Goal: Task Accomplishment & Management: Use online tool/utility

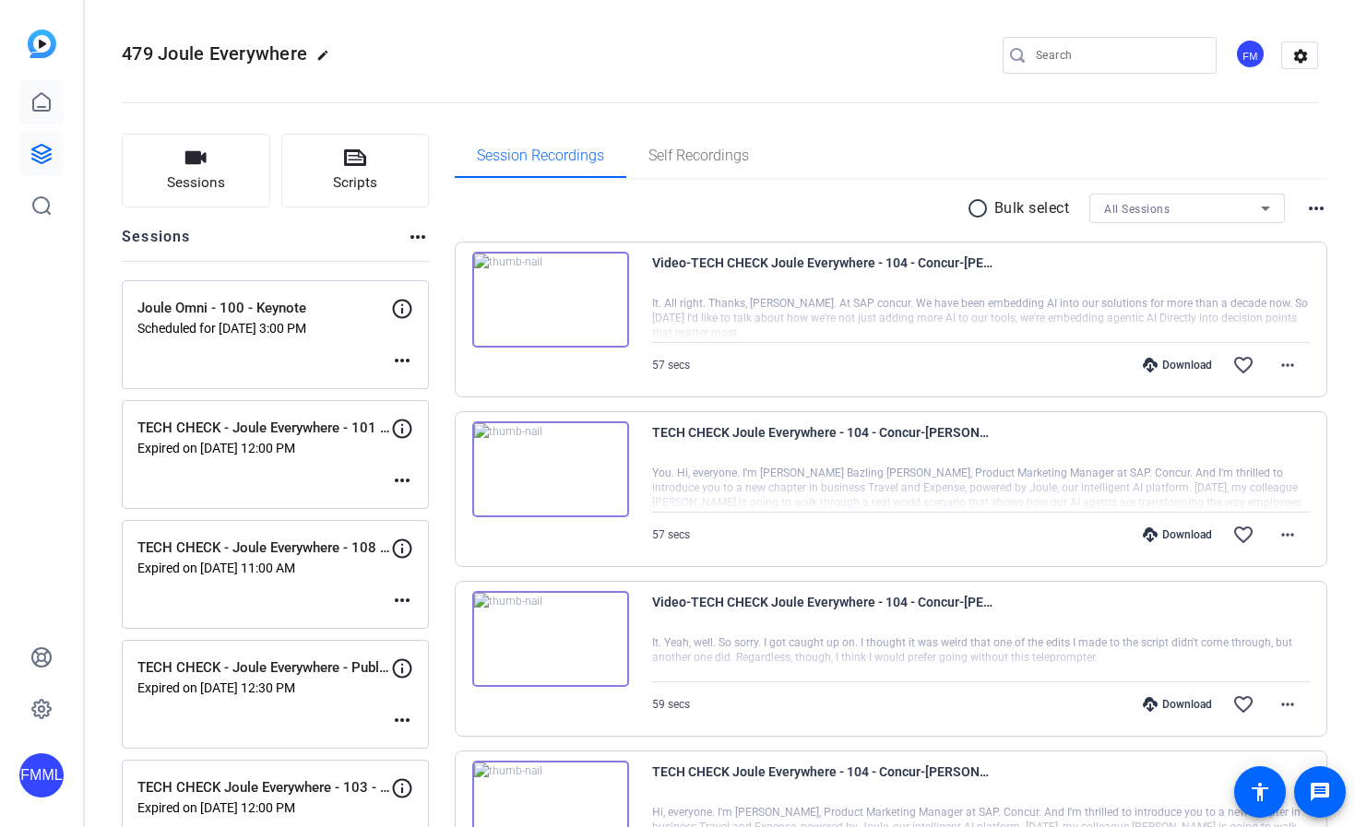
click at [51, 110] on icon at bounding box center [41, 102] width 22 height 22
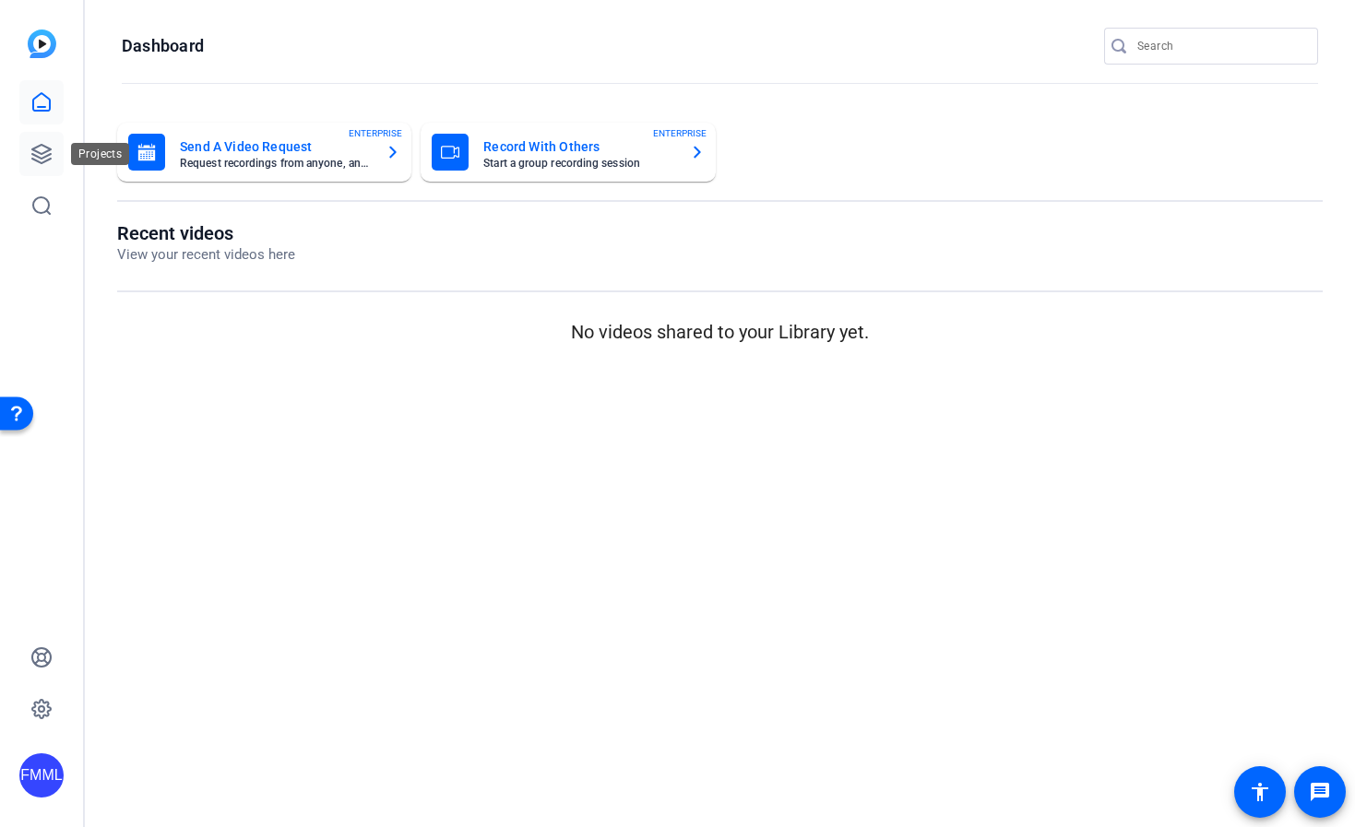
click at [31, 166] on link at bounding box center [41, 154] width 44 height 44
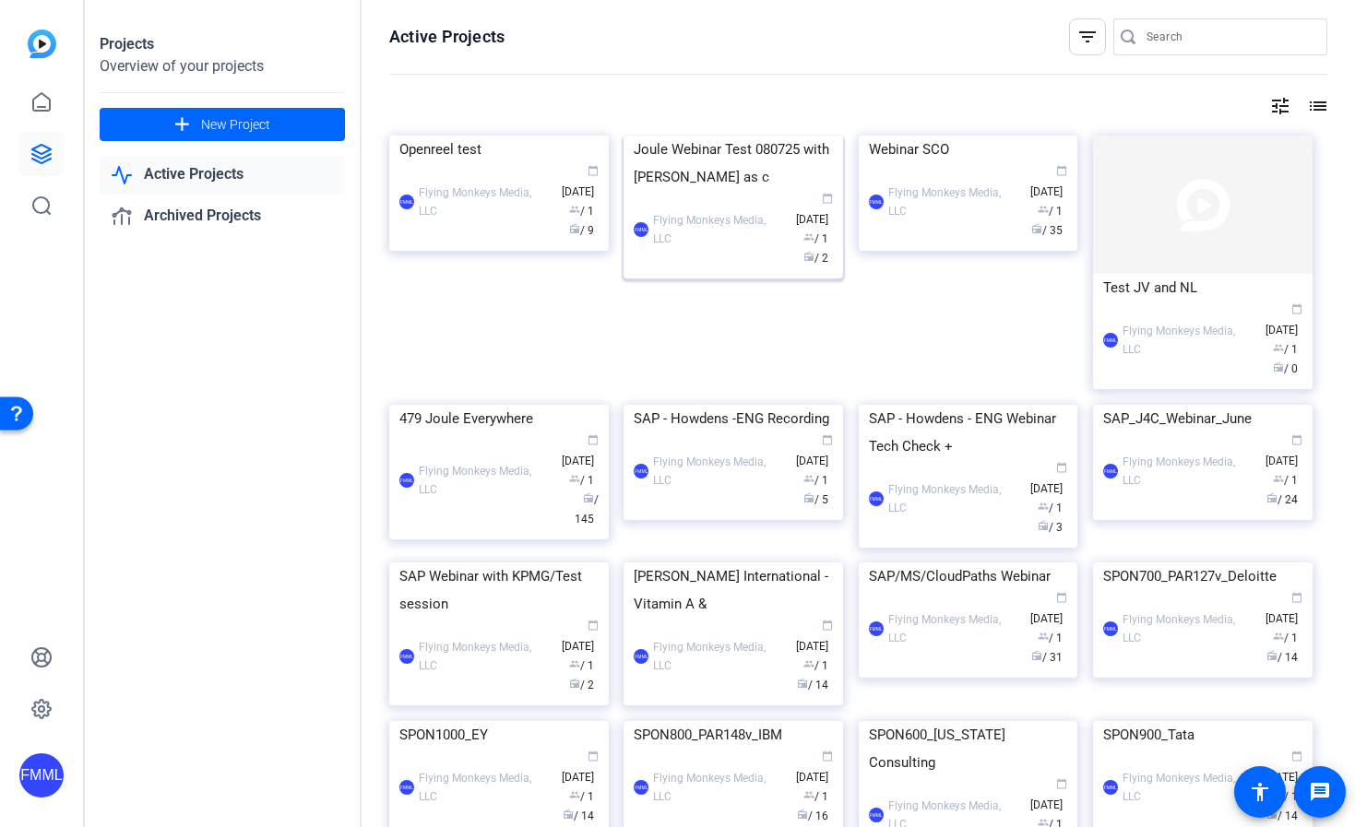
click at [723, 136] on img at bounding box center [734, 136] width 220 height 0
click at [511, 405] on img at bounding box center [499, 405] width 220 height 0
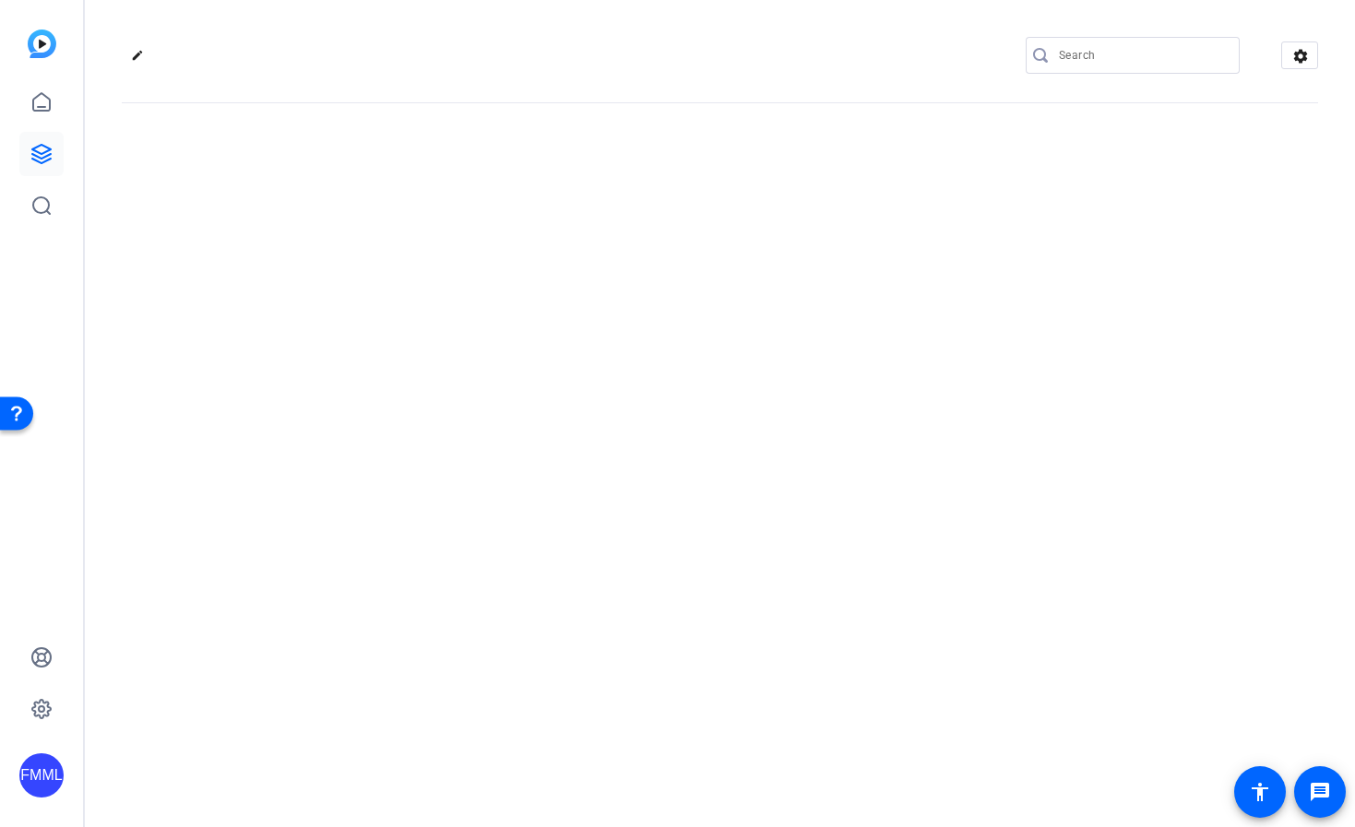
click at [511, 484] on div "edit settings" at bounding box center [720, 413] width 1270 height 827
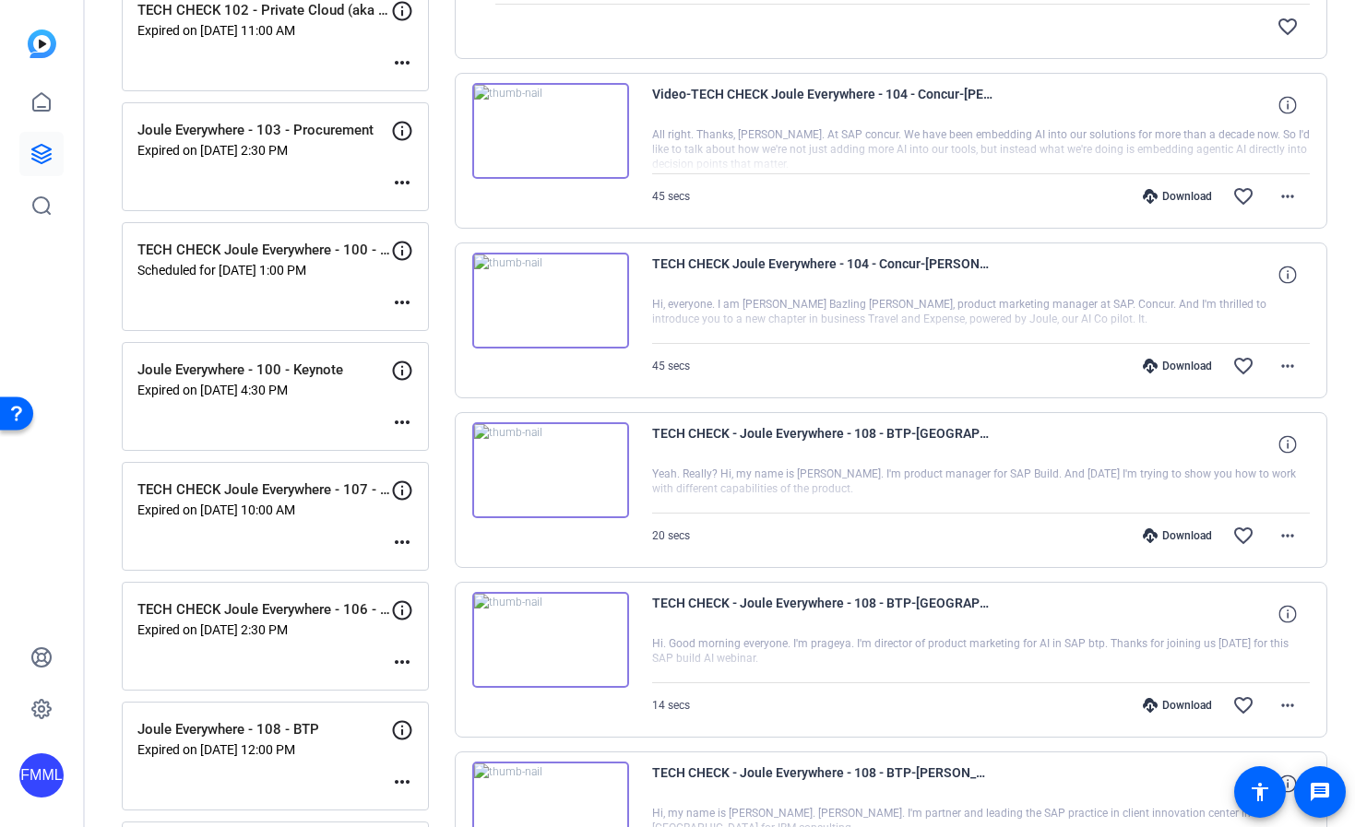
scroll to position [1031, 0]
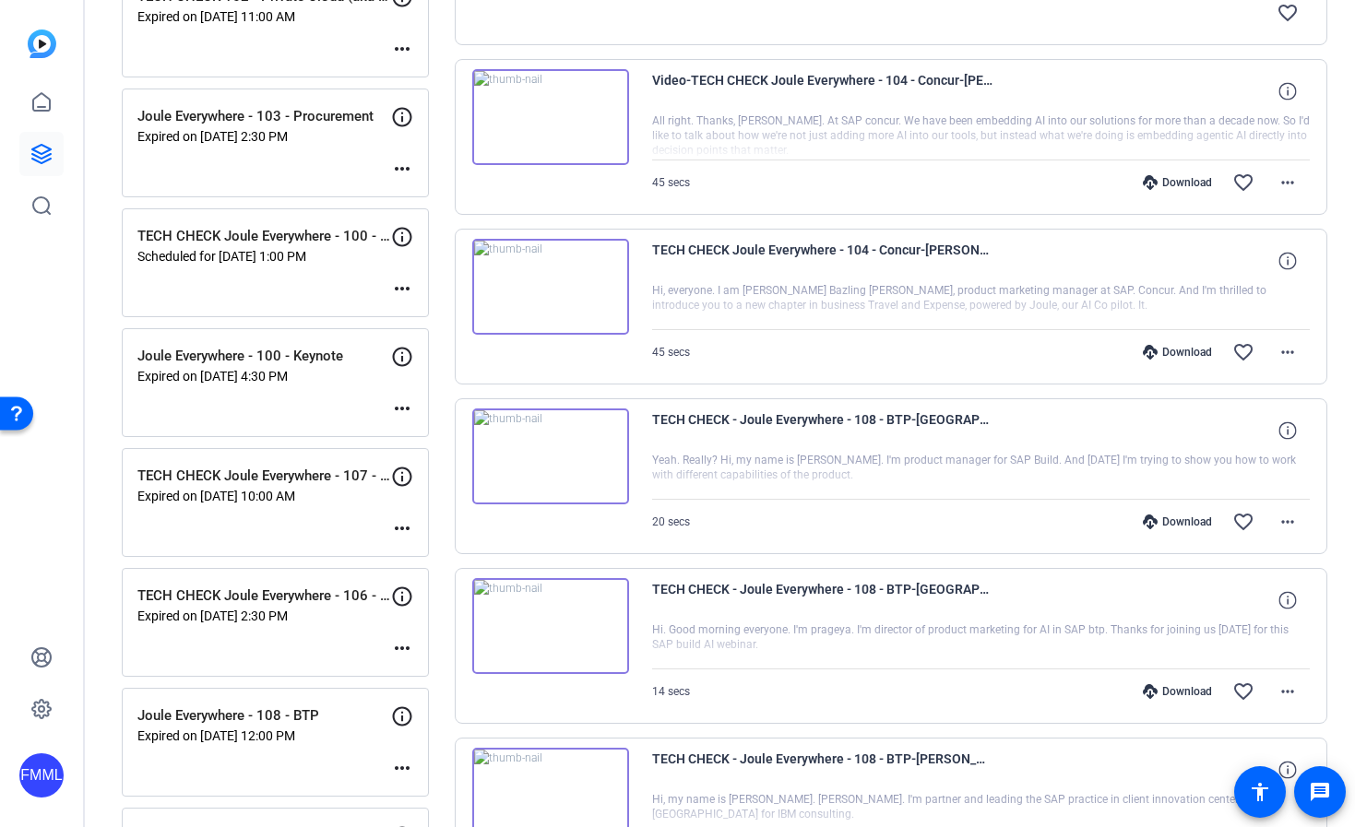
click at [400, 287] on mat-icon "more_horiz" at bounding box center [402, 289] width 22 height 22
click at [217, 236] on div at bounding box center [677, 413] width 1355 height 827
click at [408, 287] on mat-icon "more_horiz" at bounding box center [402, 289] width 22 height 22
click at [422, 309] on span "Edit Session" at bounding box center [448, 316] width 84 height 22
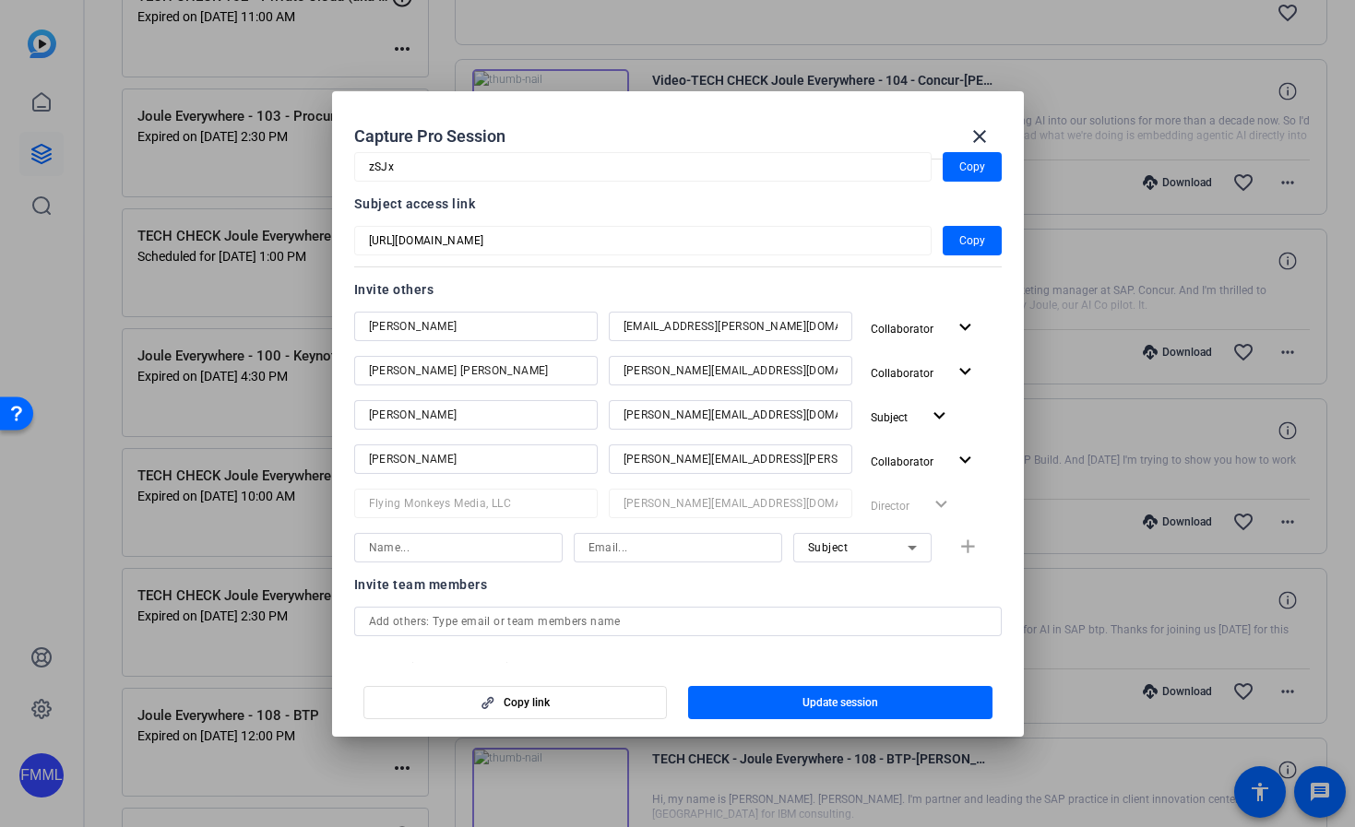
scroll to position [379, 0]
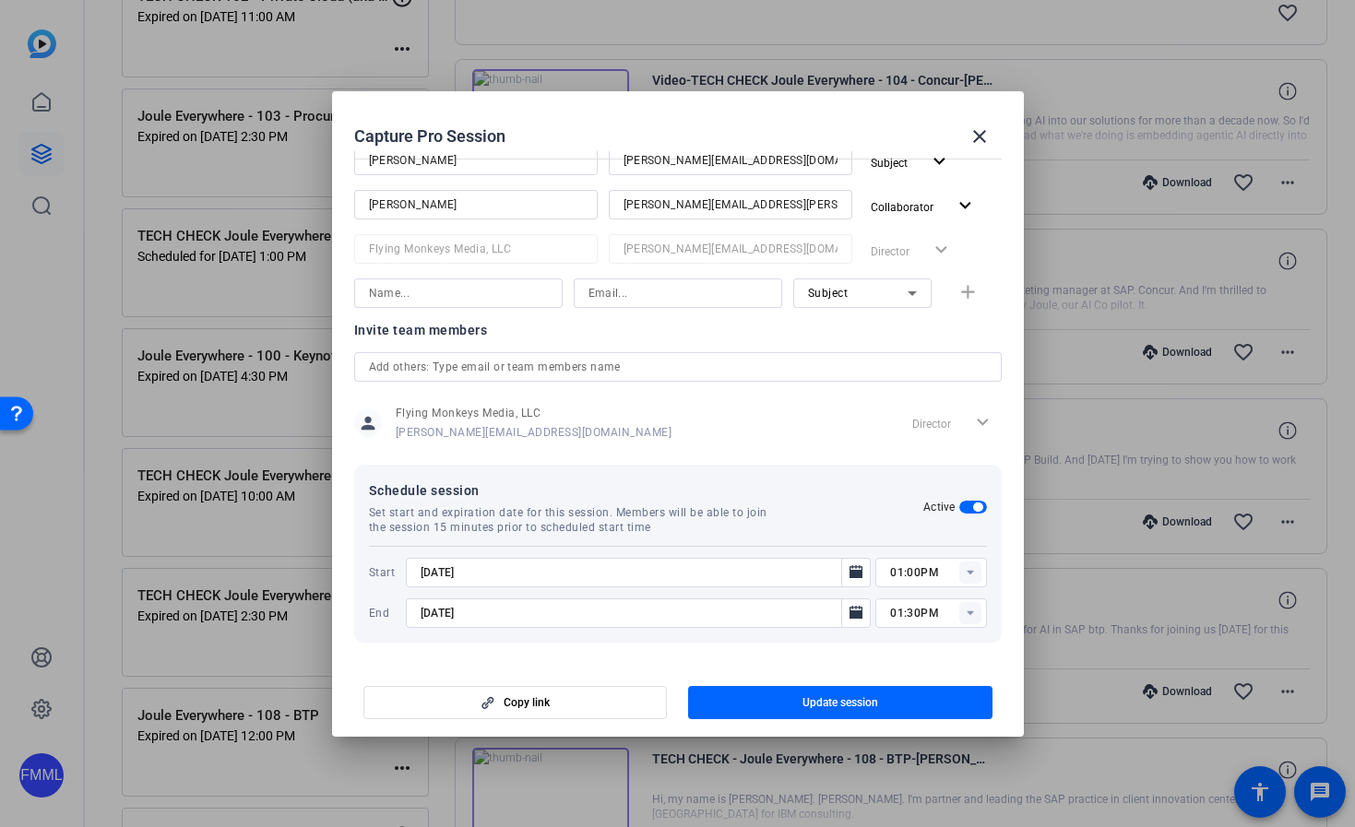
click at [963, 568] on rect at bounding box center [970, 573] width 22 height 22
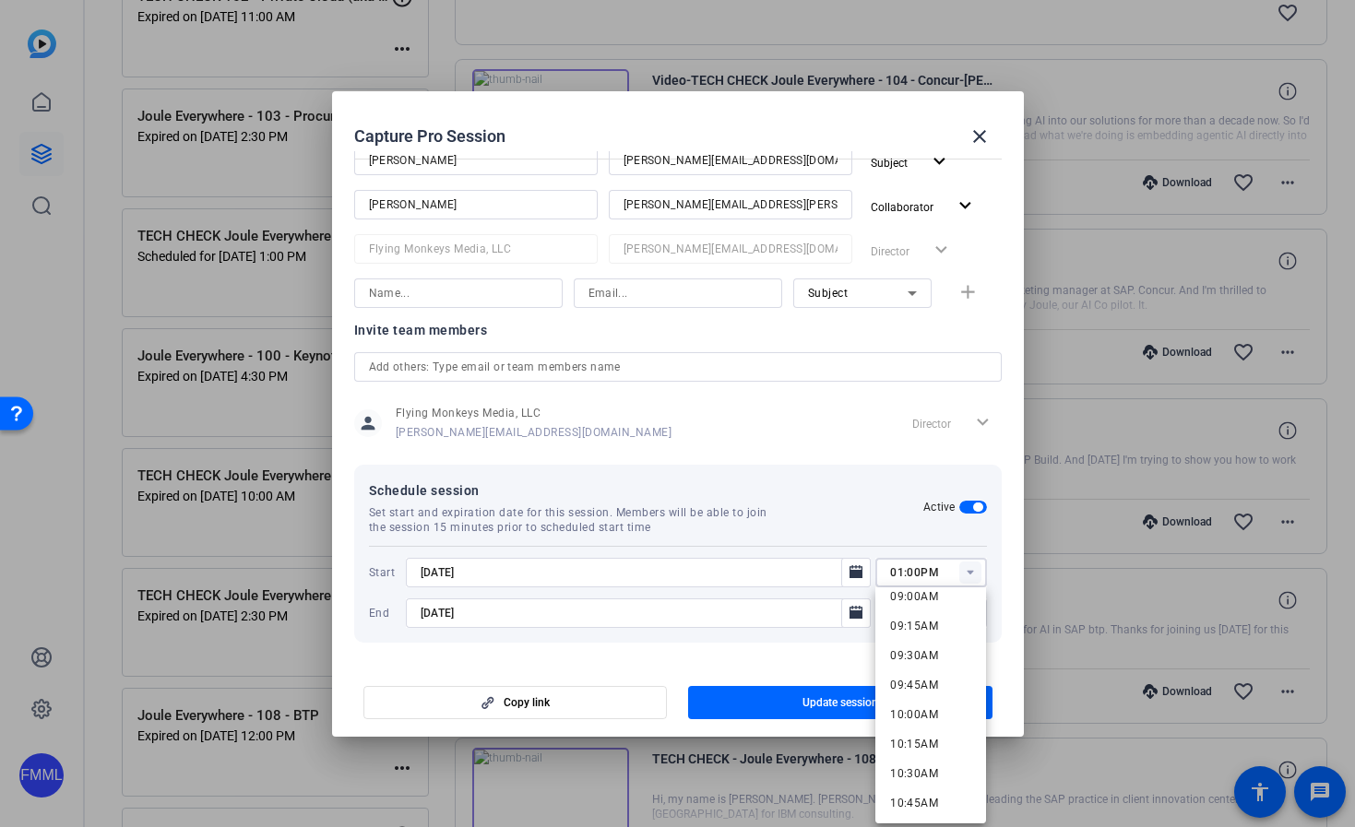
scroll to position [1080, 0]
click at [910, 713] on span "10:00AM" at bounding box center [914, 710] width 48 height 13
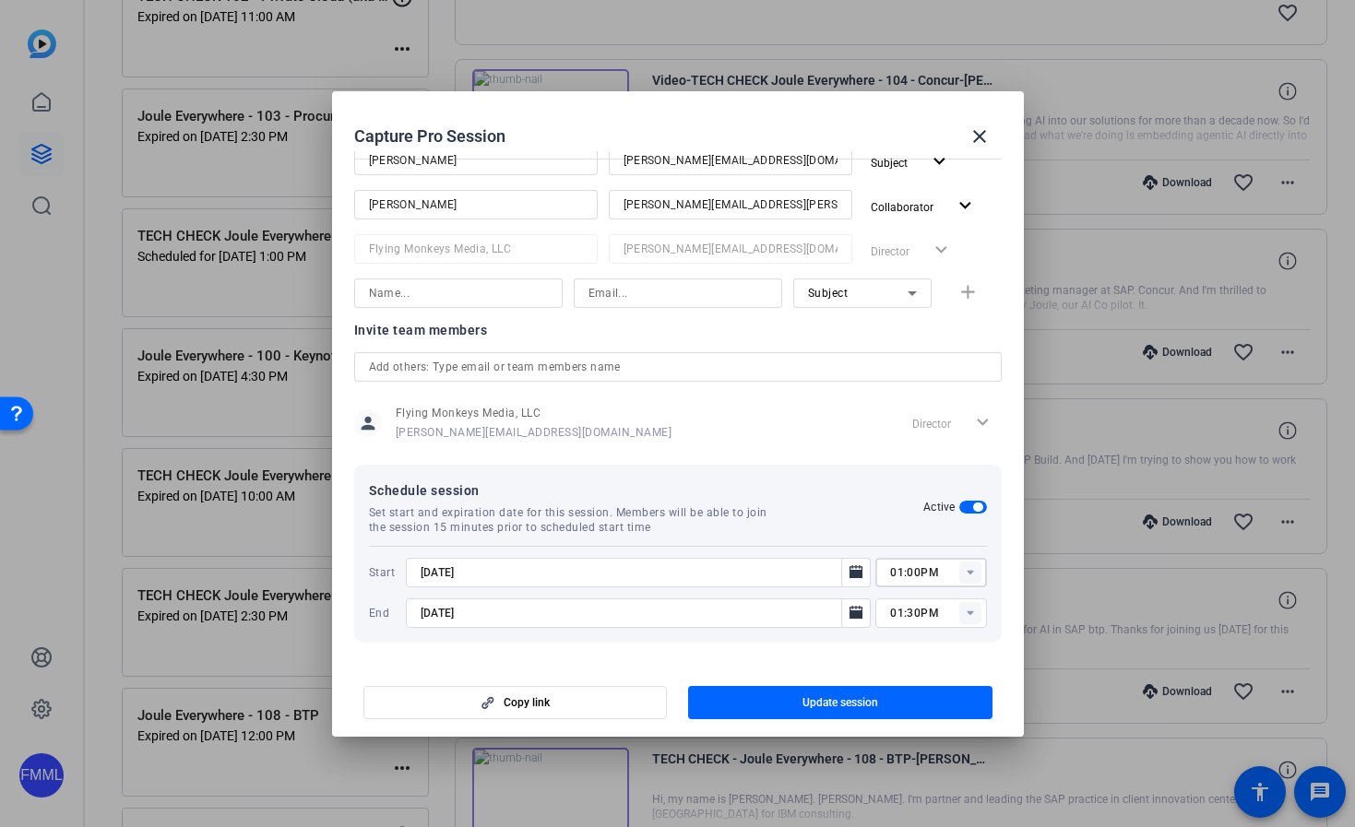
type input "10:00AM"
click at [971, 608] on rect at bounding box center [970, 613] width 22 height 22
click at [998, 579] on div "Schedule session Set start and expiration date for this session. Members will b…" at bounding box center [678, 554] width 648 height 178
click at [888, 709] on span "button" at bounding box center [840, 703] width 304 height 44
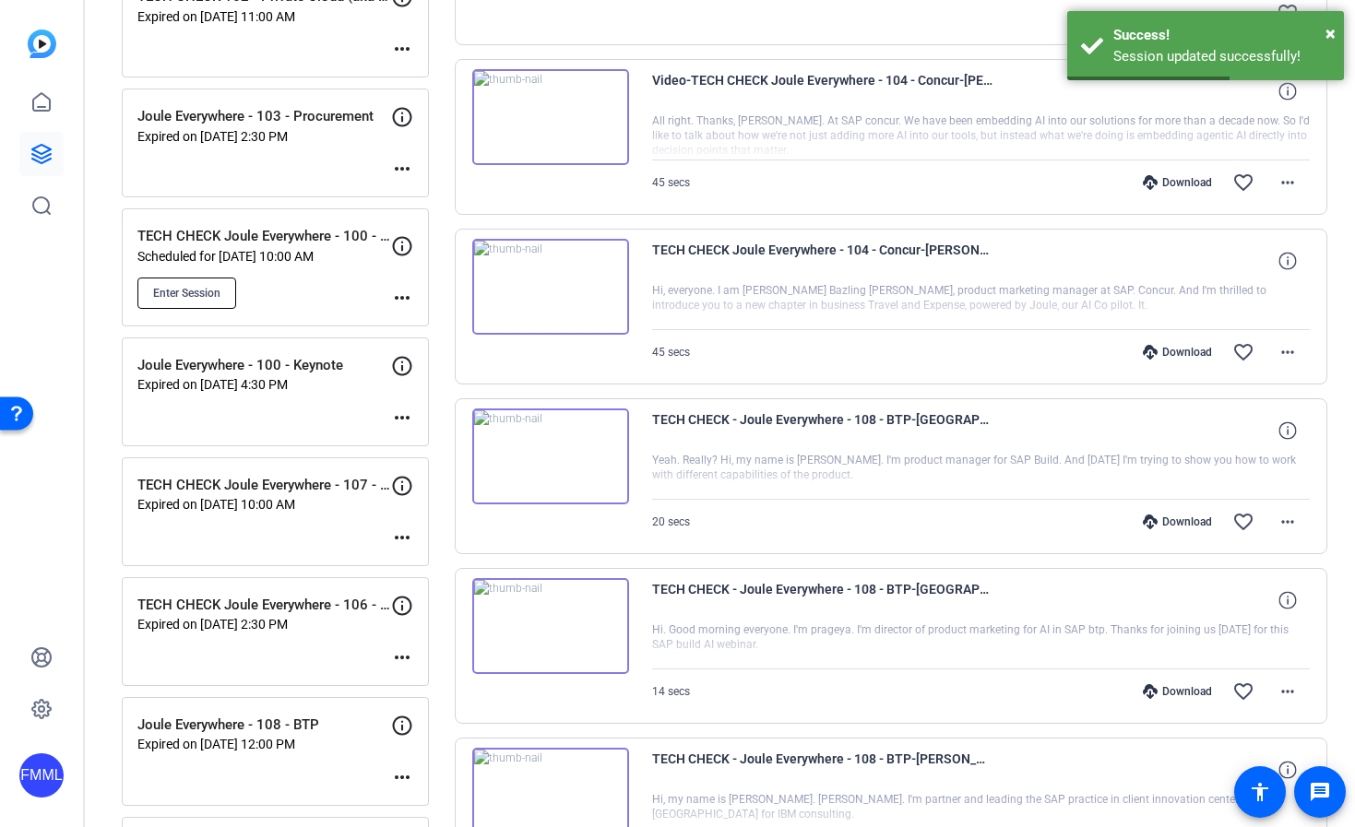
click at [189, 291] on span "Enter Session" at bounding box center [186, 293] width 67 height 15
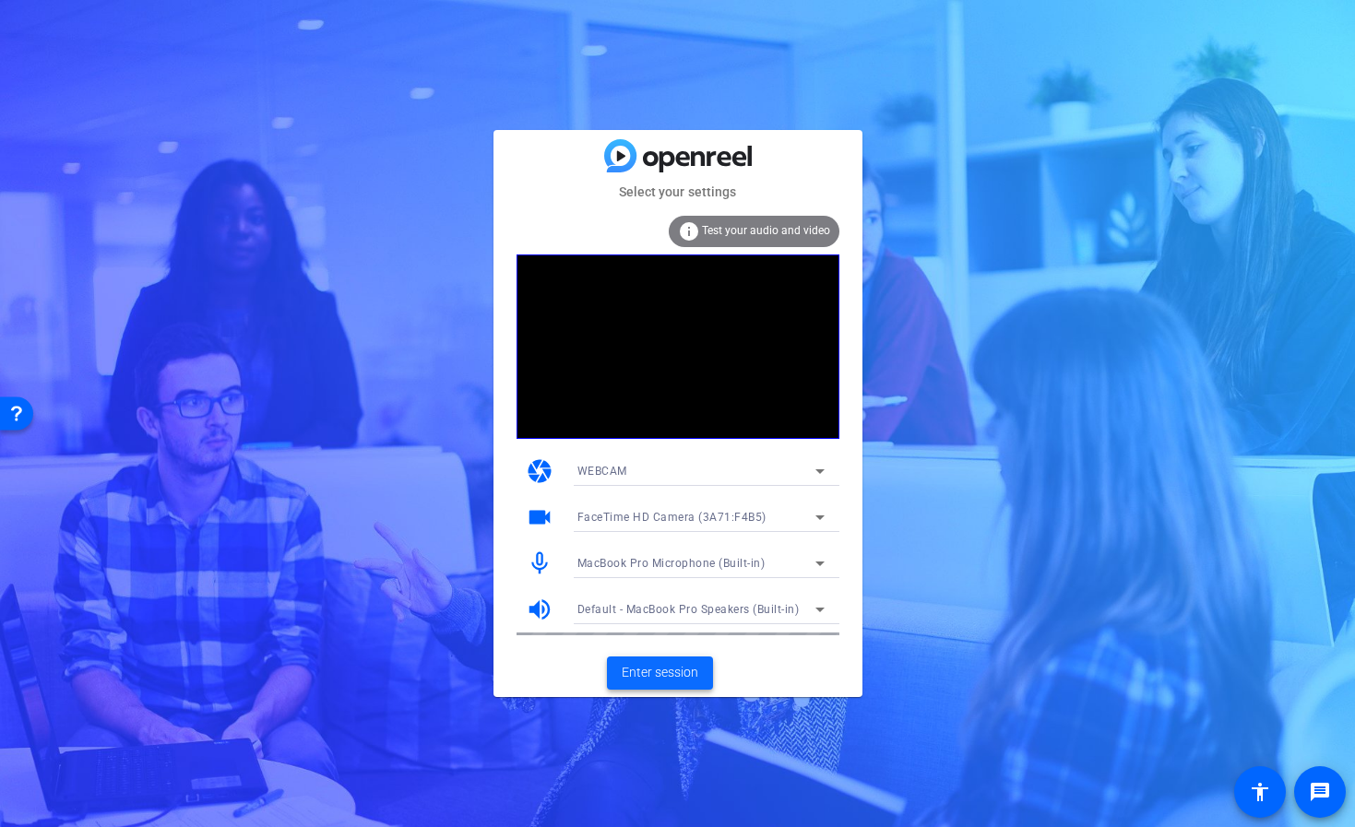
click at [659, 668] on span "Enter session" at bounding box center [660, 672] width 77 height 19
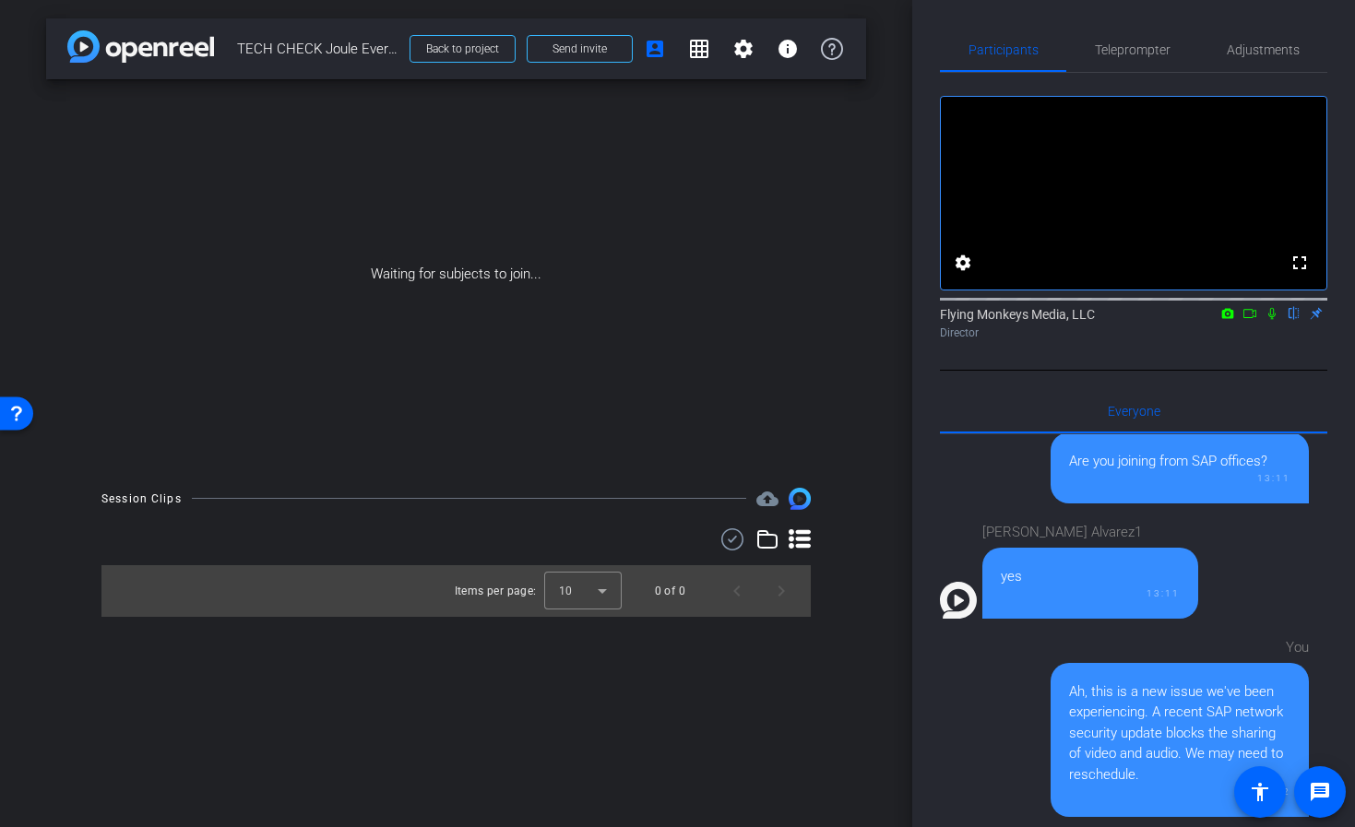
scroll to position [841, 0]
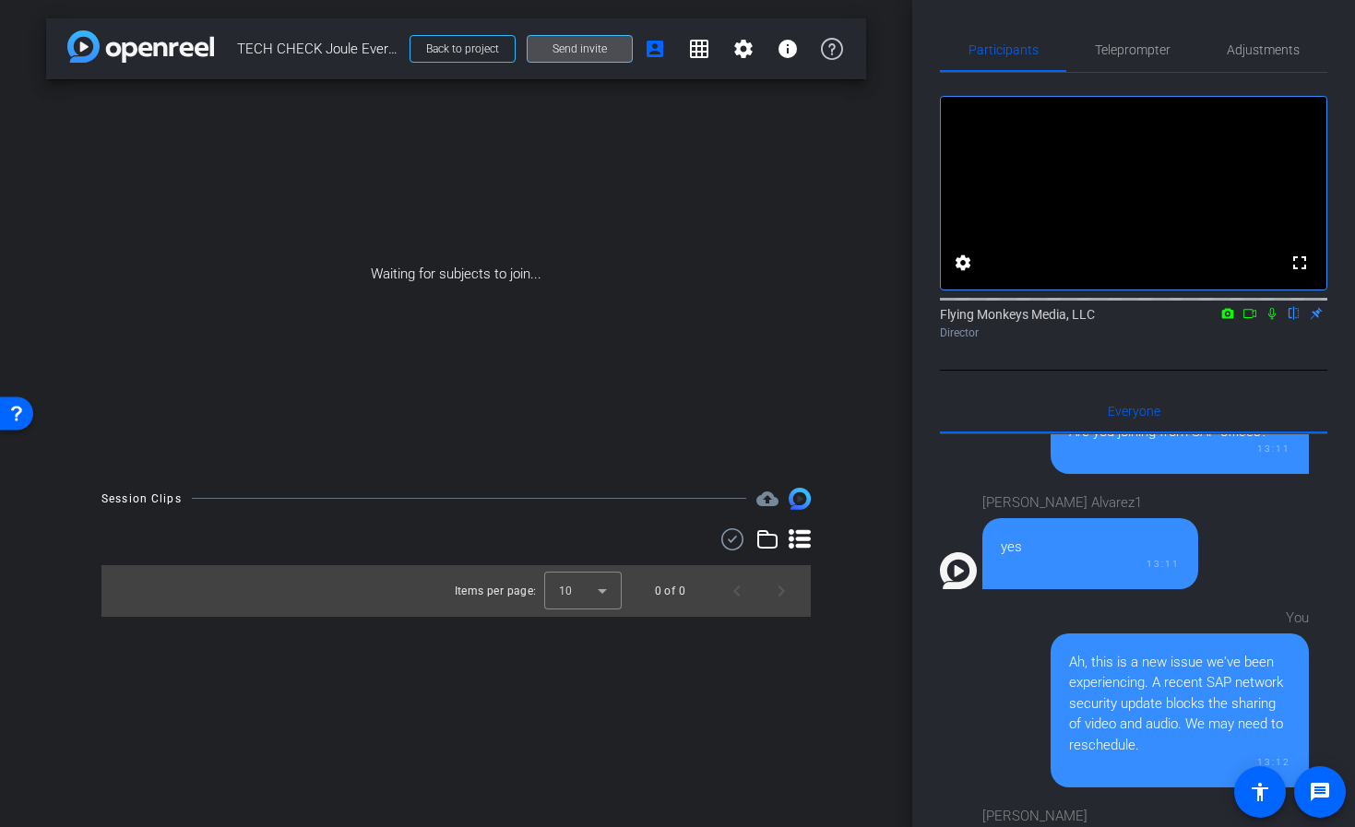
click at [569, 51] on span "Send invite" at bounding box center [580, 49] width 54 height 15
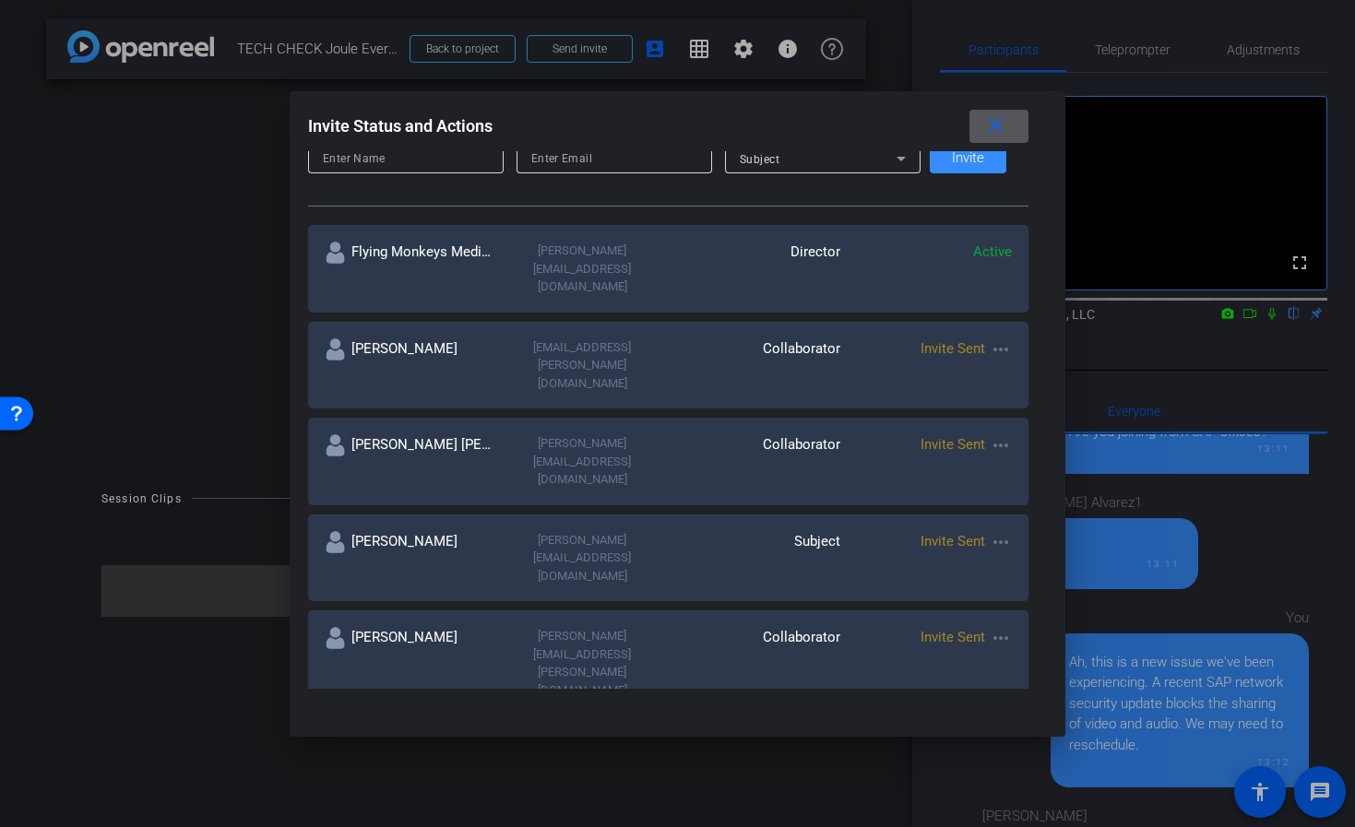
scroll to position [282, 0]
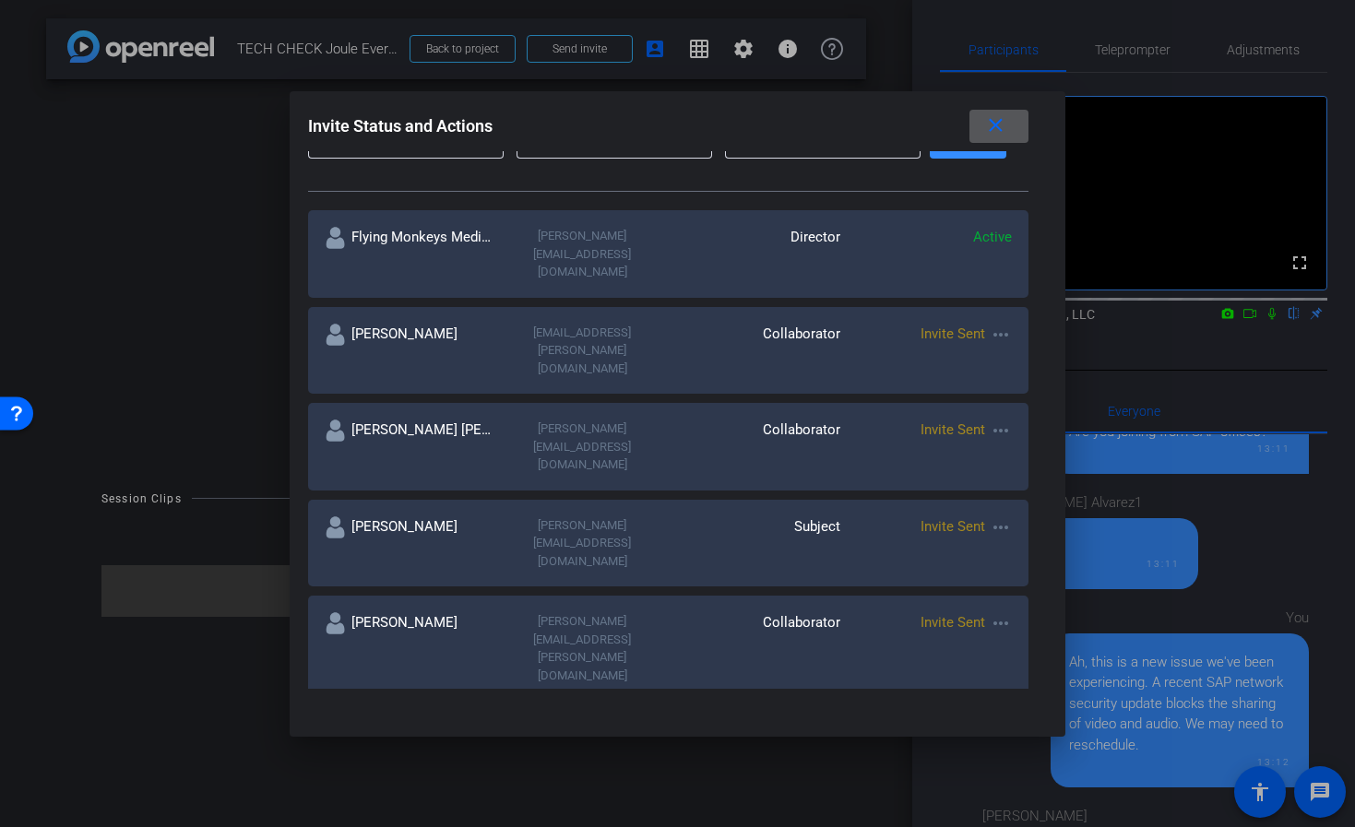
click at [990, 420] on mat-icon "more_horiz" at bounding box center [1001, 431] width 22 height 22
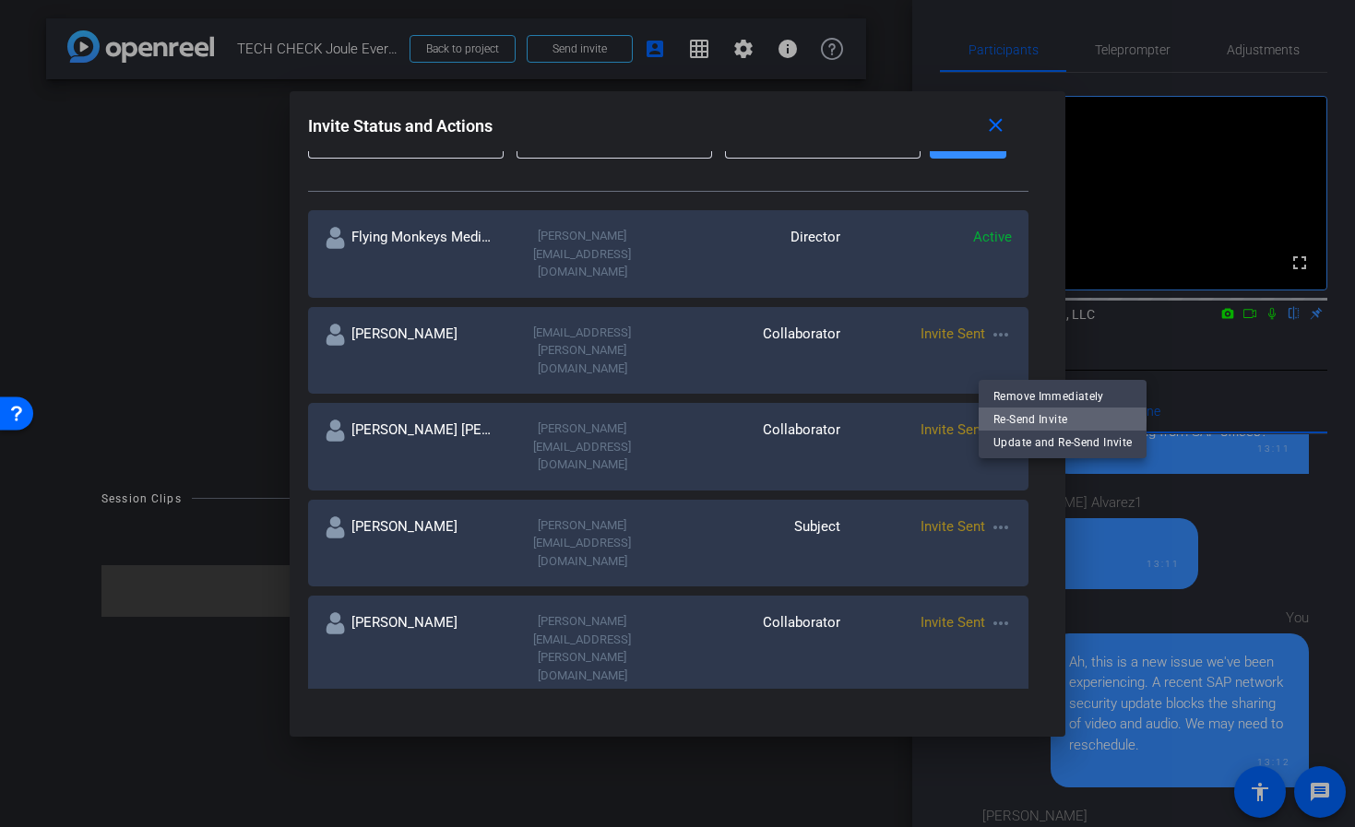
click at [1005, 420] on span "Re-Send Invite" at bounding box center [1062, 419] width 138 height 22
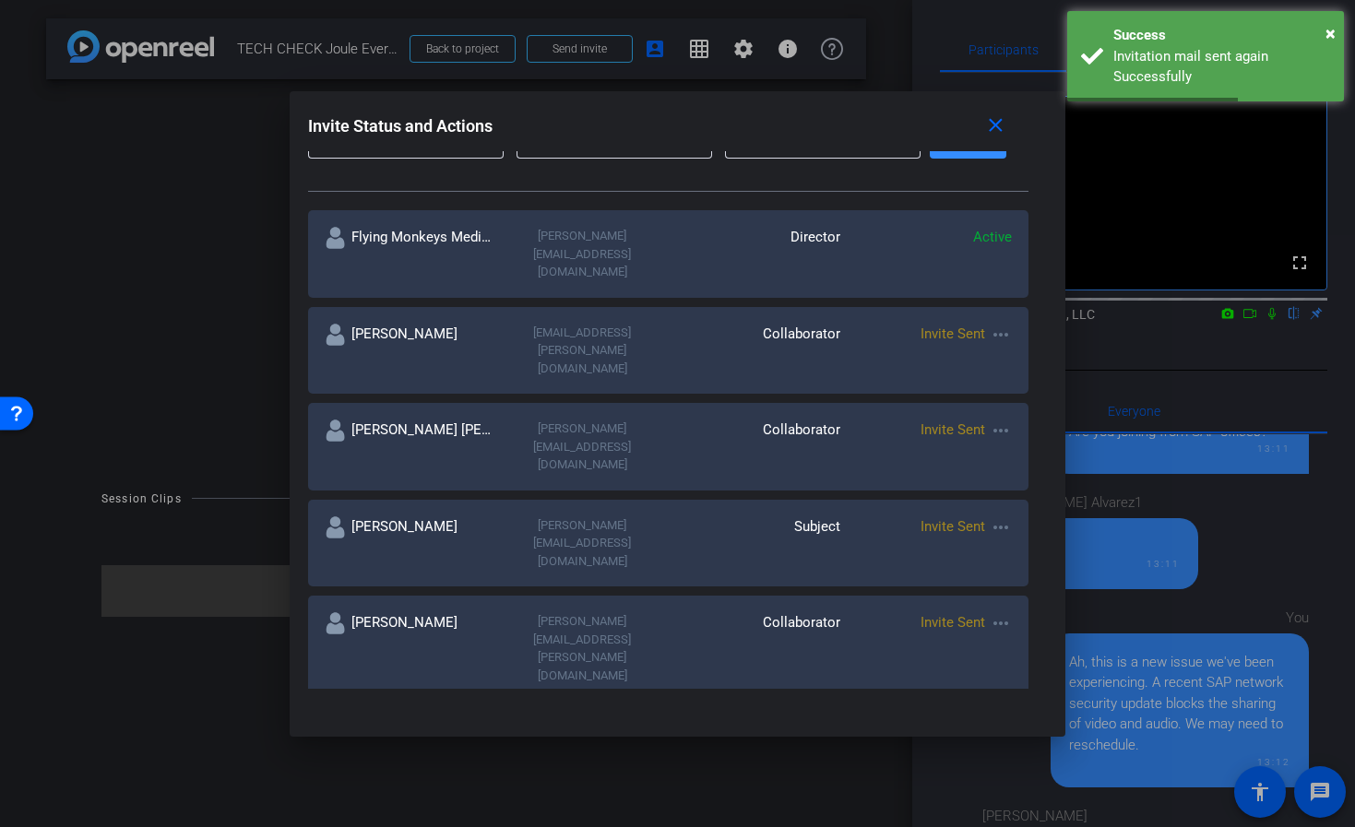
click at [182, 704] on div at bounding box center [677, 413] width 1355 height 827
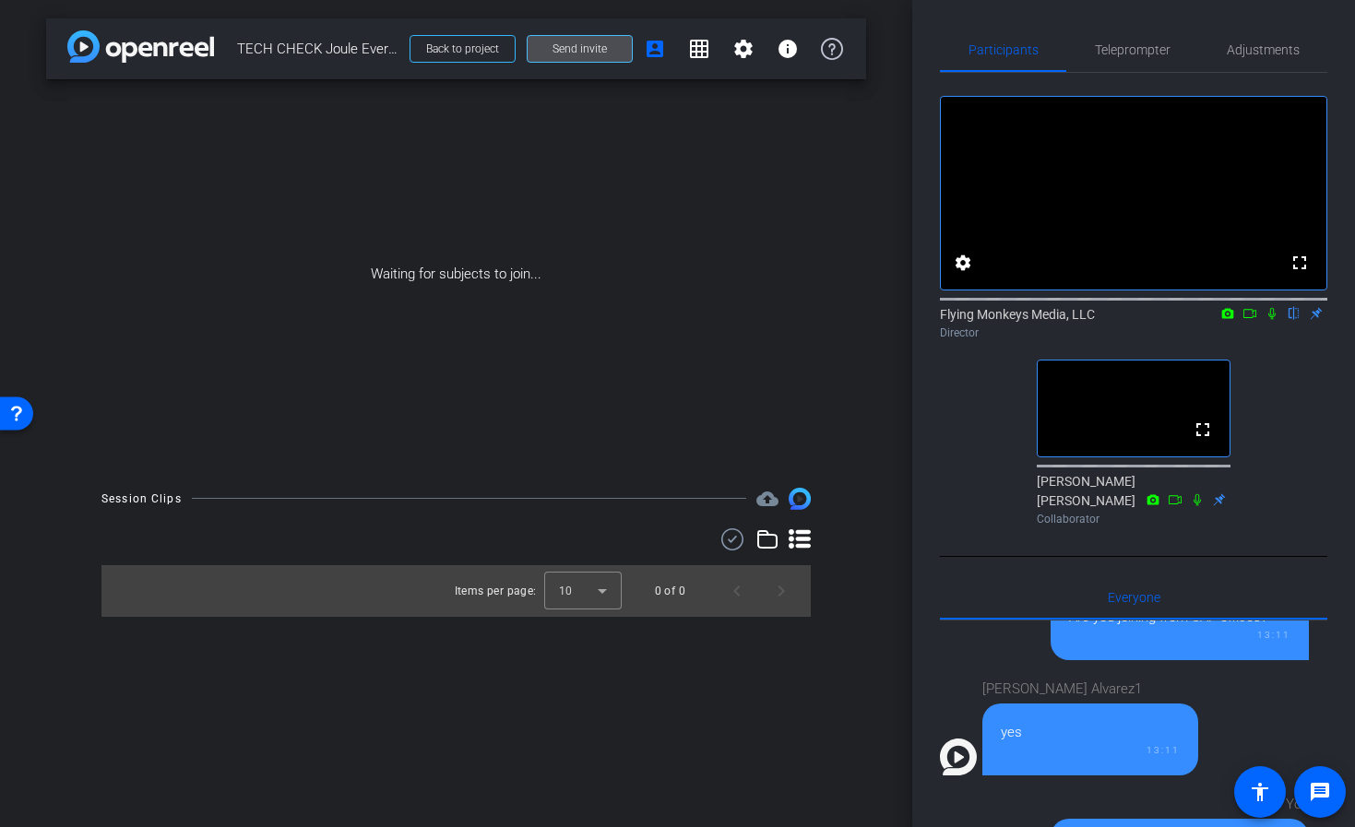
click at [589, 54] on span "Send invite" at bounding box center [580, 49] width 54 height 15
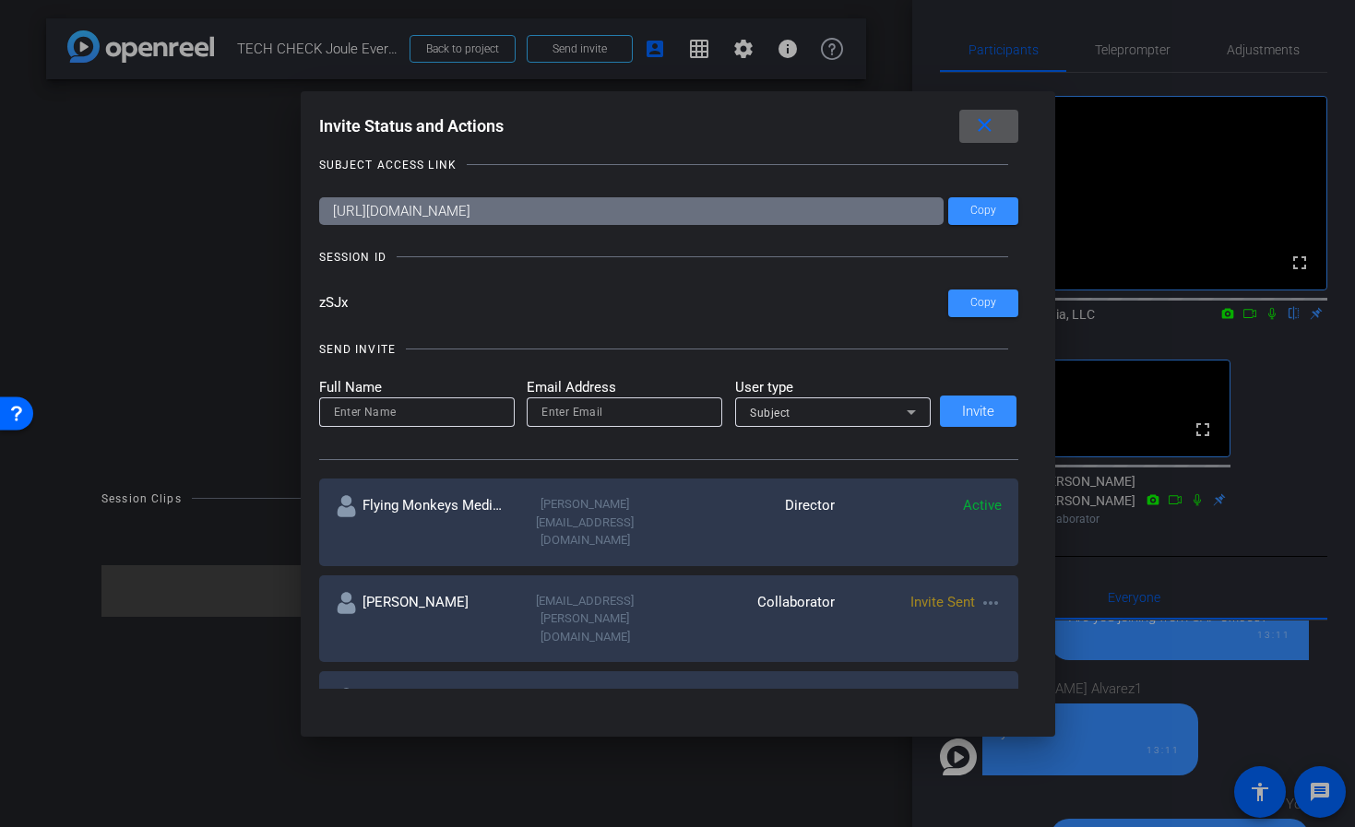
scroll to position [10, 0]
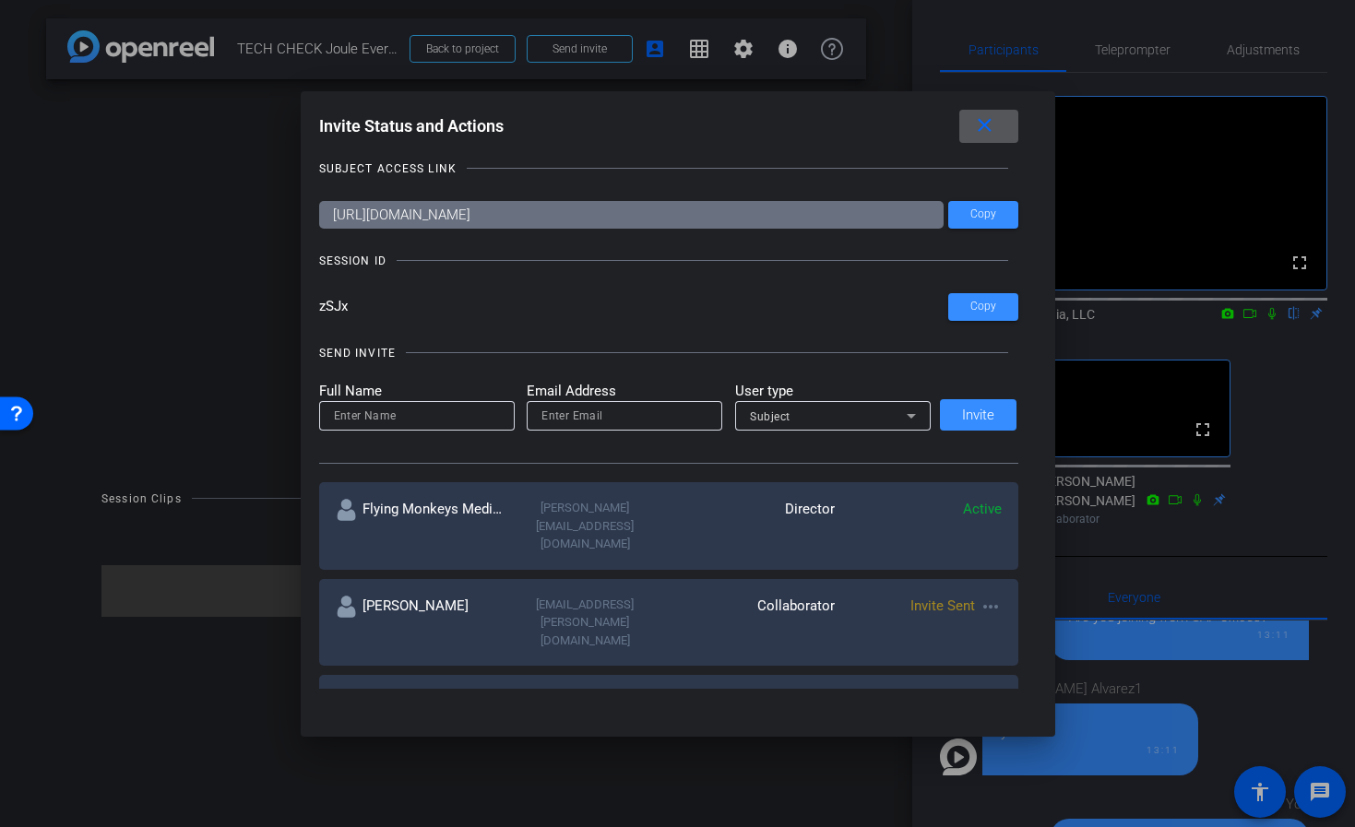
click at [974, 135] on mat-icon "close" at bounding box center [984, 125] width 23 height 23
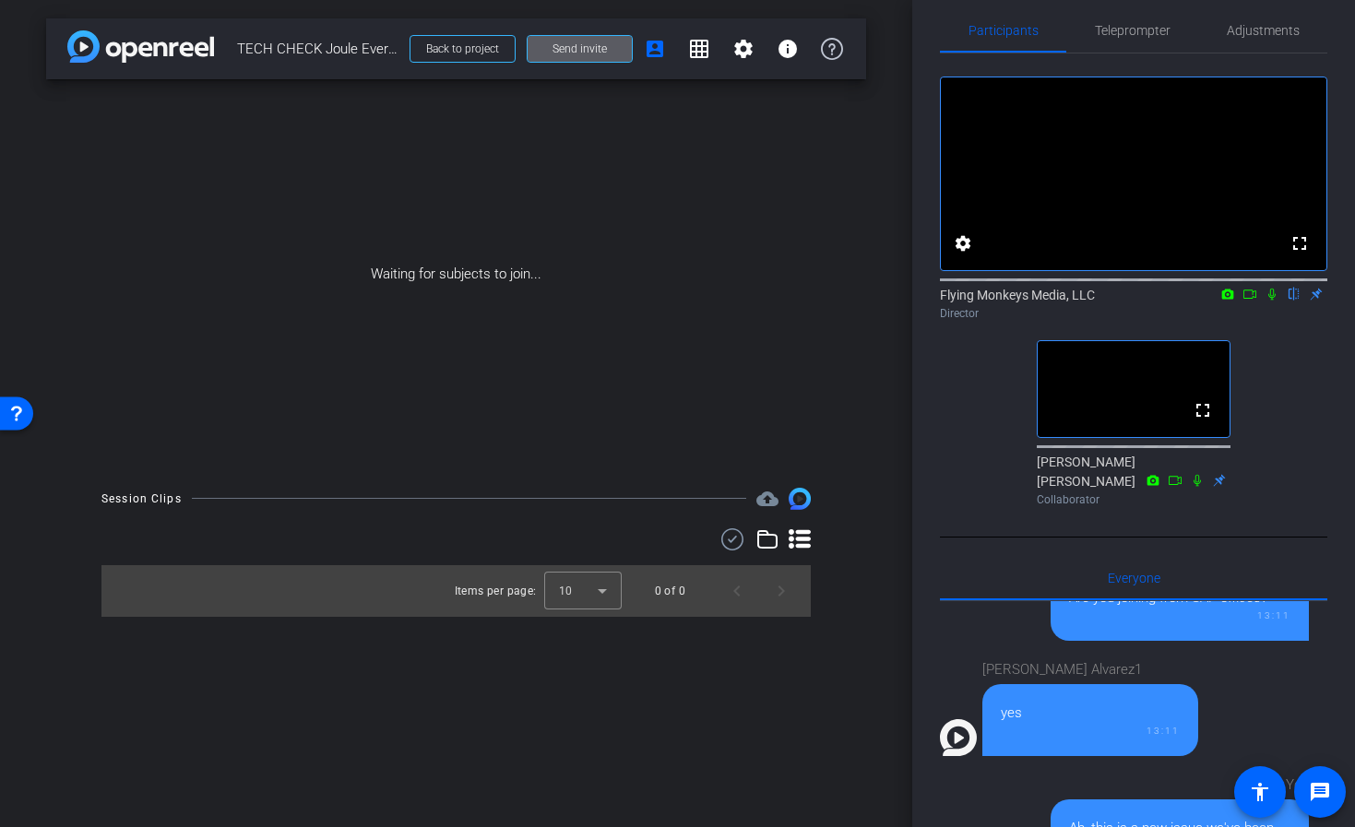
scroll to position [0, 0]
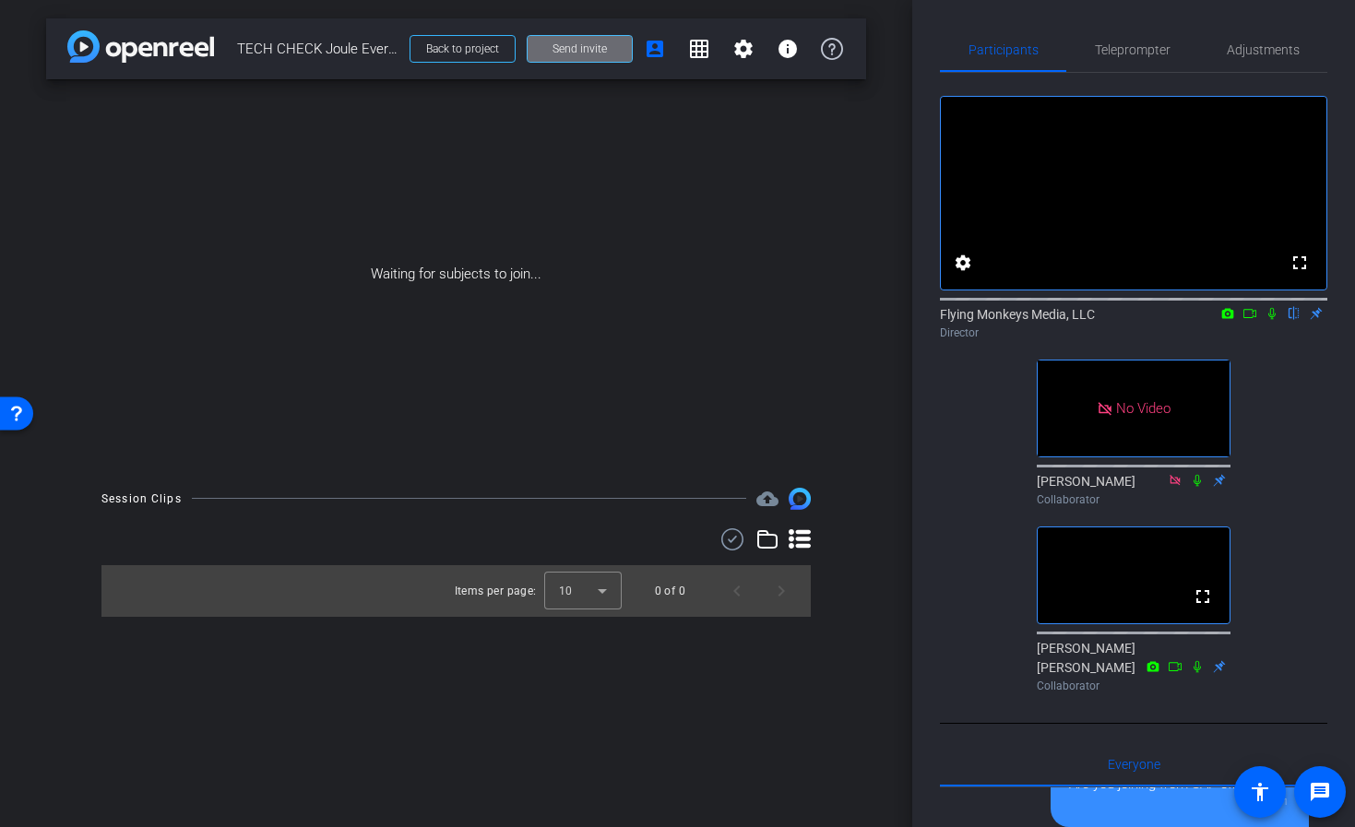
click at [589, 43] on span "Send invite" at bounding box center [580, 49] width 54 height 15
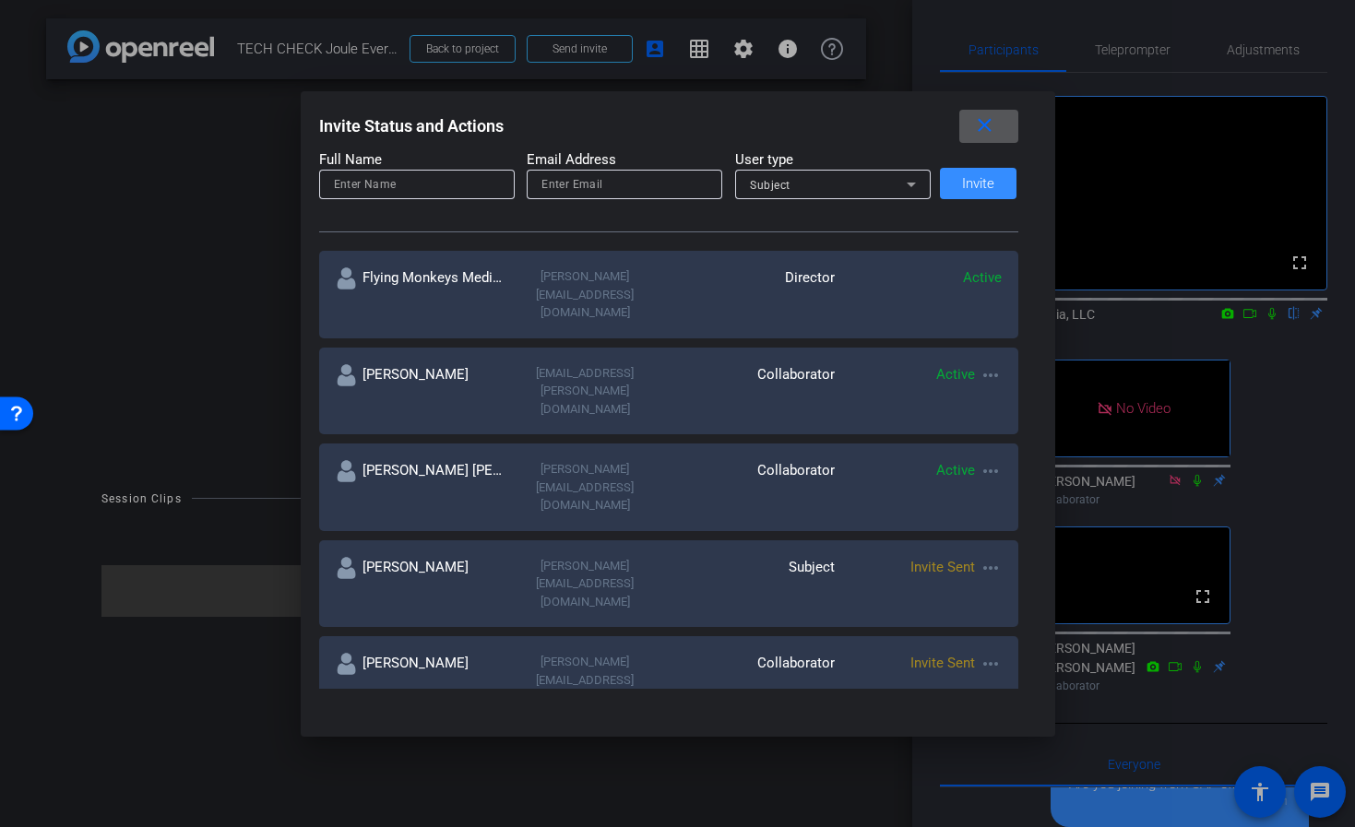
scroll to position [244, 0]
click at [994, 555] on mat-icon "more_horiz" at bounding box center [991, 566] width 22 height 22
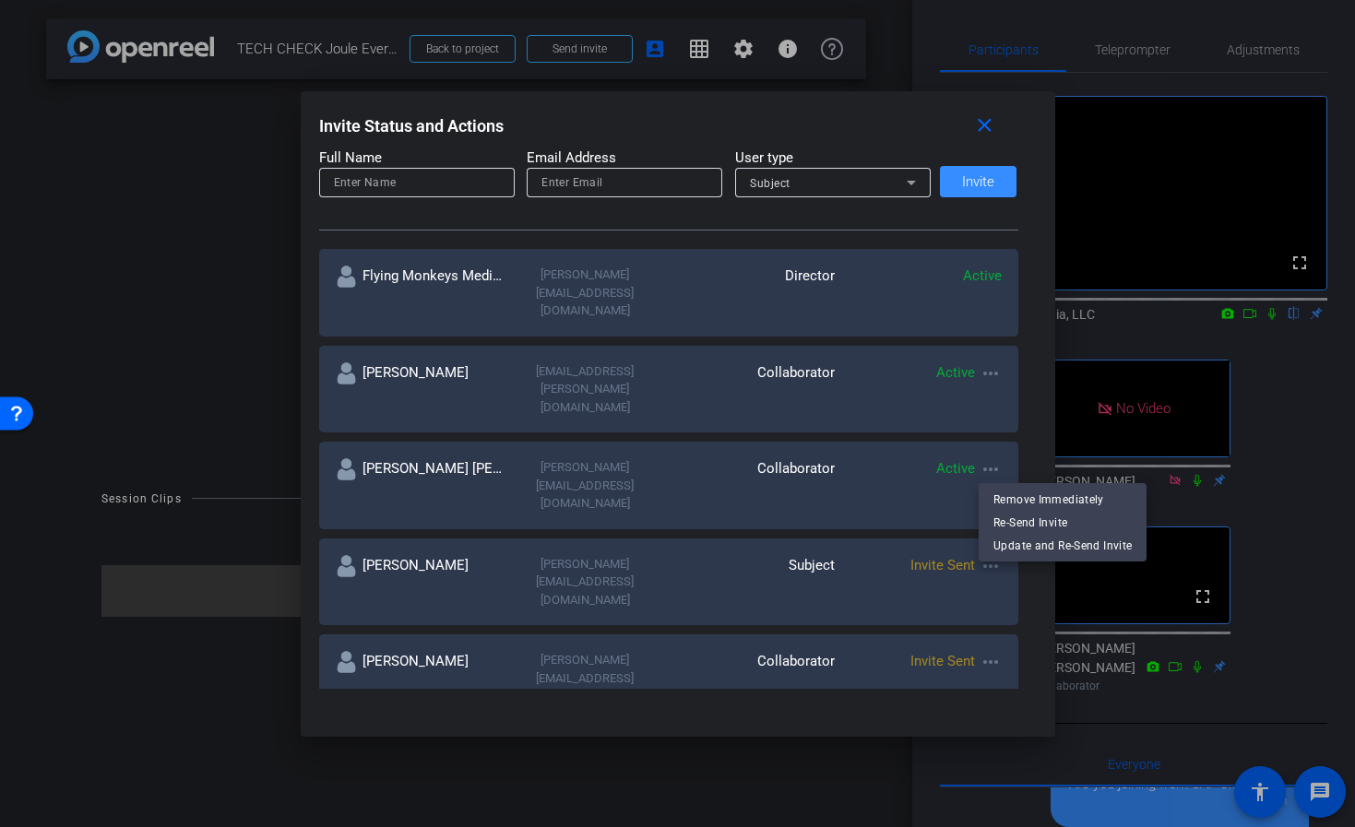
click at [1055, 319] on div at bounding box center [677, 413] width 1355 height 827
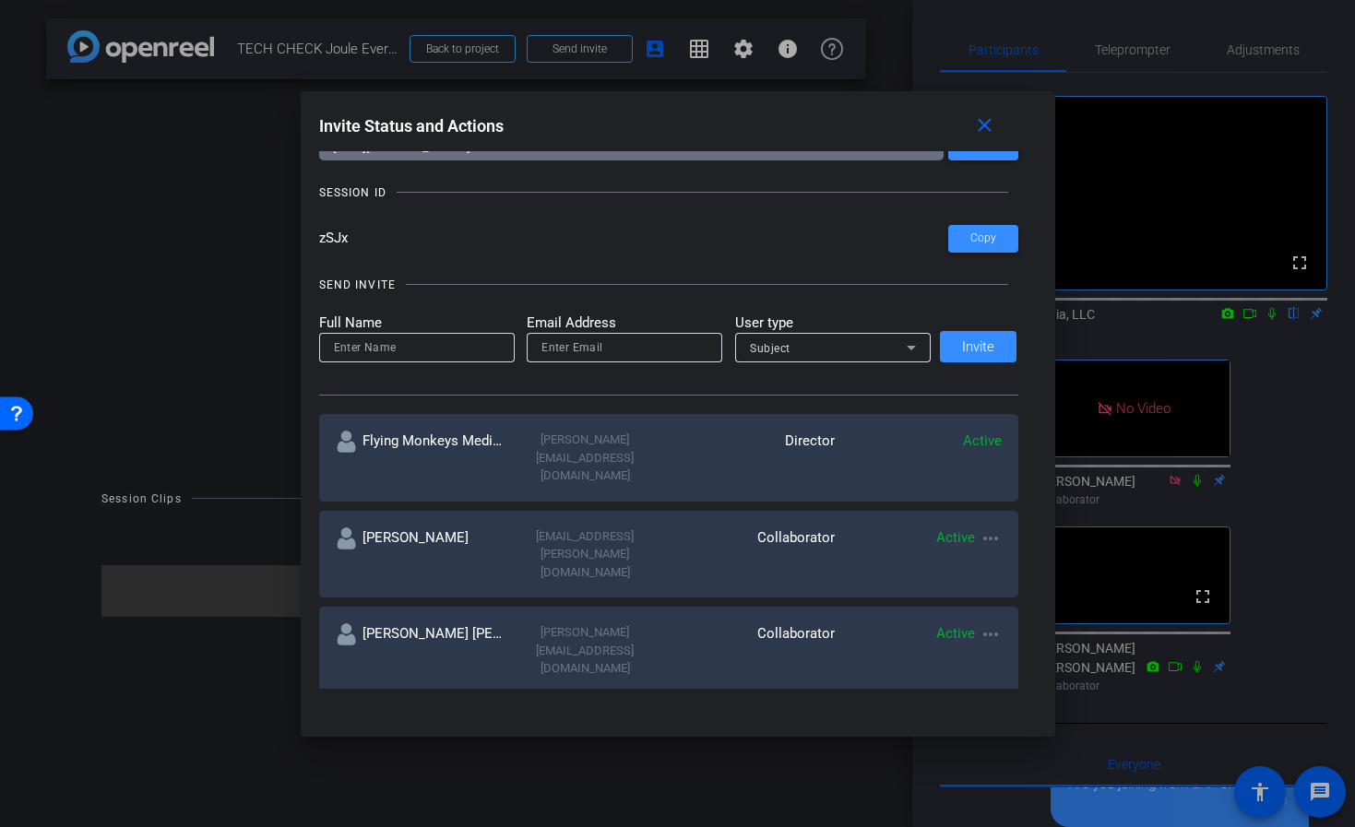
scroll to position [0, 0]
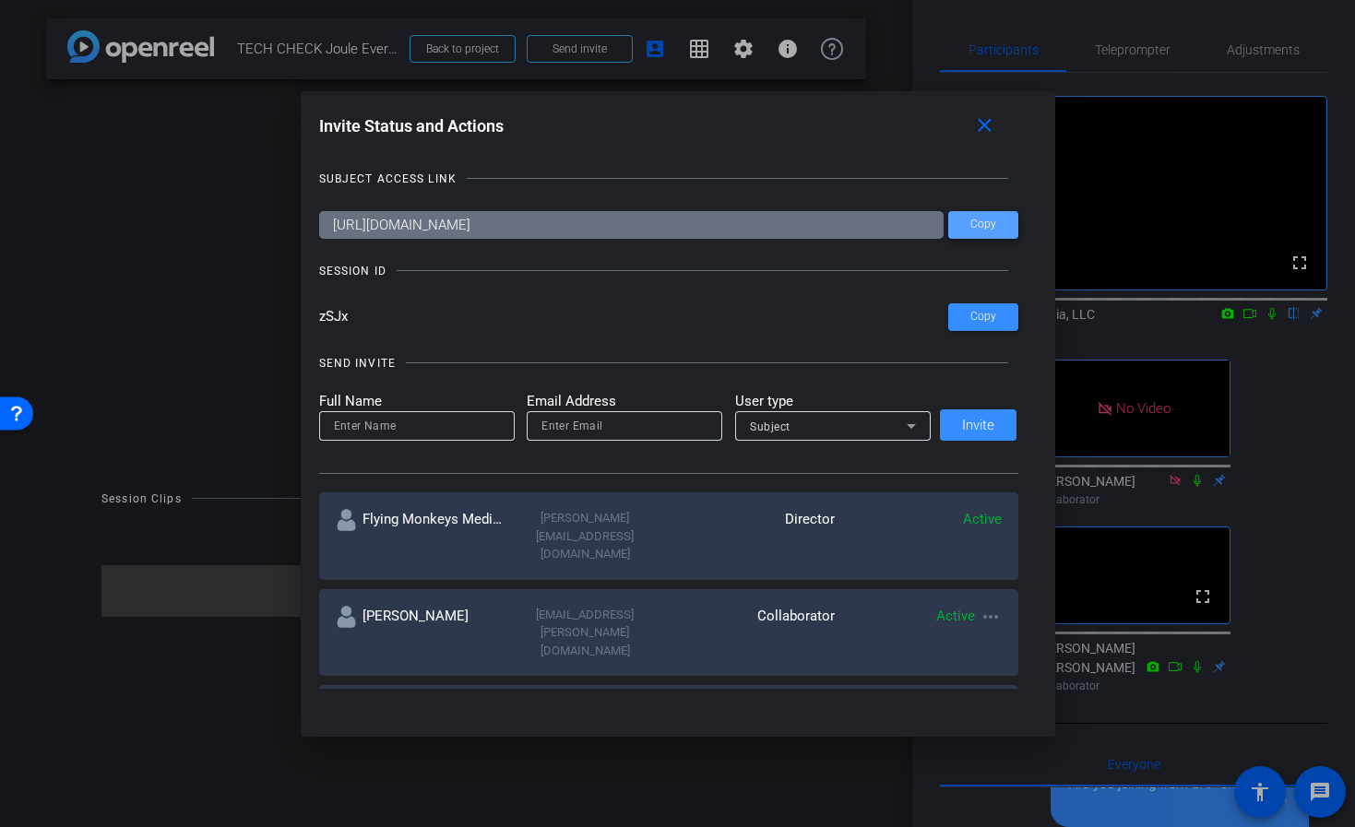
click at [986, 220] on span "Copy" at bounding box center [983, 225] width 26 height 14
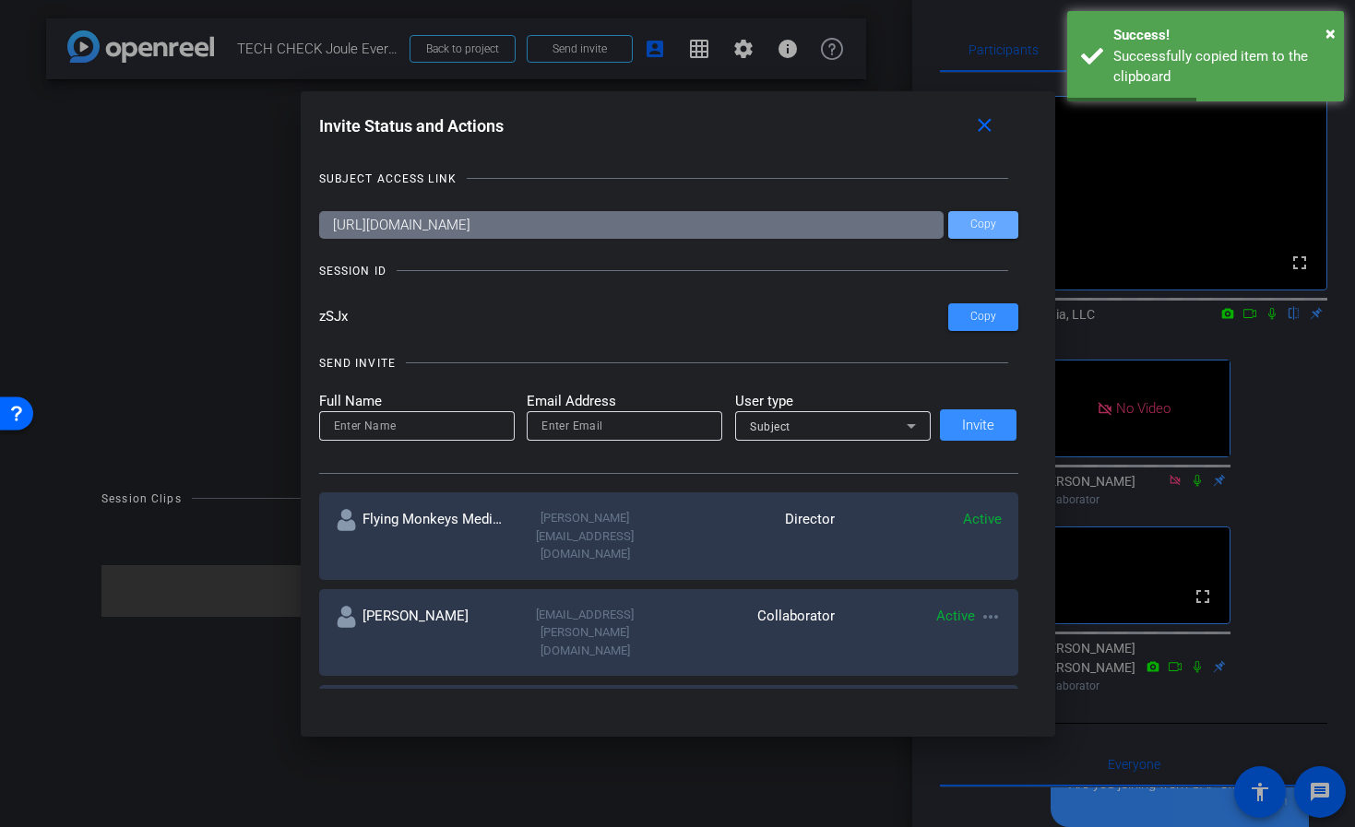
click at [1289, 520] on div at bounding box center [677, 413] width 1355 height 827
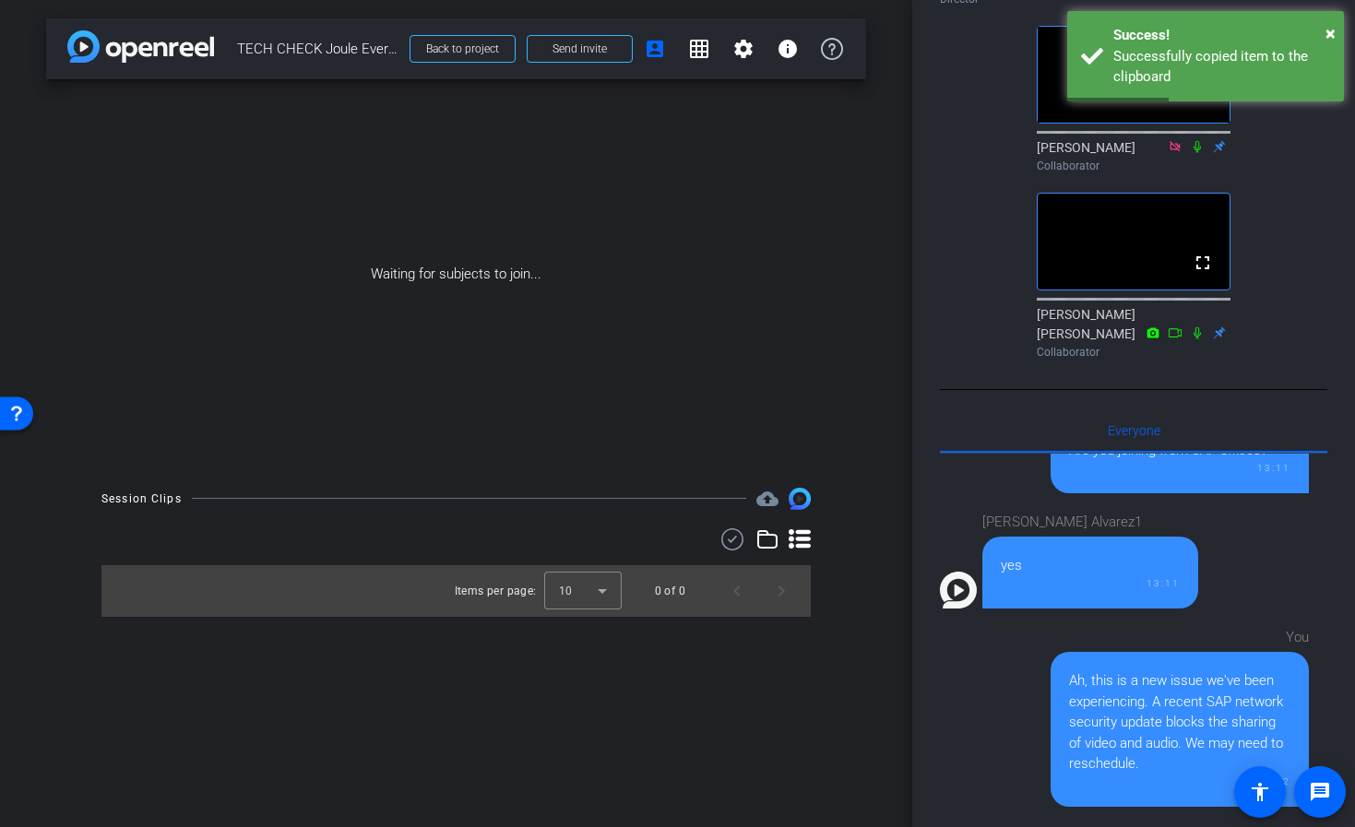
scroll to position [581, 0]
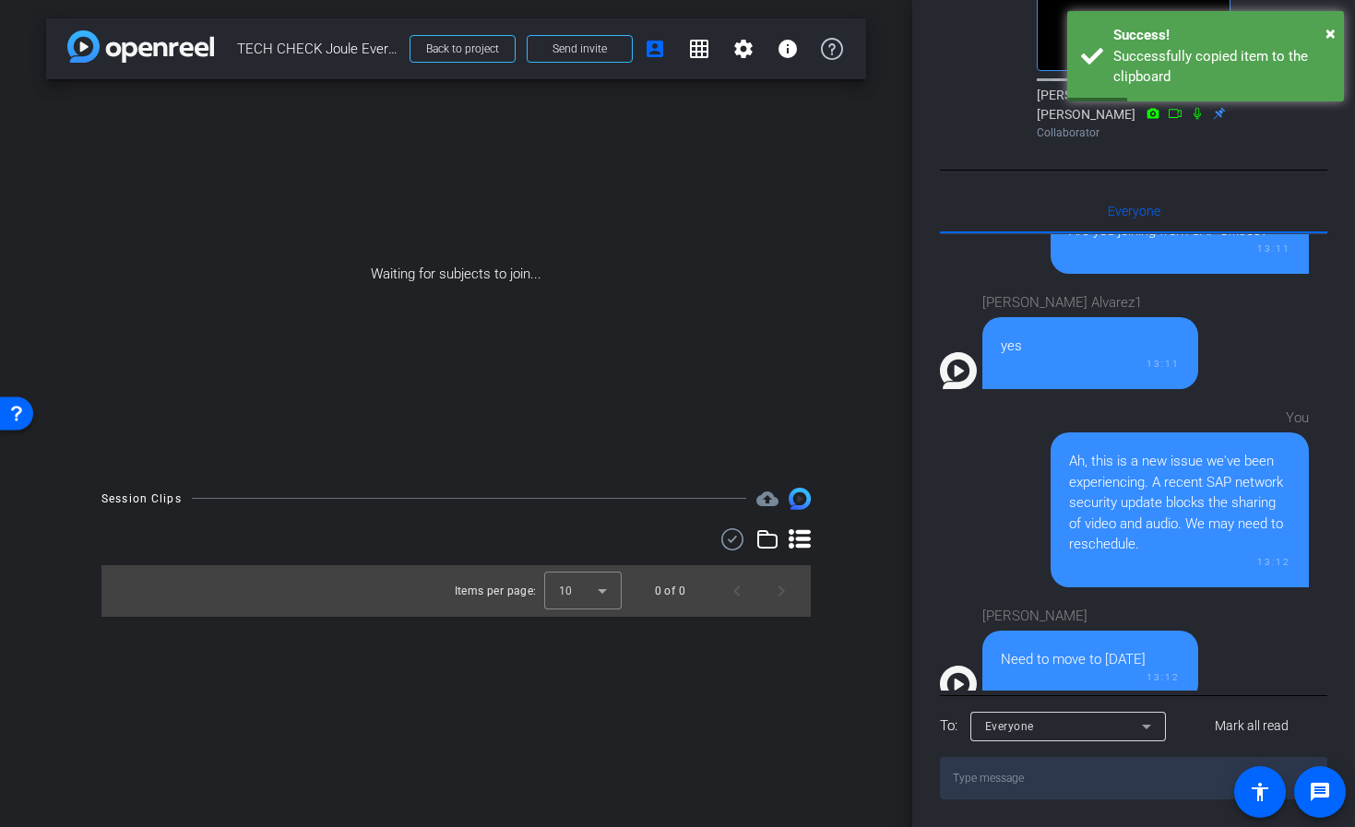
click at [1051, 779] on textarea at bounding box center [1133, 778] width 387 height 42
paste textarea "[URL][DOMAIN_NAME]"
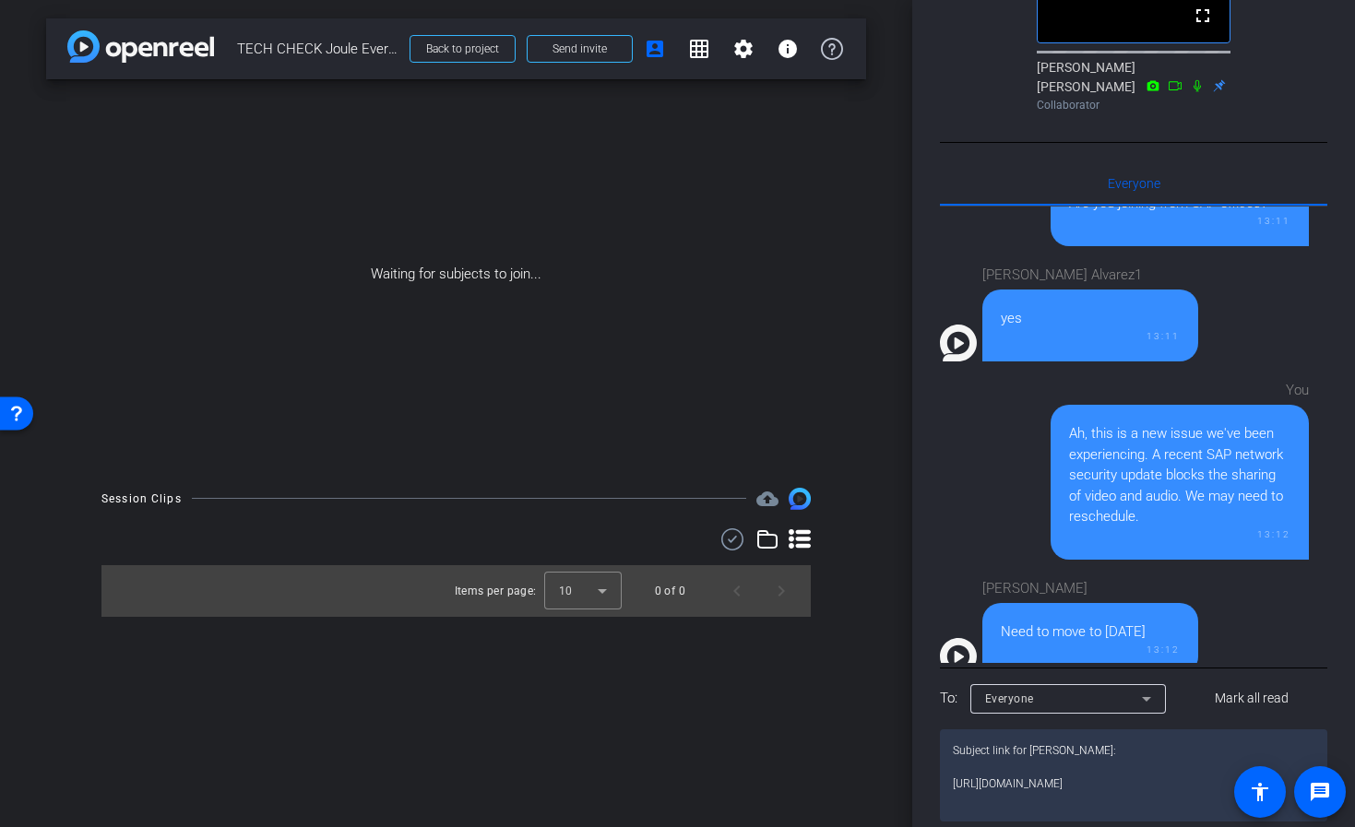
scroll to position [589, 0]
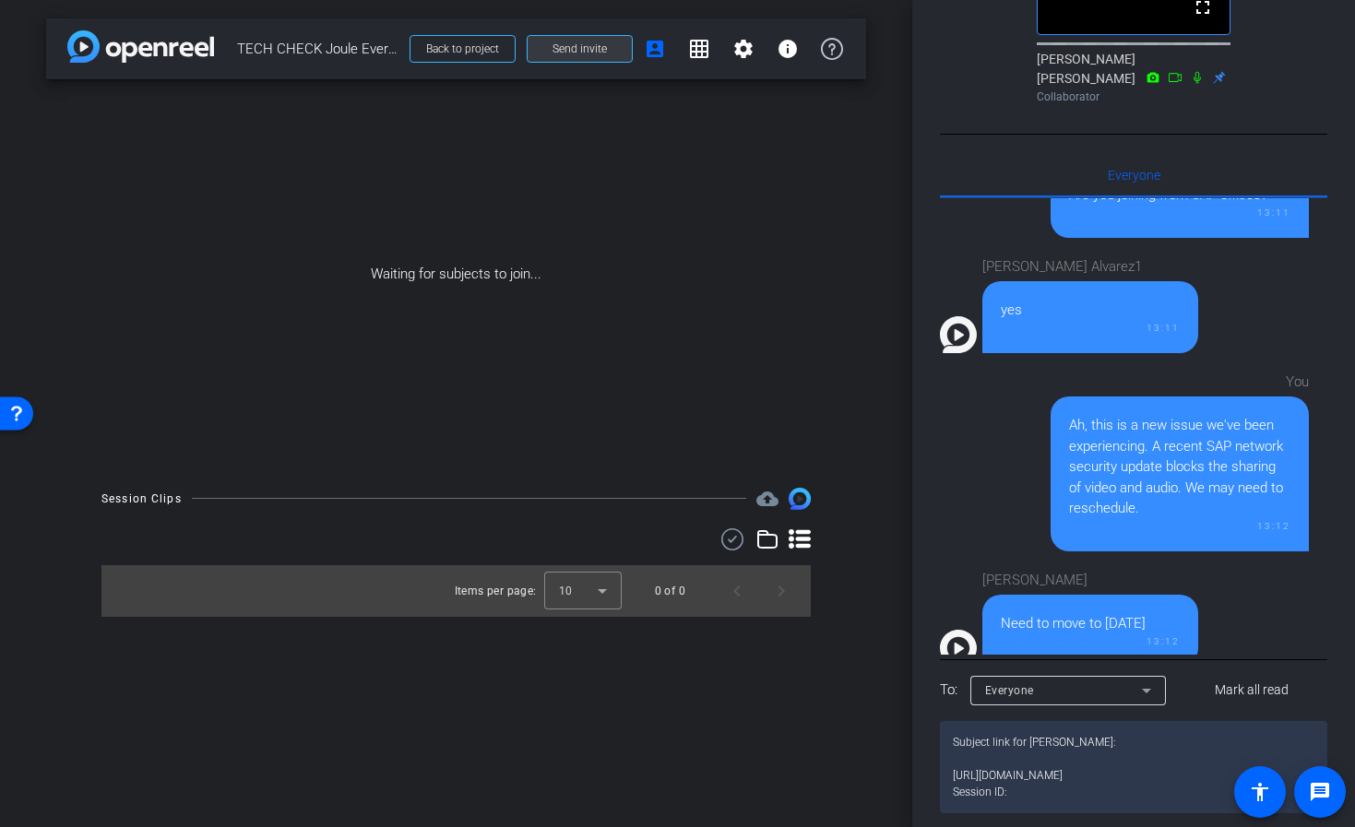
click at [597, 49] on span "Send invite" at bounding box center [580, 49] width 54 height 15
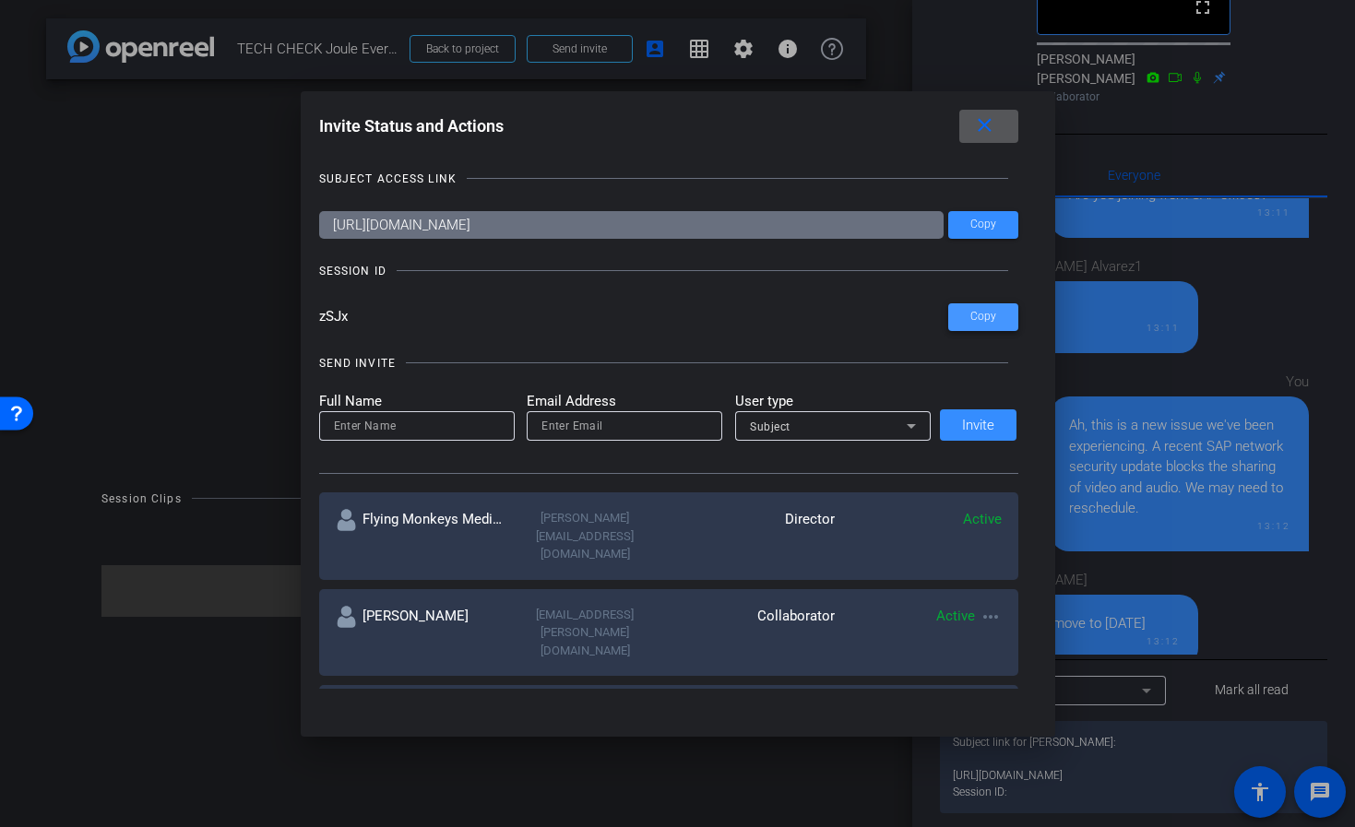
click at [979, 324] on span at bounding box center [983, 317] width 70 height 44
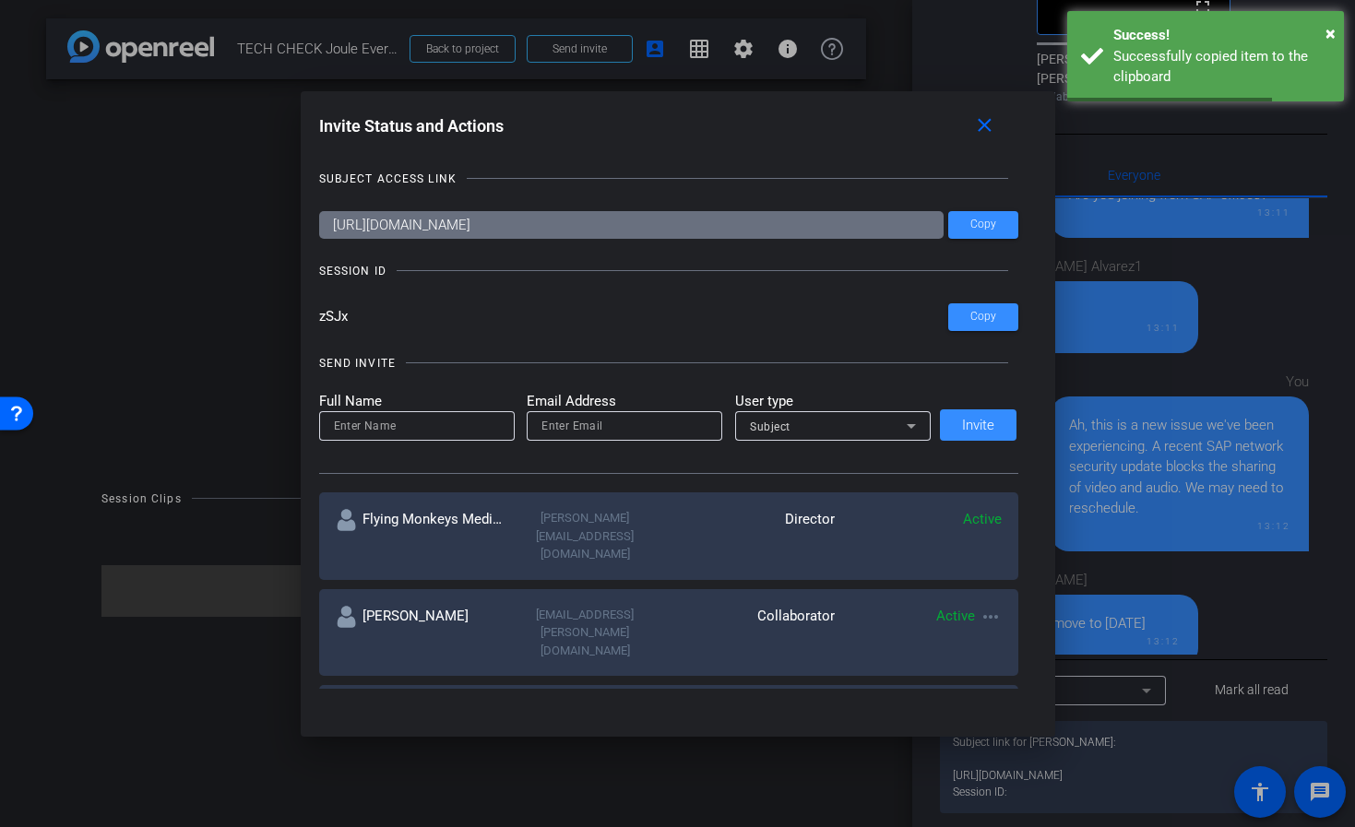
click at [1064, 809] on div at bounding box center [677, 413] width 1355 height 827
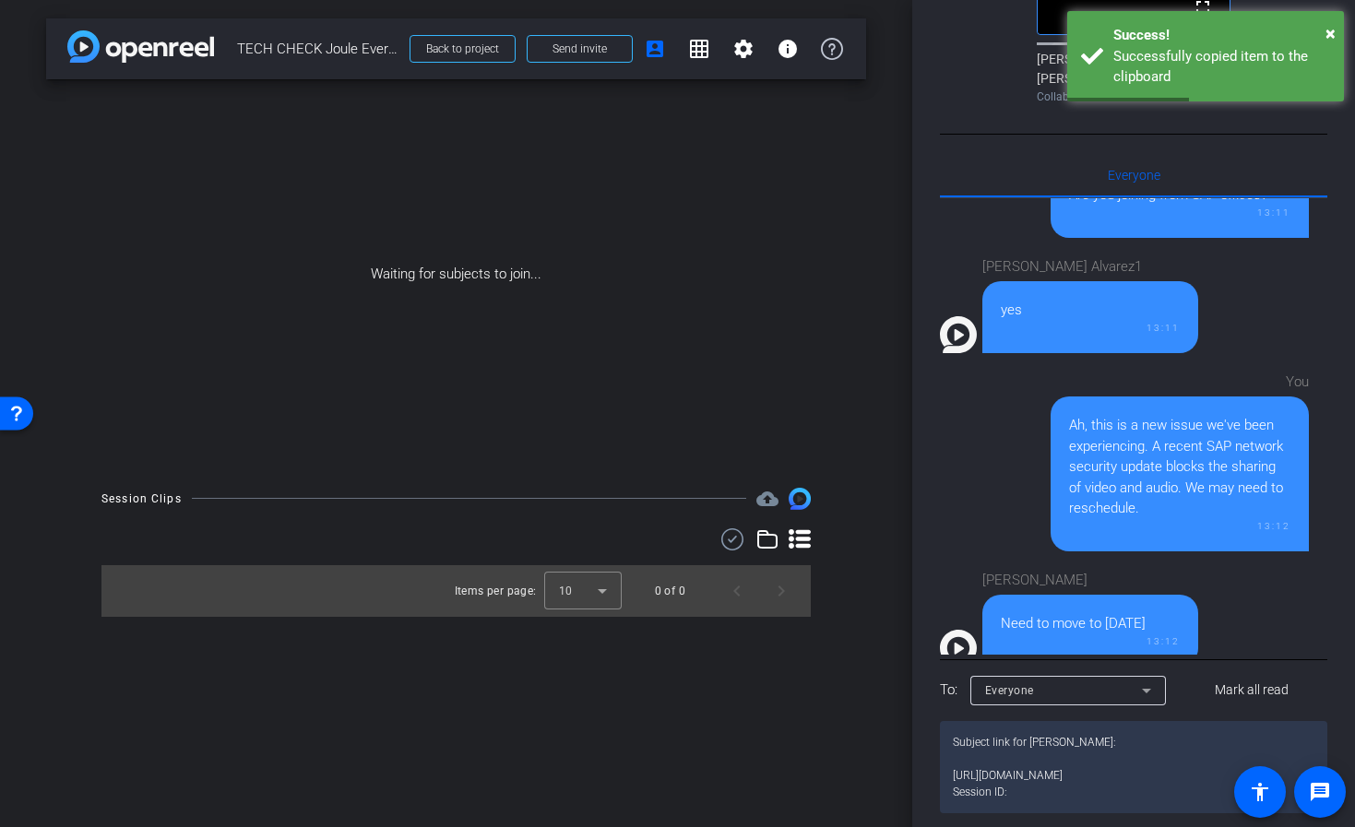
click at [1031, 814] on textarea "Subject link for [PERSON_NAME]: [URL][DOMAIN_NAME] Session ID:" at bounding box center [1133, 767] width 387 height 92
paste textarea "zSJx"
type textarea "Subject link for [PERSON_NAME]: [URL][DOMAIN_NAME] Session ID: zSJx"
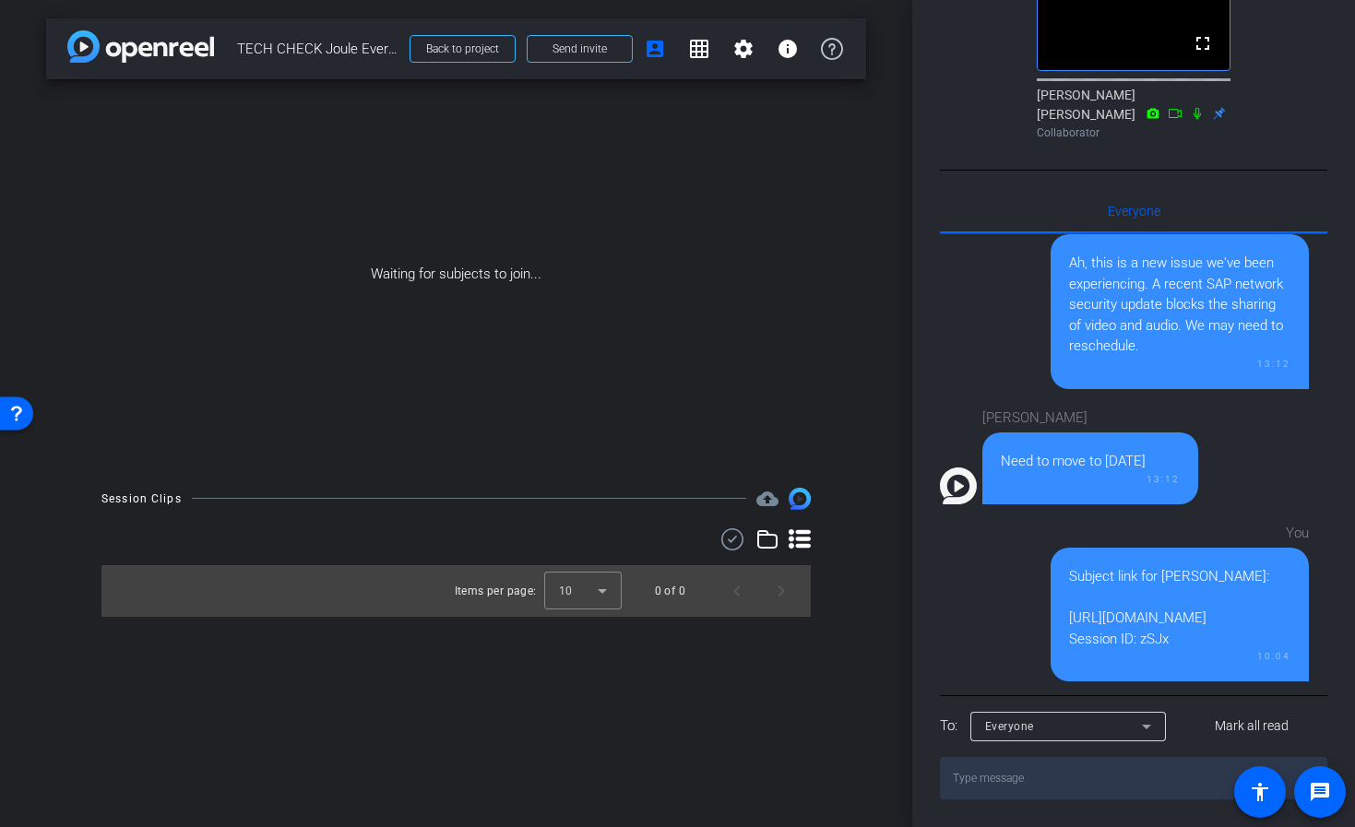
drag, startPoint x: 1094, startPoint y: 638, endPoint x: 985, endPoint y: 600, distance: 115.2
click at [1069, 600] on div "Subject link for [PERSON_NAME]: [URL][DOMAIN_NAME] Session ID: zSJx" at bounding box center [1179, 607] width 221 height 83
copy div "[URL][DOMAIN_NAME] Session ID: zSJx"
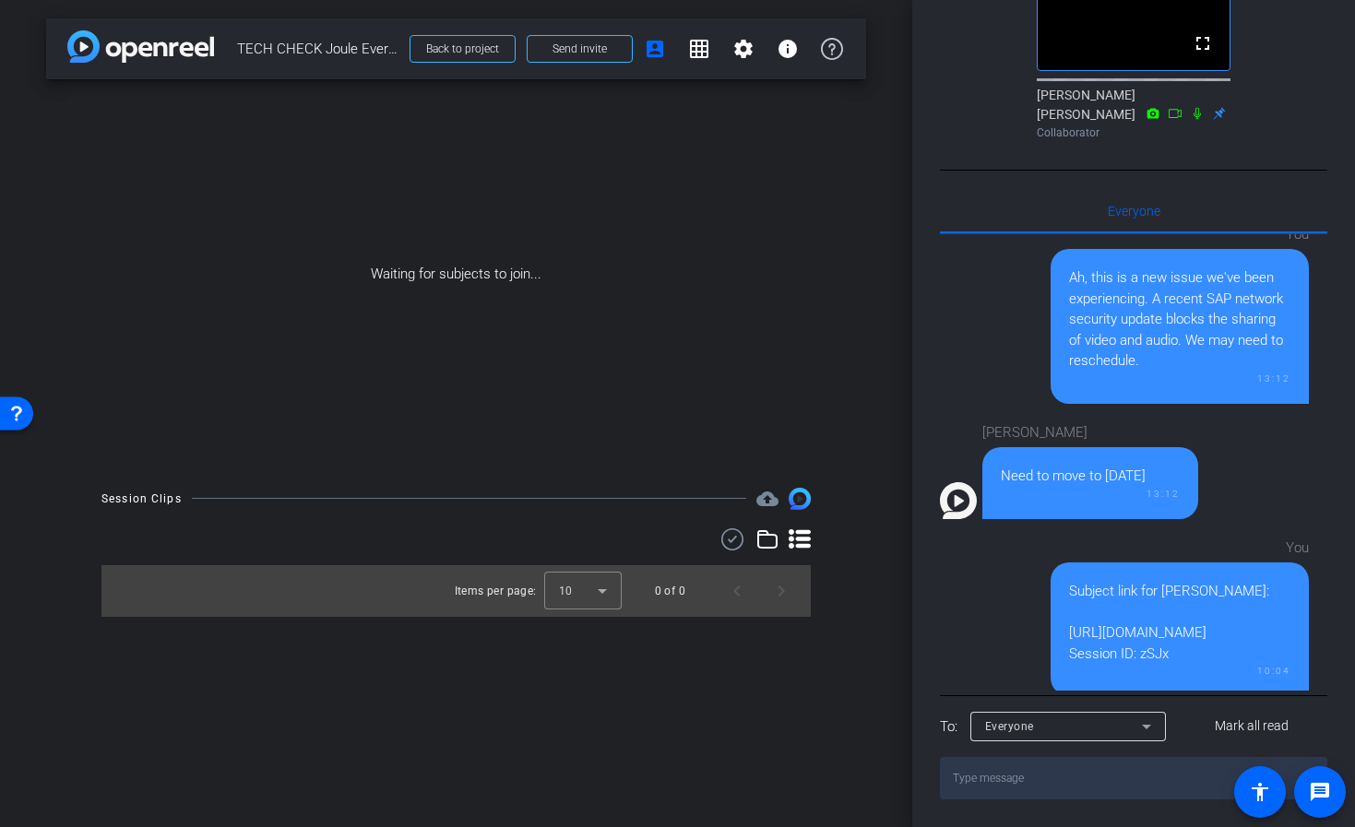
scroll to position [403, 0]
click at [886, 422] on div "arrow_back TECH CHECK Joule Everywhere - 100 - Keynote Back to project Send inv…" at bounding box center [456, 413] width 912 height 827
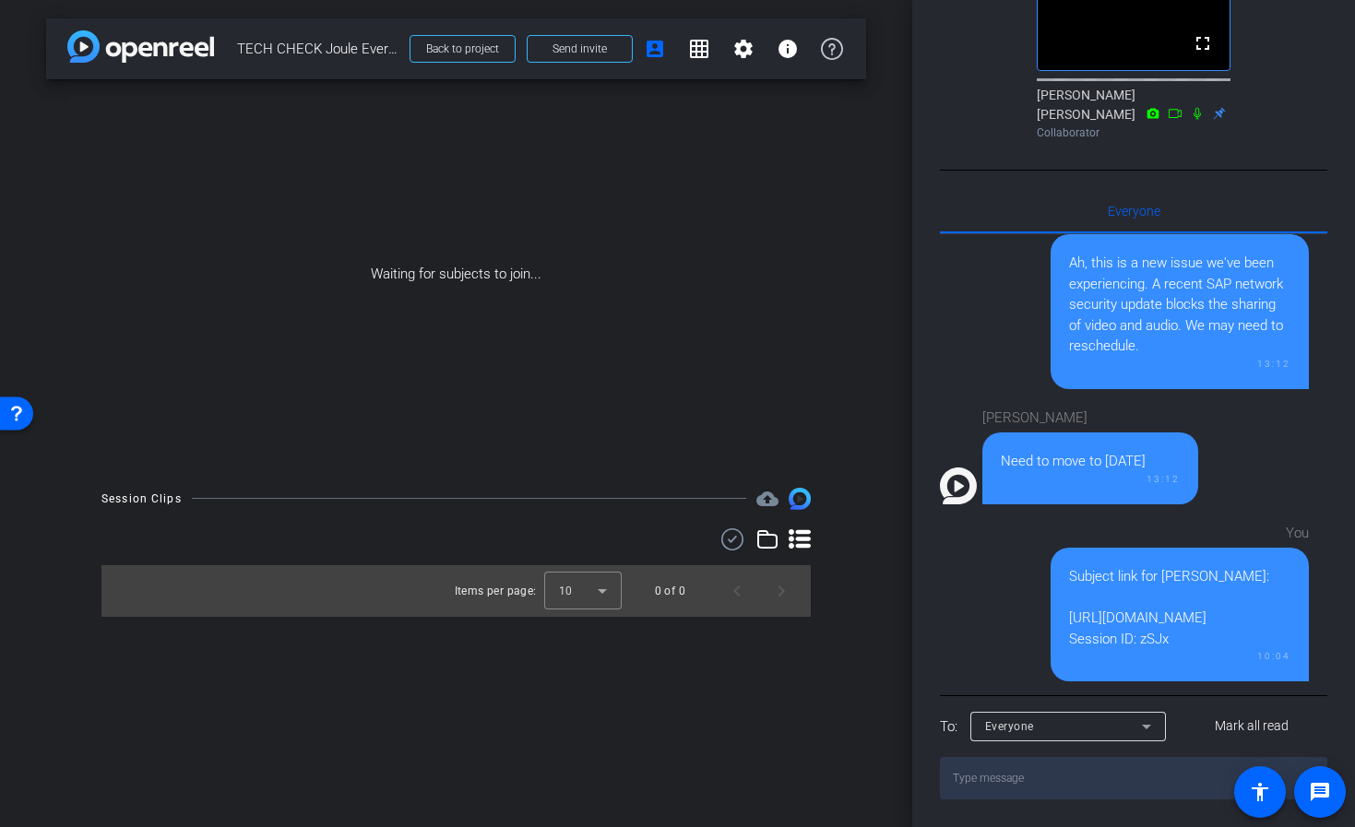
click at [925, 621] on div "Participants Teleprompter Adjustments fullscreen settings Flying Monkeys Media,…" at bounding box center [1133, 413] width 443 height 827
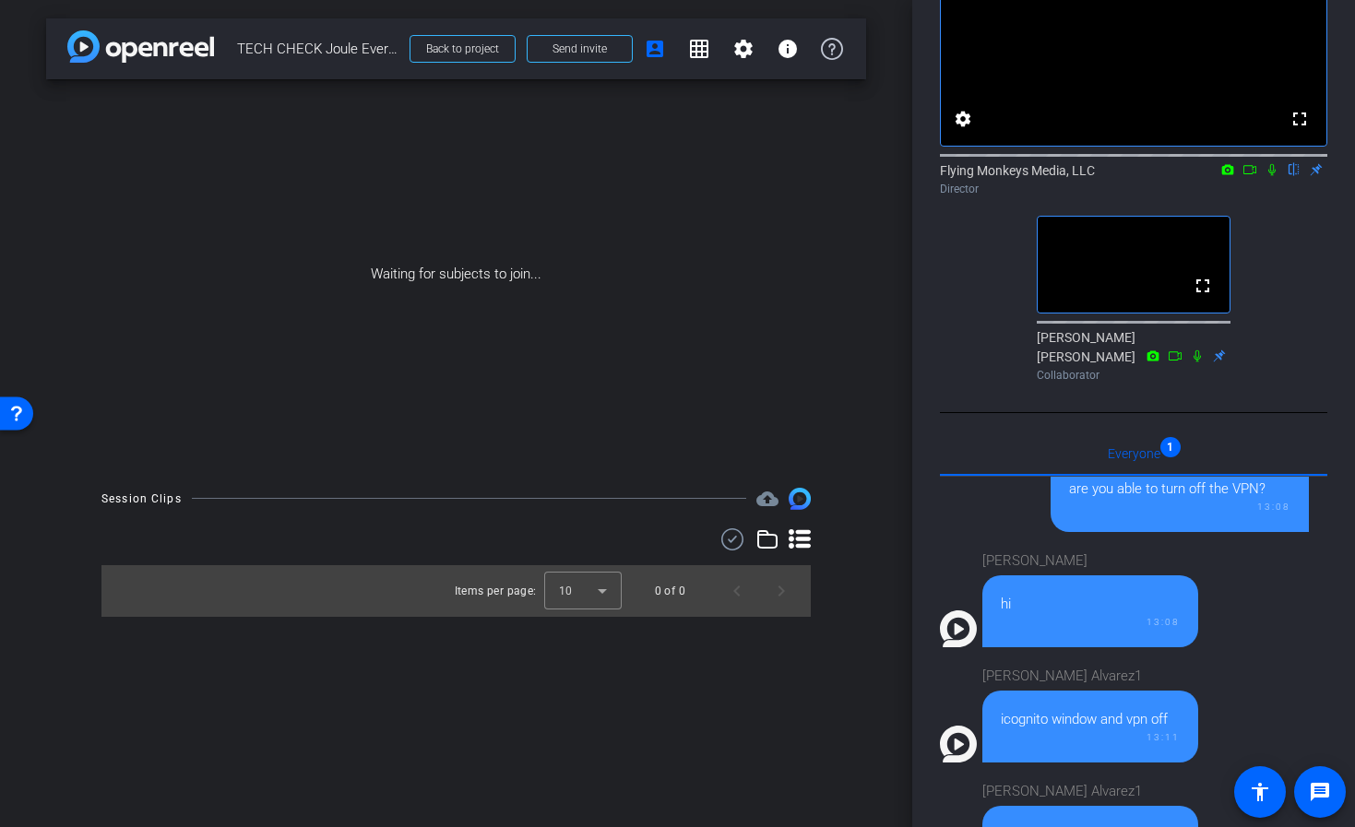
scroll to position [244, 0]
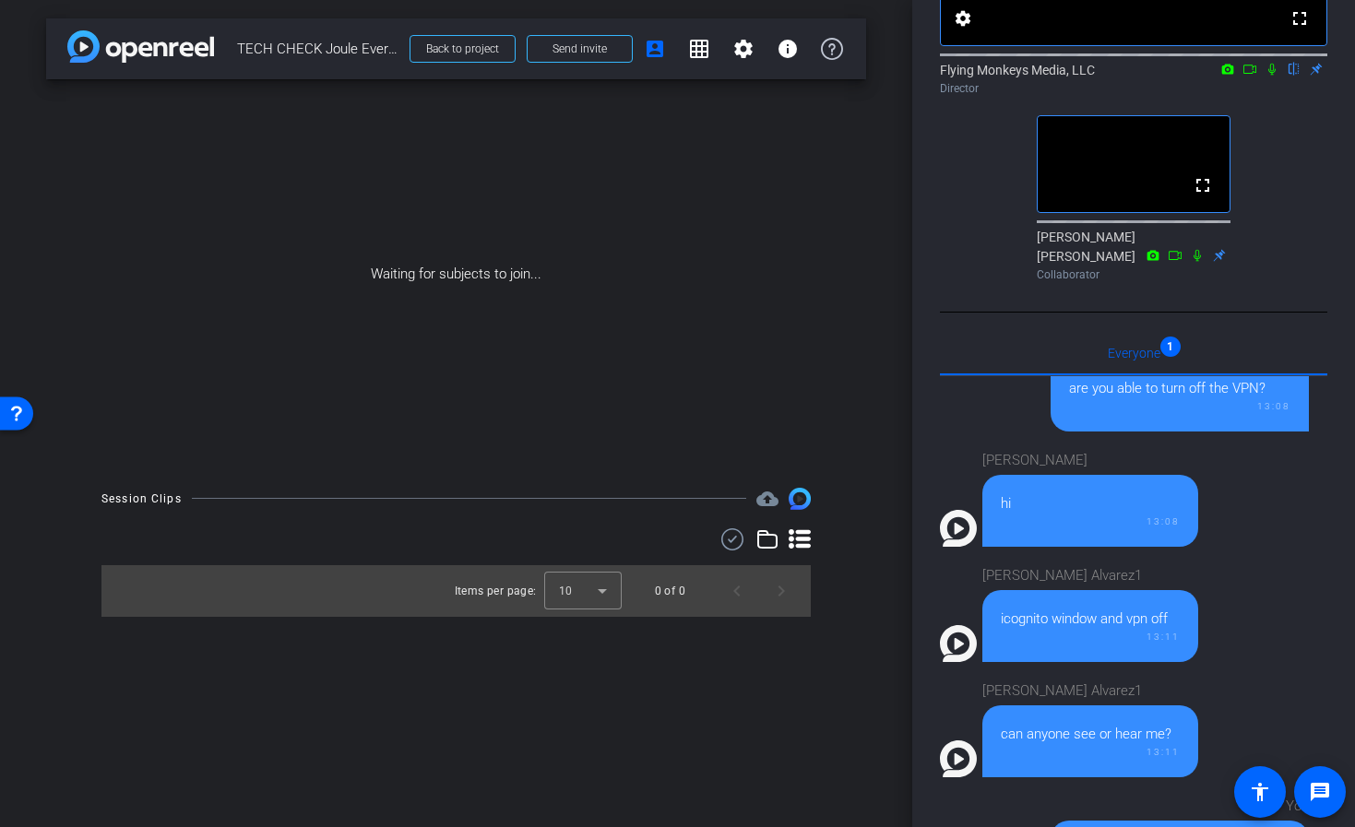
click at [1304, 262] on div "fullscreen settings Flying Monkeys Media, LLC flip Director fullscreen [PERSON_…" at bounding box center [1133, 58] width 387 height 460
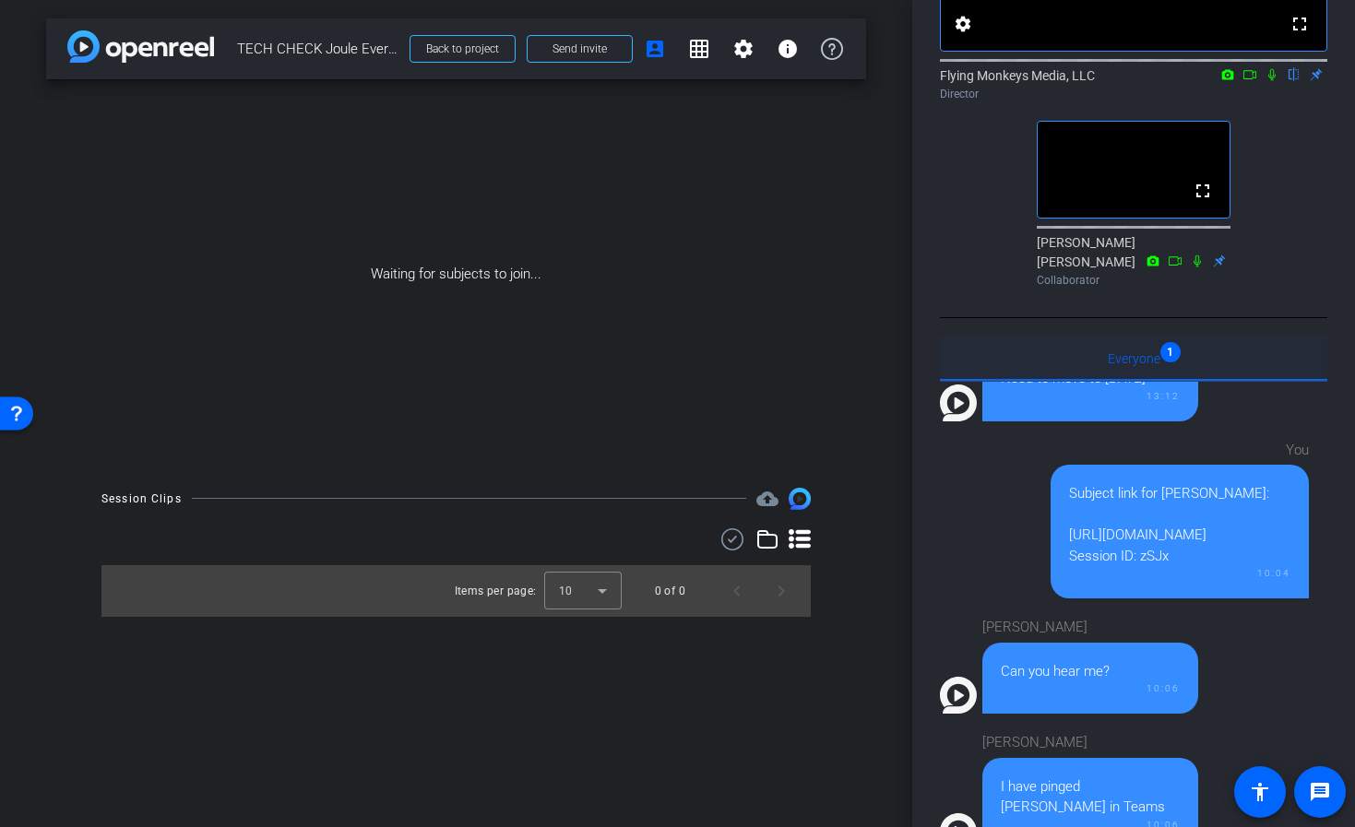
scroll to position [403, 0]
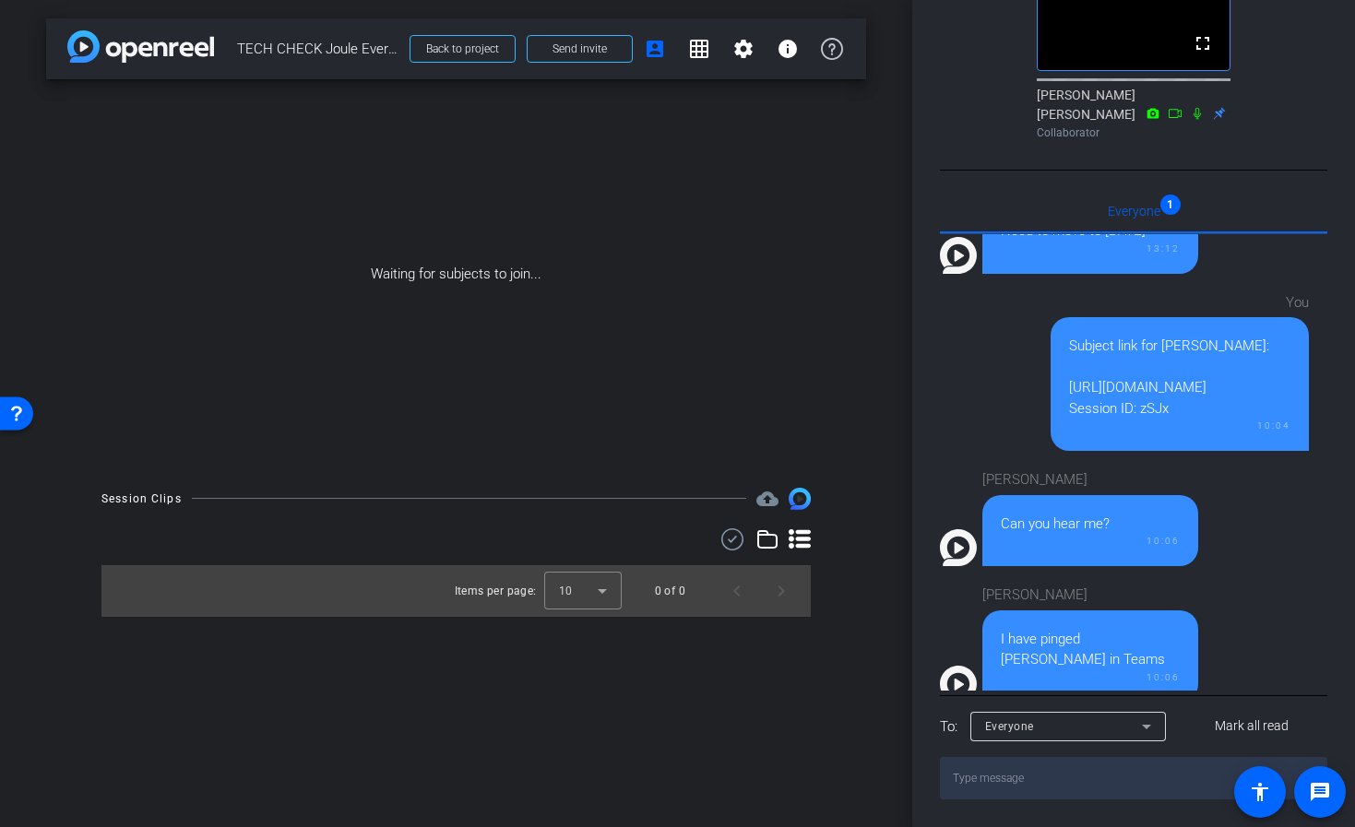
click at [1088, 782] on textarea at bounding box center [1133, 778] width 387 height 42
type textarea "We could hear you before, yes"
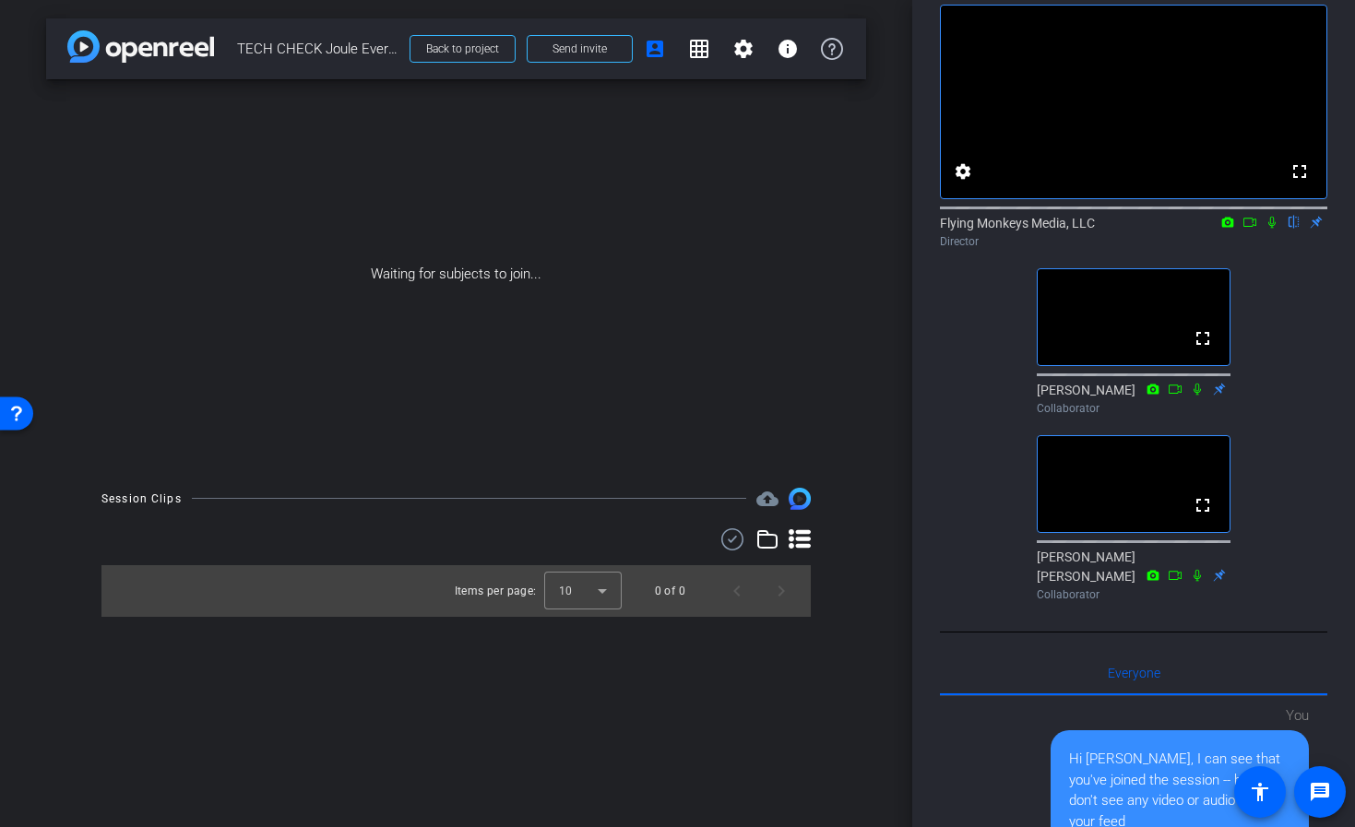
scroll to position [104, 0]
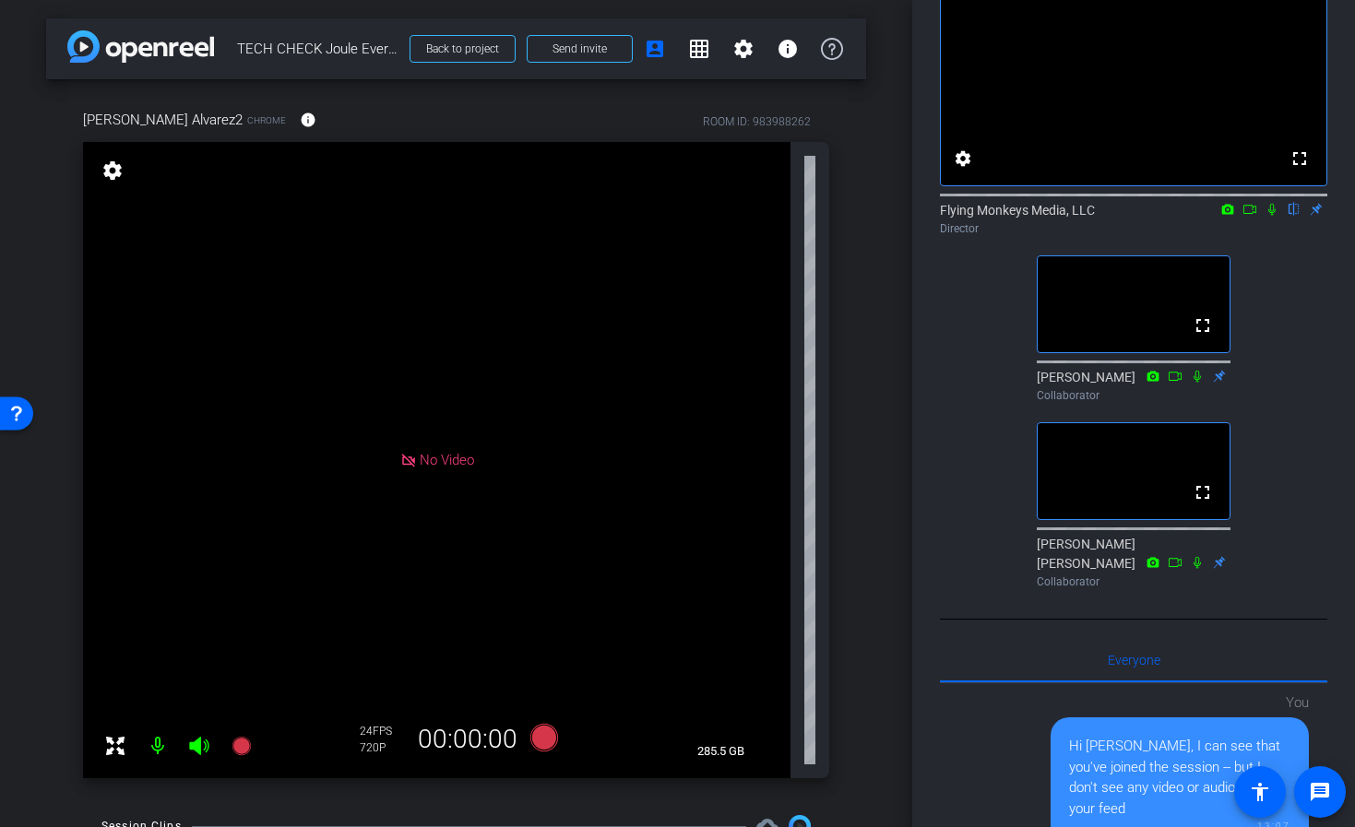
click at [843, 449] on div "[PERSON_NAME] Alvarez2 Chrome info ROOM ID: 983988262 No Video settings 285.5 G…" at bounding box center [456, 438] width 820 height 718
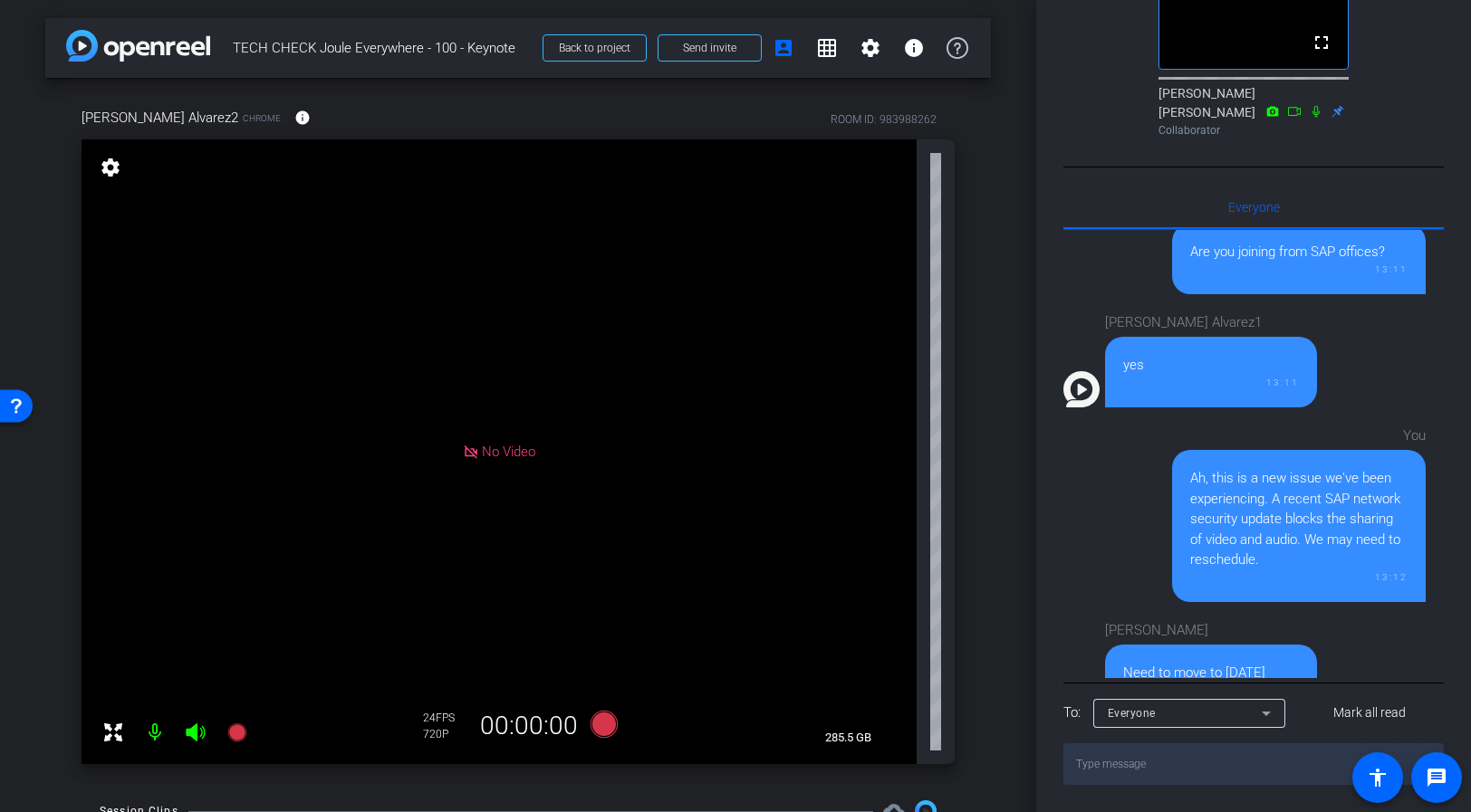
scroll to position [1360, 0]
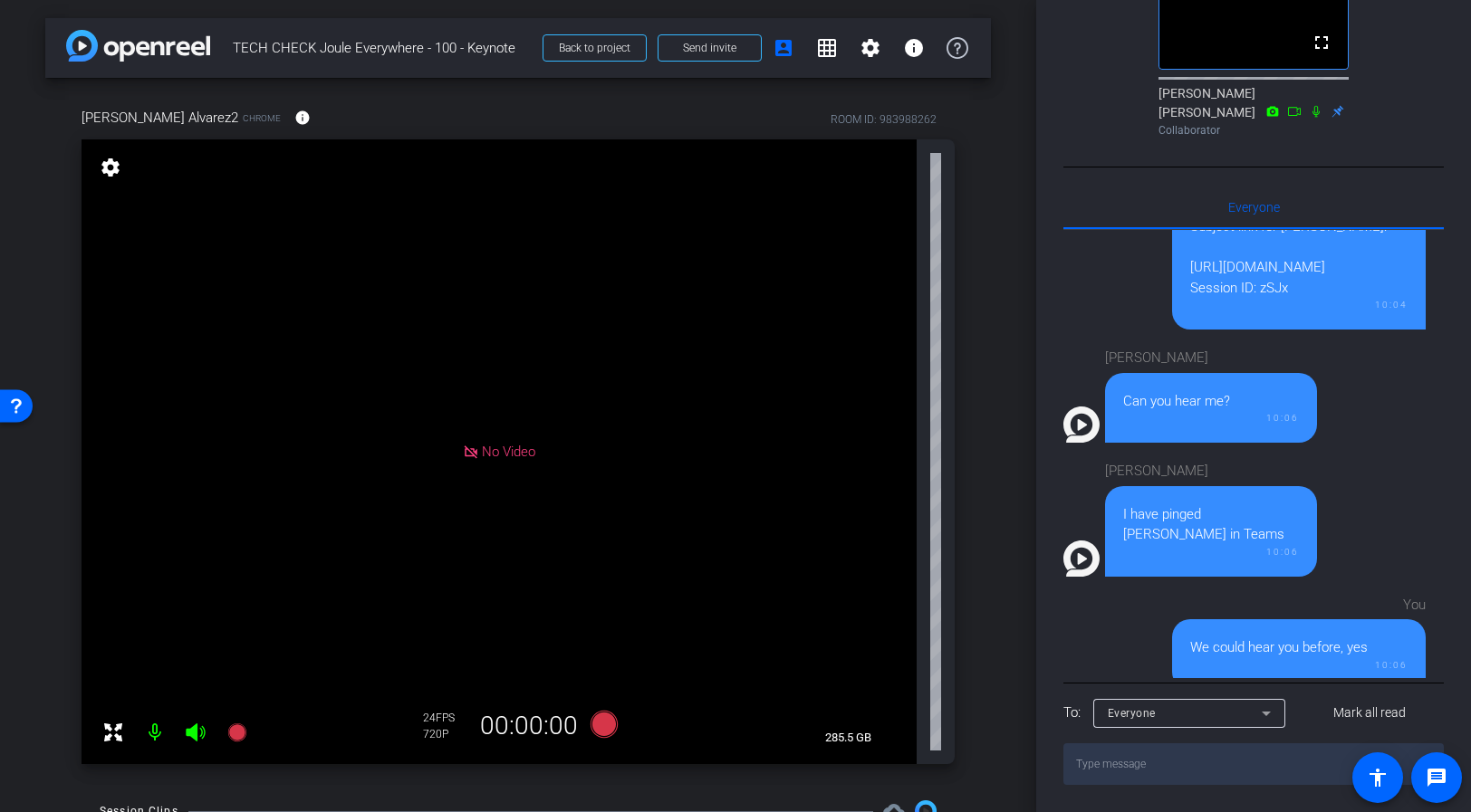
click at [1127, 762] on textarea at bounding box center [1253, 764] width 380 height 41
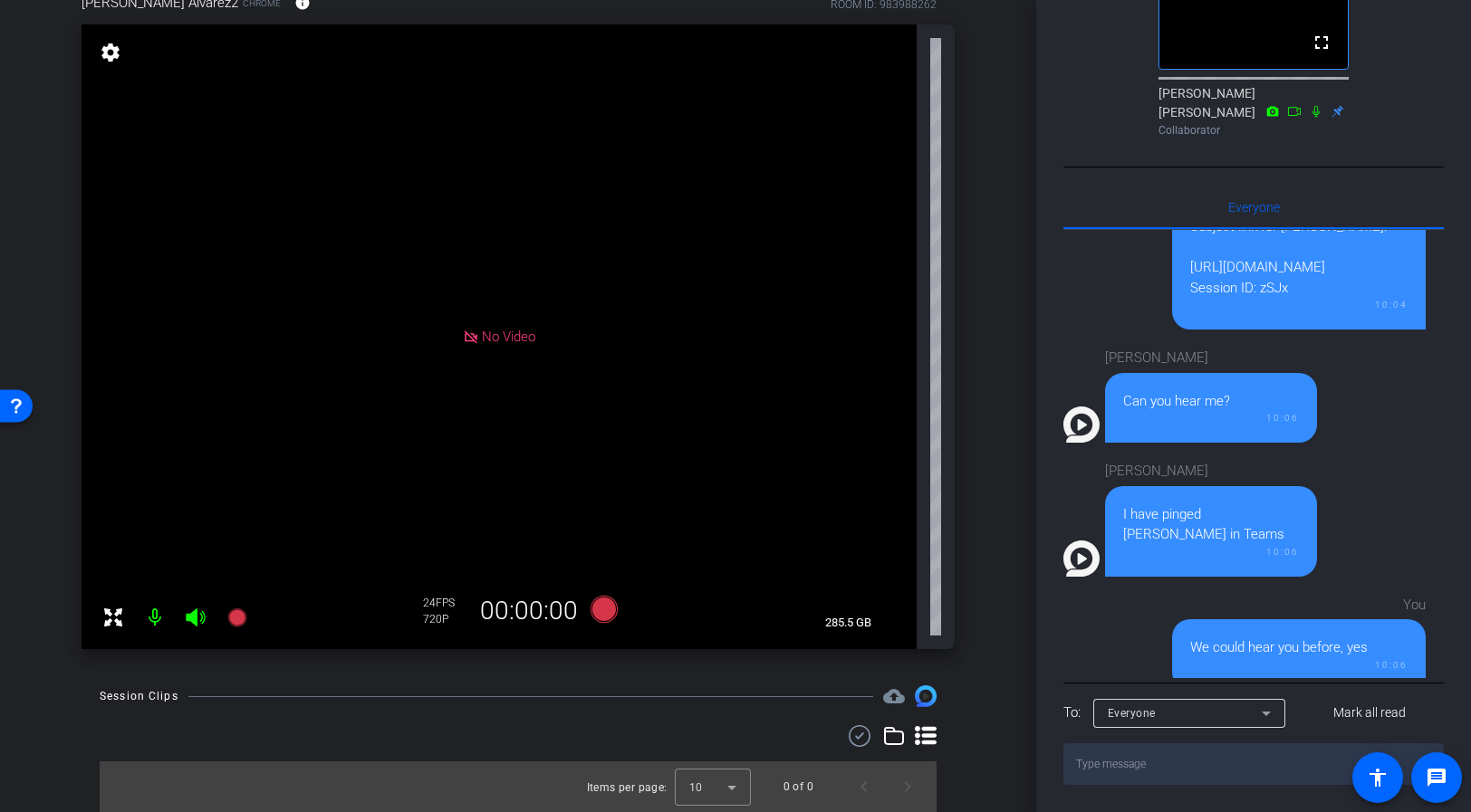
click at [1170, 764] on textarea at bounding box center [1253, 764] width 380 height 41
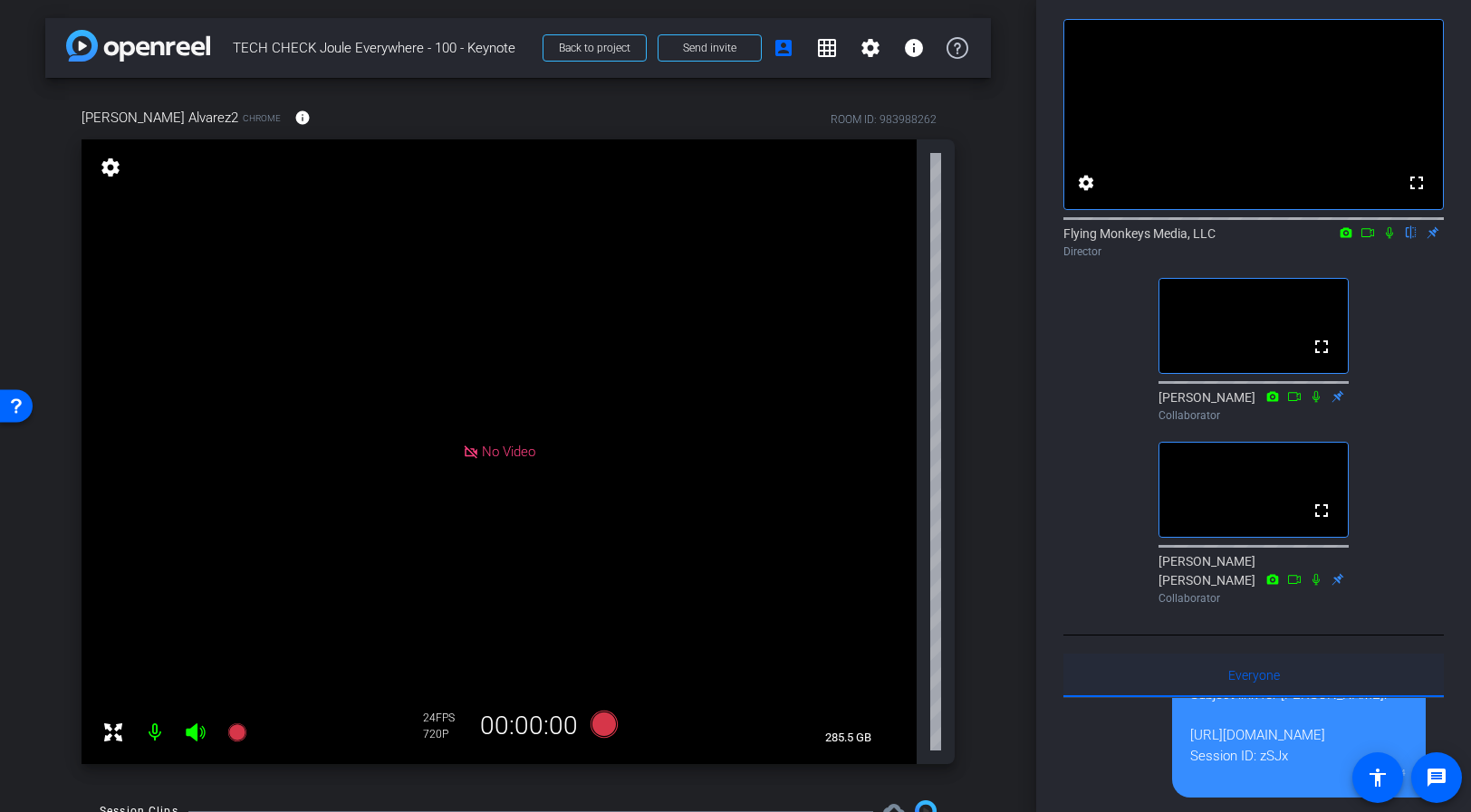
scroll to position [0, 0]
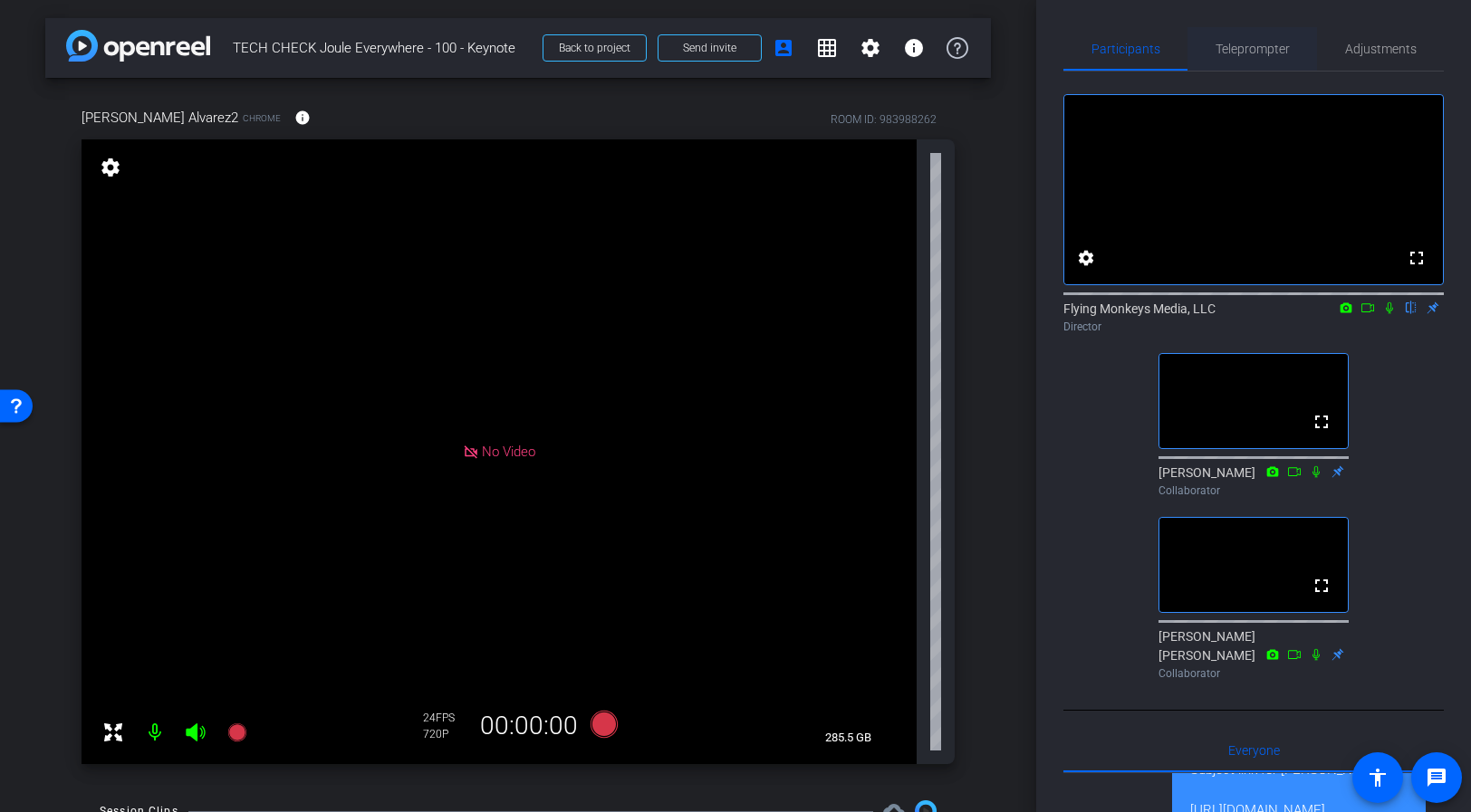
click at [1255, 48] on span "Teleprompter" at bounding box center [1253, 48] width 75 height 13
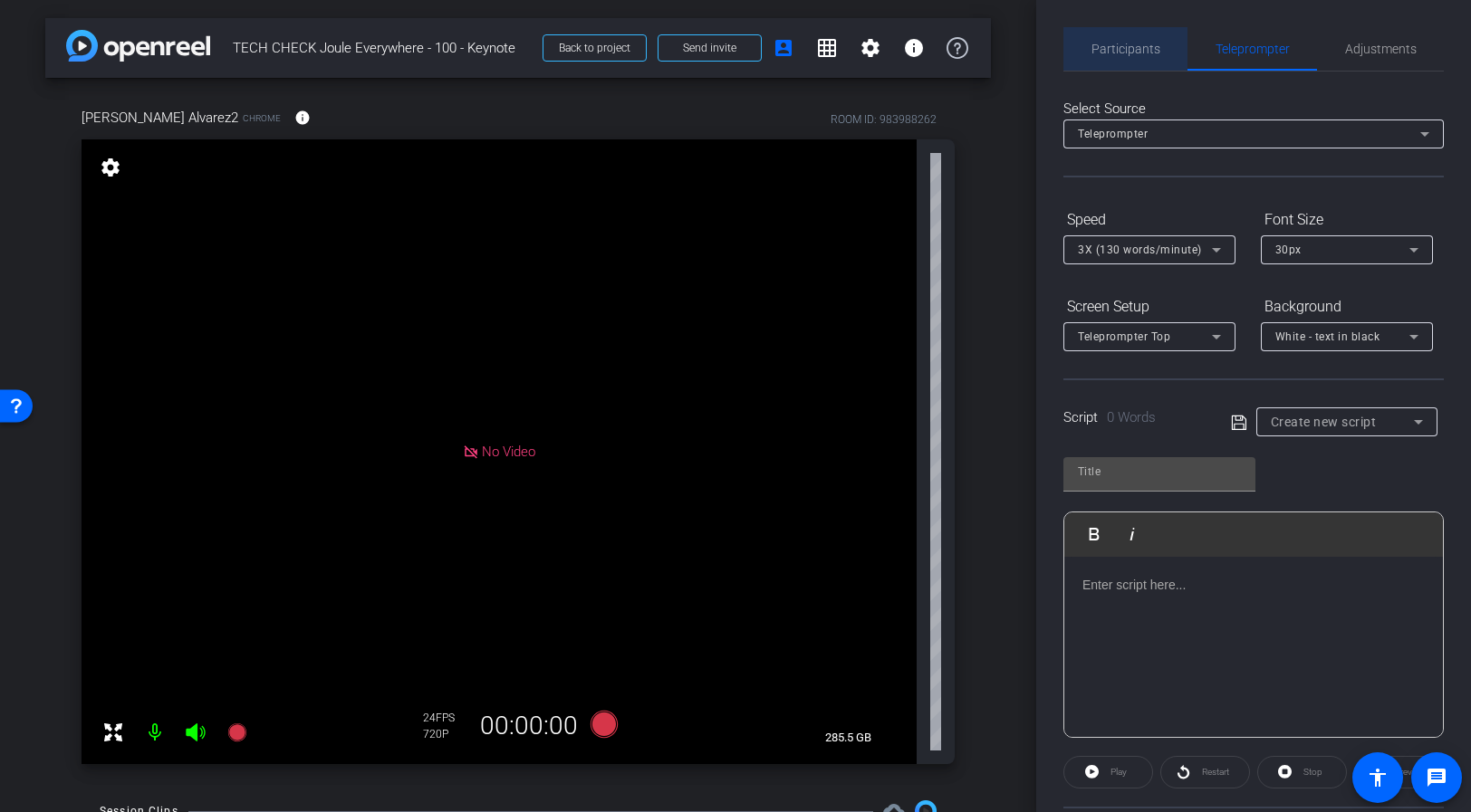
click at [1128, 42] on span "Participants" at bounding box center [1126, 48] width 69 height 13
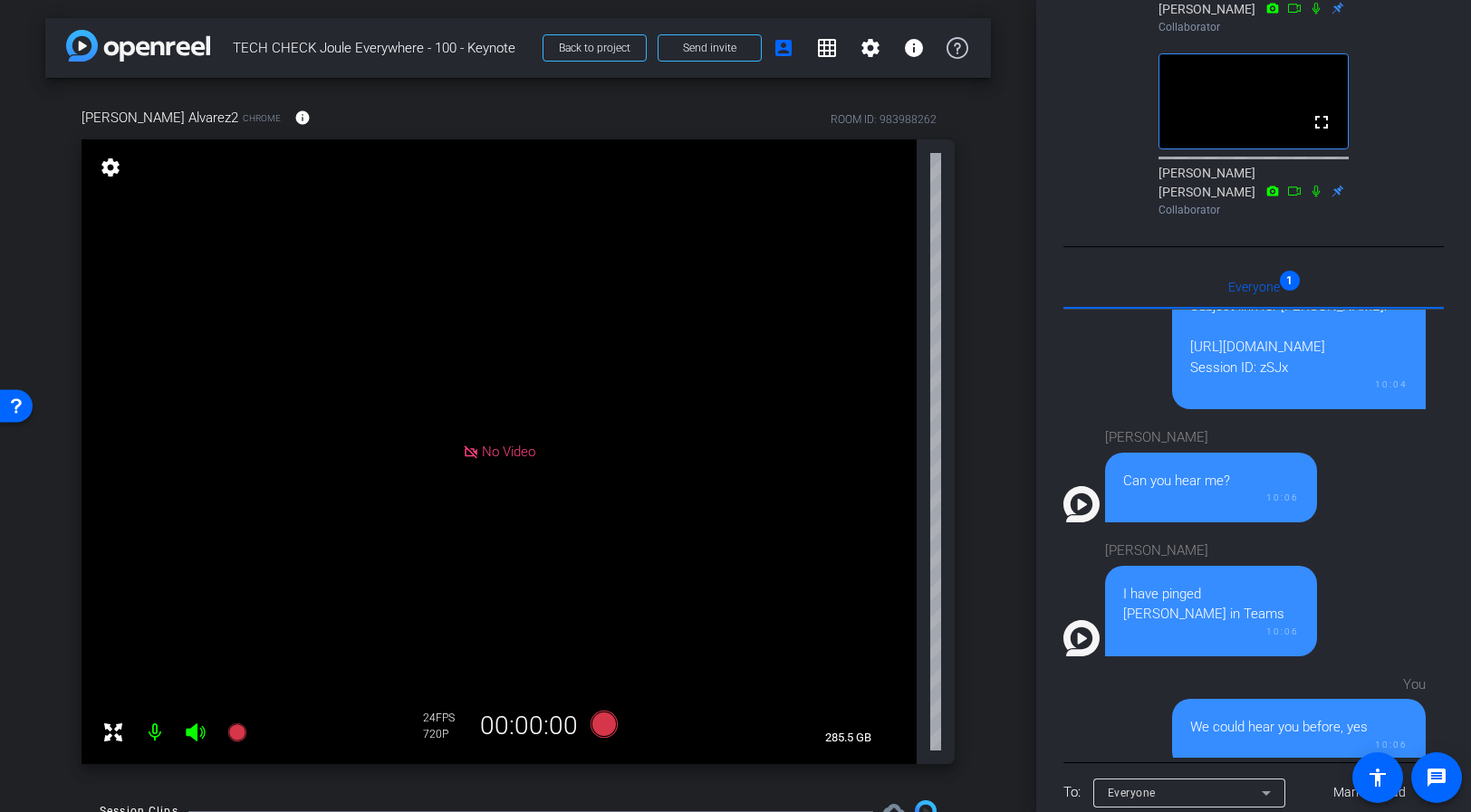
scroll to position [570, 0]
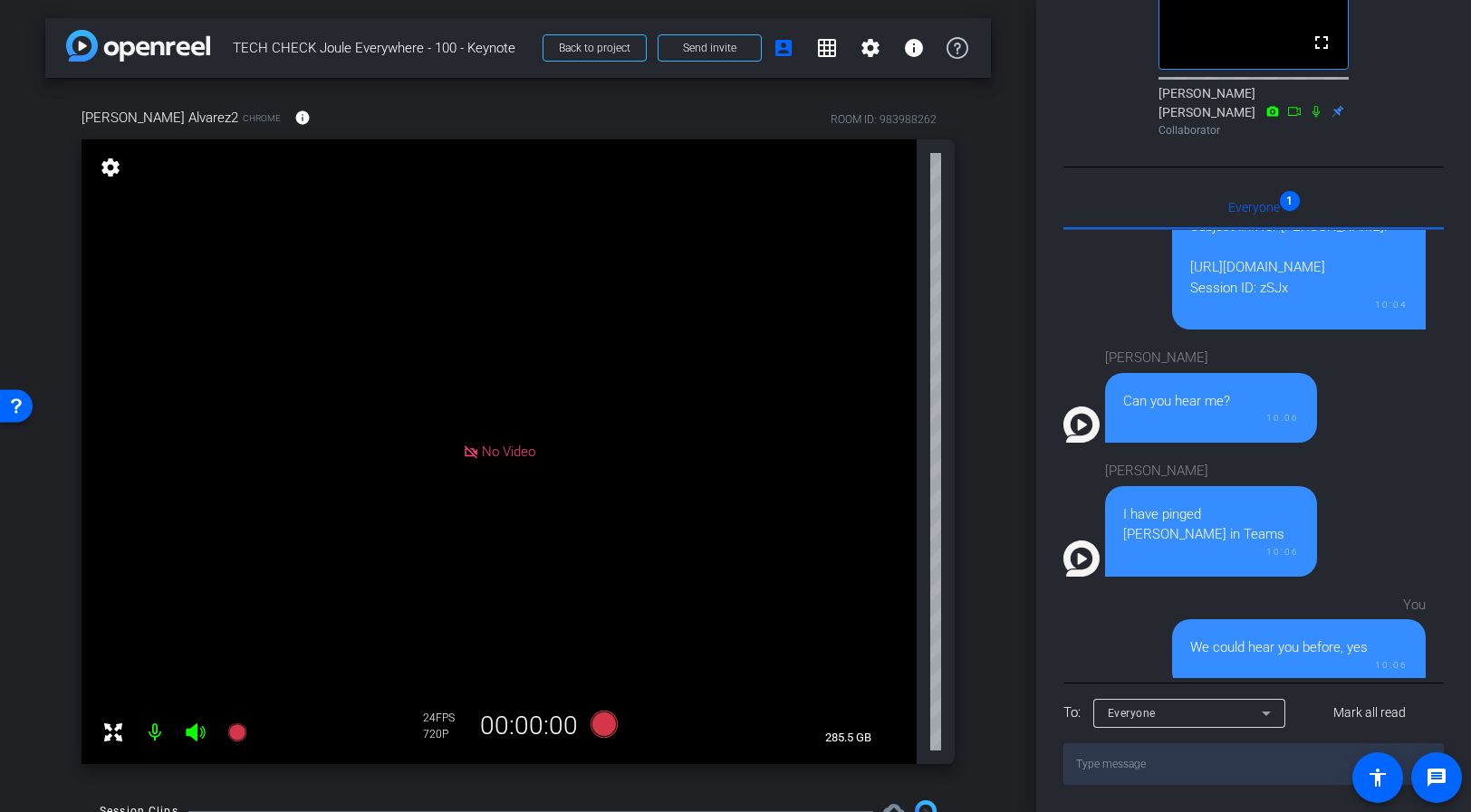
click at [1172, 767] on textarea at bounding box center [1253, 764] width 380 height 41
type textarea "Good morning, [PERSON_NAME] -- are you able to hear us?"
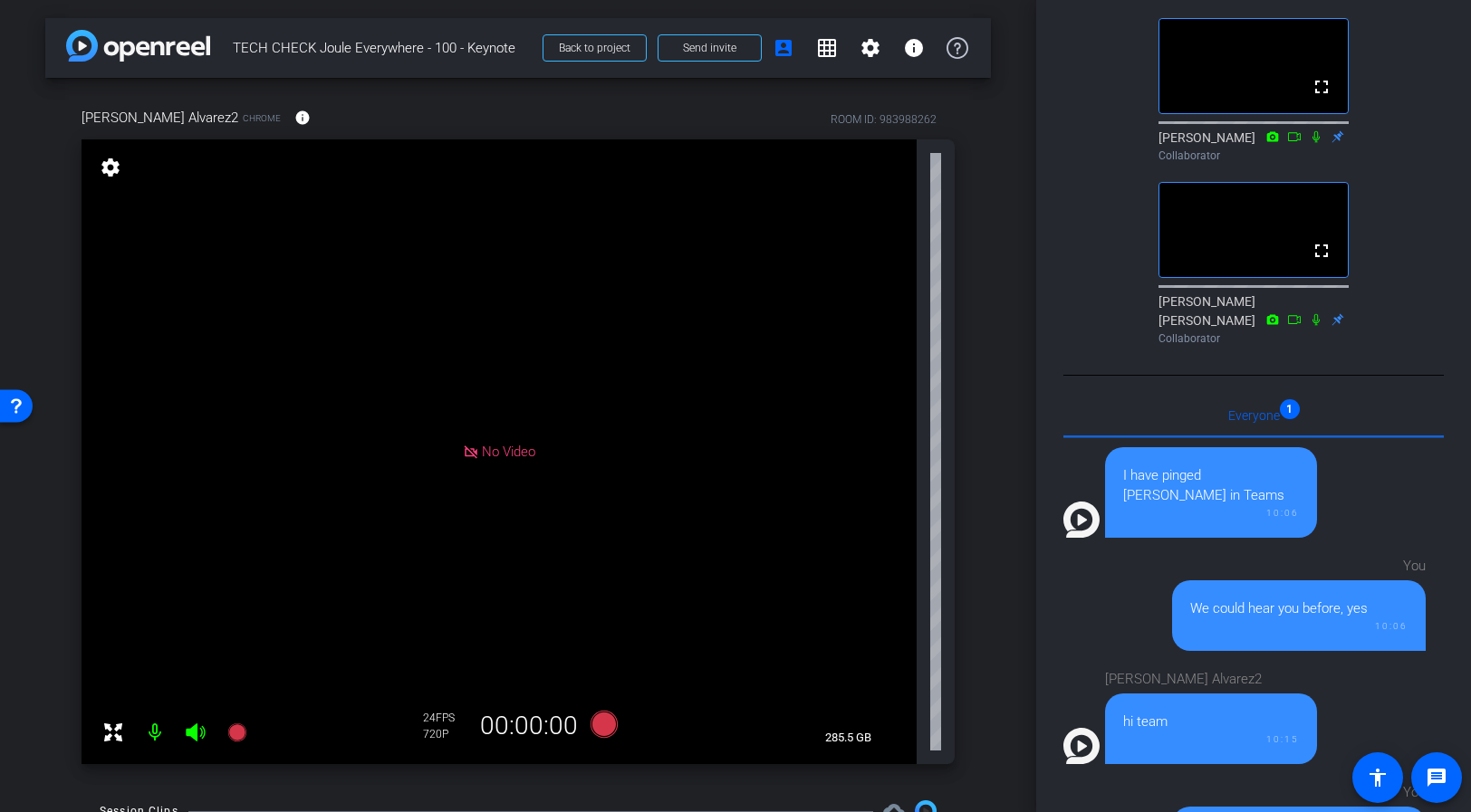
scroll to position [0, 0]
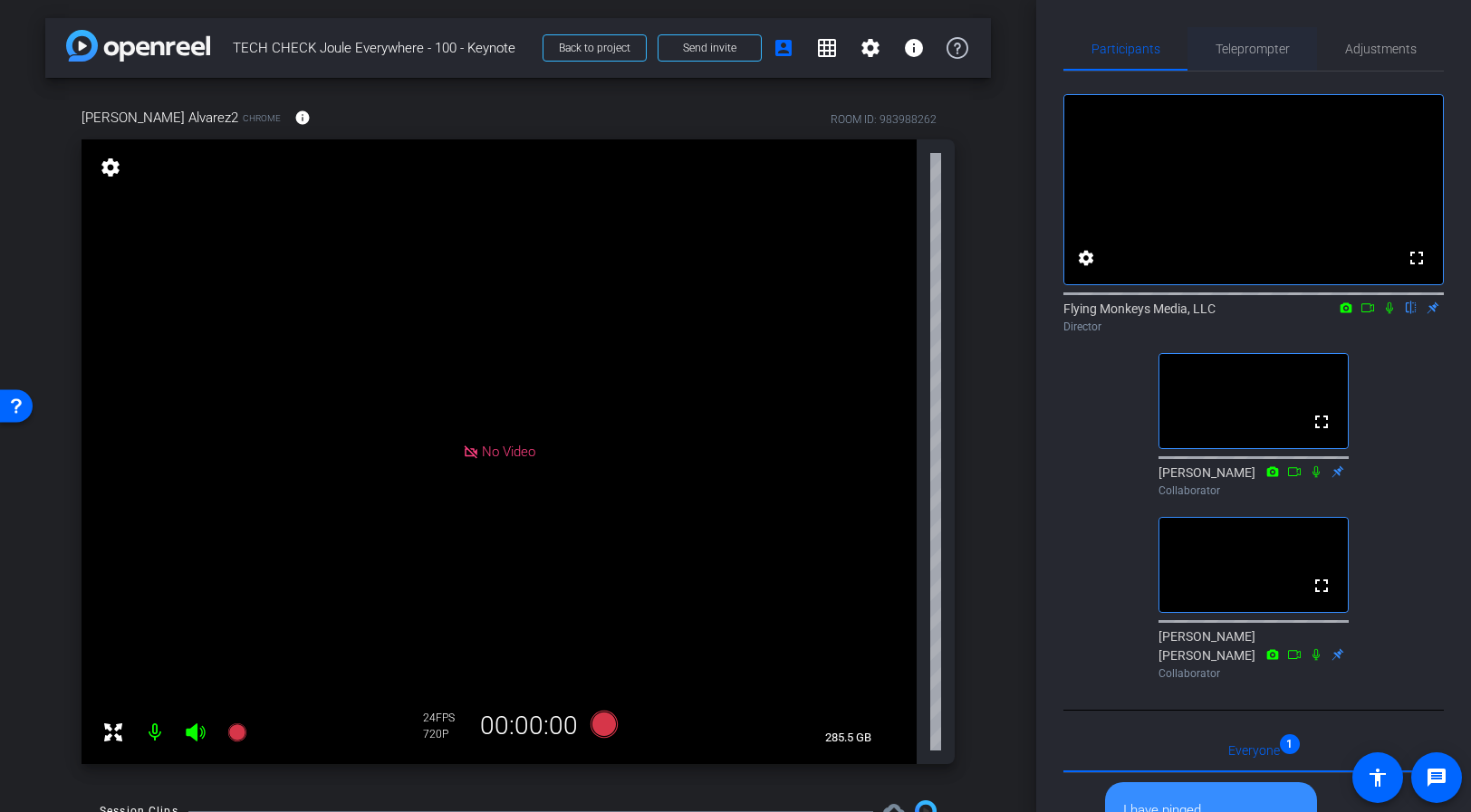
click at [1233, 63] on span "Teleprompter" at bounding box center [1253, 49] width 75 height 43
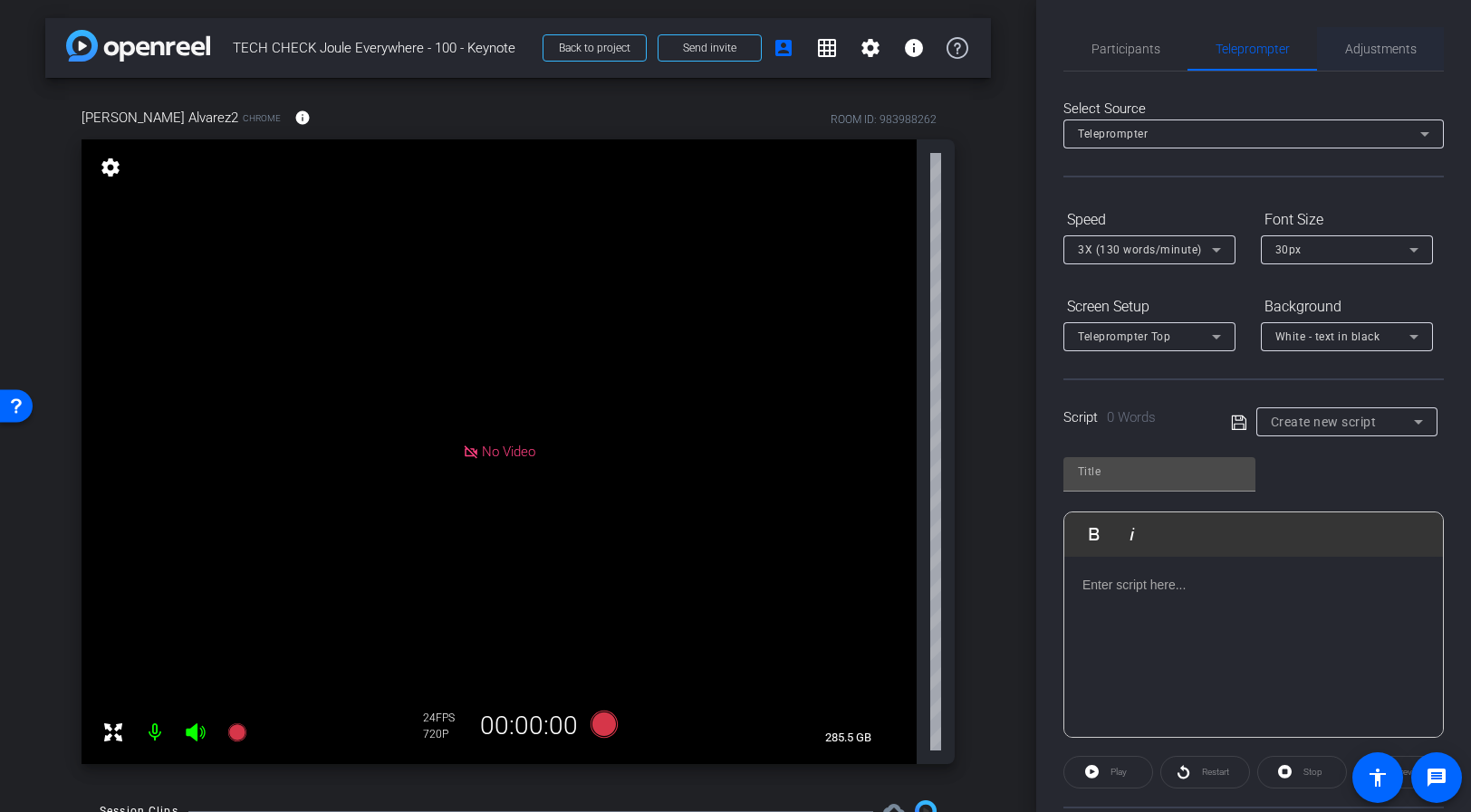
click at [1330, 42] on span "Adjustments" at bounding box center [1381, 48] width 72 height 13
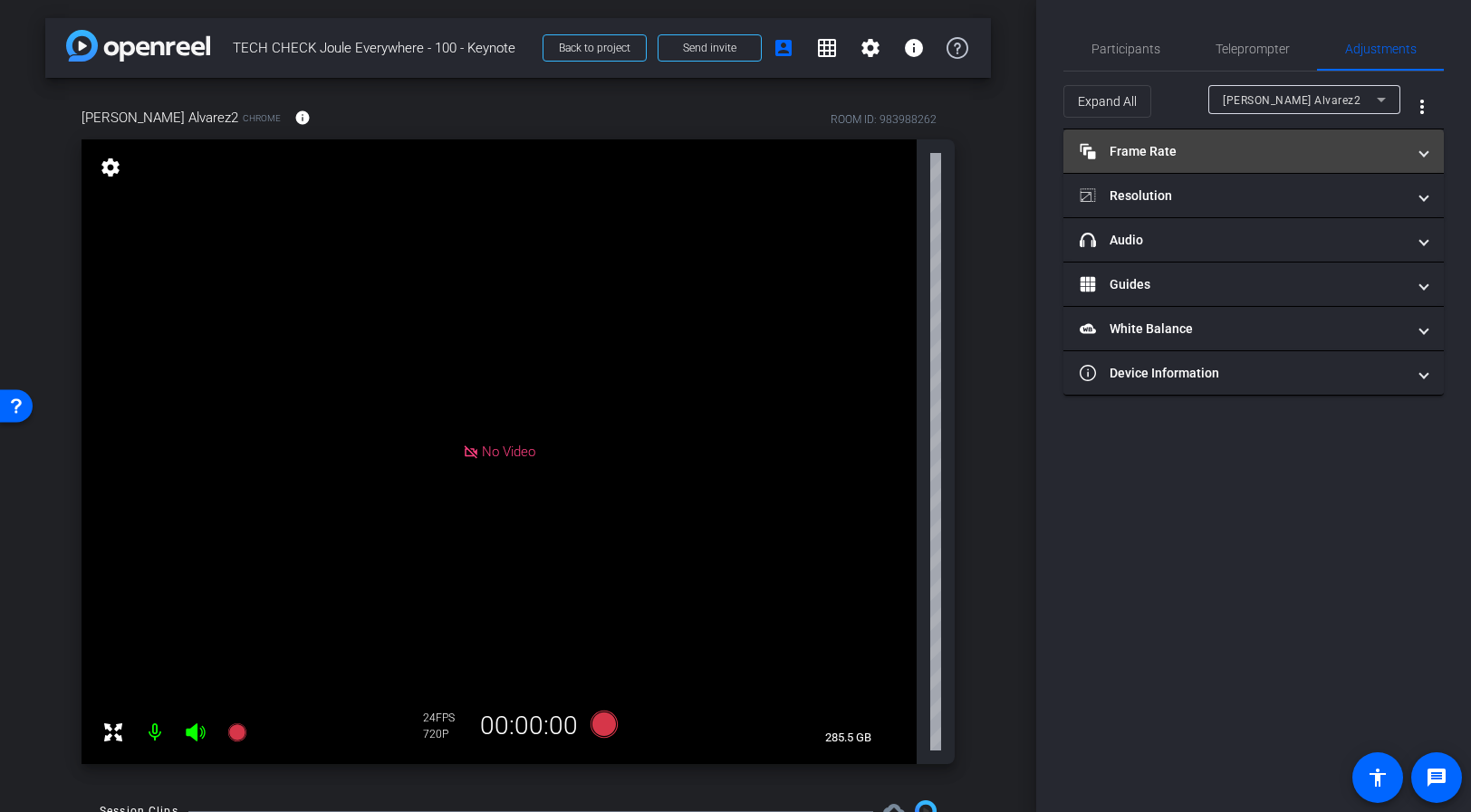
click at [1249, 149] on mat-panel-title "Frame Rate Frame Rate" at bounding box center [1243, 151] width 326 height 19
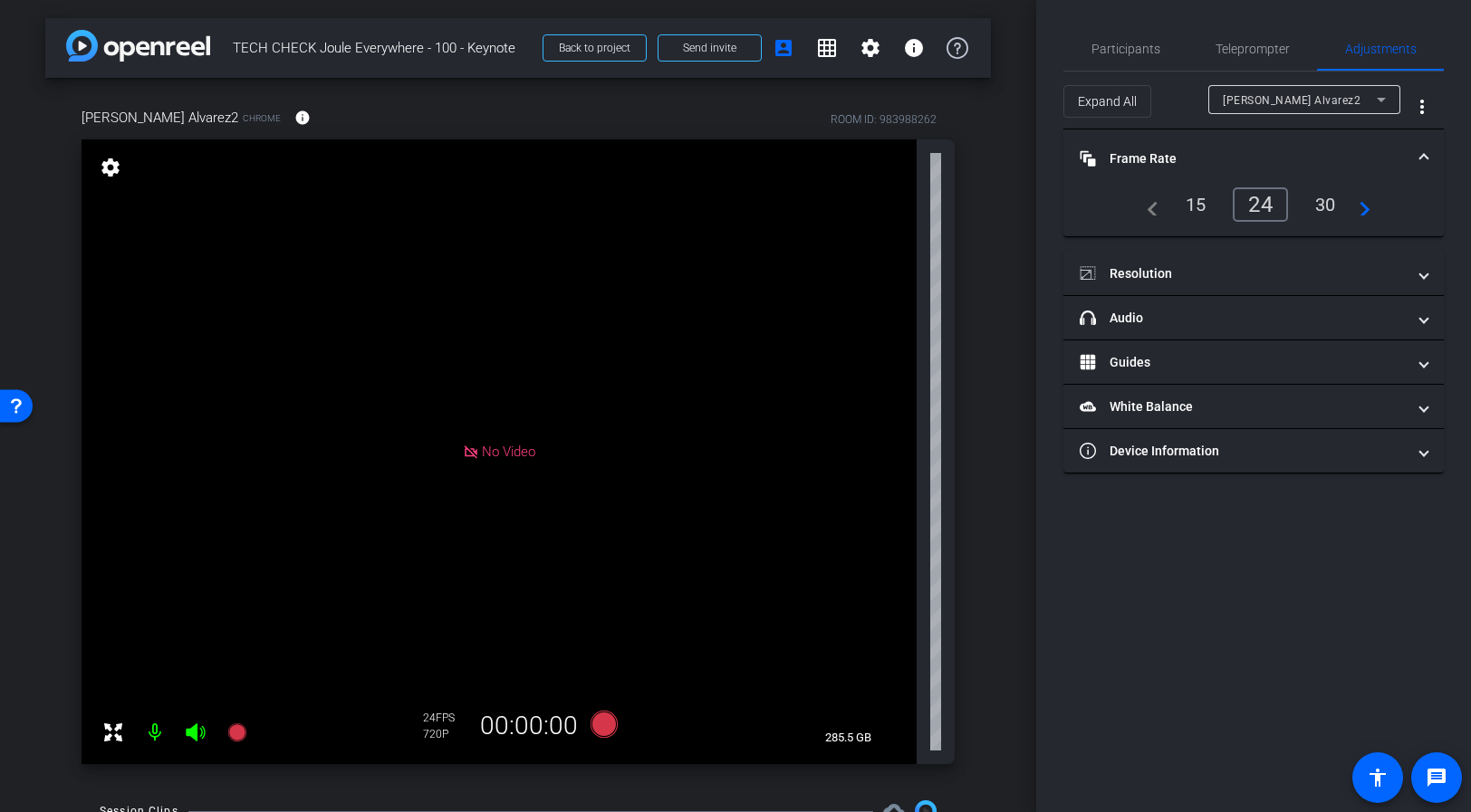
click at [1322, 209] on div "30" at bounding box center [1326, 204] width 48 height 30
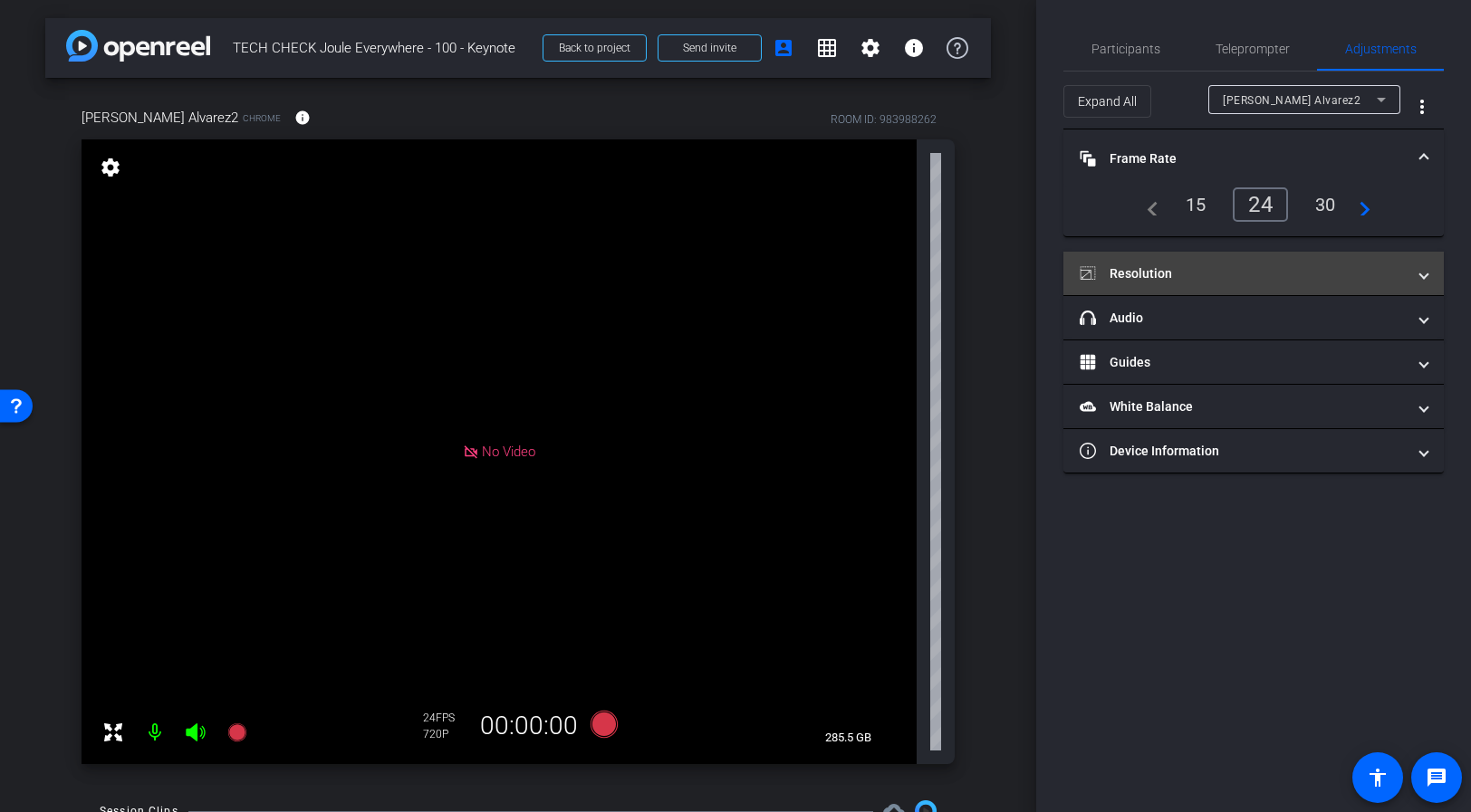
click at [1234, 282] on mat-panel-title "Resolution" at bounding box center [1243, 273] width 326 height 19
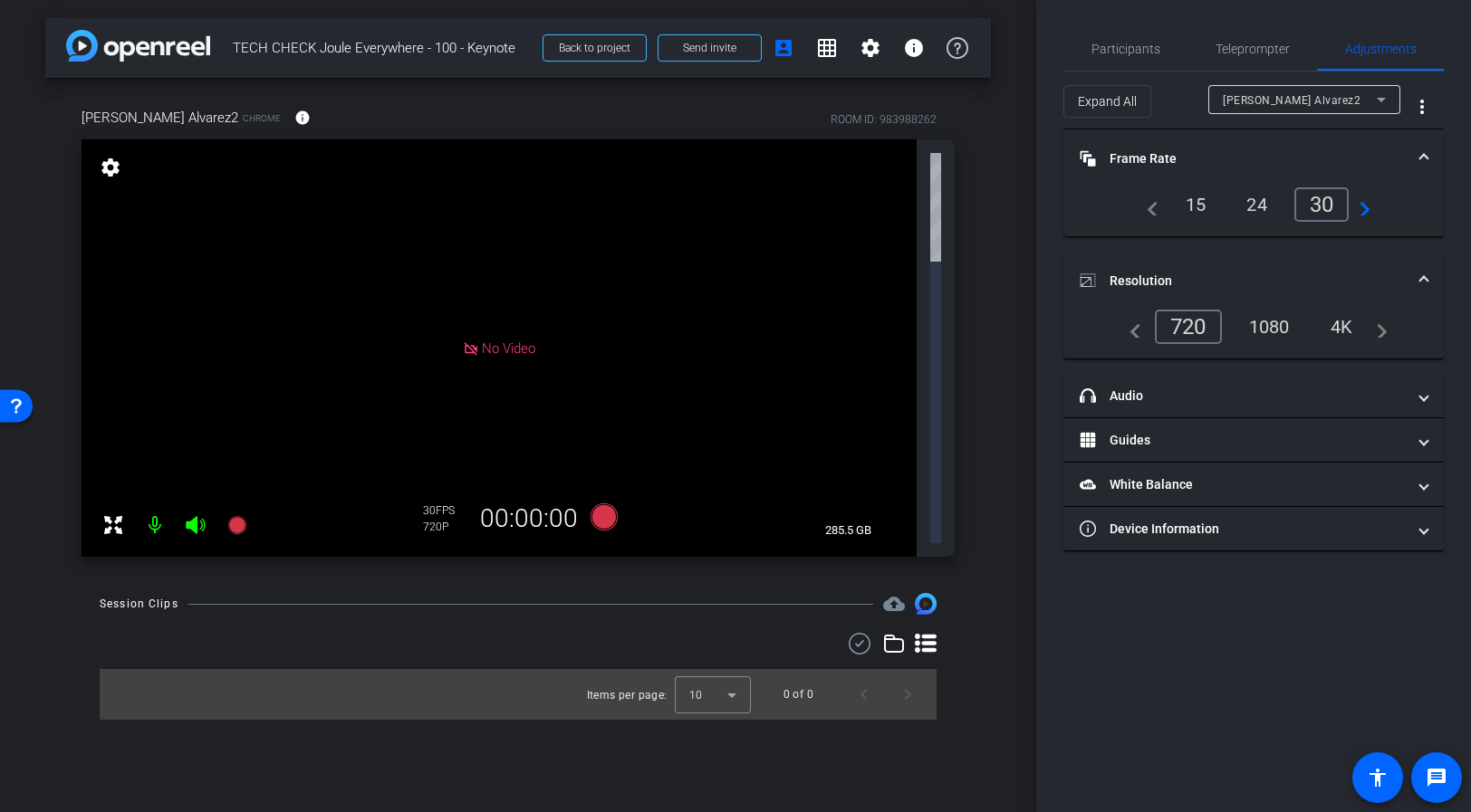
click at [1260, 333] on div "1080" at bounding box center [1269, 326] width 68 height 30
click at [1134, 47] on span "Participants" at bounding box center [1126, 48] width 69 height 13
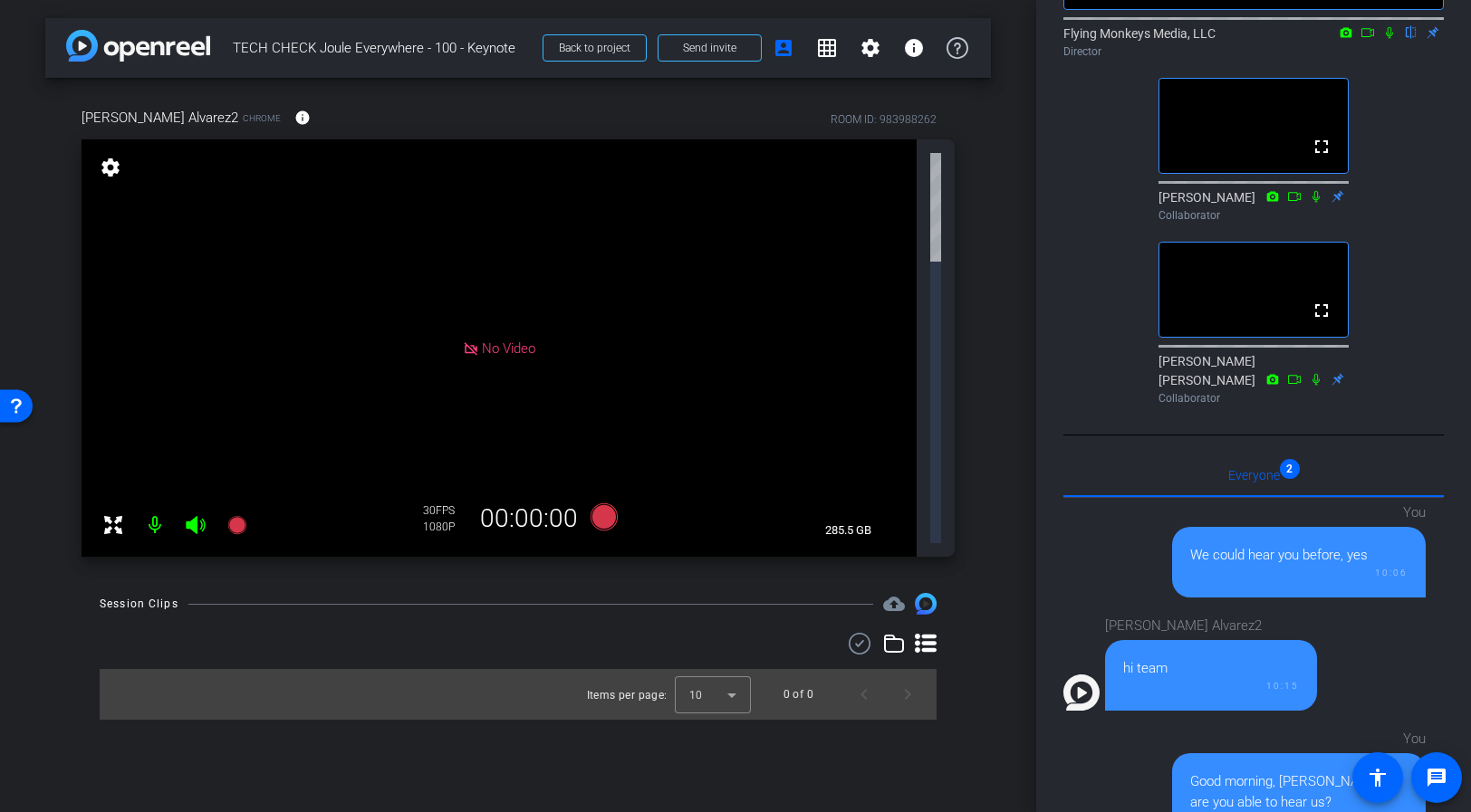
scroll to position [570, 0]
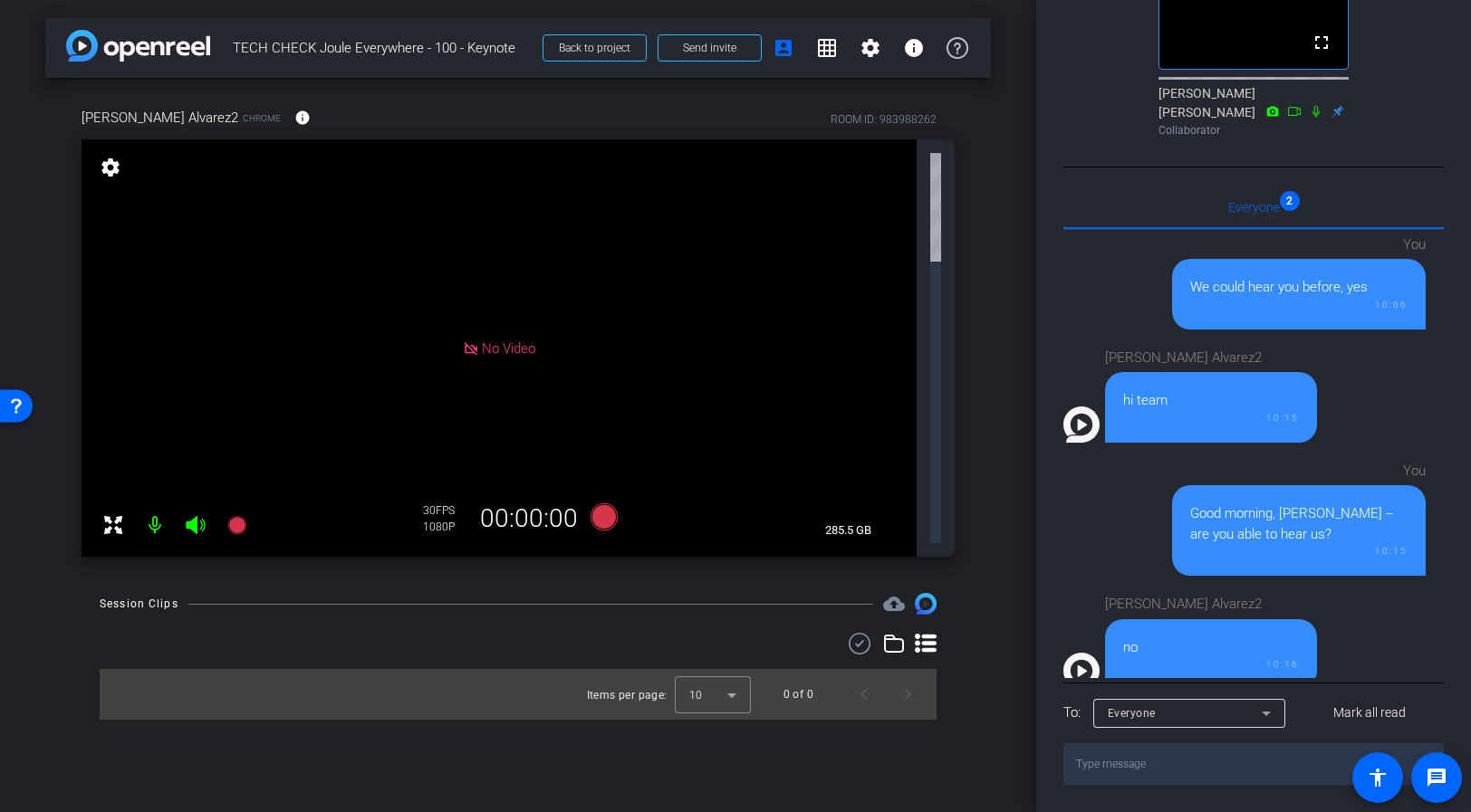
click at [1158, 765] on textarea at bounding box center [1253, 764] width 380 height 41
type textarea "A"
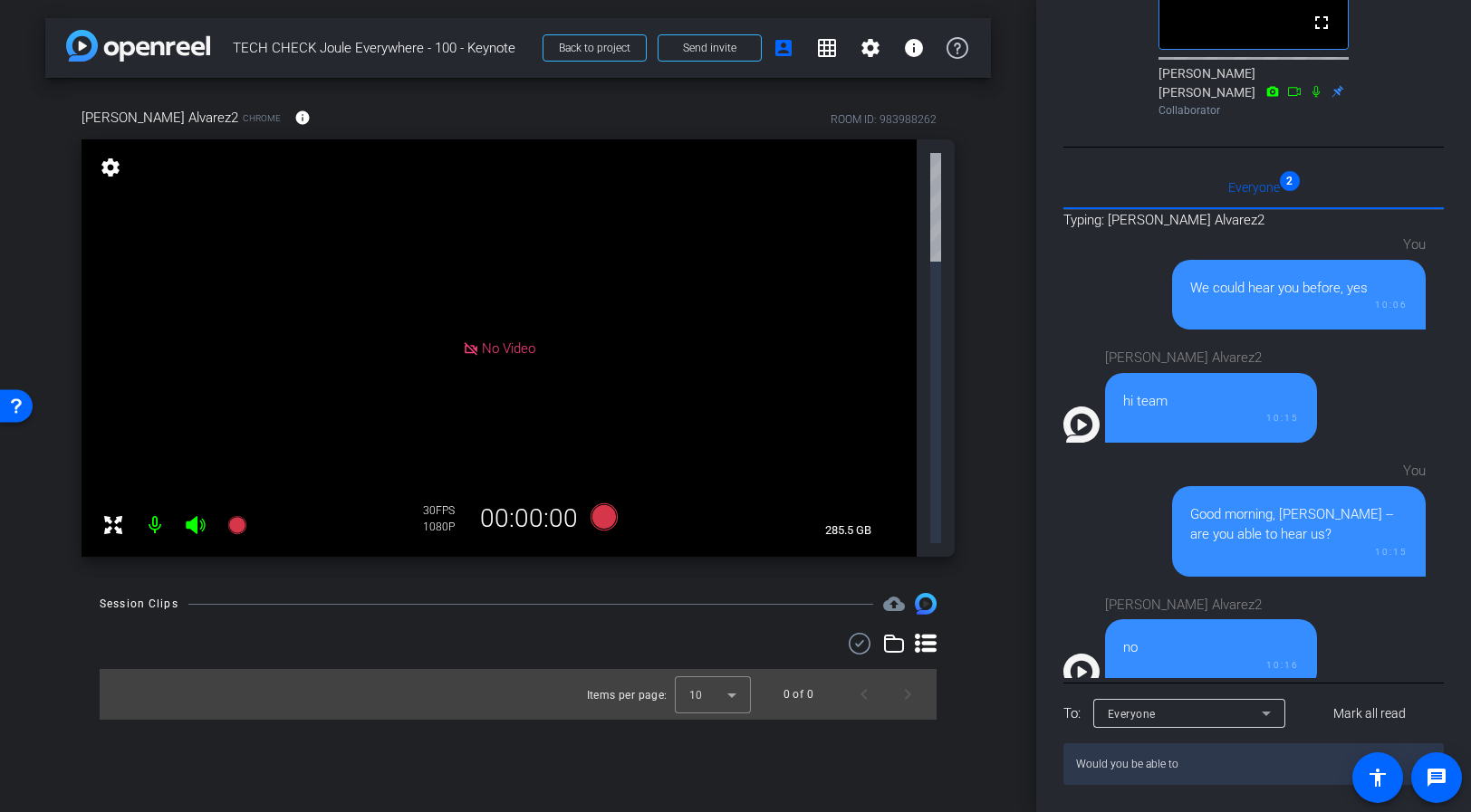
type textarea "Would you be able to"
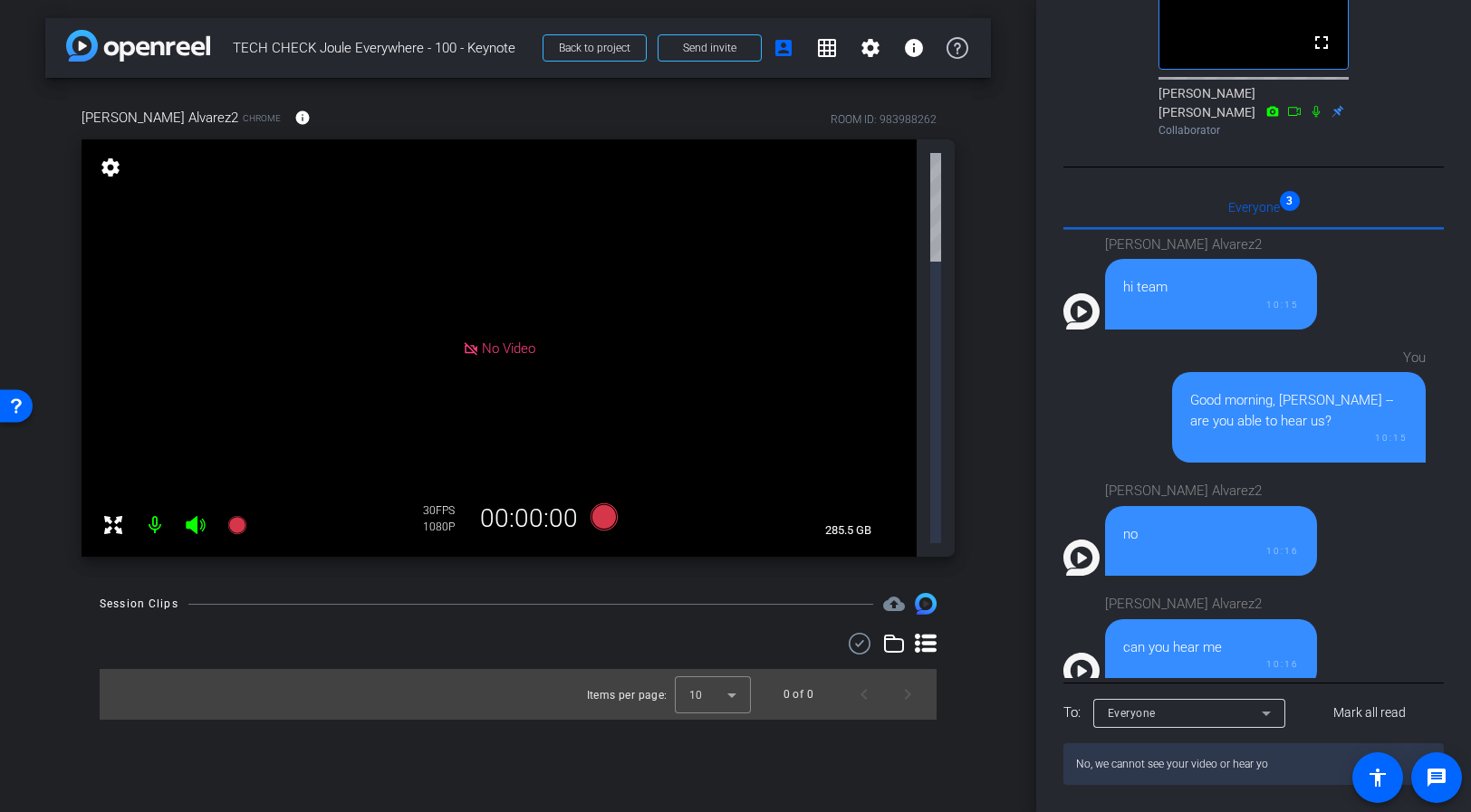
type textarea "No, we cannot see your video or hear you"
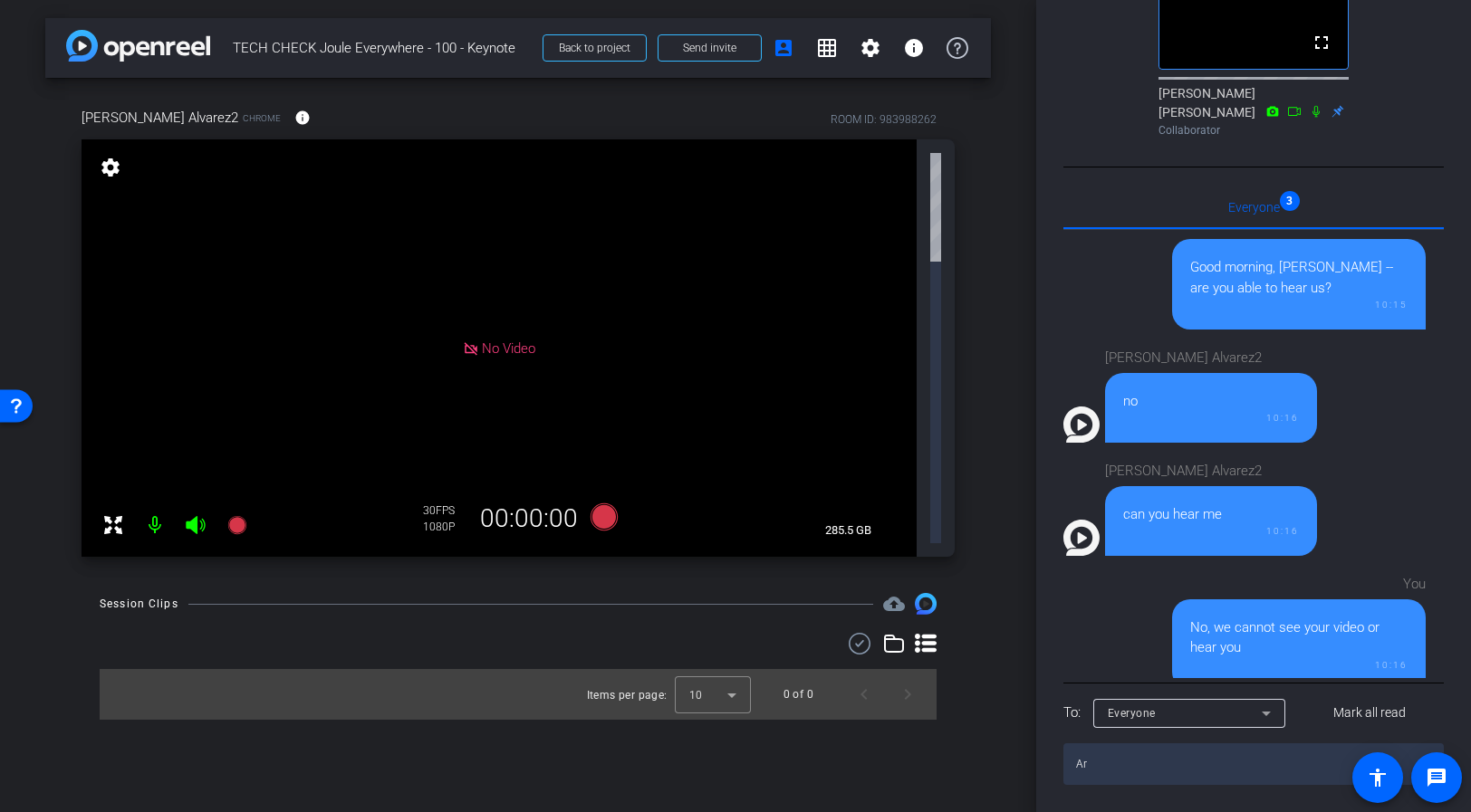
type textarea "A"
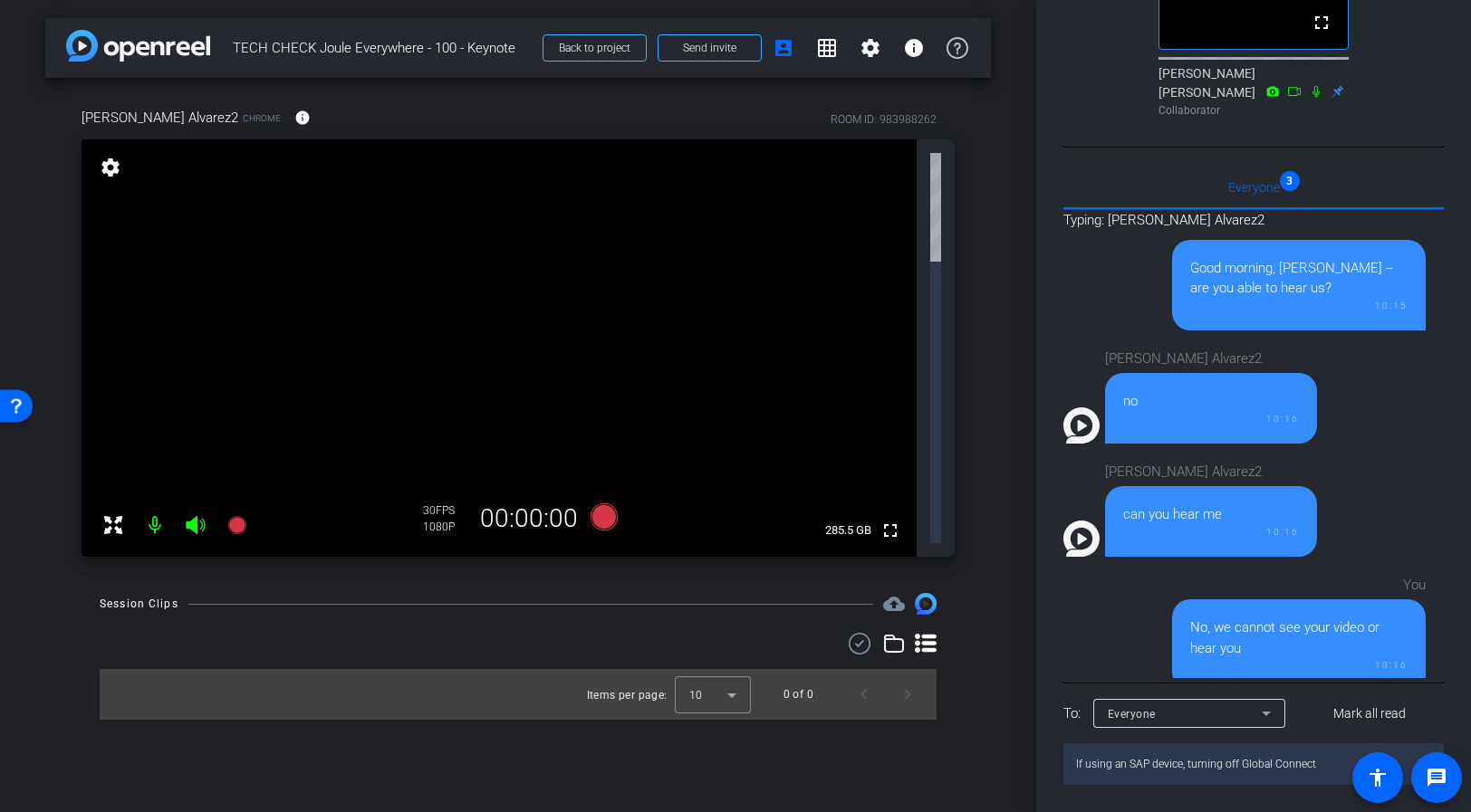
click at [1326, 765] on textarea "If using an SAP device, turning off Global Connect" at bounding box center [1253, 764] width 380 height 41
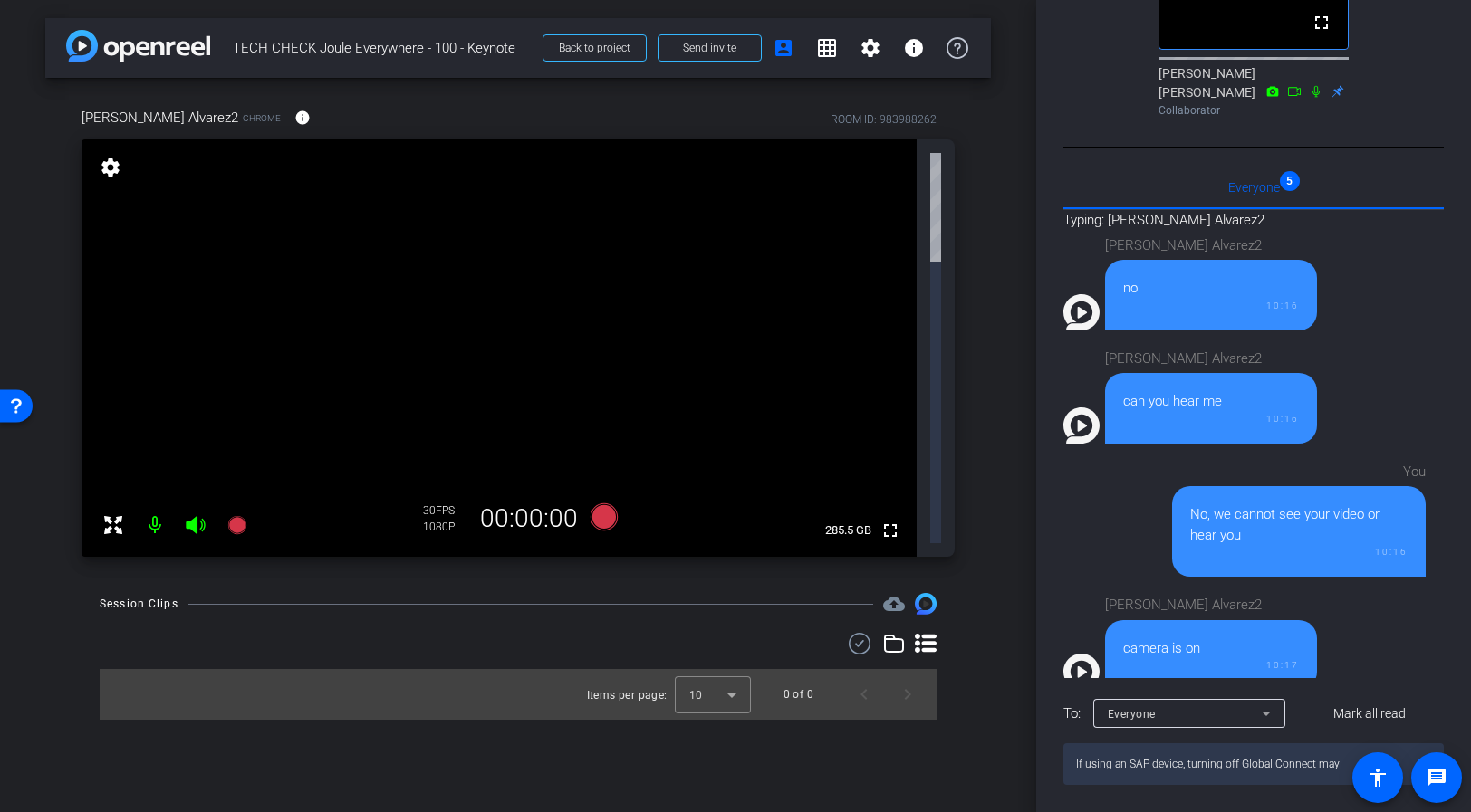
scroll to position [2193, 0]
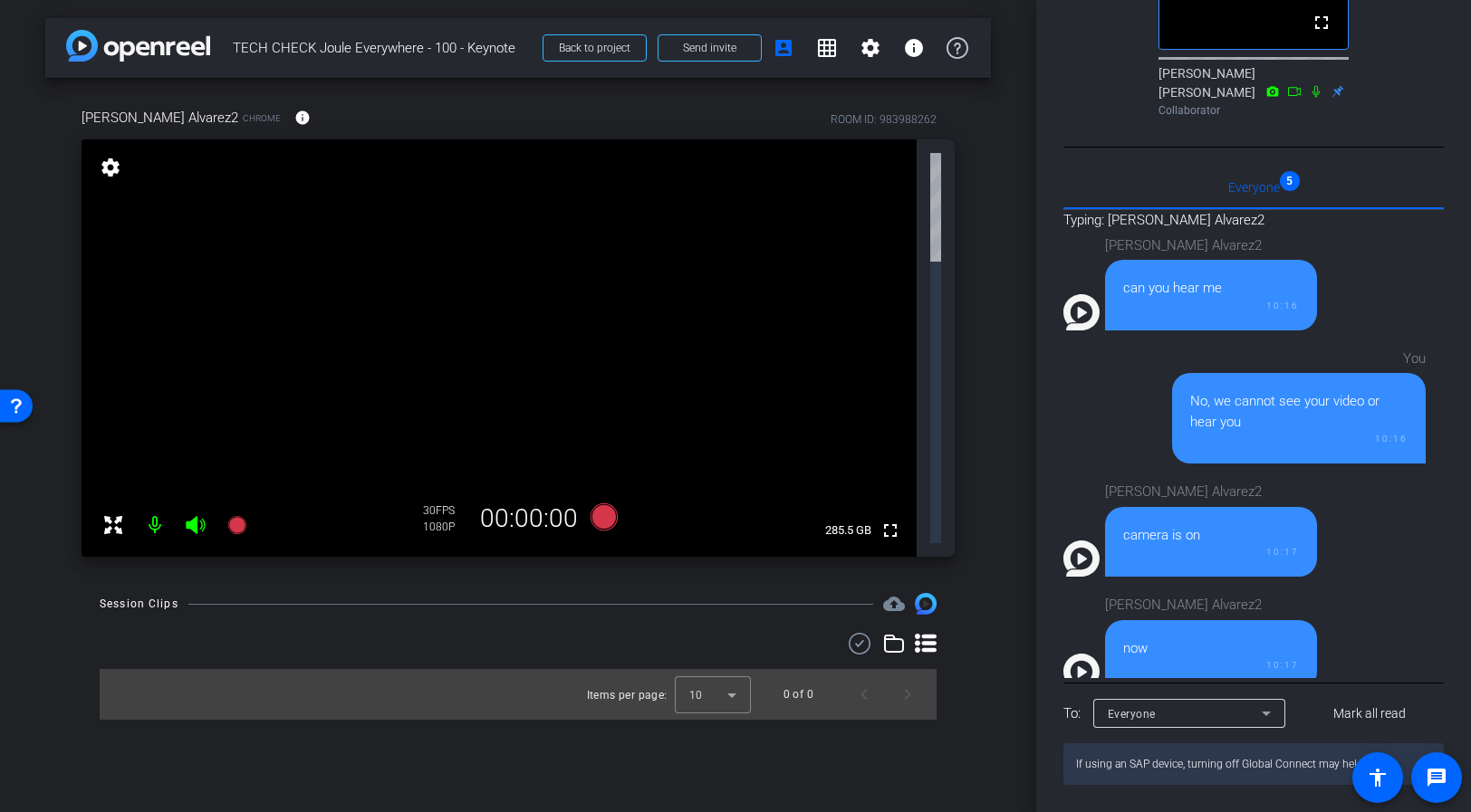
type textarea "If using an SAP device, turning off Global Connect may help"
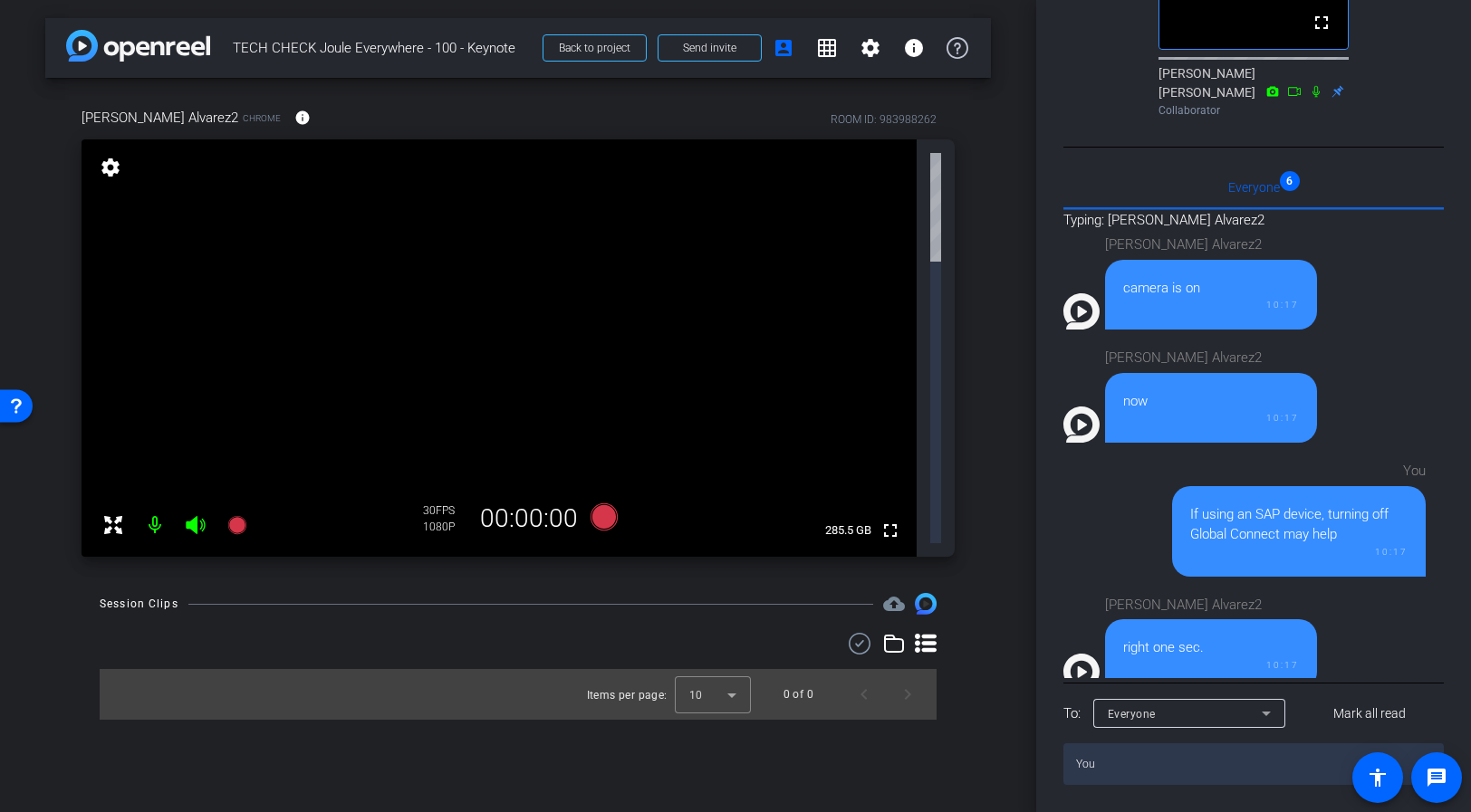
scroll to position [570, 0]
type textarea "You"
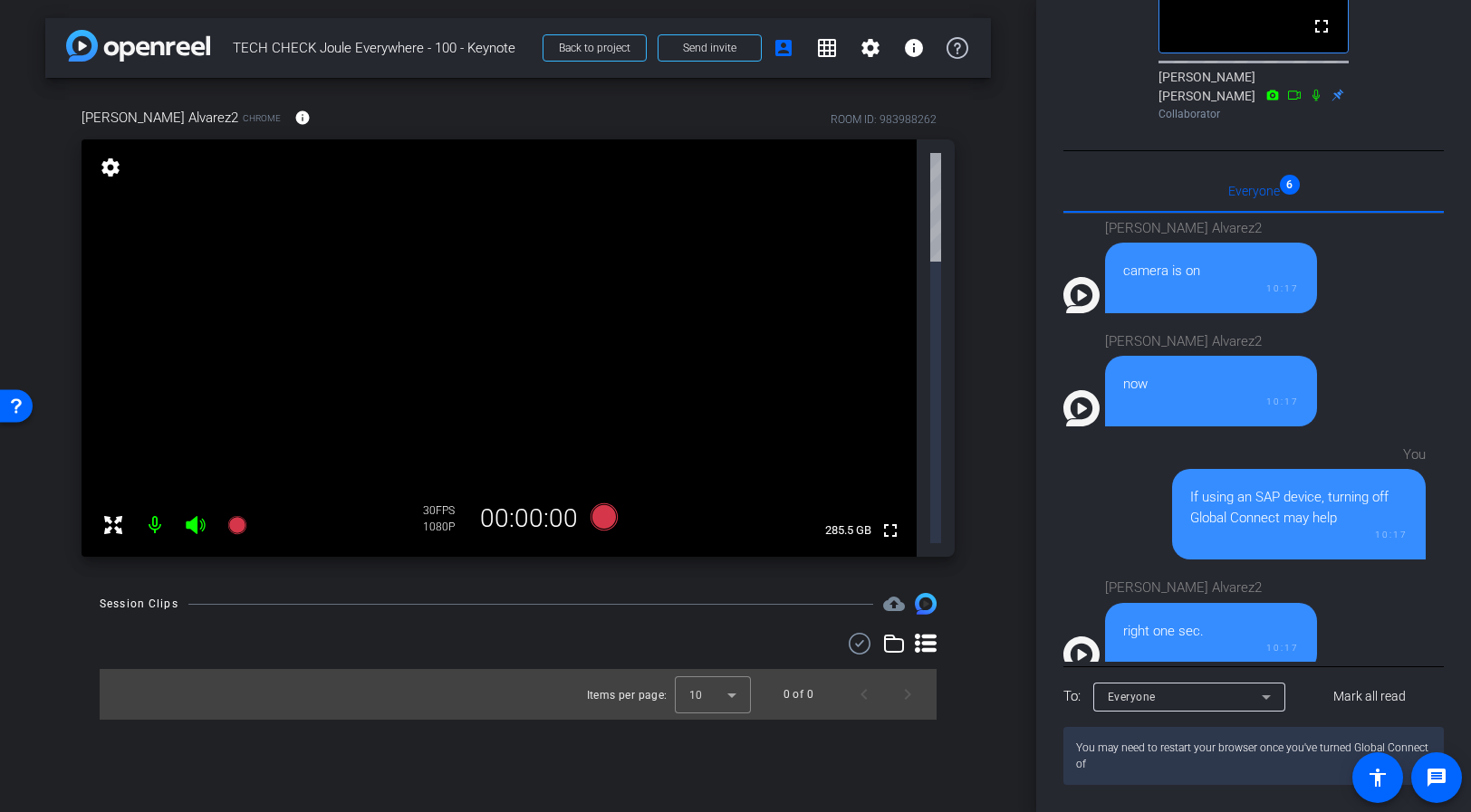
type textarea "You may need to restart your browser once you've turned Global Connect off"
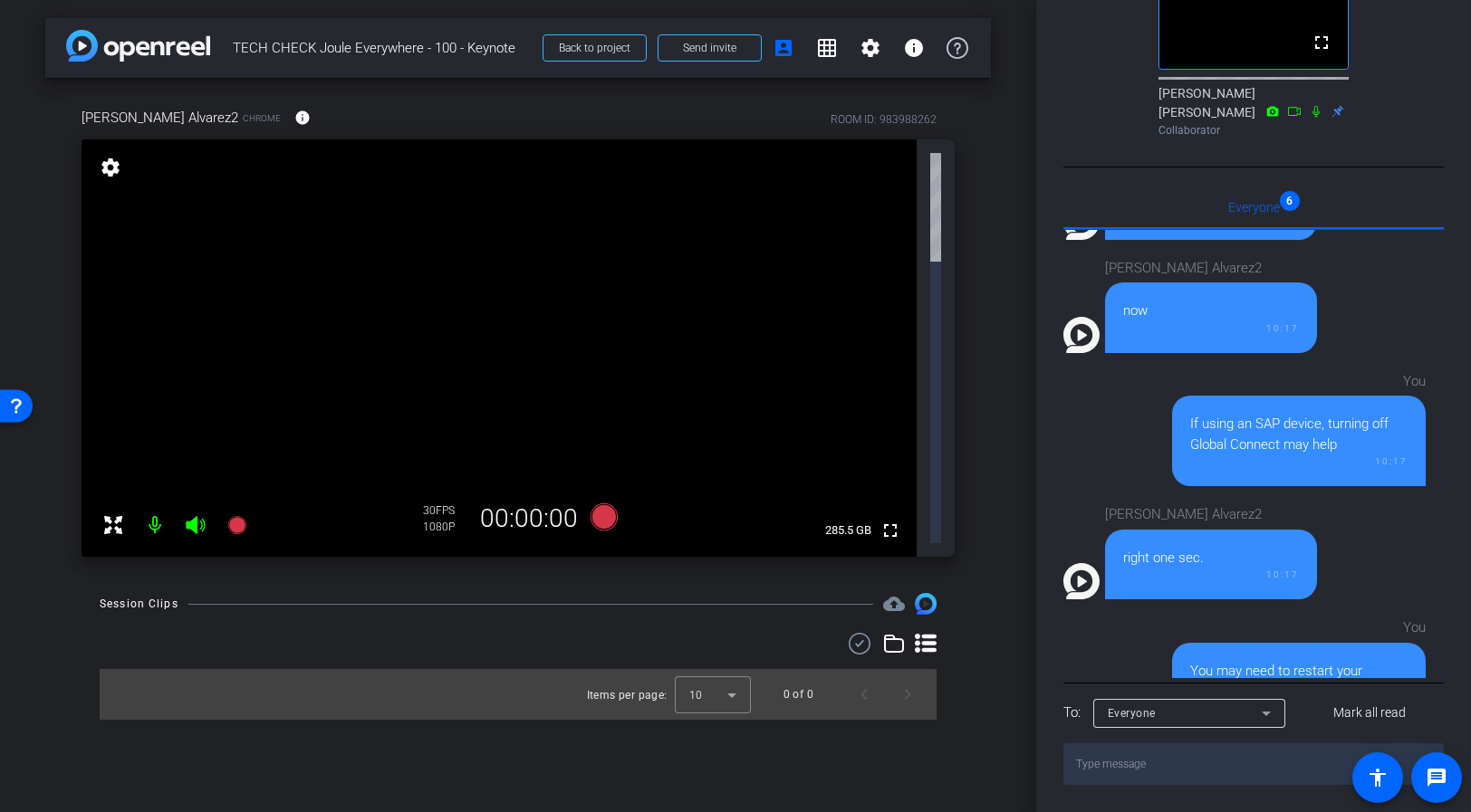
scroll to position [2595, 0]
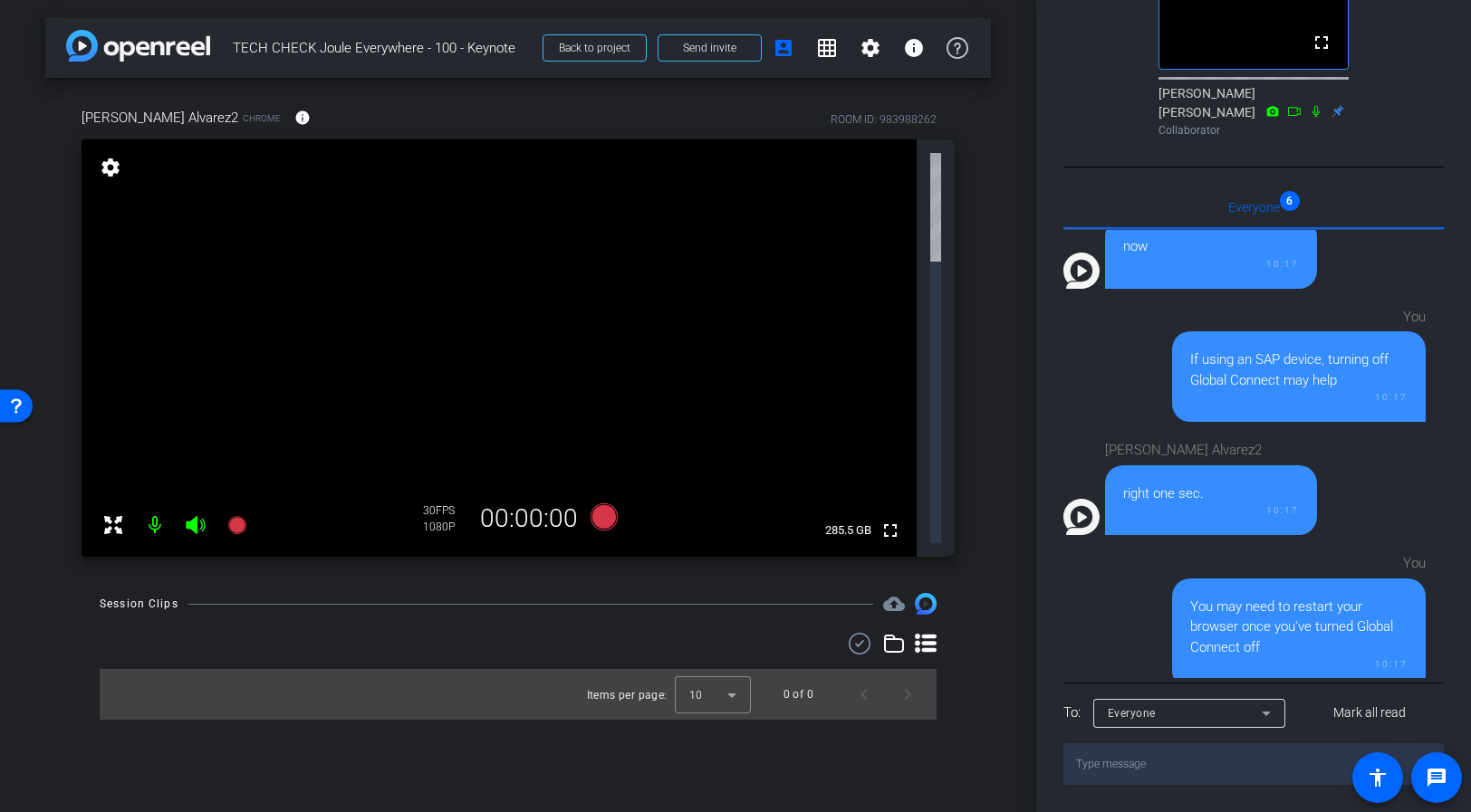
click at [1005, 531] on div "arrow_back TECH CHECK Joule Everywhere - 100 - Keynote Back to project Send inv…" at bounding box center [518, 406] width 1036 height 812
click at [1005, 374] on div "arrow_back TECH CHECK Joule Everywhere - 100 - Keynote Back to project Send inv…" at bounding box center [518, 406] width 1036 height 812
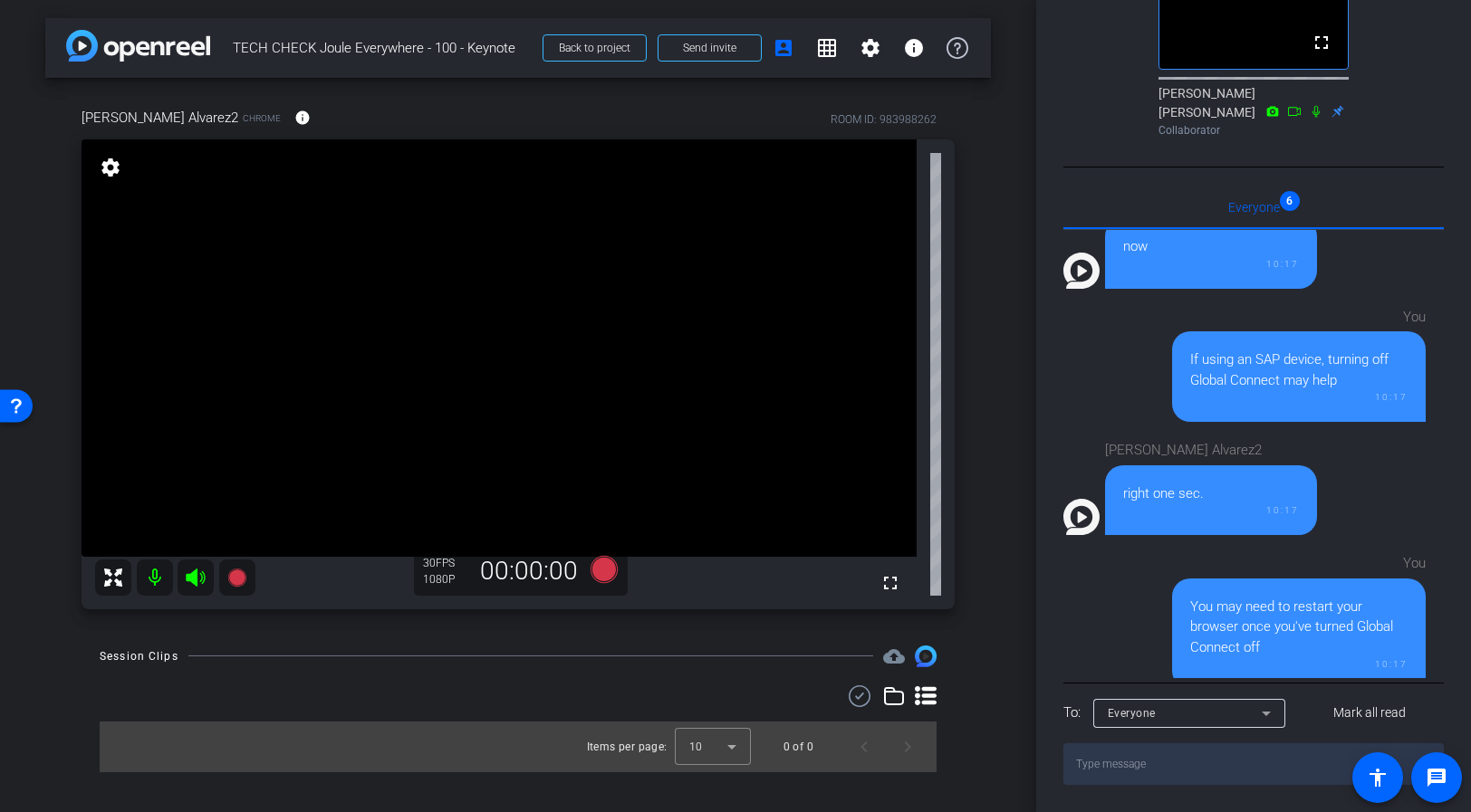
scroll to position [0, 0]
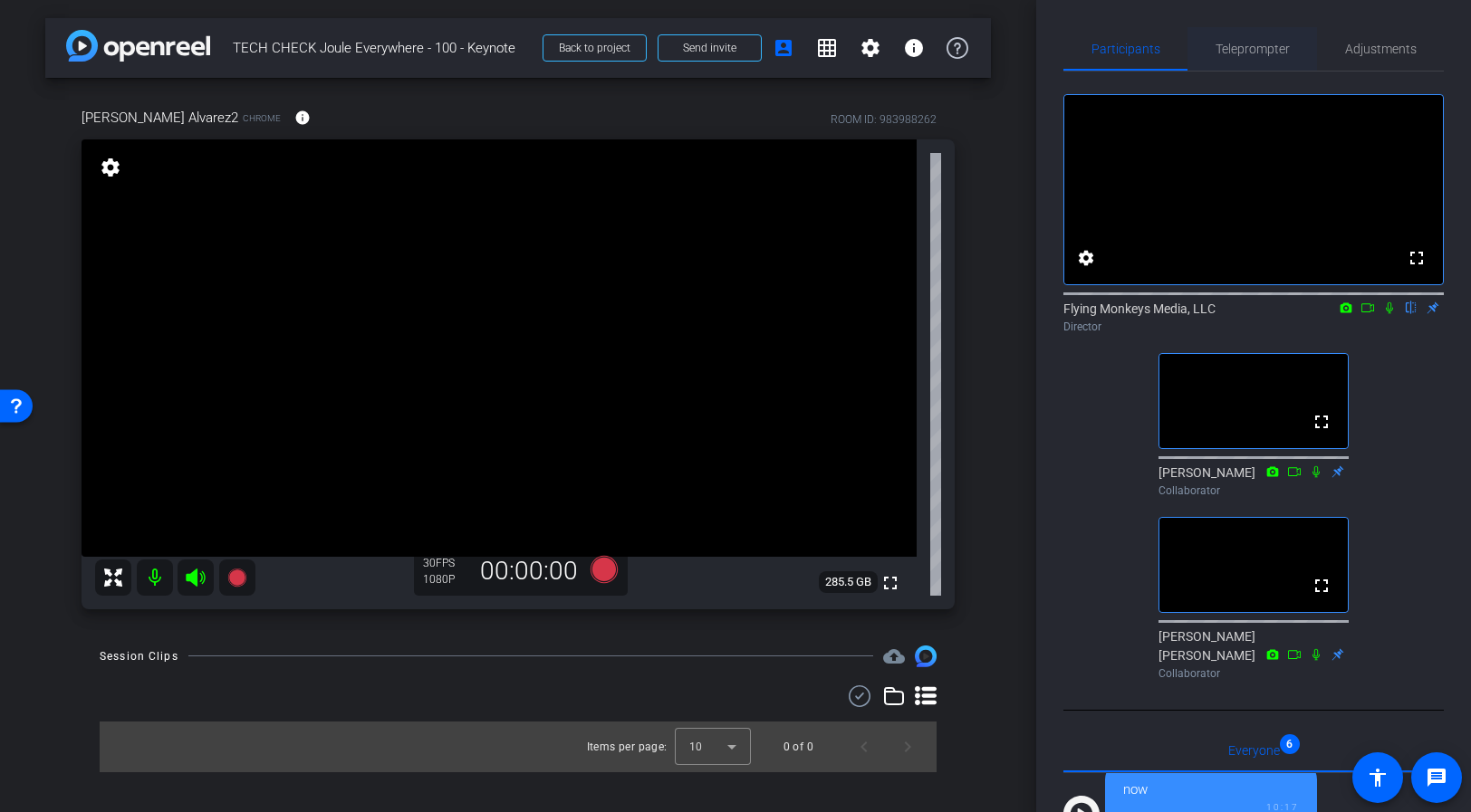
click at [1278, 49] on span "Teleprompter" at bounding box center [1253, 48] width 75 height 13
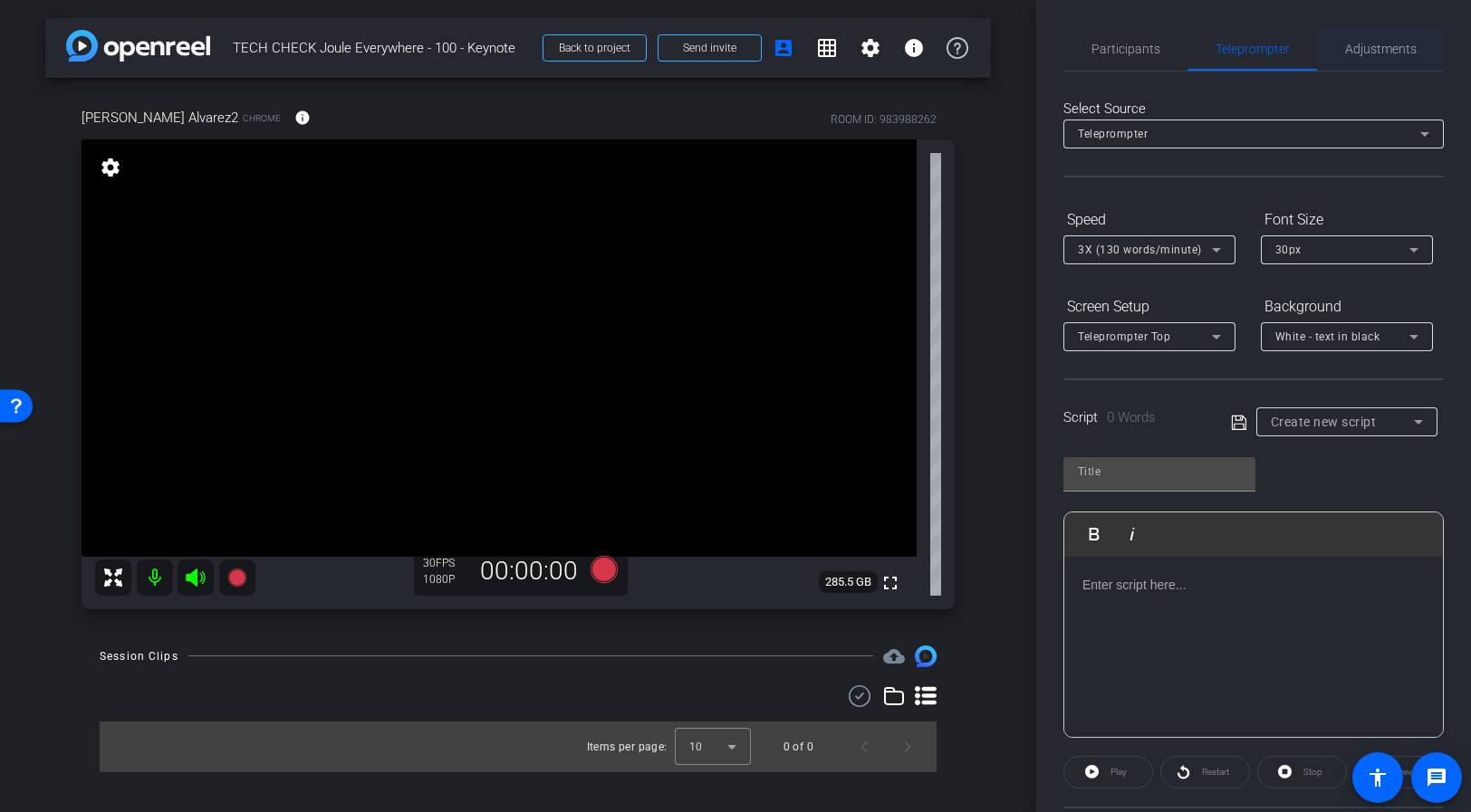
click at [1330, 39] on span "Adjustments" at bounding box center [1381, 49] width 72 height 43
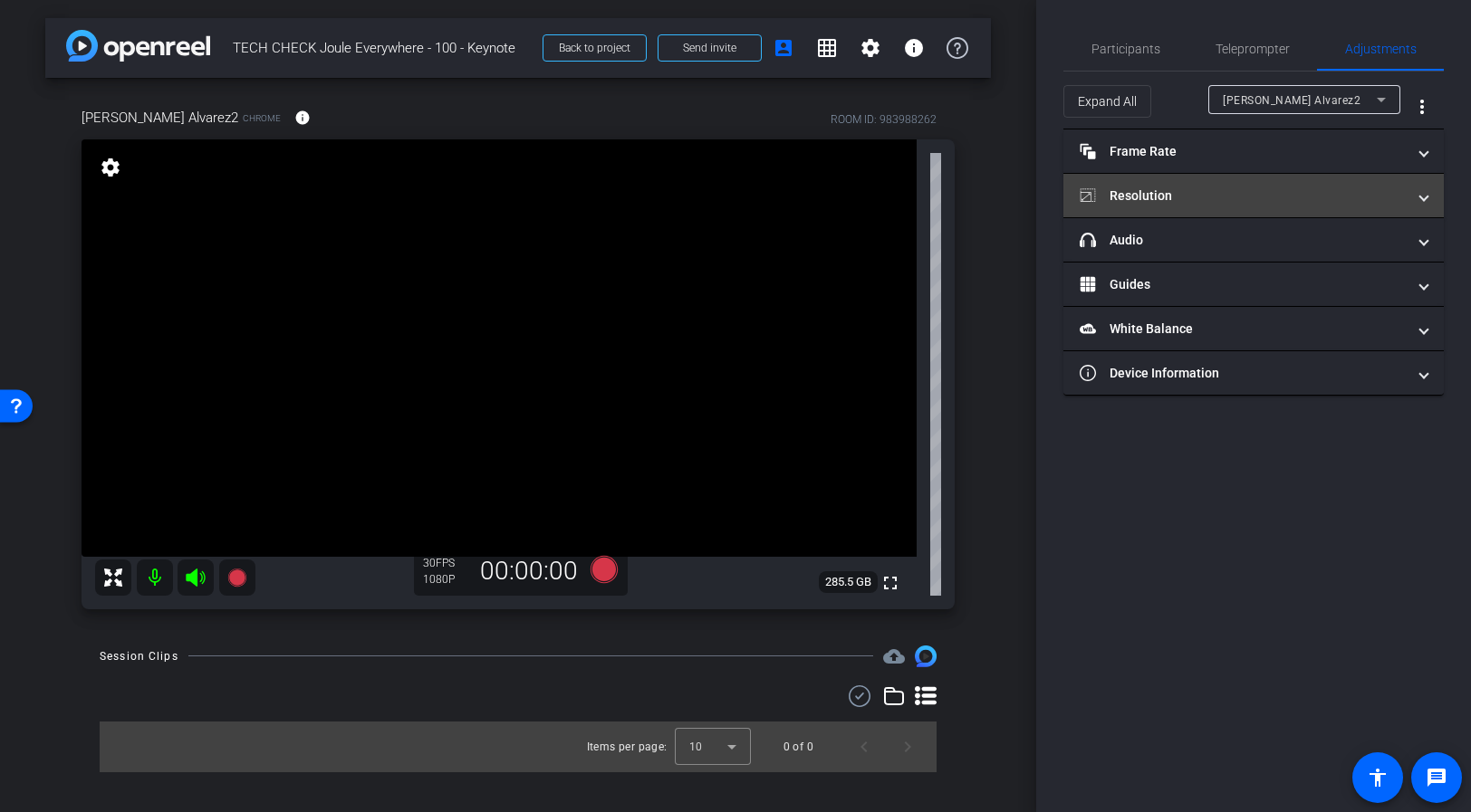
click at [1237, 189] on mat-panel-title "Resolution" at bounding box center [1243, 195] width 326 height 19
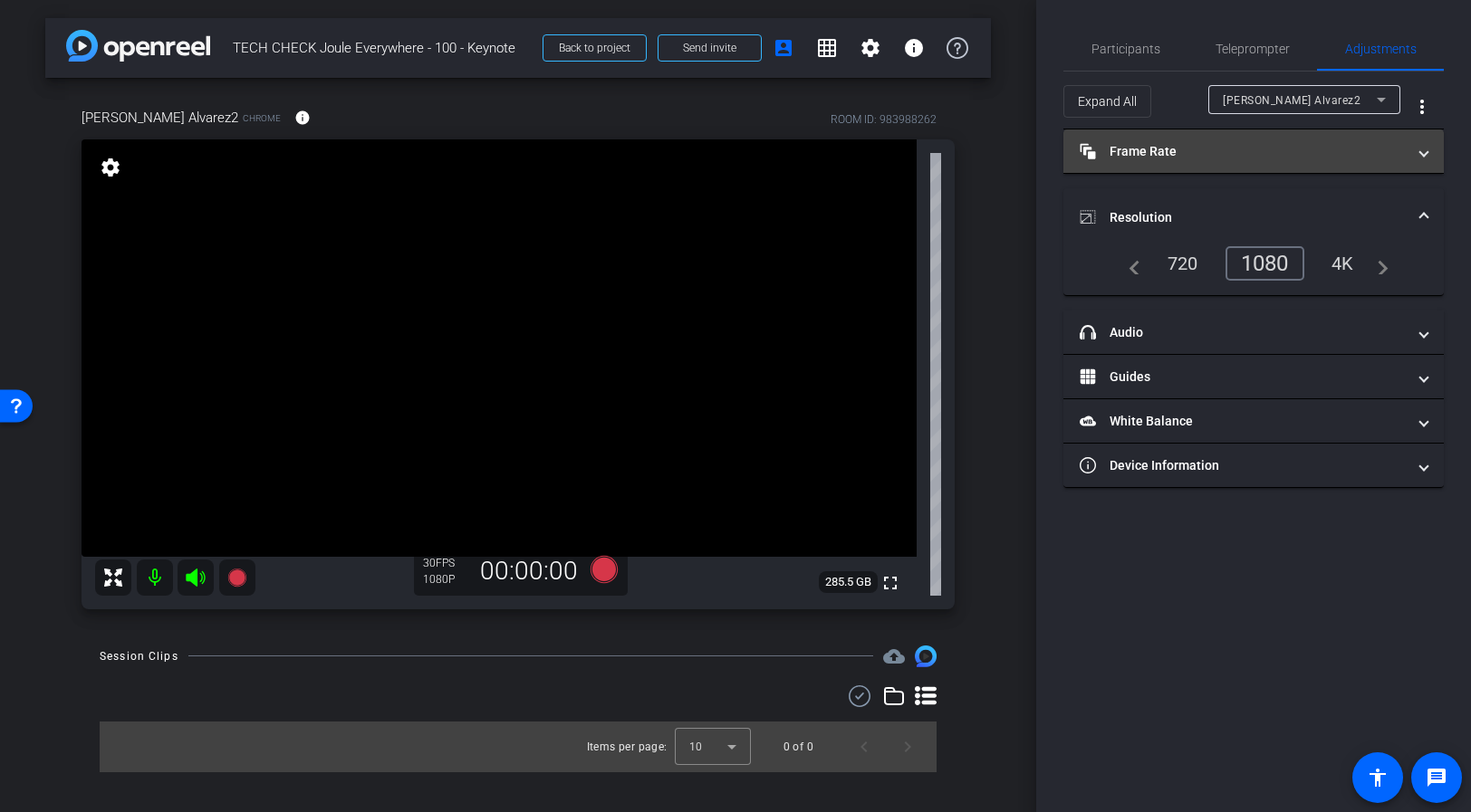
click at [1250, 151] on mat-panel-title "Frame Rate Frame Rate" at bounding box center [1243, 151] width 326 height 19
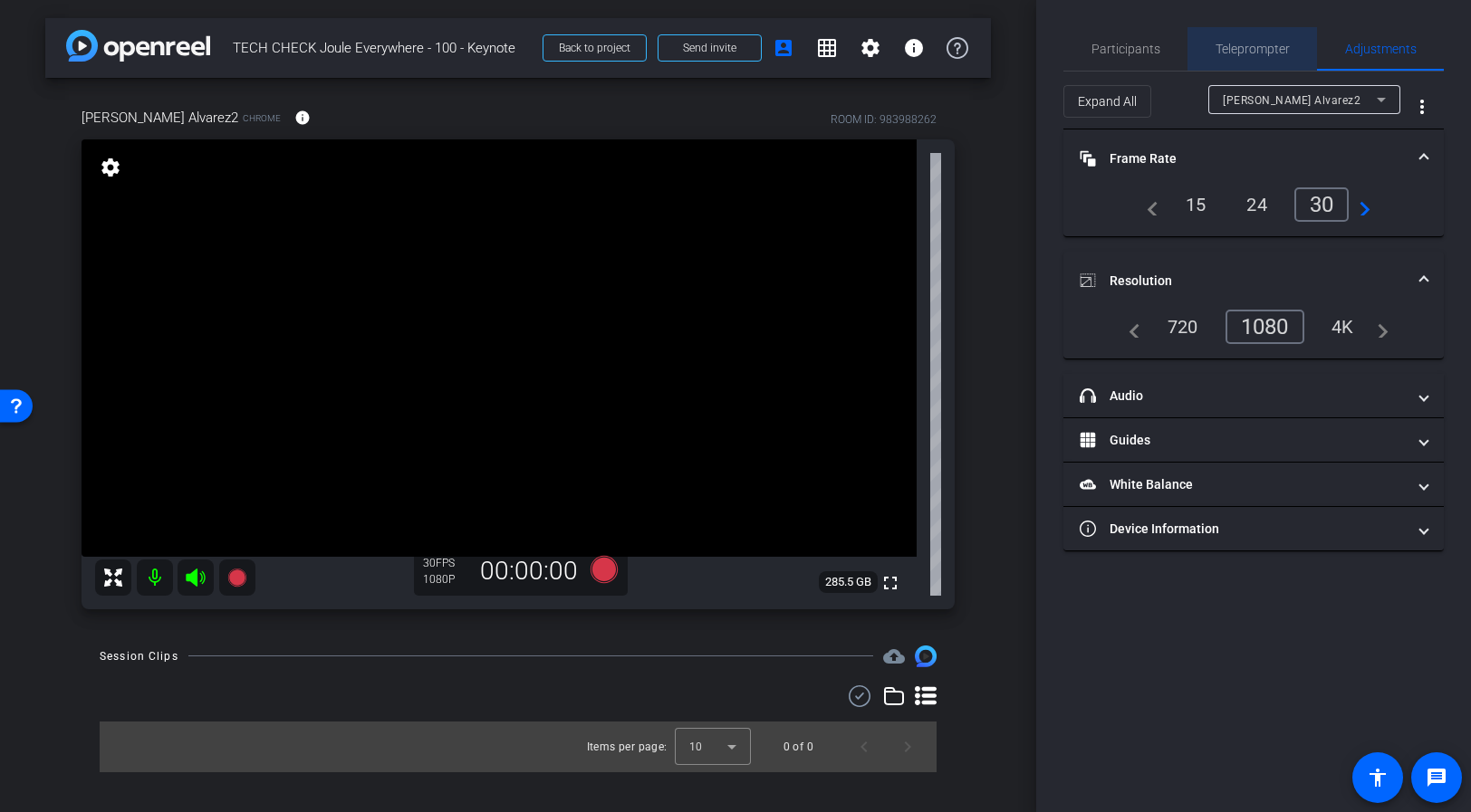
click at [1261, 51] on span "Teleprompter" at bounding box center [1253, 48] width 75 height 13
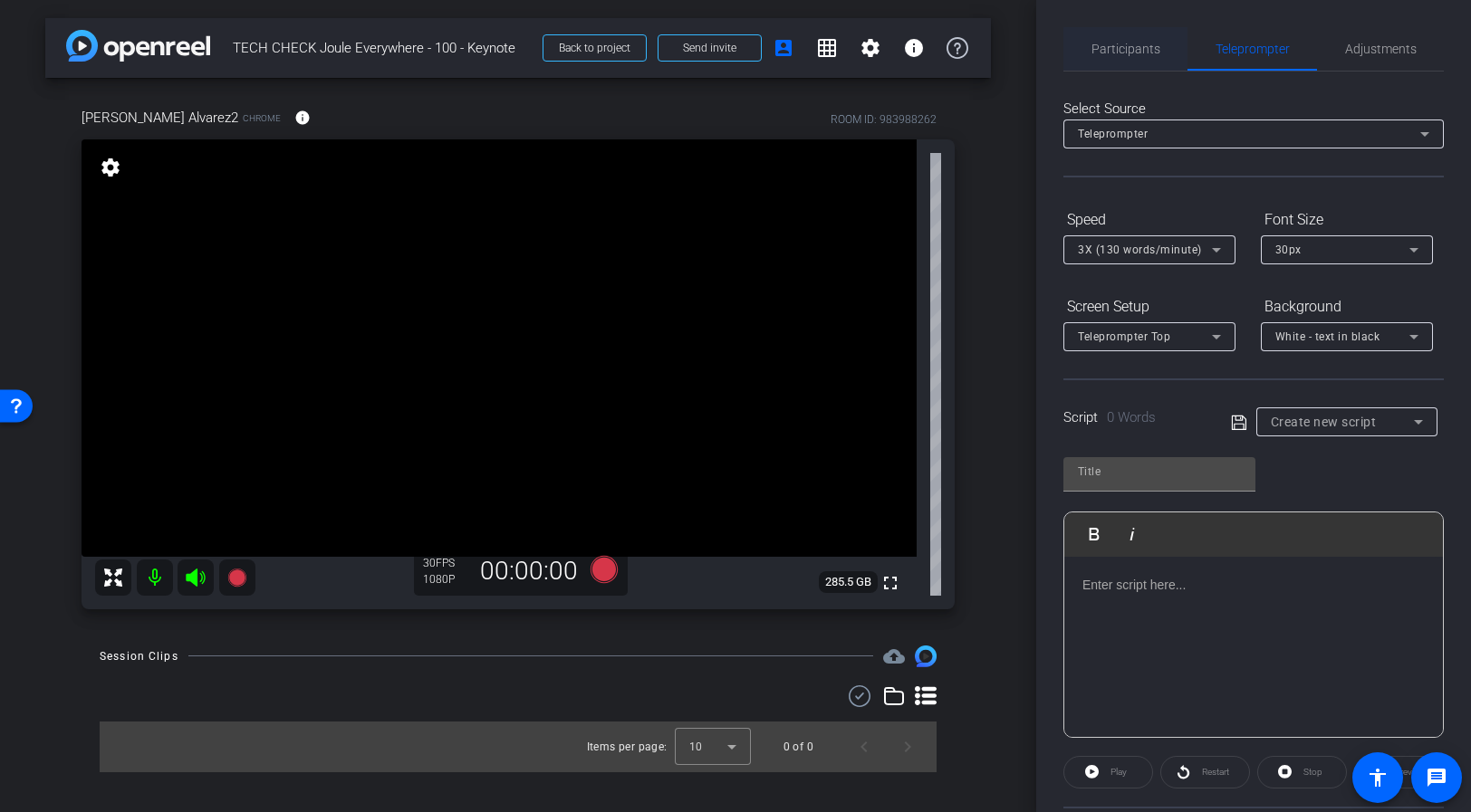
click at [1132, 53] on span "Participants" at bounding box center [1126, 48] width 69 height 13
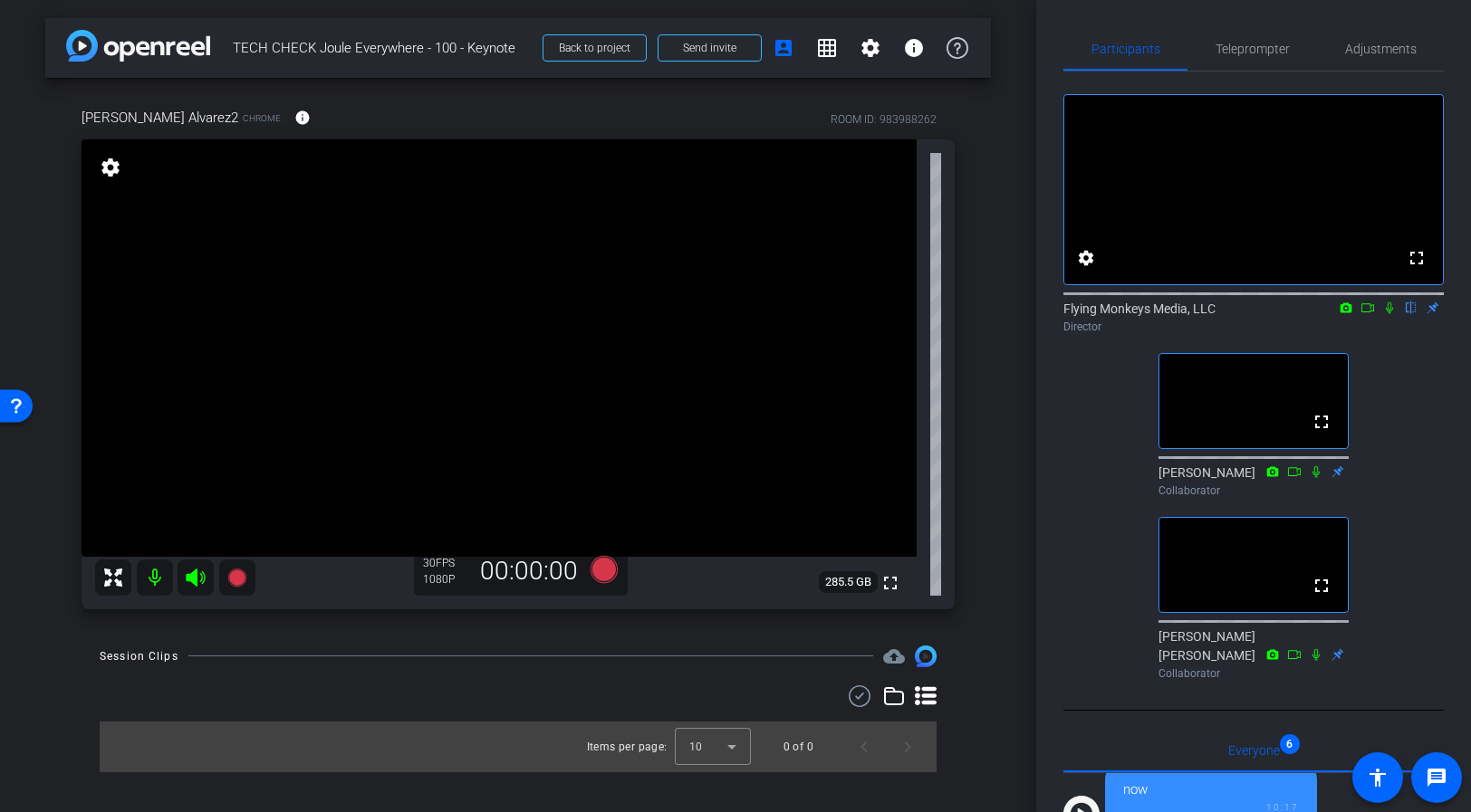
click at [1009, 299] on div "arrow_back TECH CHECK Joule Everywhere - 100 - Keynote Back to project Send inv…" at bounding box center [518, 406] width 1036 height 812
click at [605, 571] on icon at bounding box center [604, 568] width 27 height 27
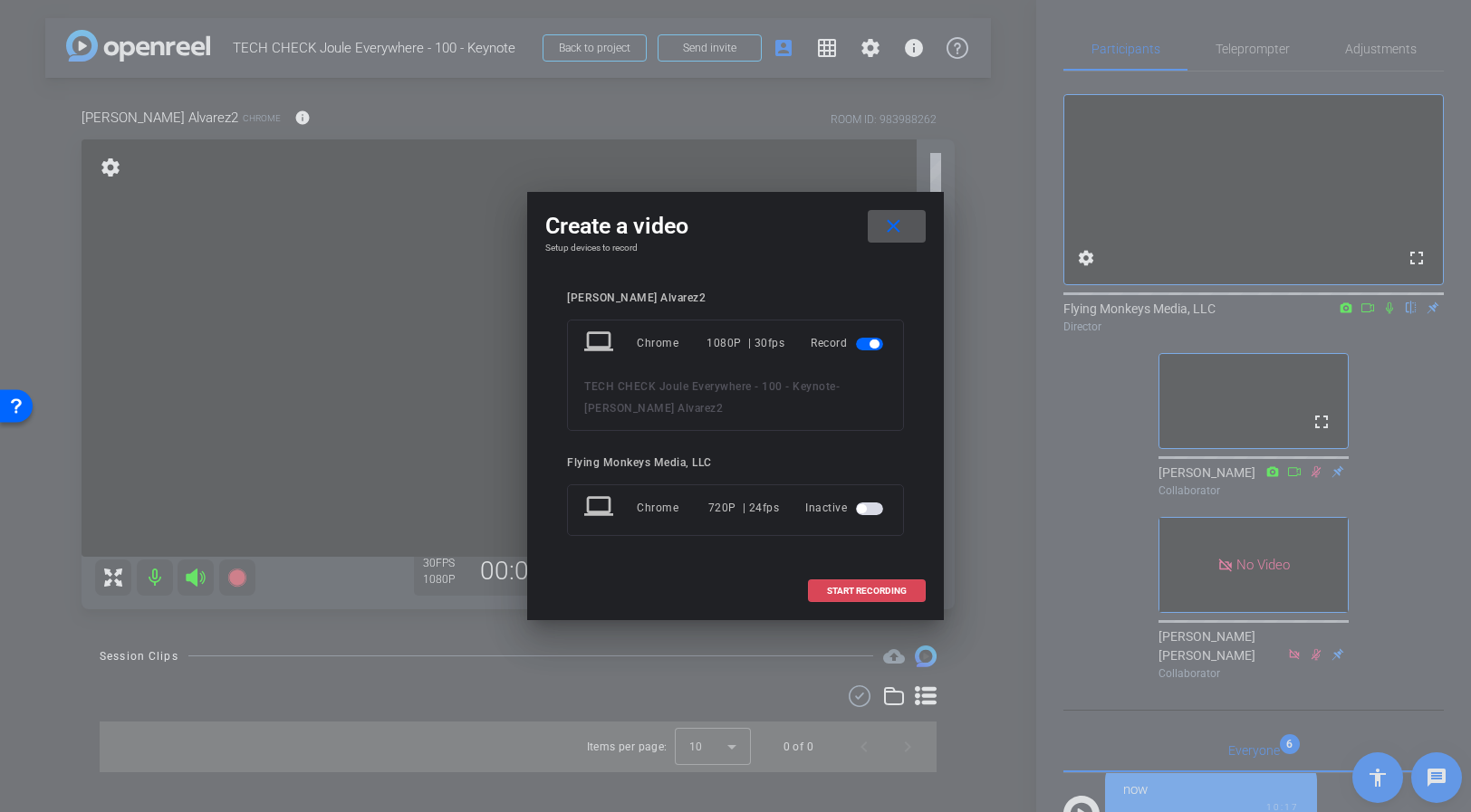
click at [851, 589] on span "START RECORDING" at bounding box center [866, 591] width 80 height 9
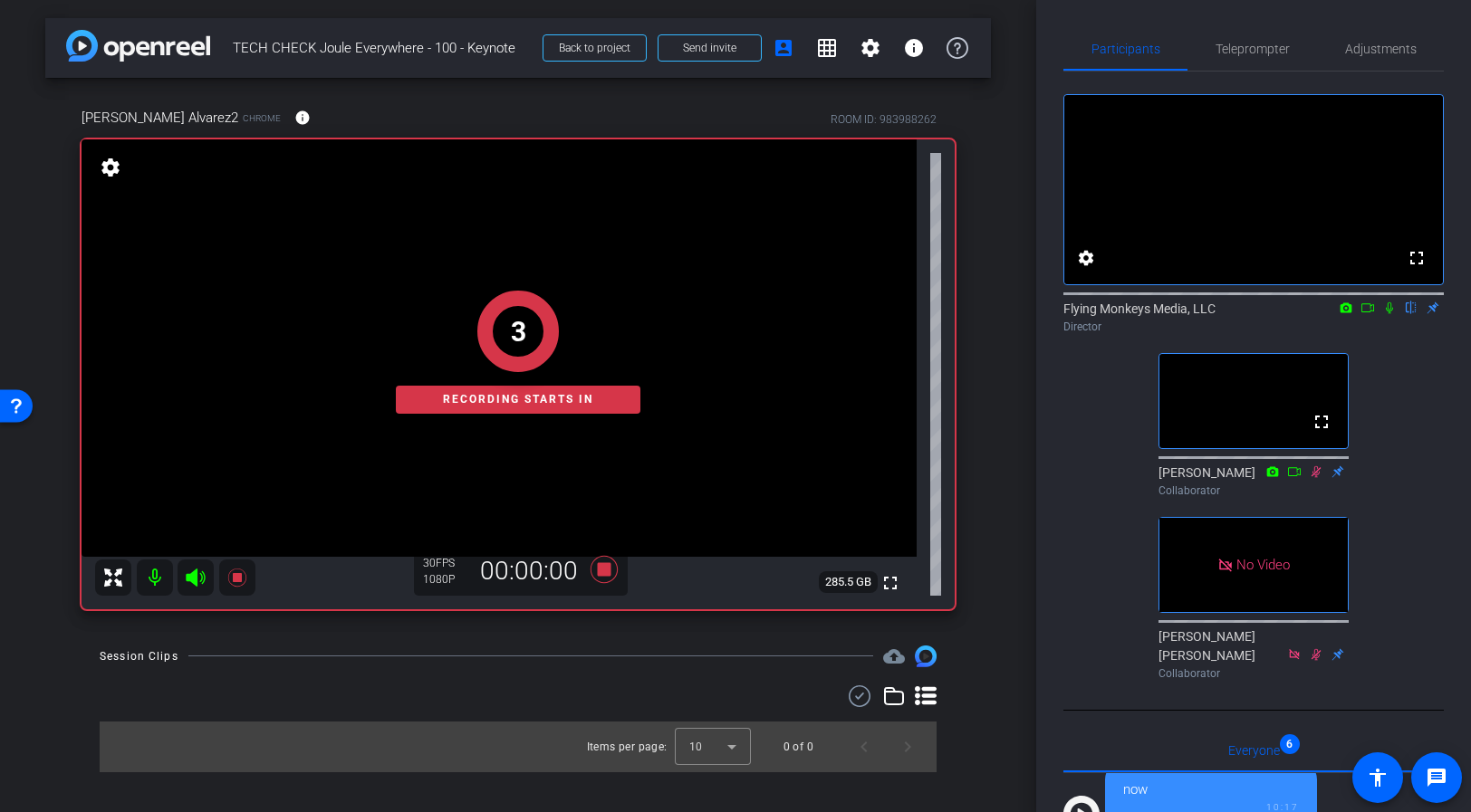
click at [1330, 314] on icon at bounding box center [1389, 307] width 15 height 13
click at [1330, 314] on icon at bounding box center [1367, 307] width 15 height 13
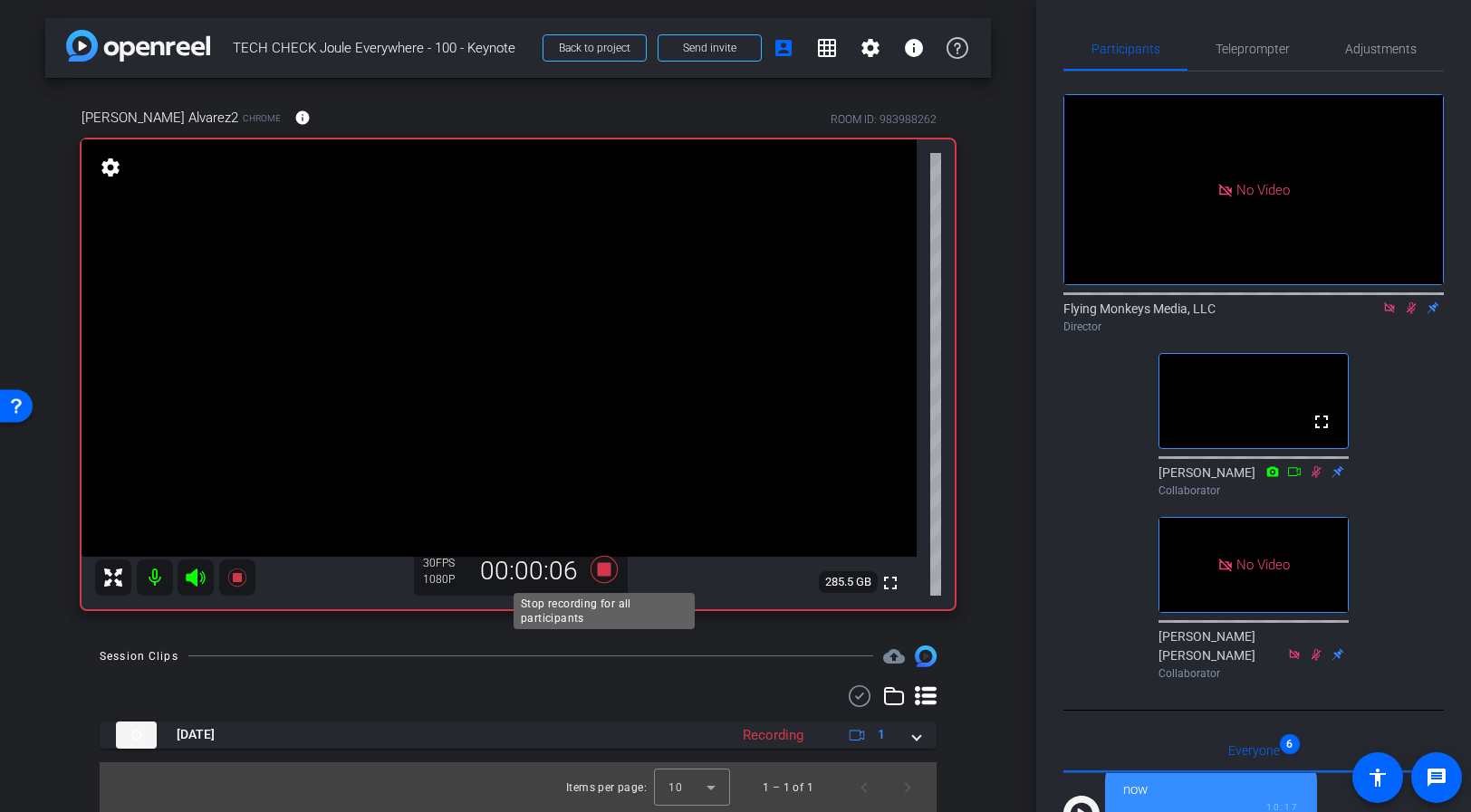
click at [607, 568] on icon at bounding box center [604, 568] width 27 height 27
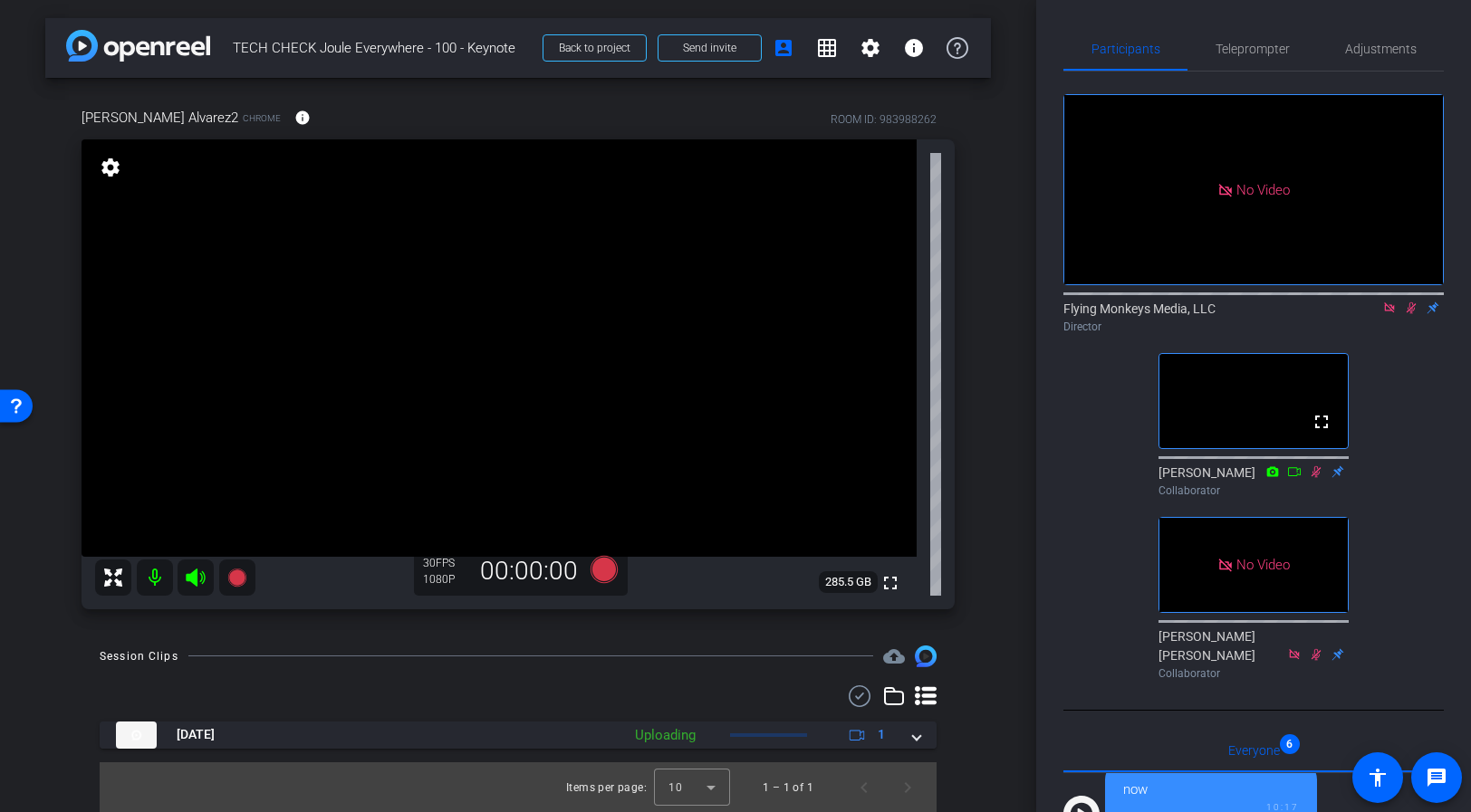
click at [1330, 314] on icon at bounding box center [1389, 307] width 15 height 13
click at [1330, 314] on icon at bounding box center [1389, 308] width 10 height 12
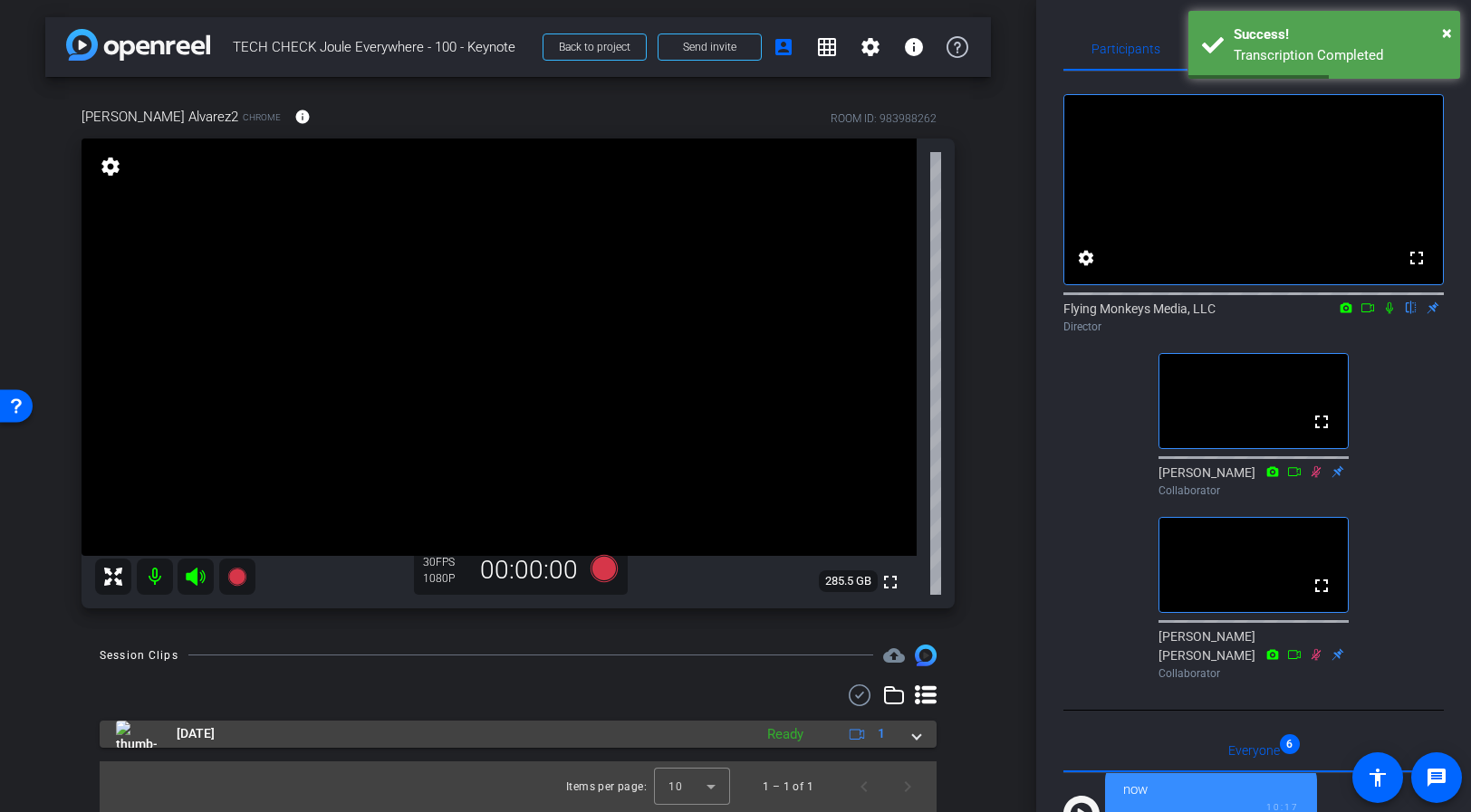
click at [916, 740] on span at bounding box center [916, 733] width 7 height 19
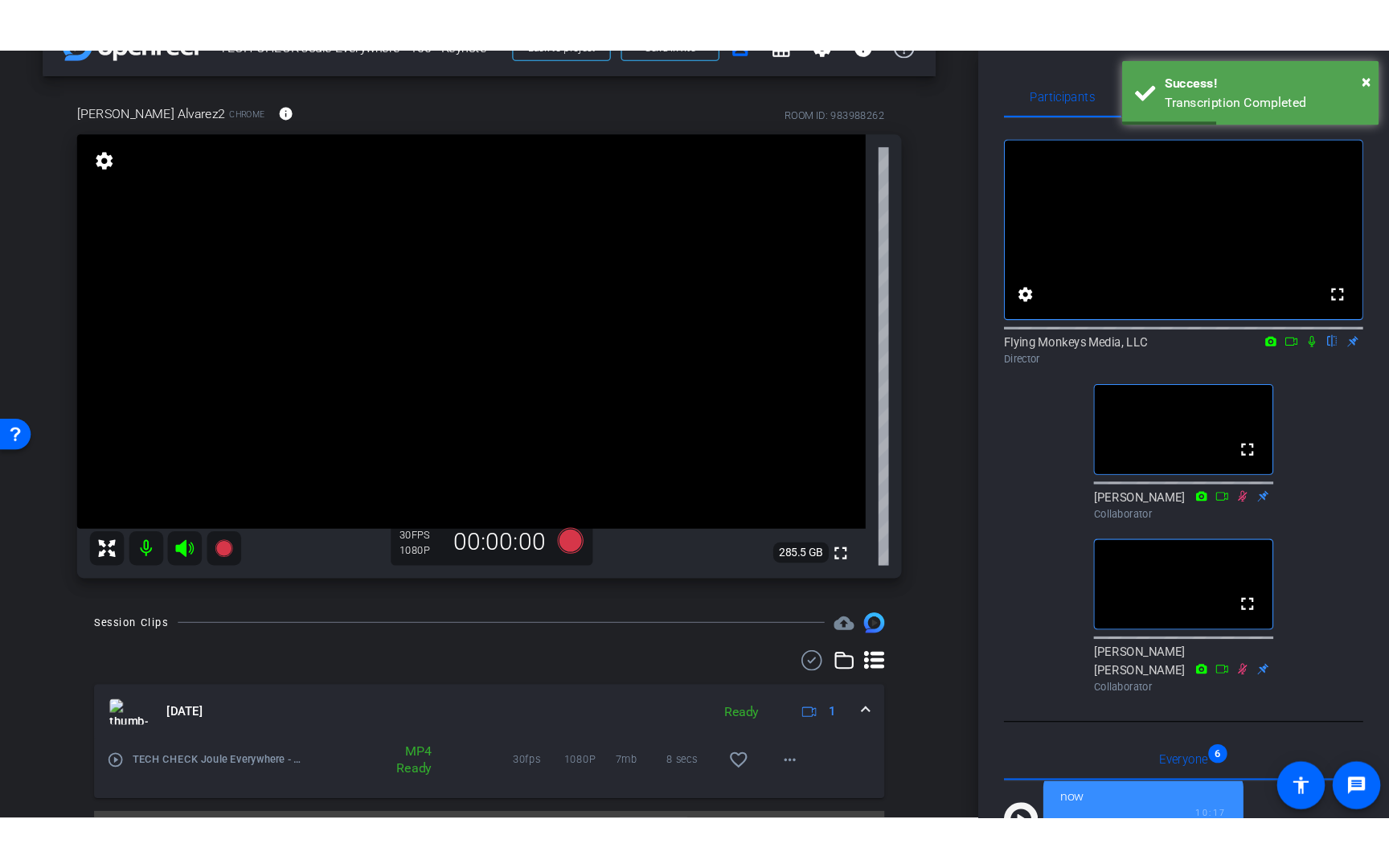
scroll to position [84, 0]
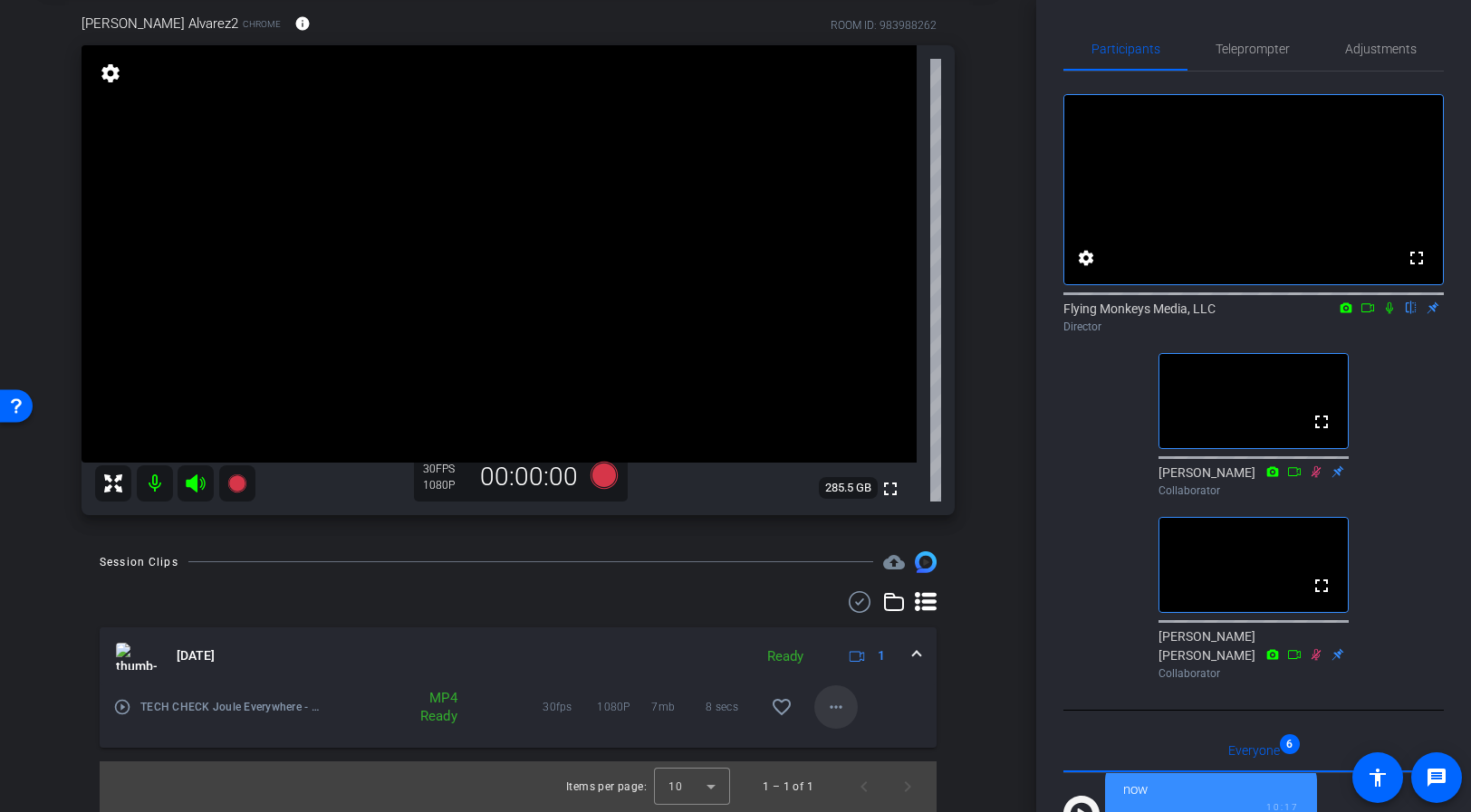
click at [835, 708] on mat-icon "more_horiz" at bounding box center [836, 707] width 22 height 22
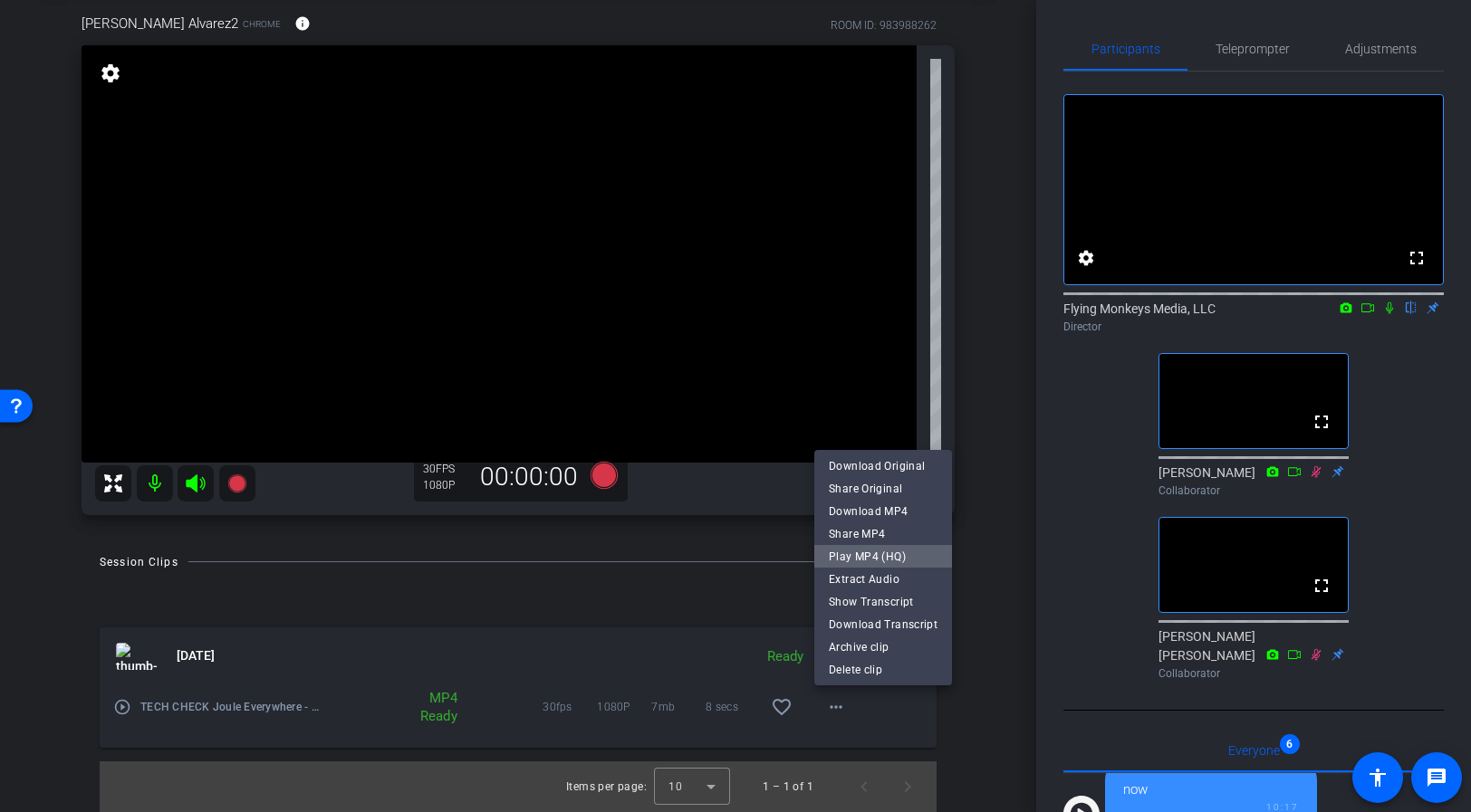
click at [883, 547] on span "Play MP4 (HQ)" at bounding box center [883, 557] width 109 height 22
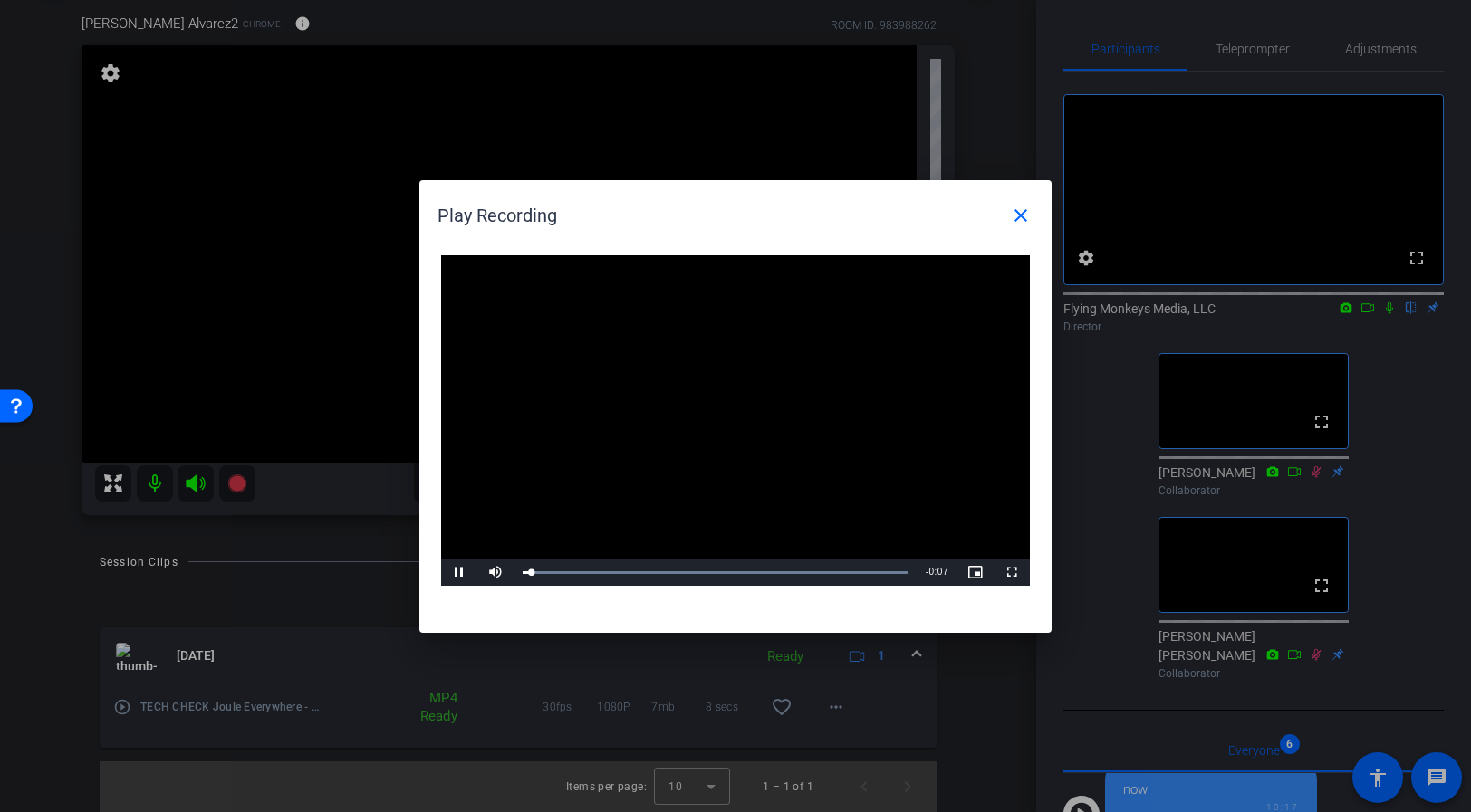
click at [718, 417] on video "Video Player" at bounding box center [736, 421] width 589 height 332
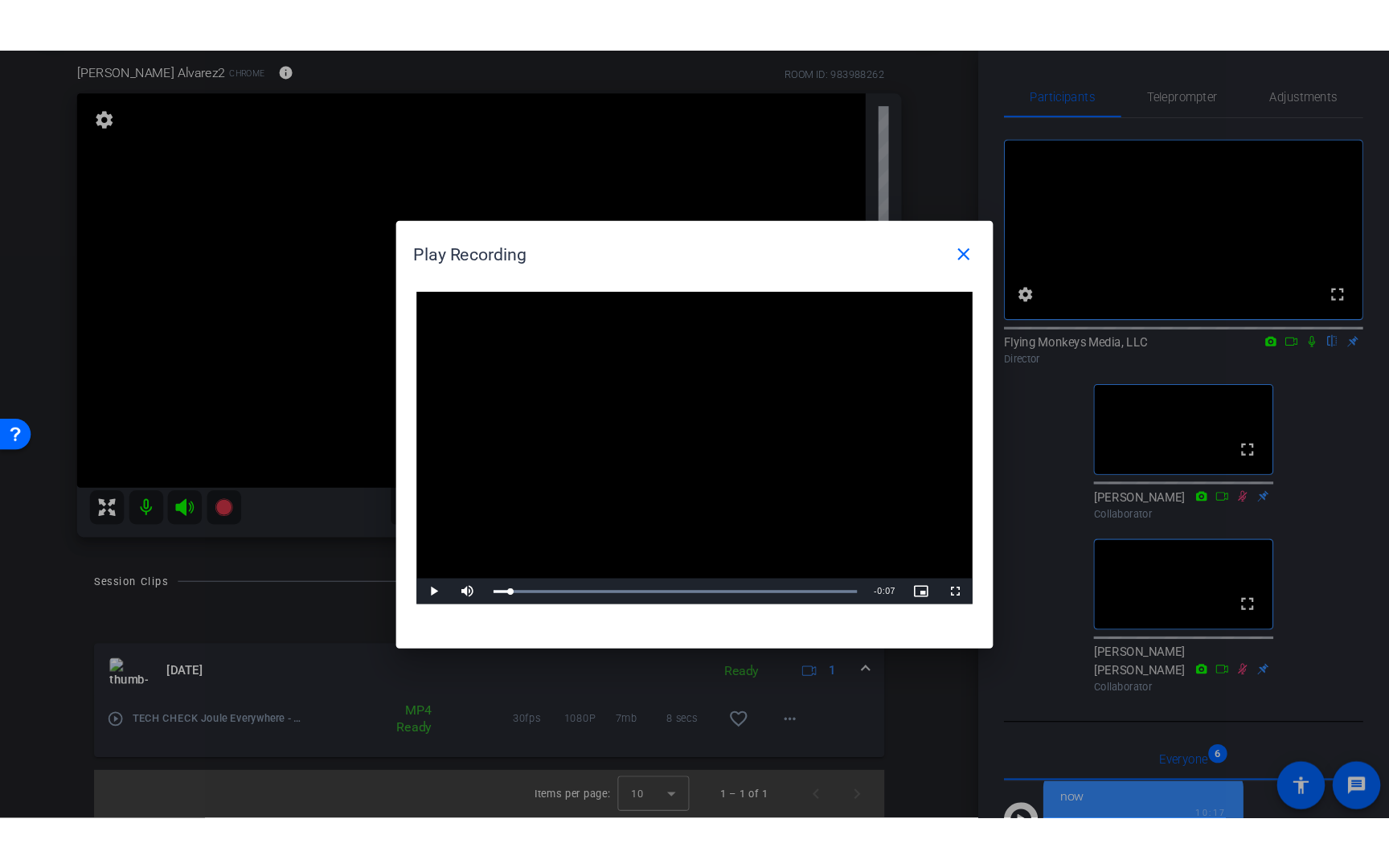
scroll to position [0, 0]
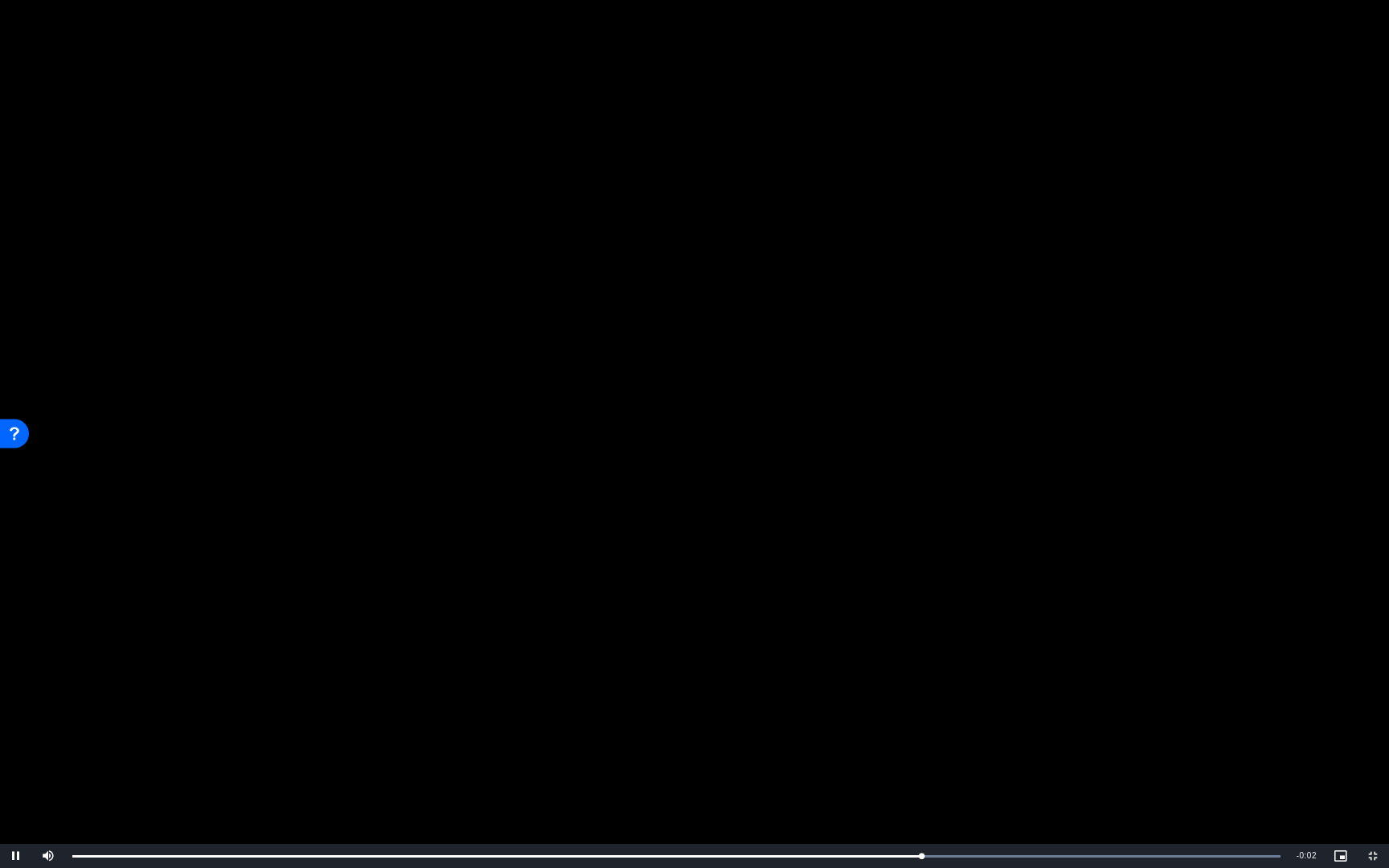
click at [576, 538] on video "Video Player" at bounding box center [694, 434] width 1389 height 868
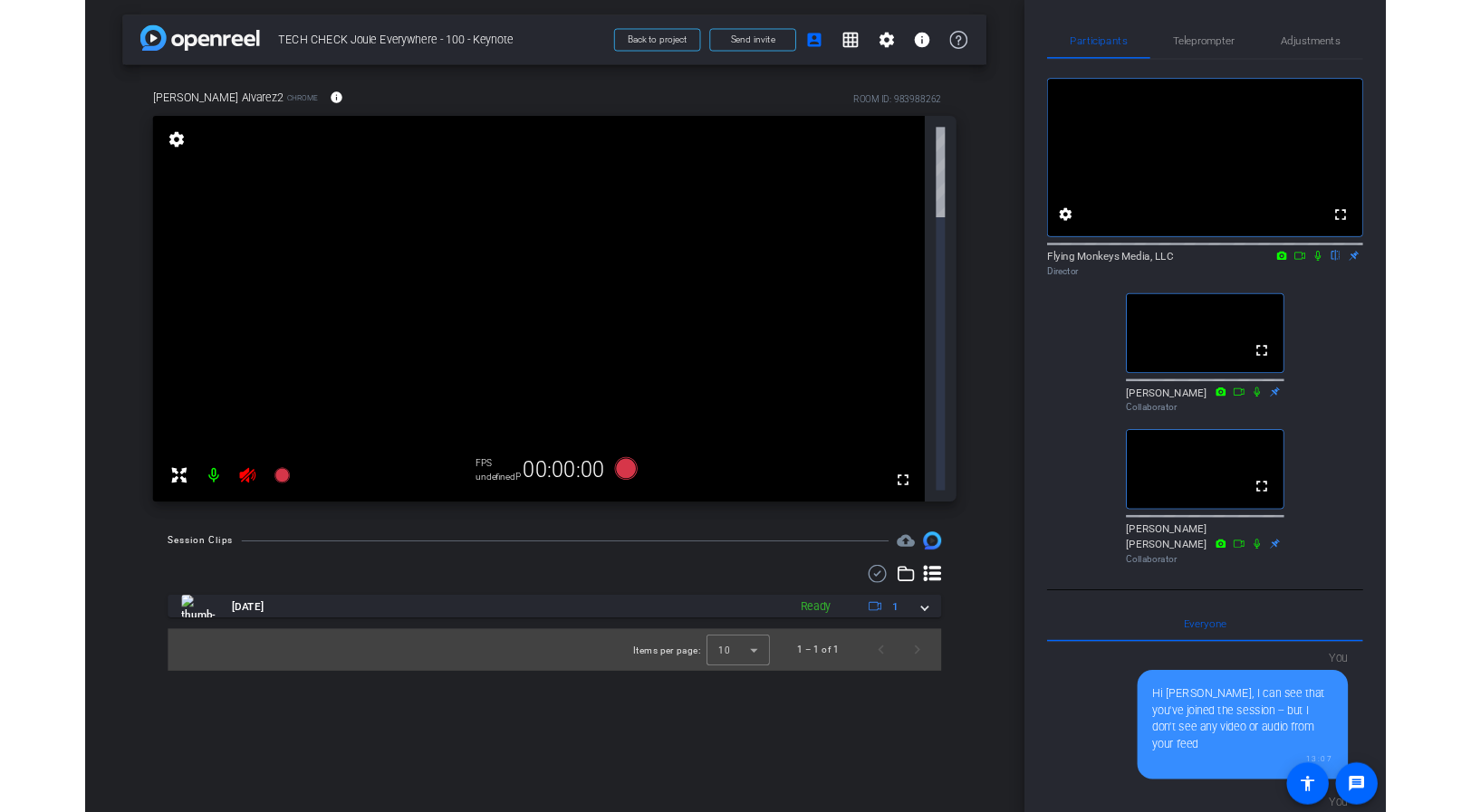
scroll to position [2595, 0]
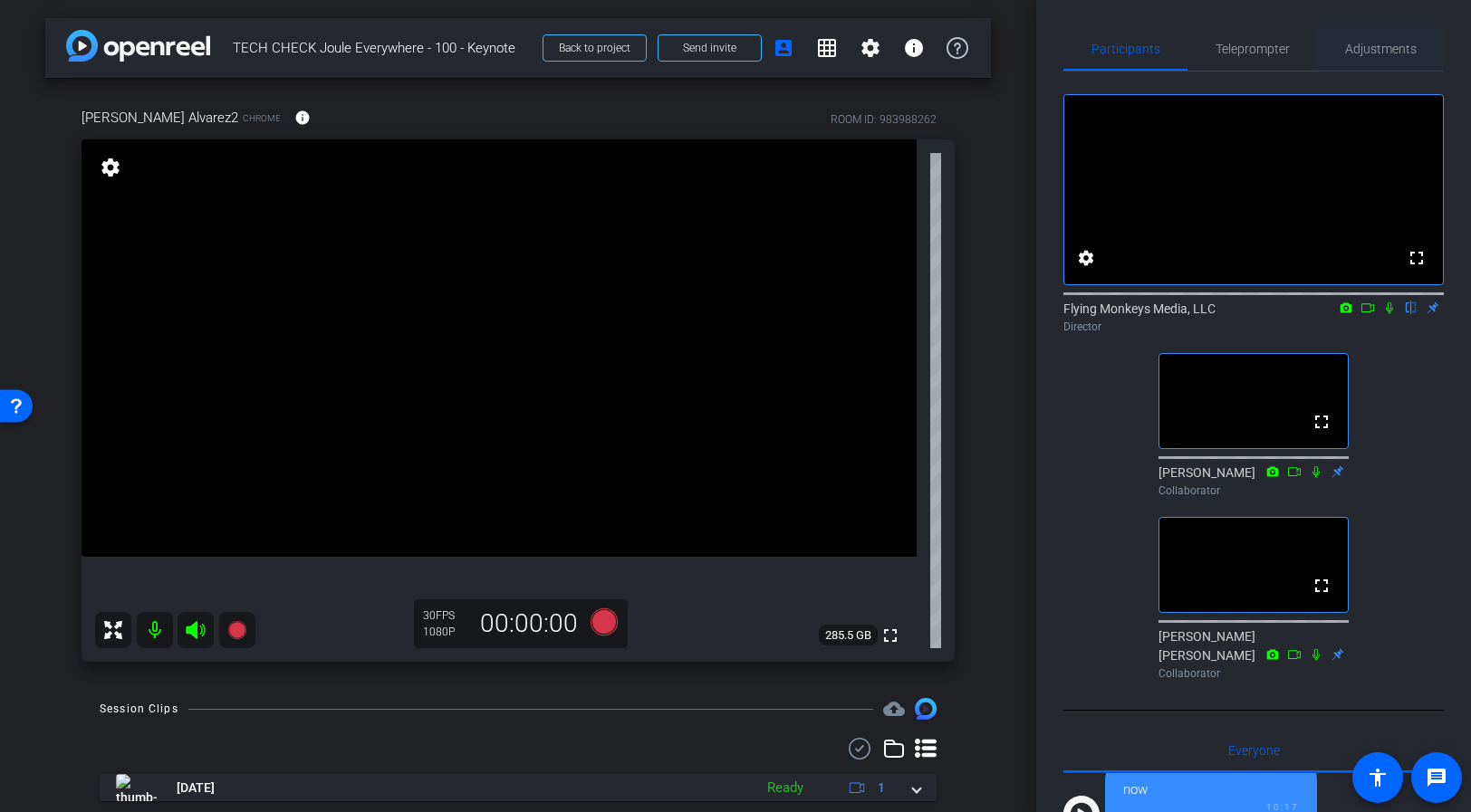
click at [1347, 61] on span "Adjustments" at bounding box center [1381, 49] width 72 height 43
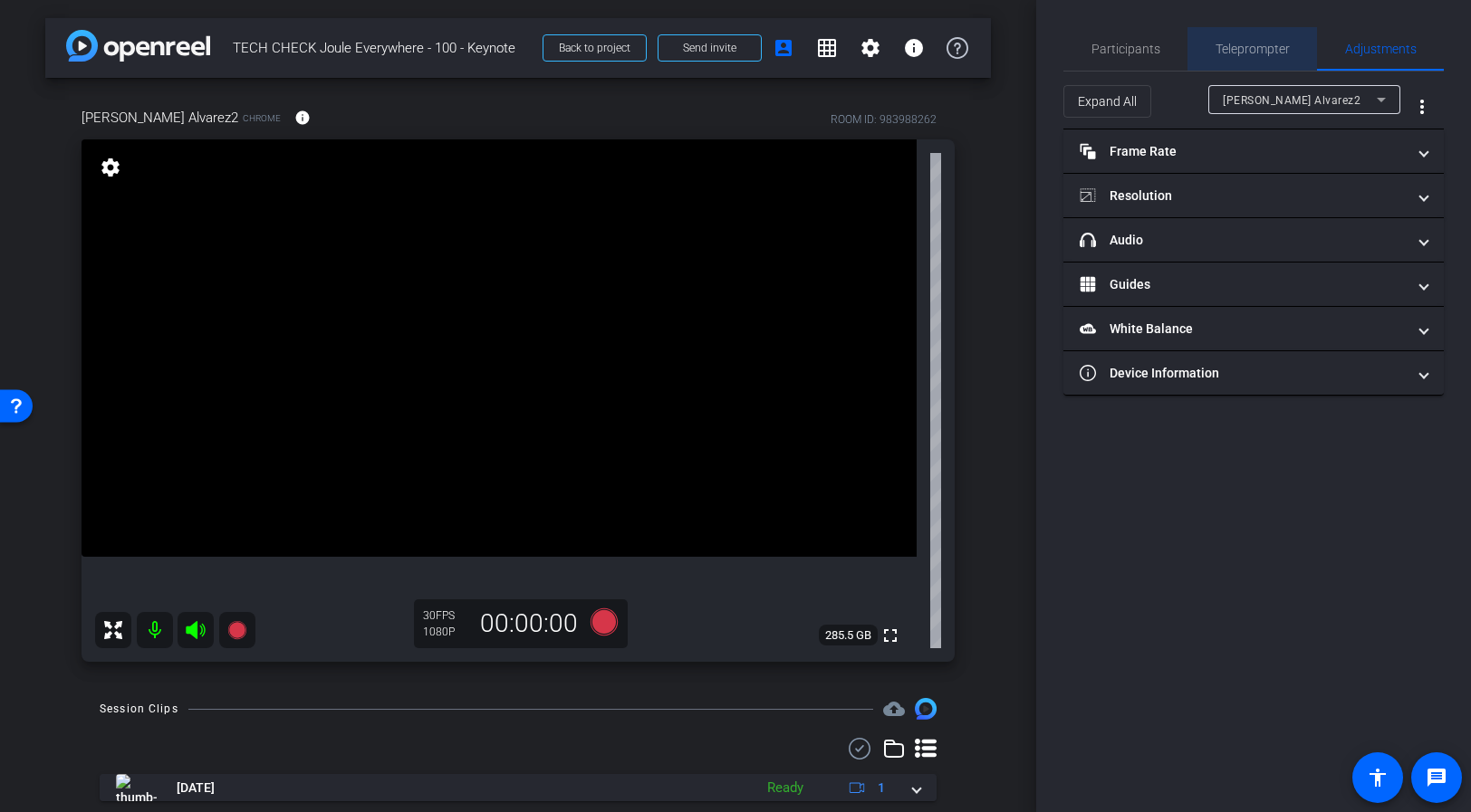
click at [1273, 63] on span "Teleprompter" at bounding box center [1253, 49] width 75 height 43
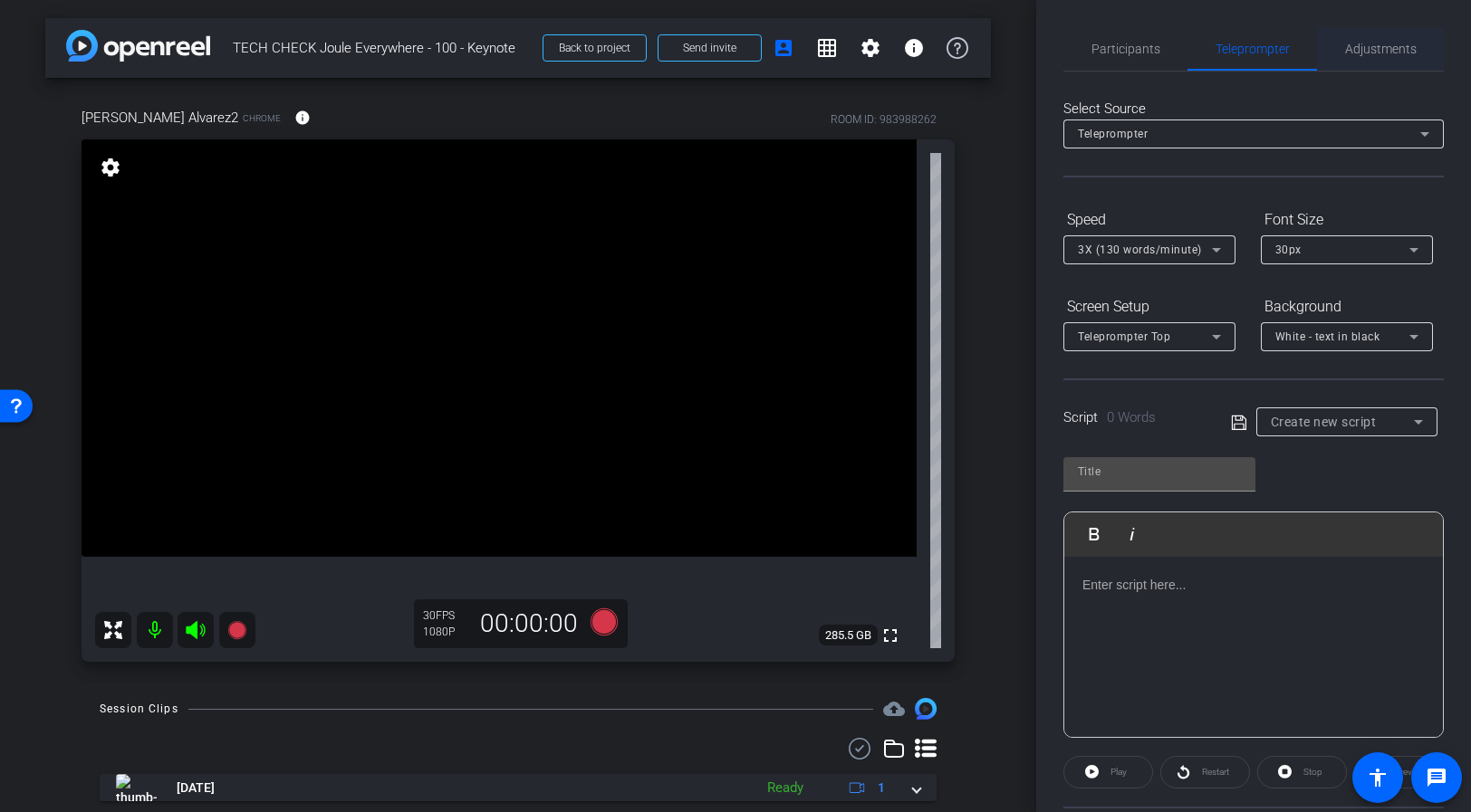
click at [1389, 50] on span "Adjustments" at bounding box center [1381, 48] width 72 height 13
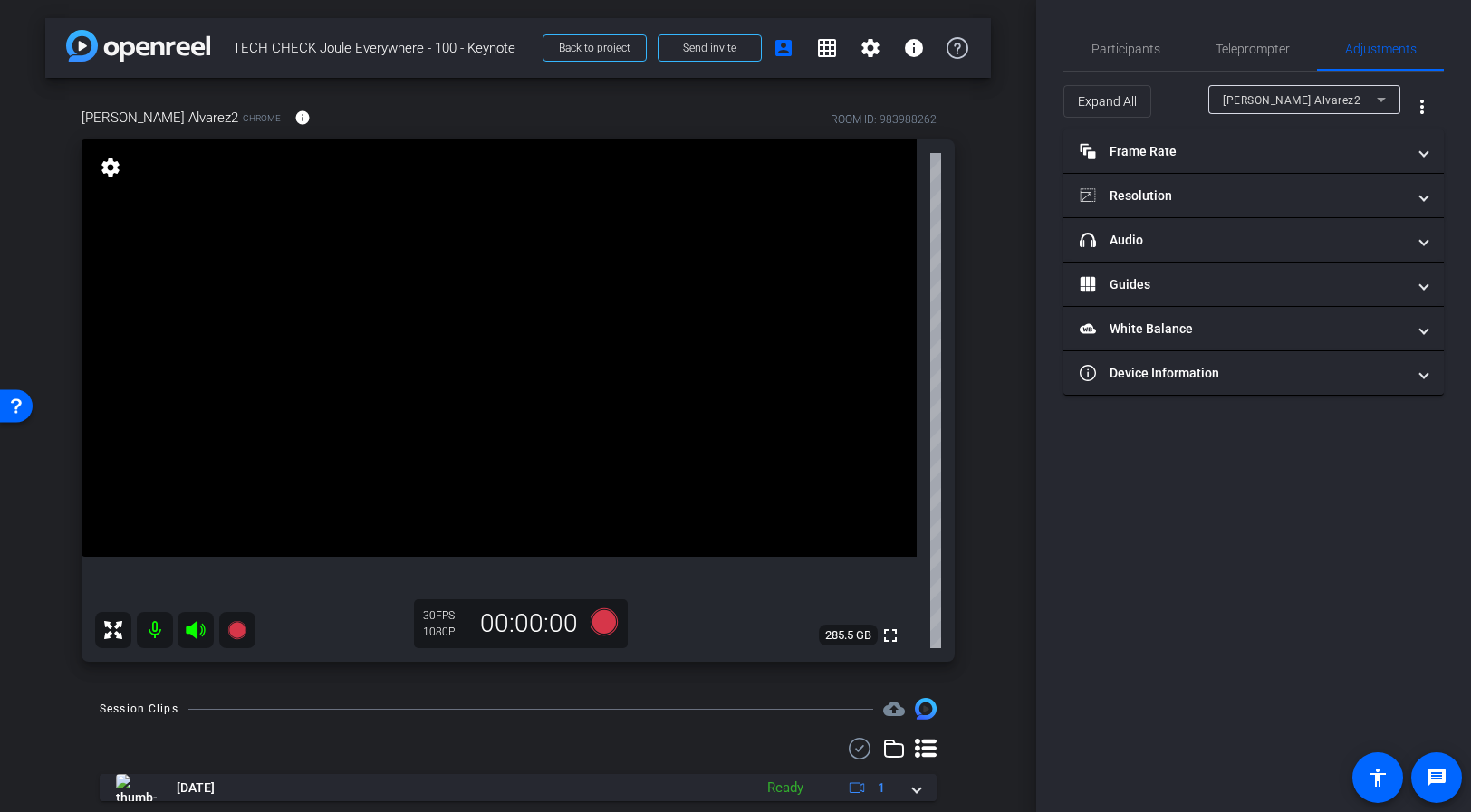
scroll to position [53, 0]
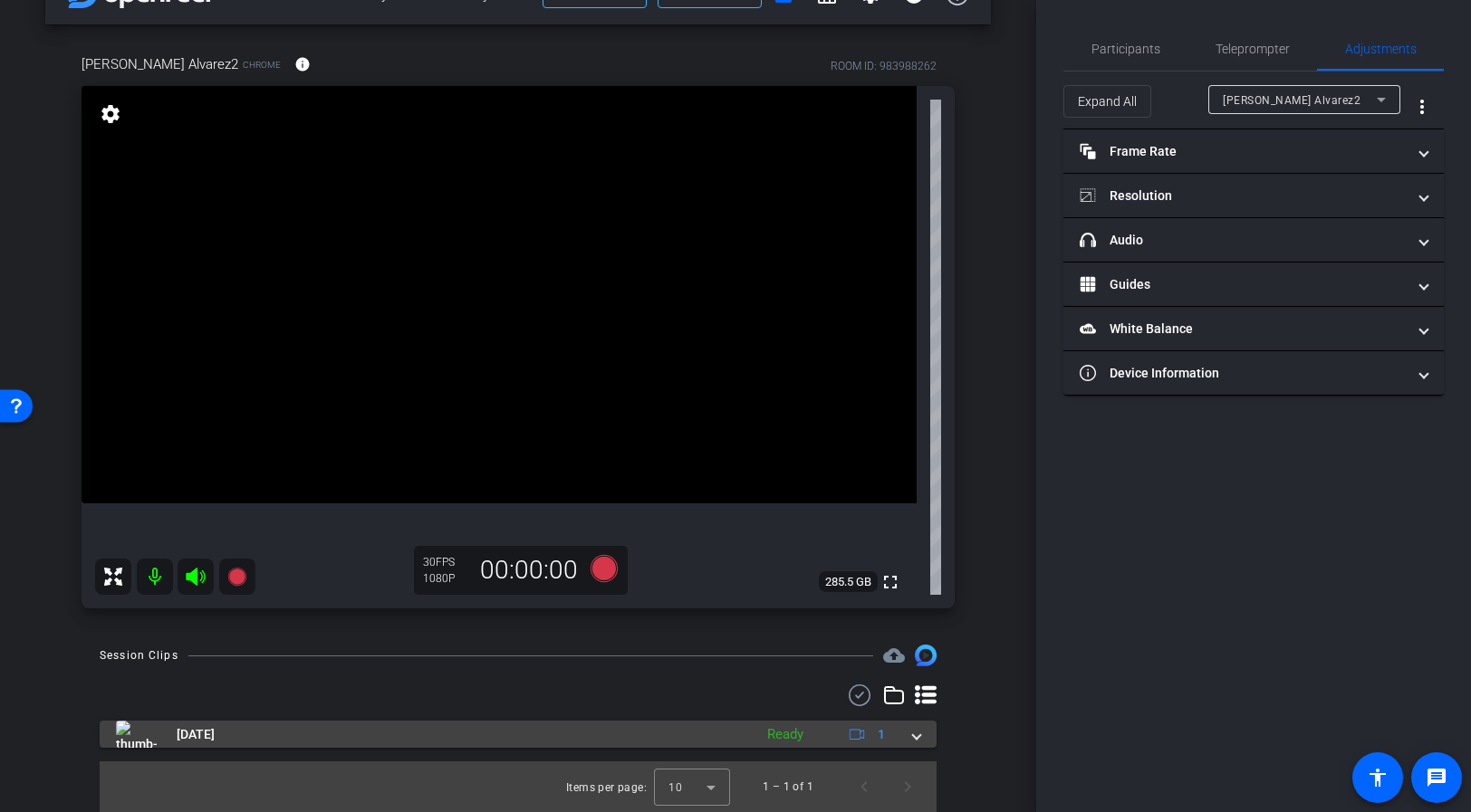
click at [921, 736] on mat-expansion-panel-header "[DATE] Ready 1" at bounding box center [518, 734] width 837 height 27
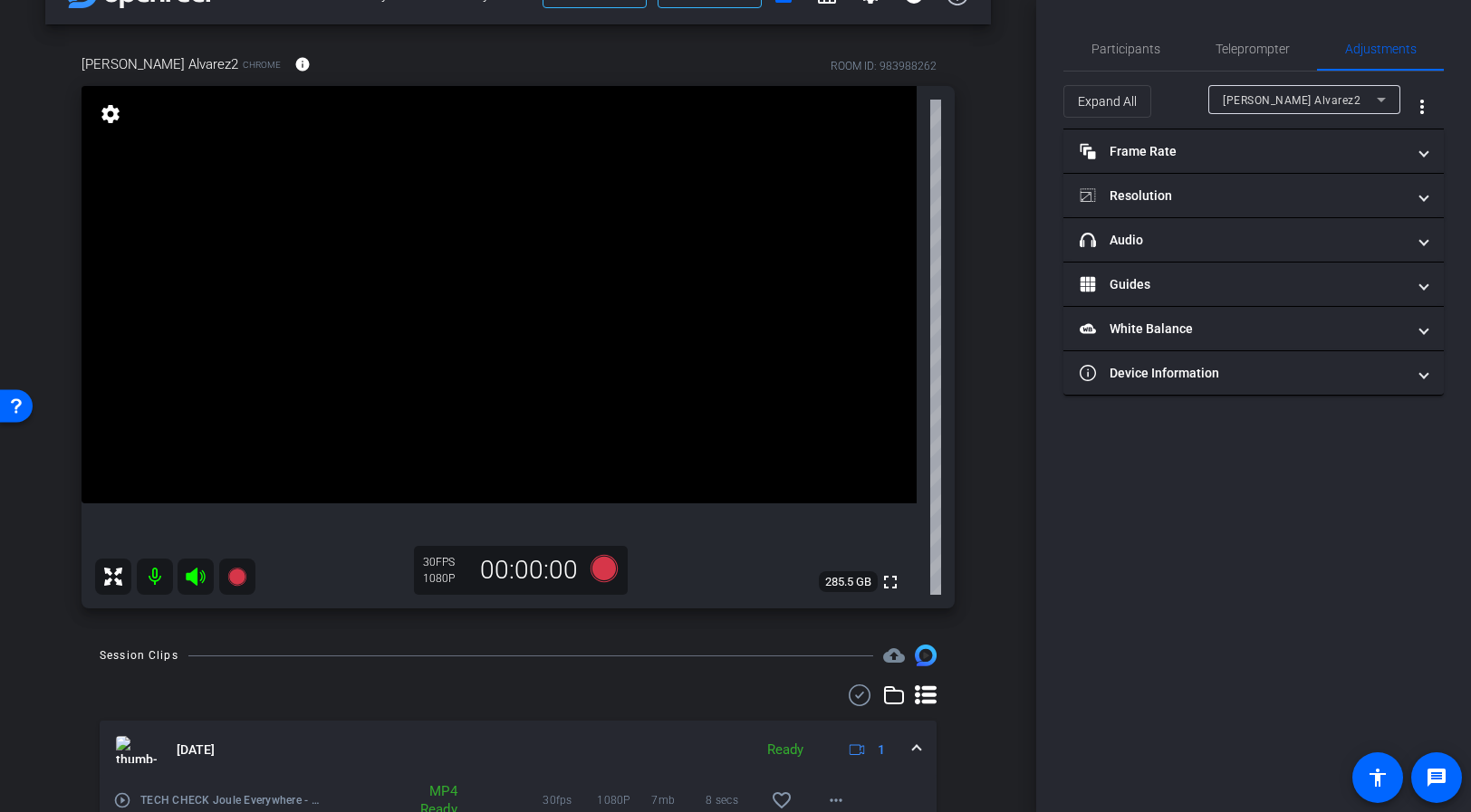
scroll to position [146, 0]
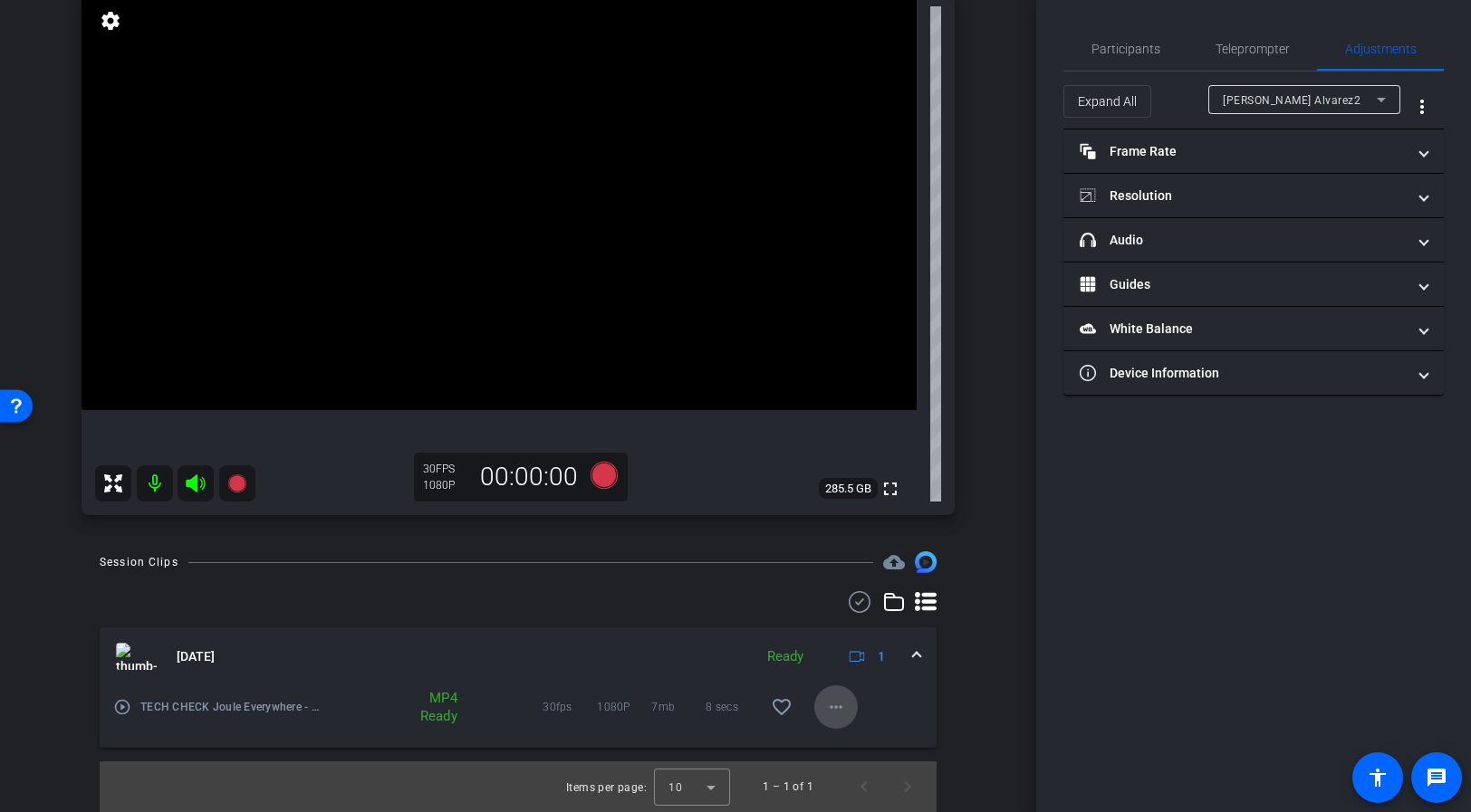
click at [832, 723] on span at bounding box center [836, 707] width 43 height 43
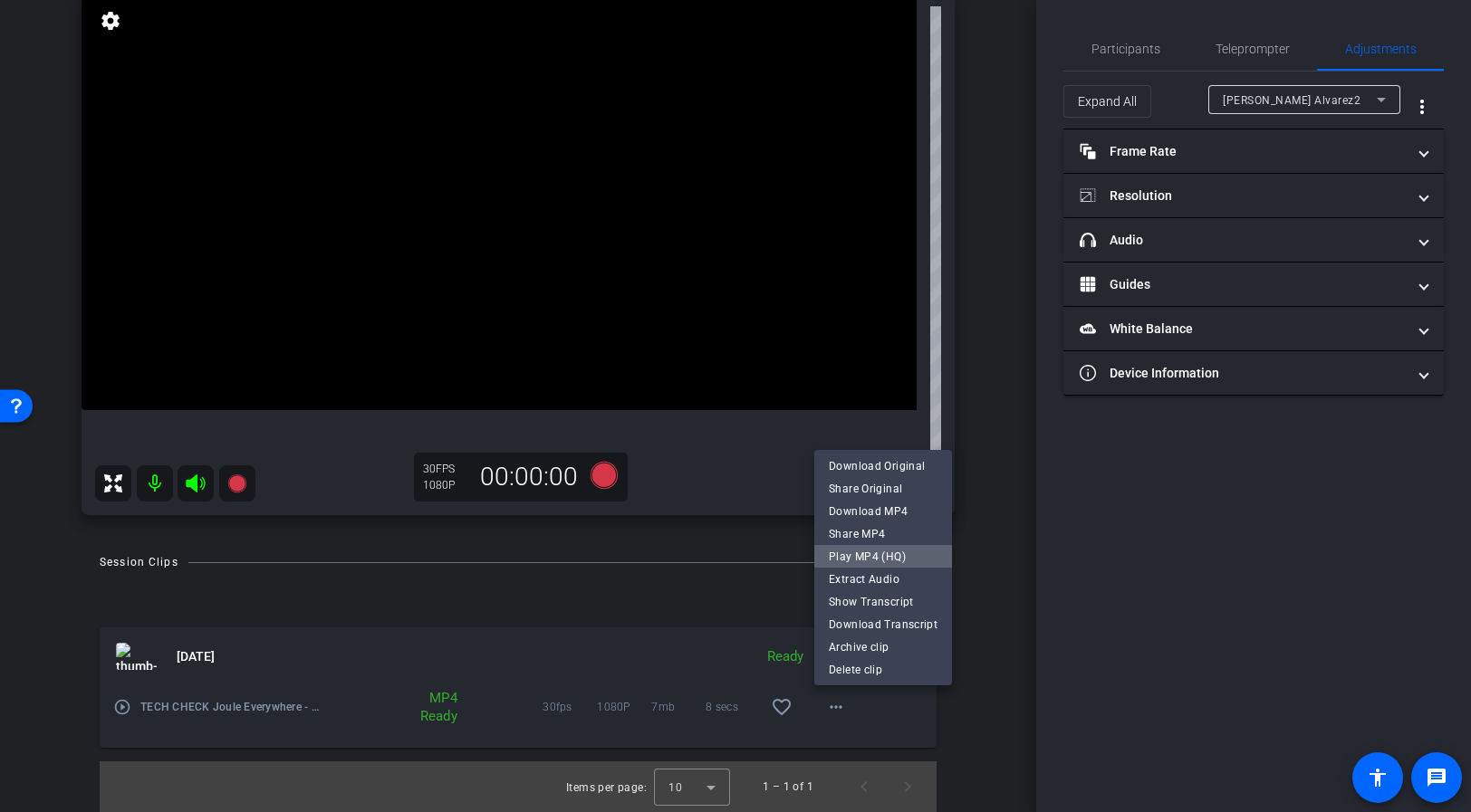
click at [885, 555] on span "Play MP4 (HQ)" at bounding box center [883, 557] width 109 height 22
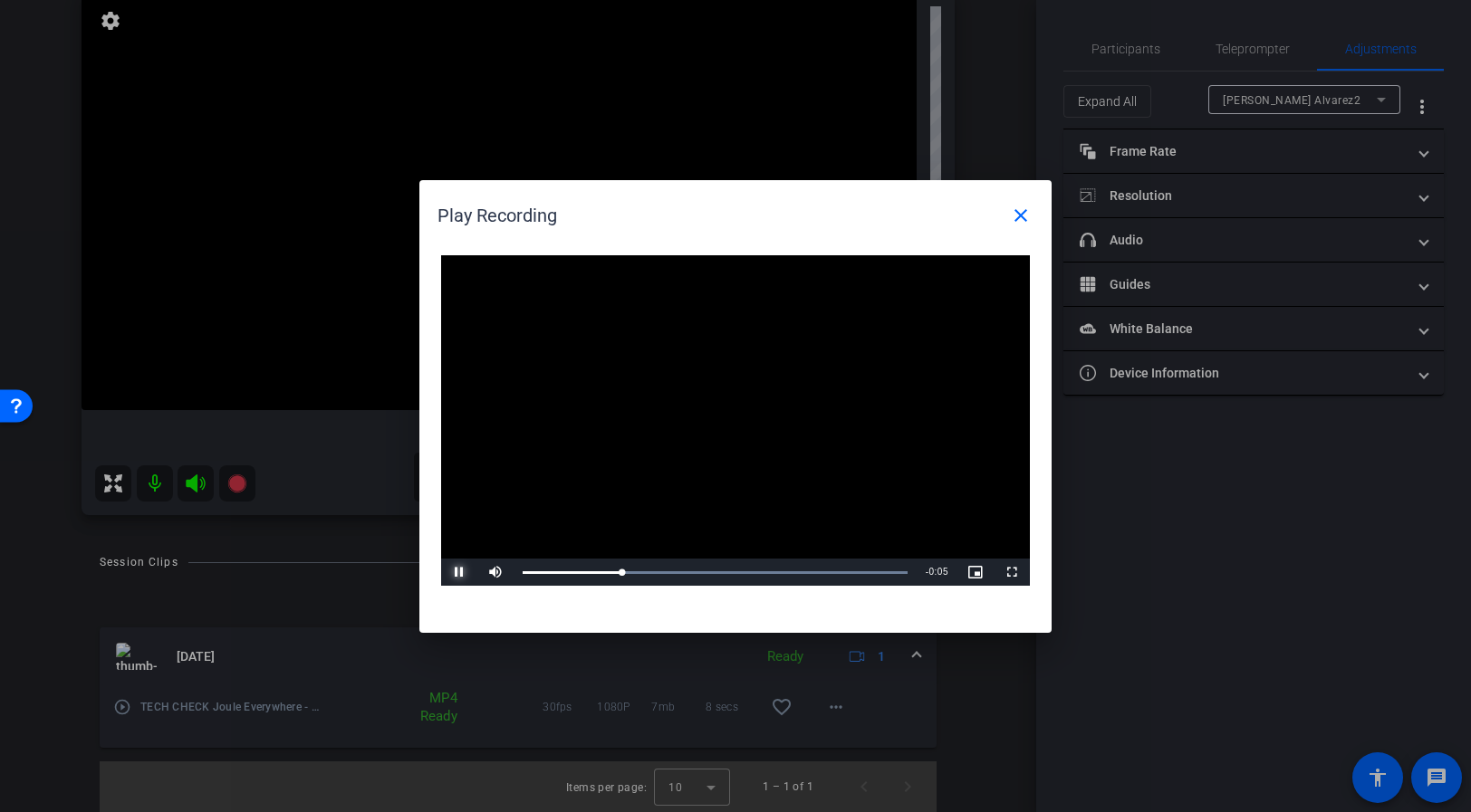
click at [460, 572] on span "Video Player" at bounding box center [459, 572] width 36 height 0
click at [1019, 216] on mat-icon "close" at bounding box center [1020, 215] width 22 height 22
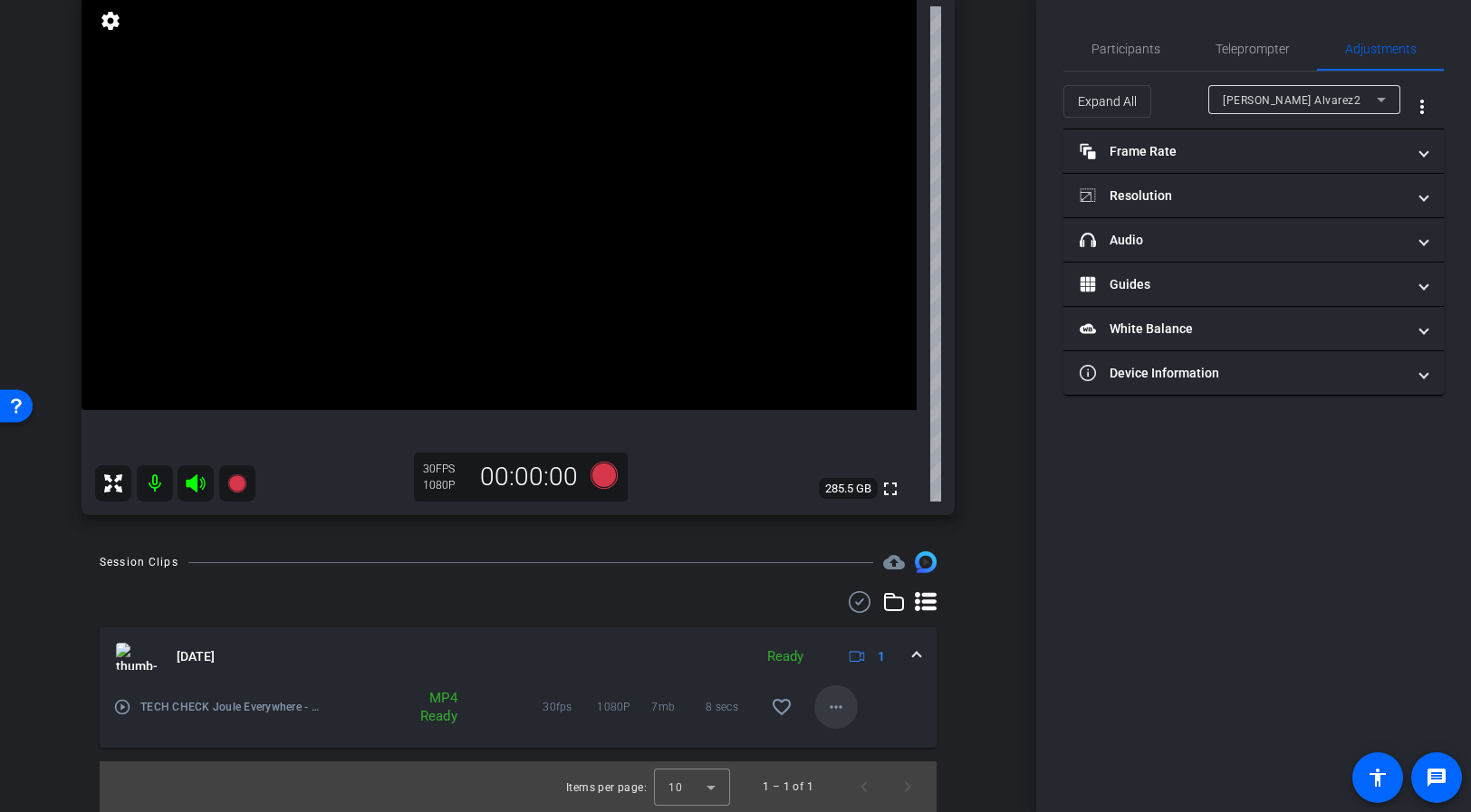
click at [830, 711] on mat-icon "more_horiz" at bounding box center [836, 707] width 22 height 22
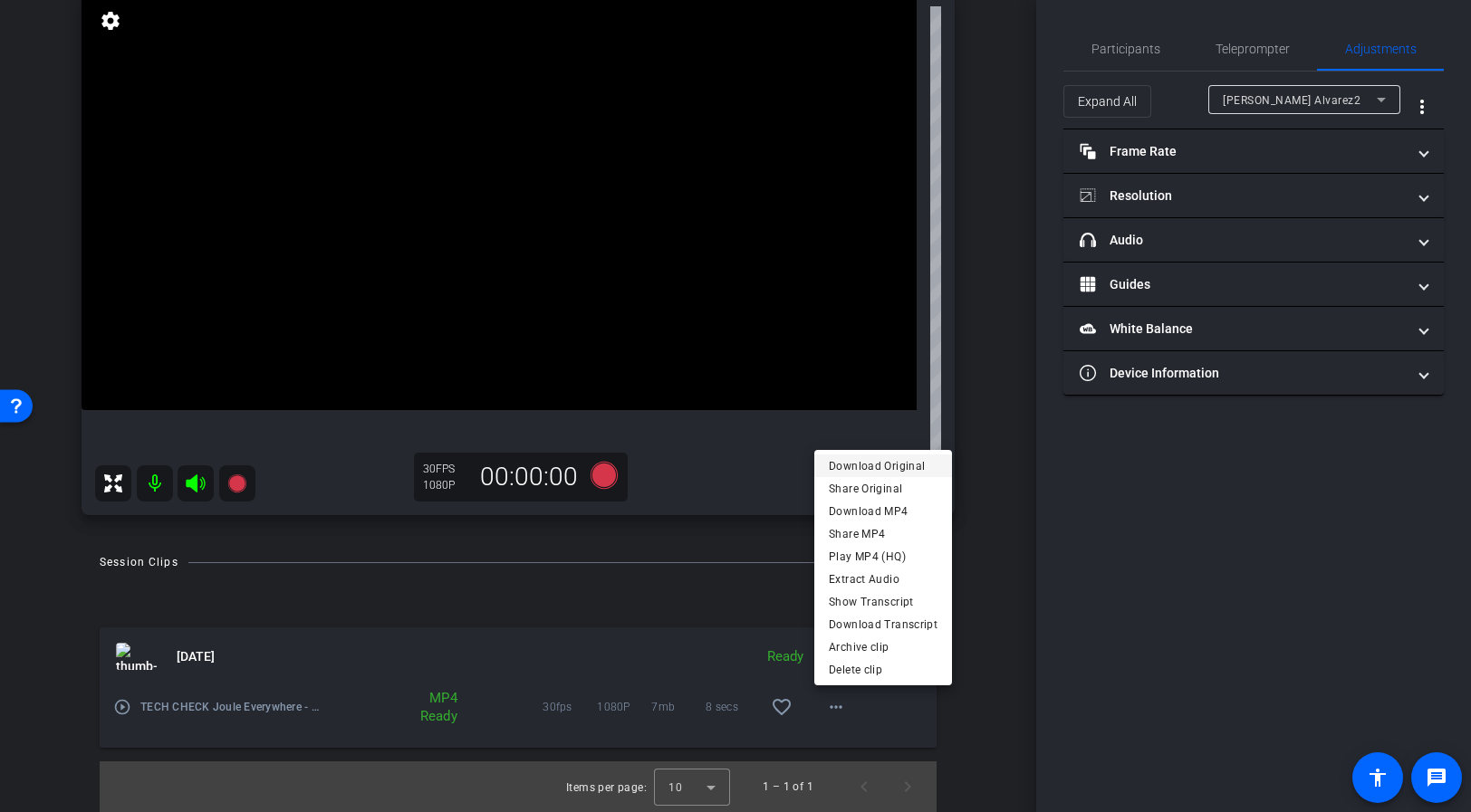
click at [900, 455] on button "Download Original" at bounding box center [883, 465] width 137 height 23
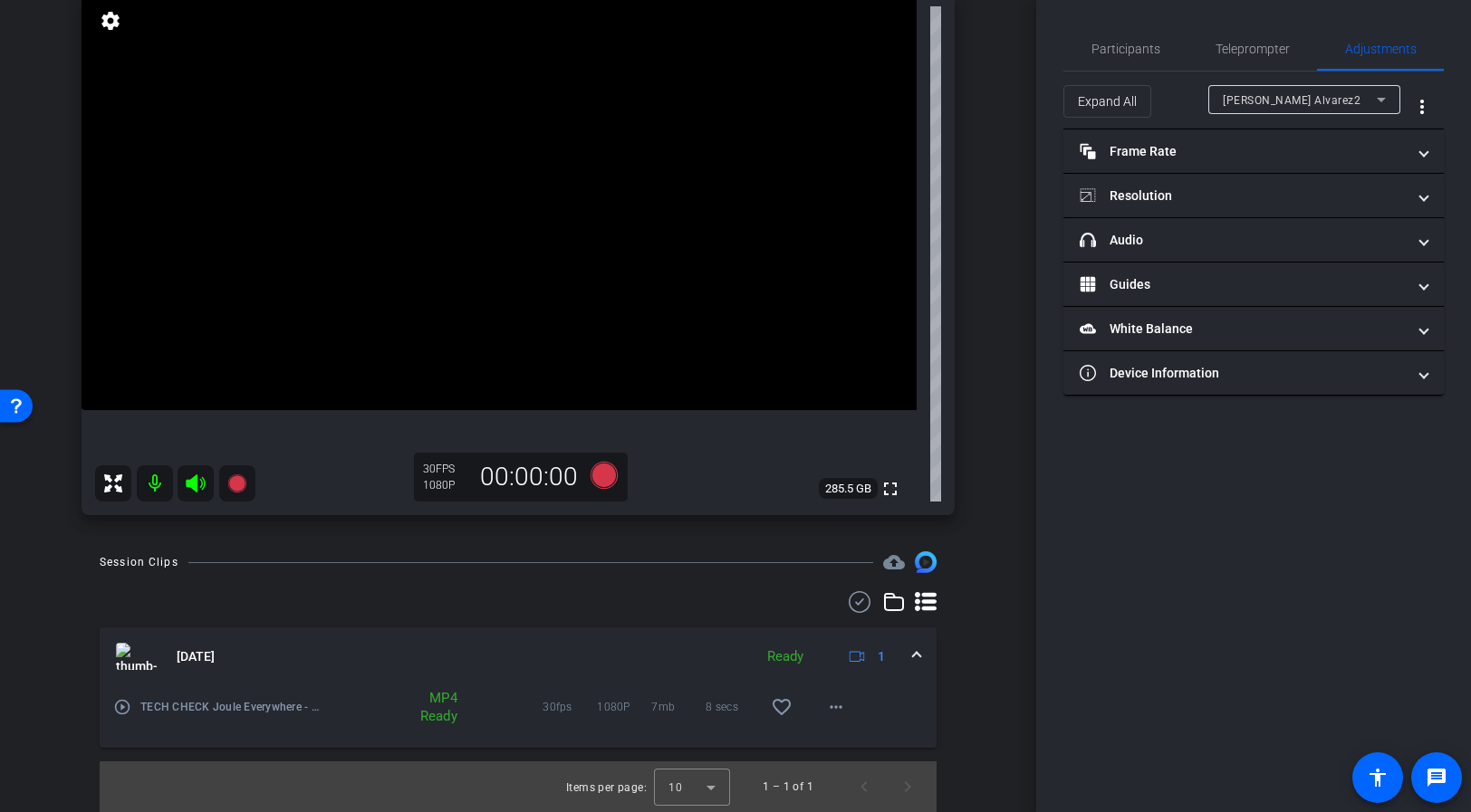
click at [915, 654] on span at bounding box center [916, 657] width 7 height 19
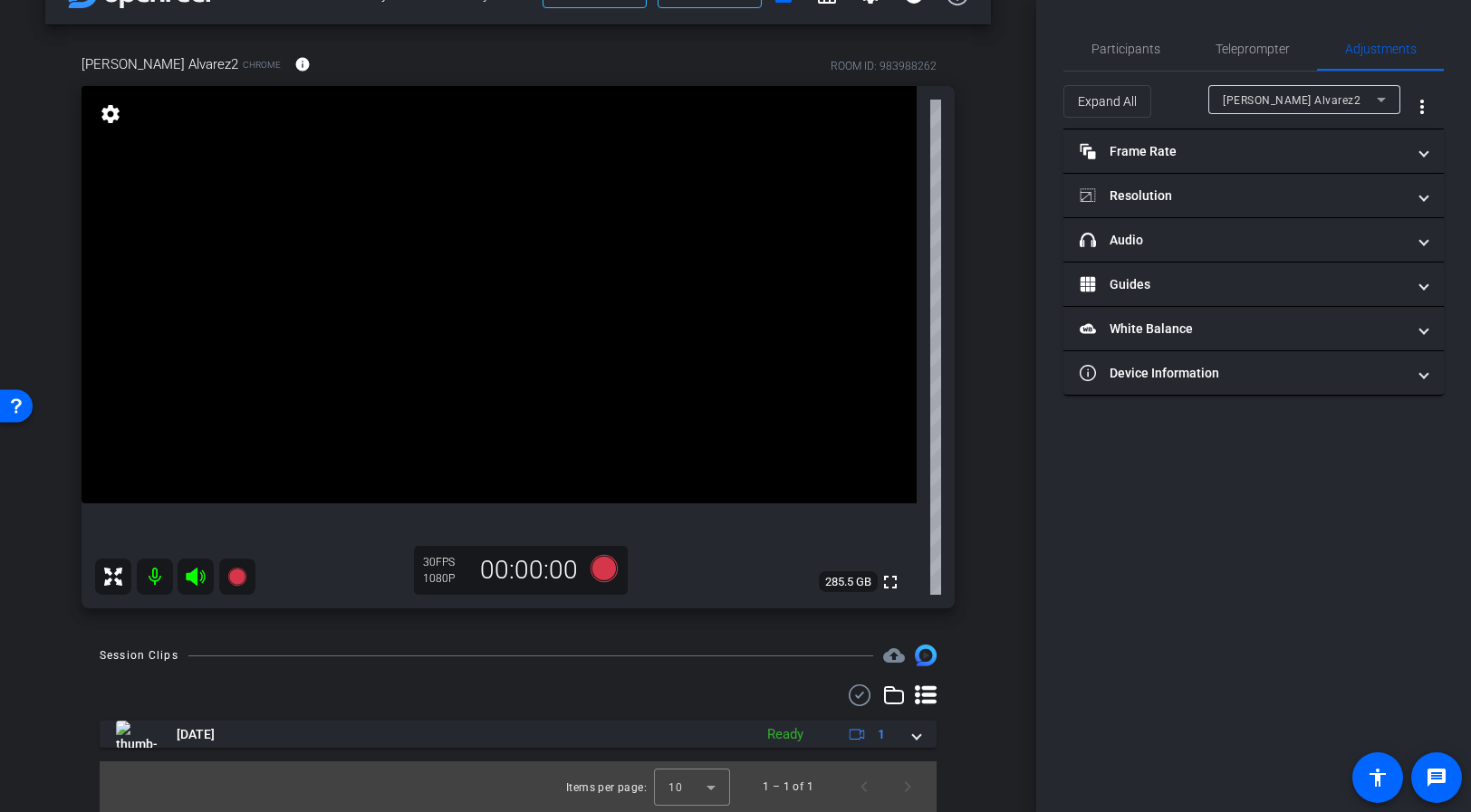
scroll to position [53, 0]
click at [1126, 54] on span "Participants" at bounding box center [1126, 48] width 69 height 13
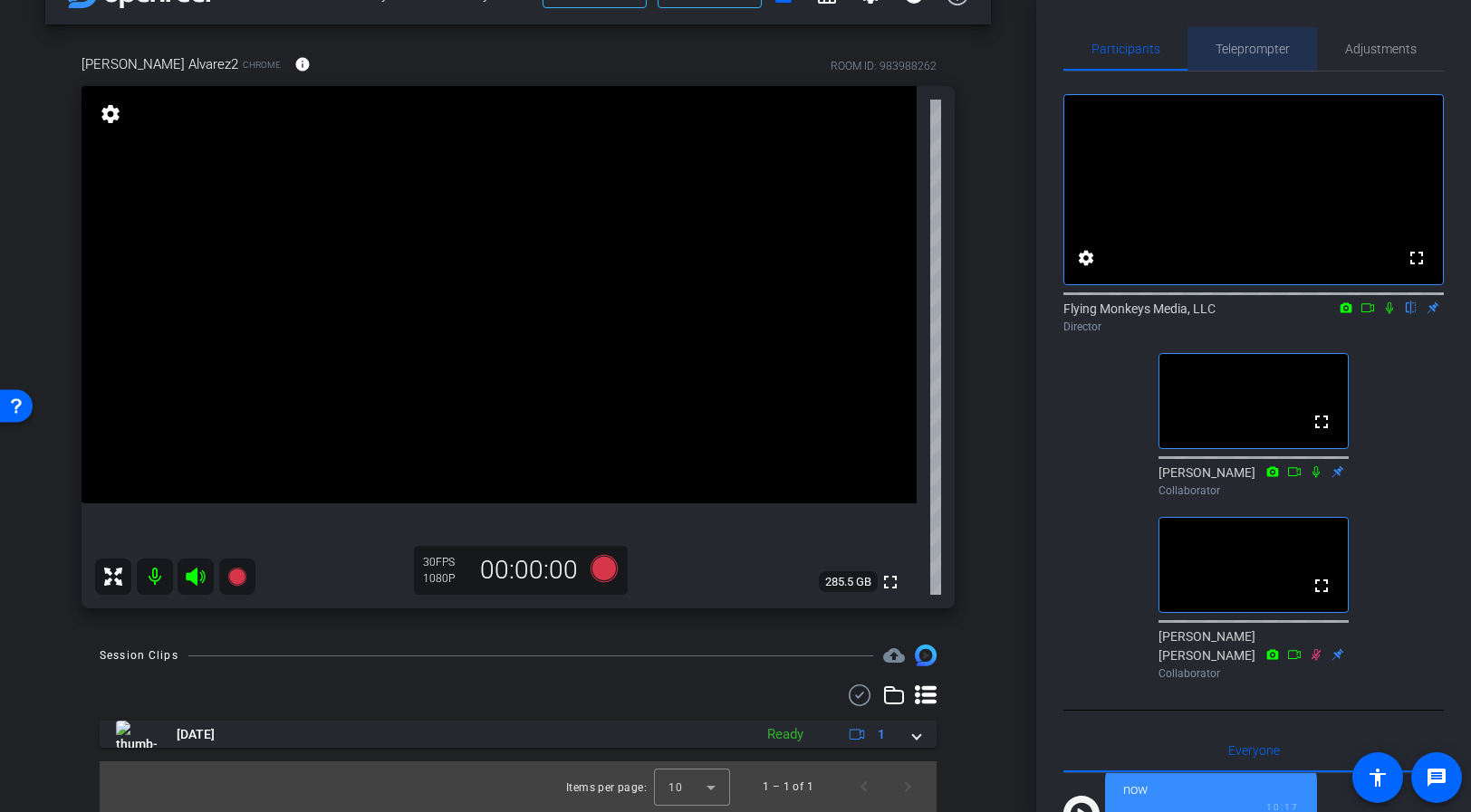
click at [1238, 51] on span "Teleprompter" at bounding box center [1253, 48] width 75 height 13
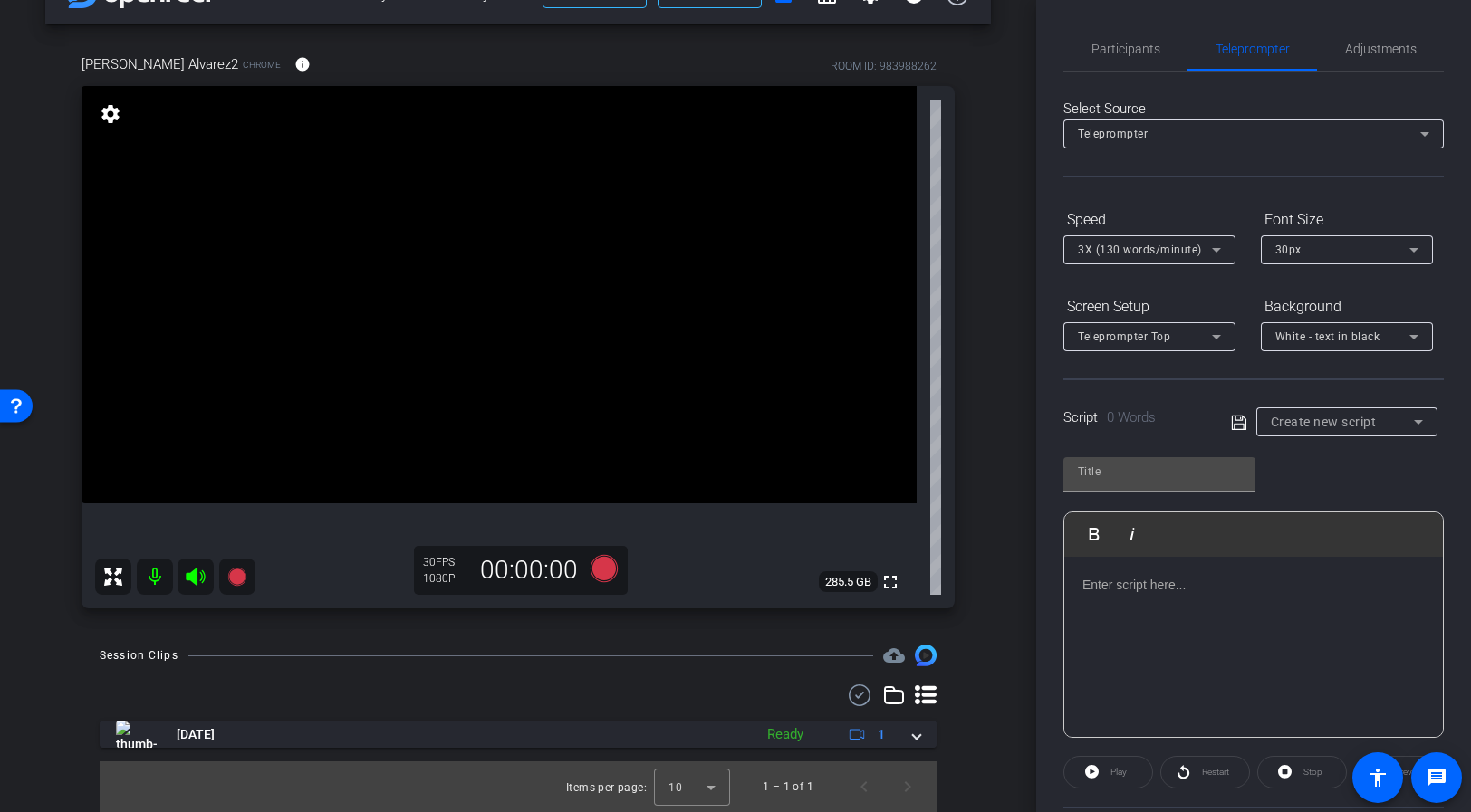
click at [1193, 606] on div at bounding box center [1254, 647] width 379 height 181
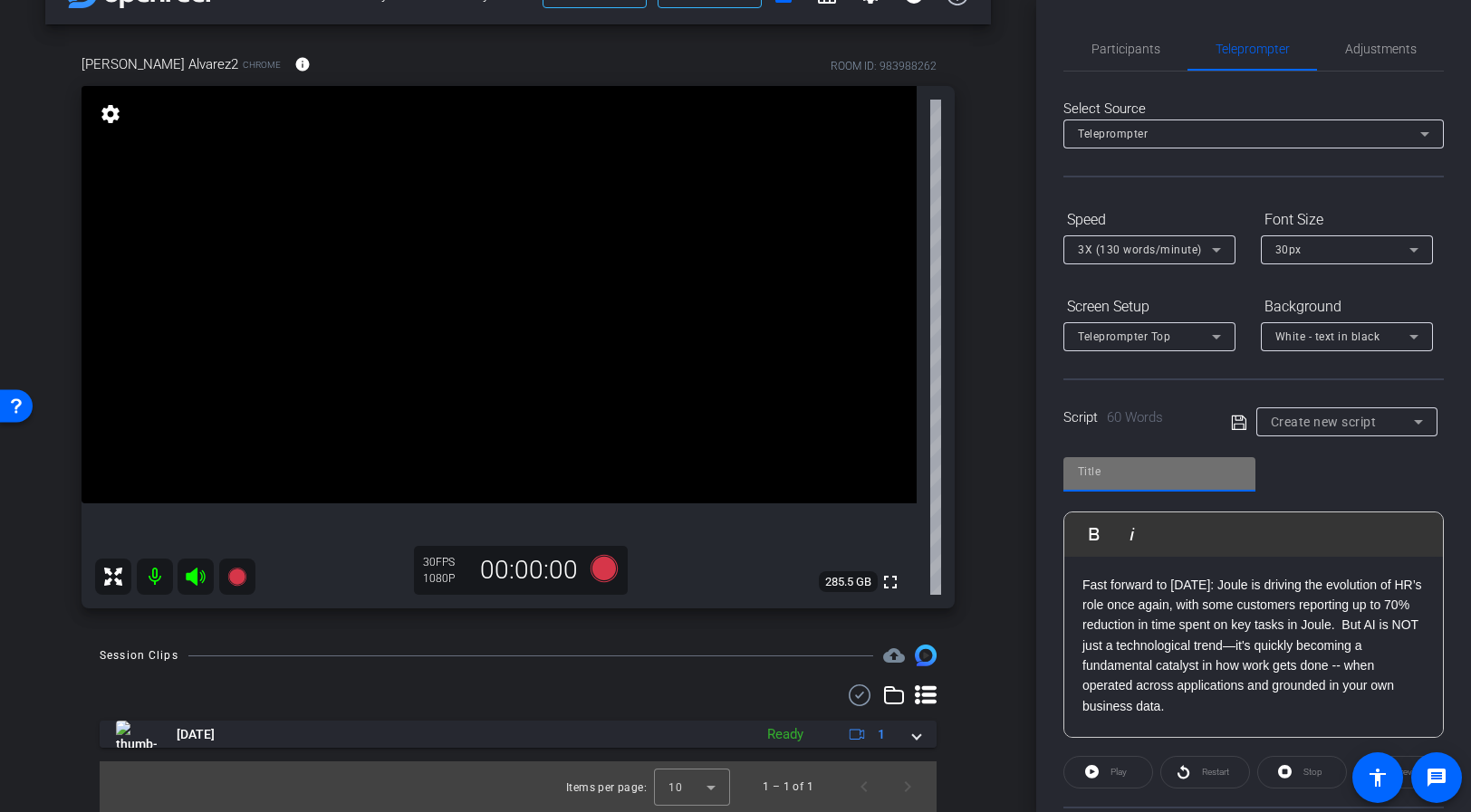
click at [1111, 470] on input "text" at bounding box center [1160, 472] width 163 height 22
type input "HCM Test Script"
click at [1197, 697] on p "Fast forward to today: Joule is driving the evolution of HR’s role once again, …" at bounding box center [1253, 646] width 343 height 142
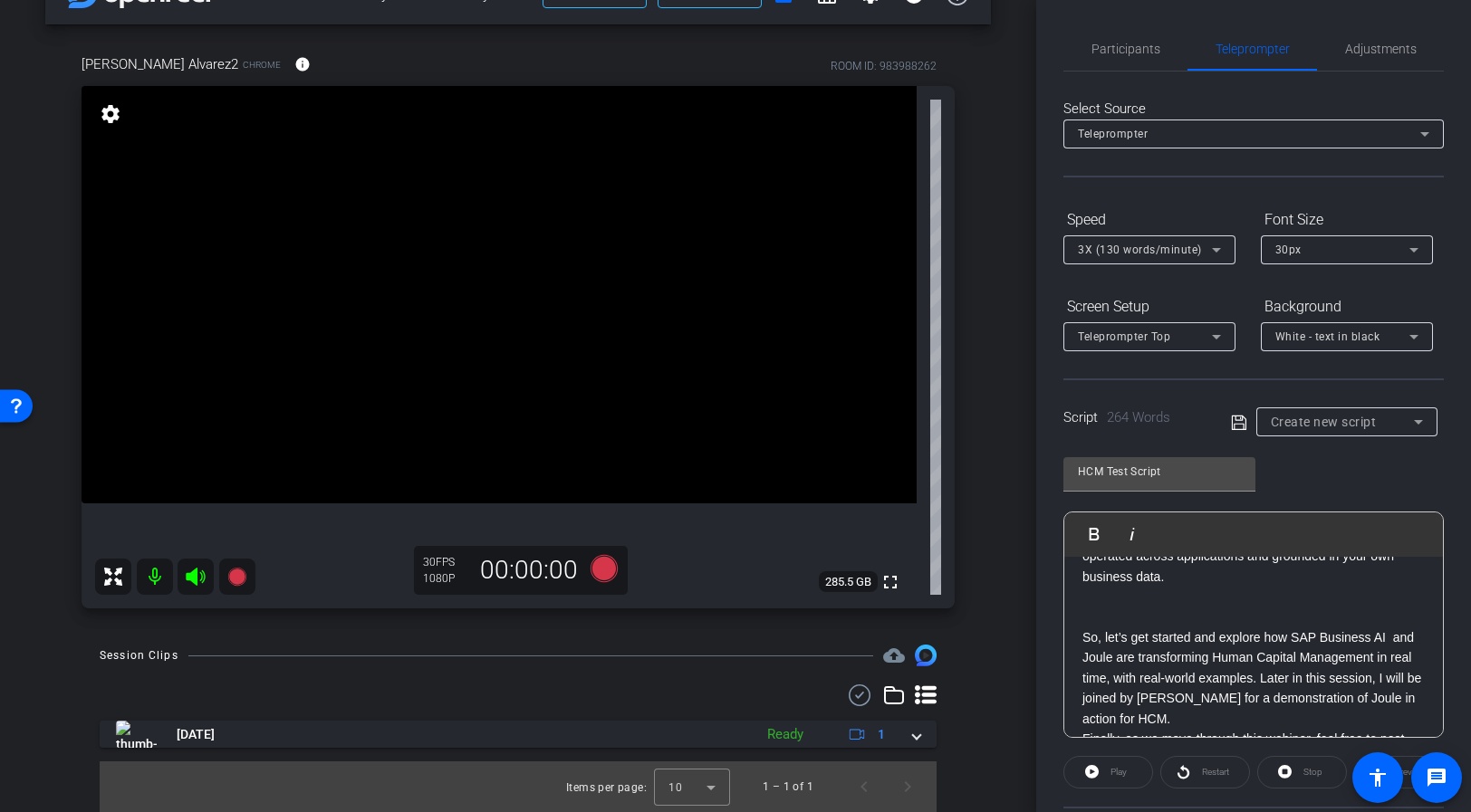
scroll to position [128, 0]
click at [1208, 632] on p "So, let’s get started and explore how SAP Business AI and Joule are transformin…" at bounding box center [1253, 679] width 343 height 101
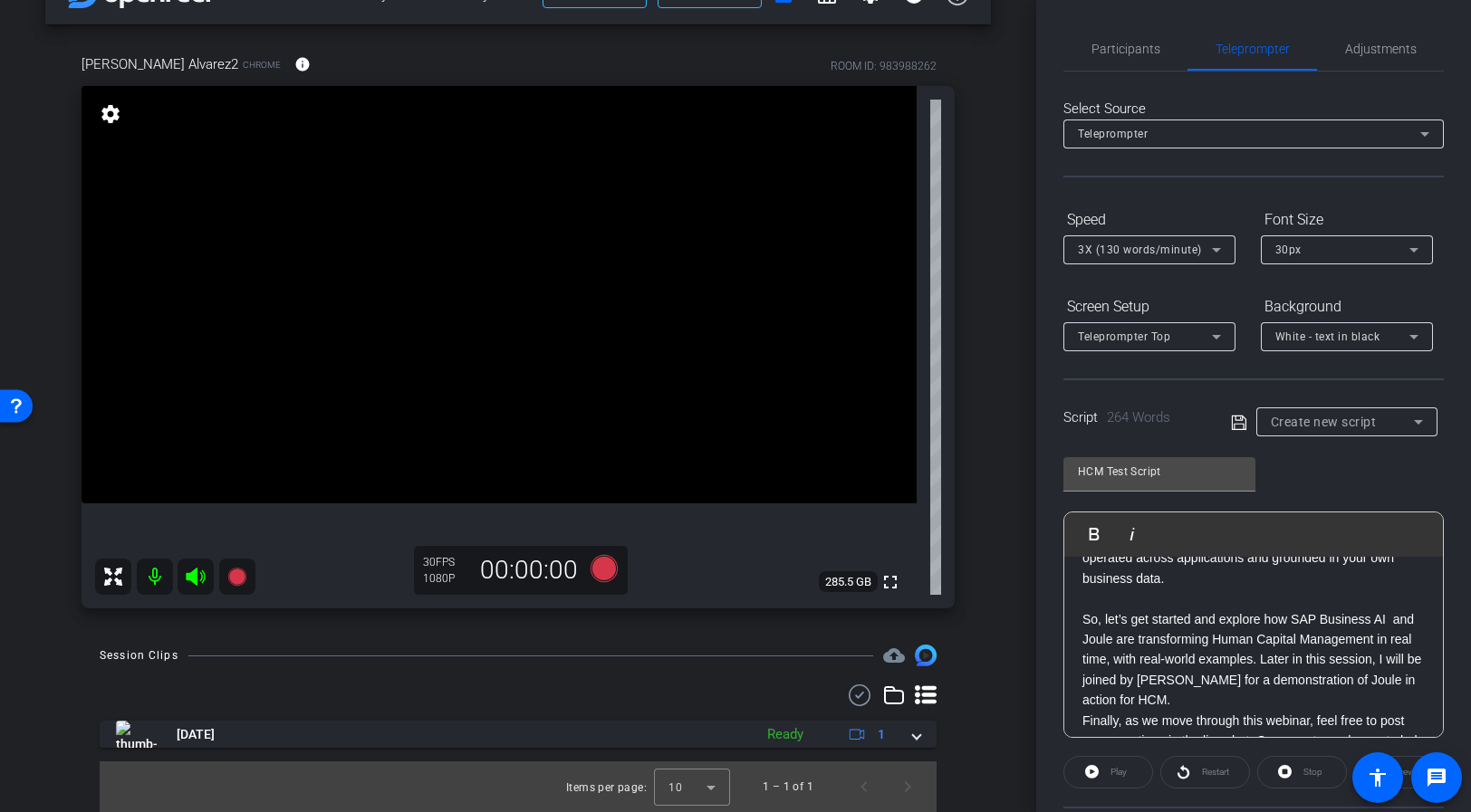
click at [1186, 702] on p "So, let’s get started and explore how SAP Business AI and Joule are transformin…" at bounding box center [1253, 660] width 343 height 101
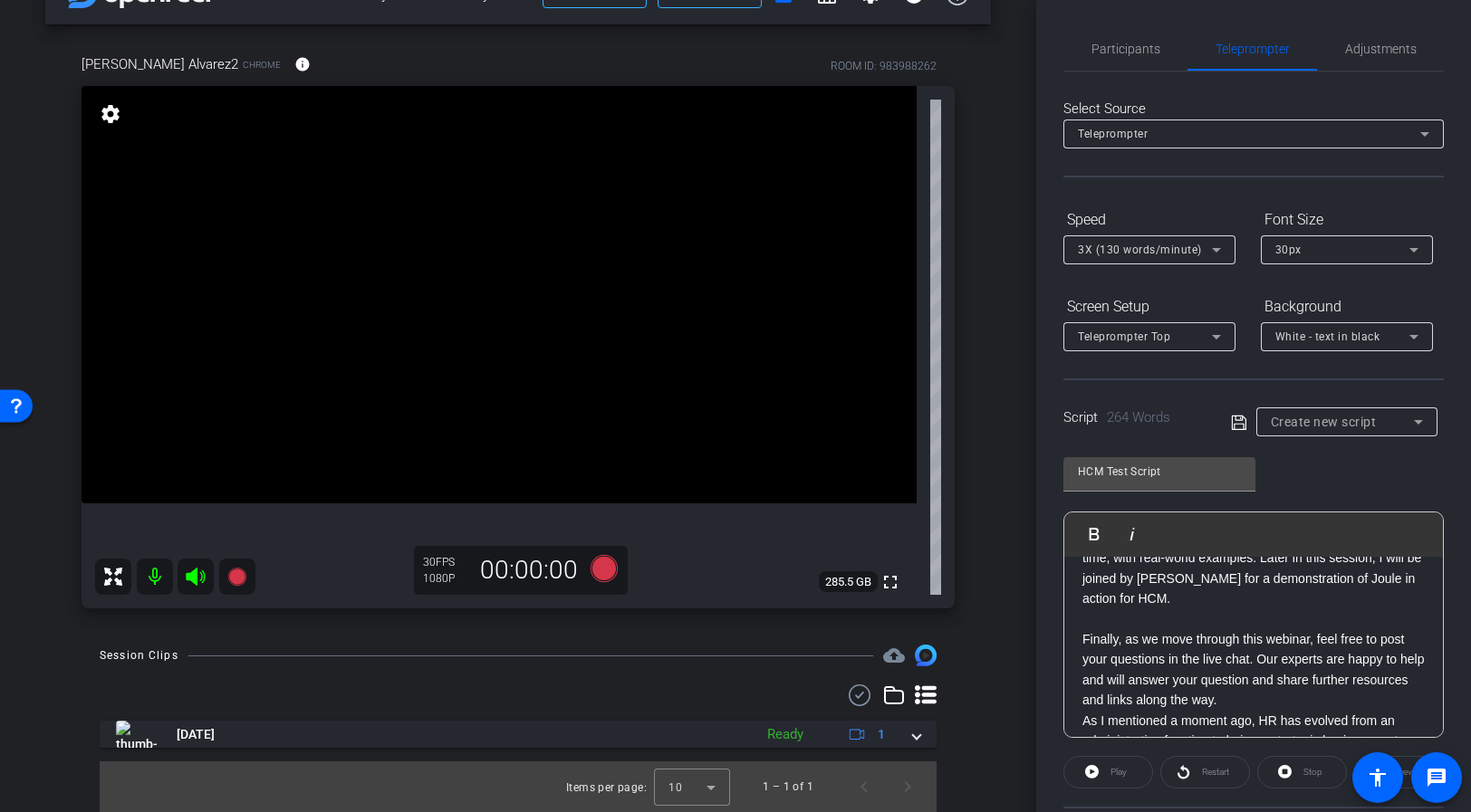
scroll to position [246, 0]
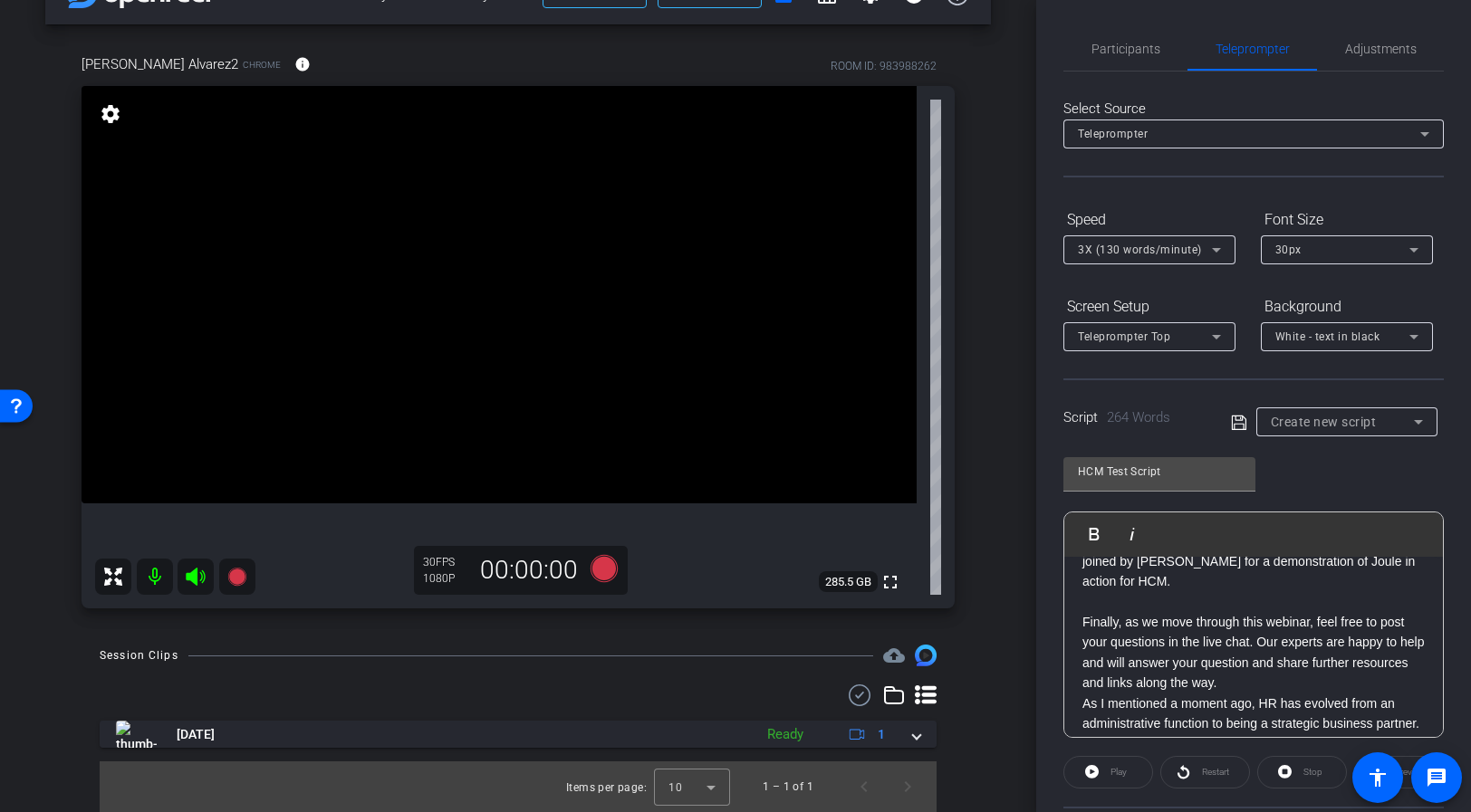
click at [1290, 683] on p "Finally, as we move through this webinar, feel free to post your questions in t…" at bounding box center [1253, 653] width 343 height 81
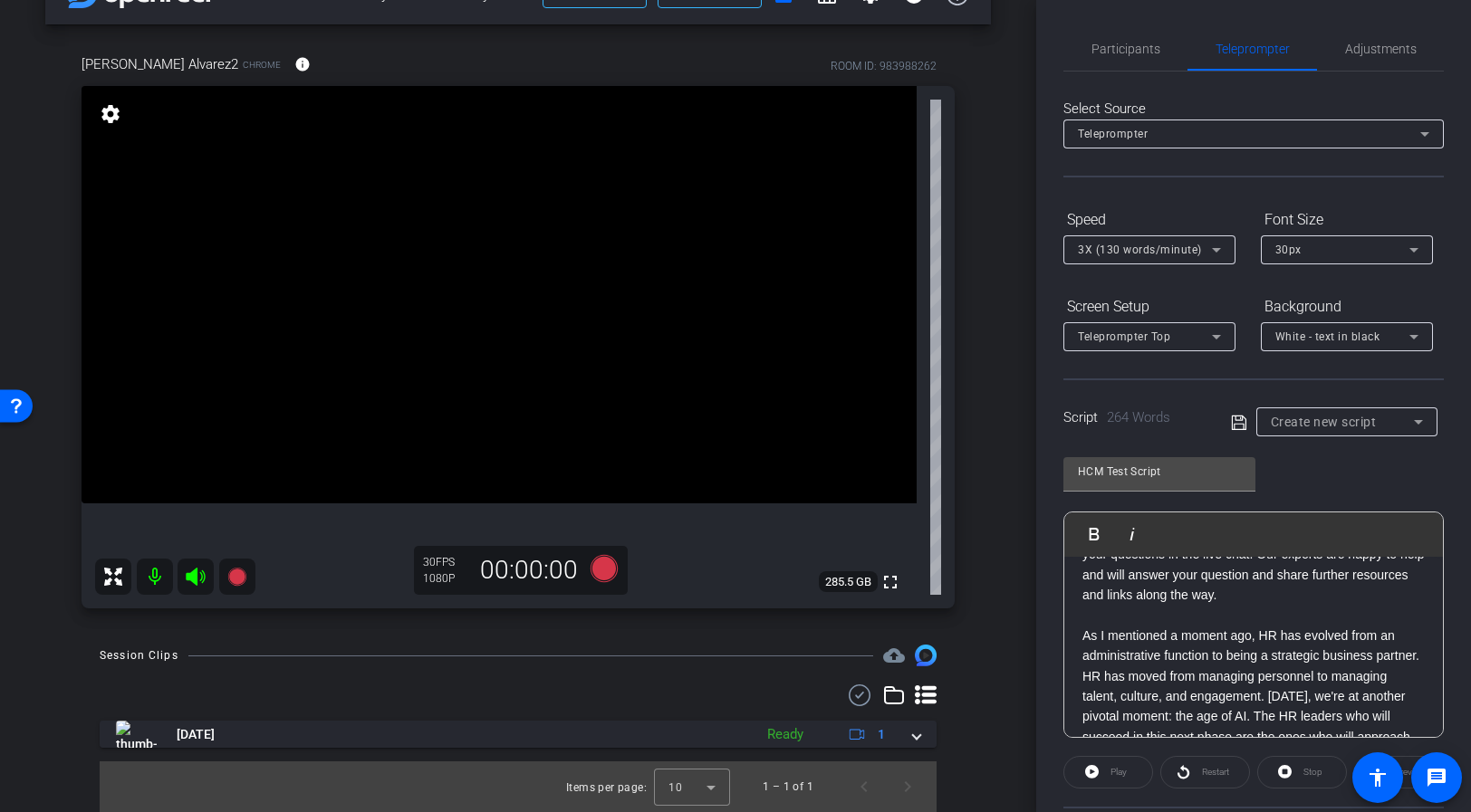
scroll to position [377, 0]
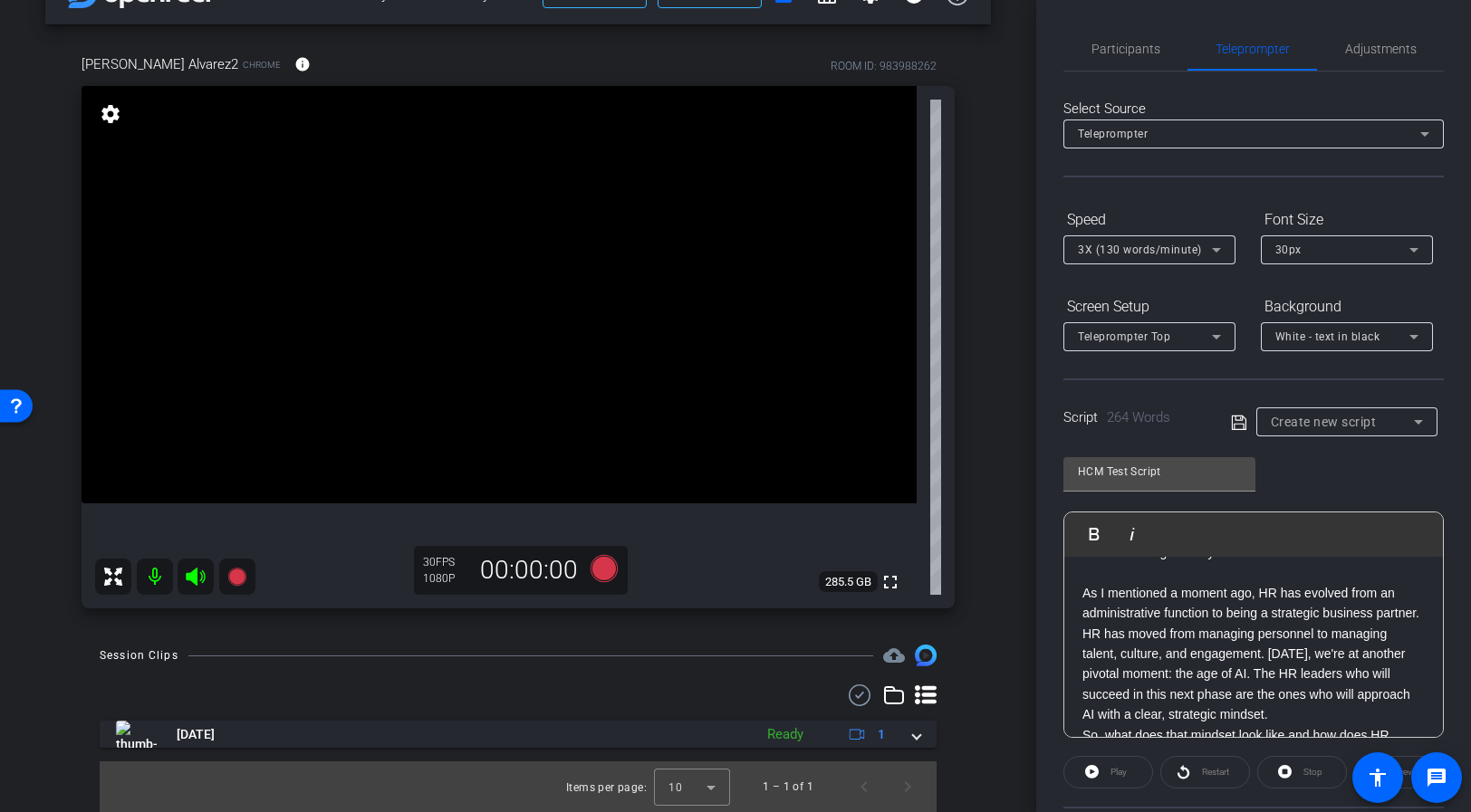
click at [1326, 711] on p "As I mentioned a moment ago, HR has evolved from an administrative function to …" at bounding box center [1253, 654] width 343 height 142
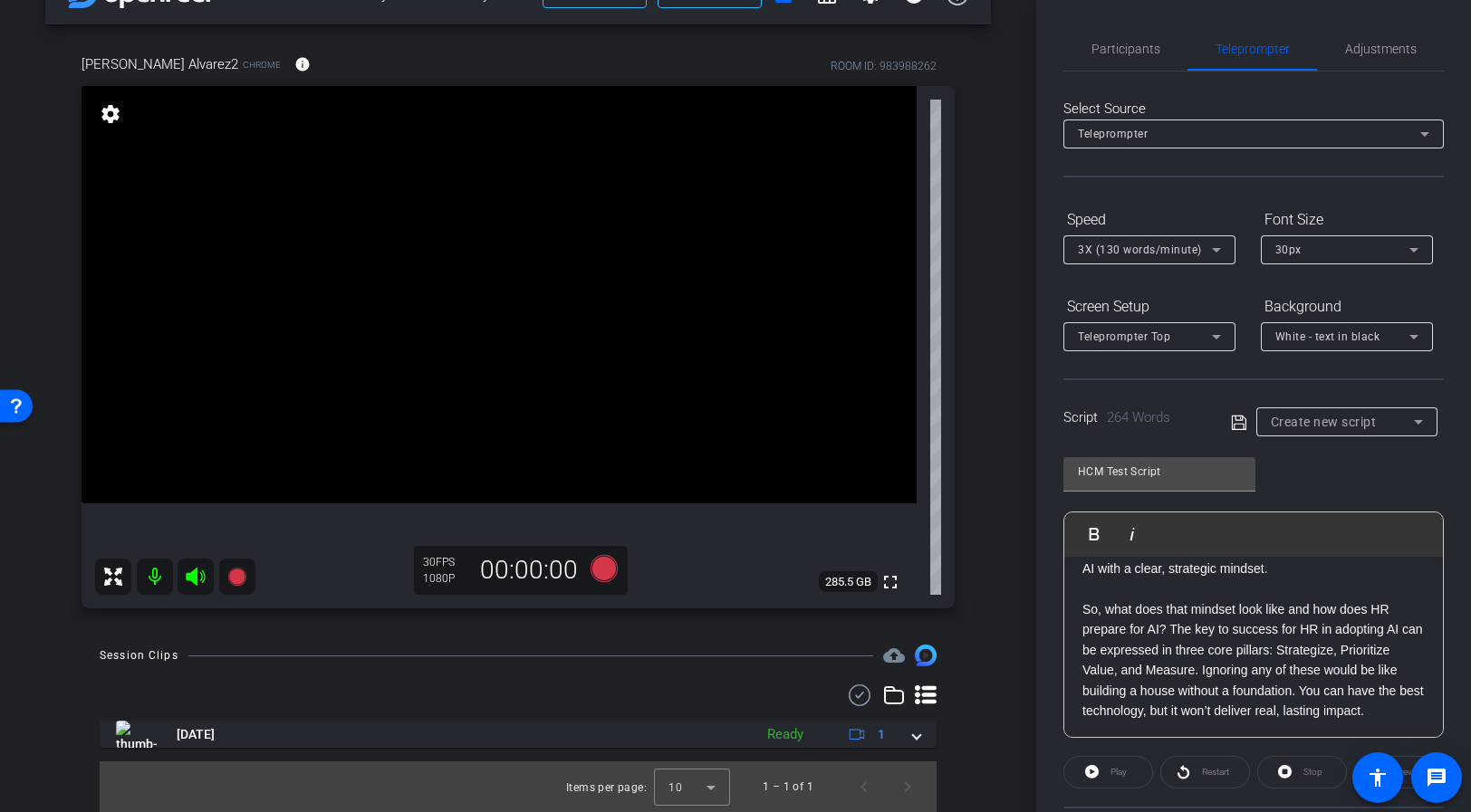
scroll to position [524, 0]
click at [1413, 709] on p "So, what does that mindset look like and how does HR prepare for AI? The key to…" at bounding box center [1253, 659] width 343 height 122
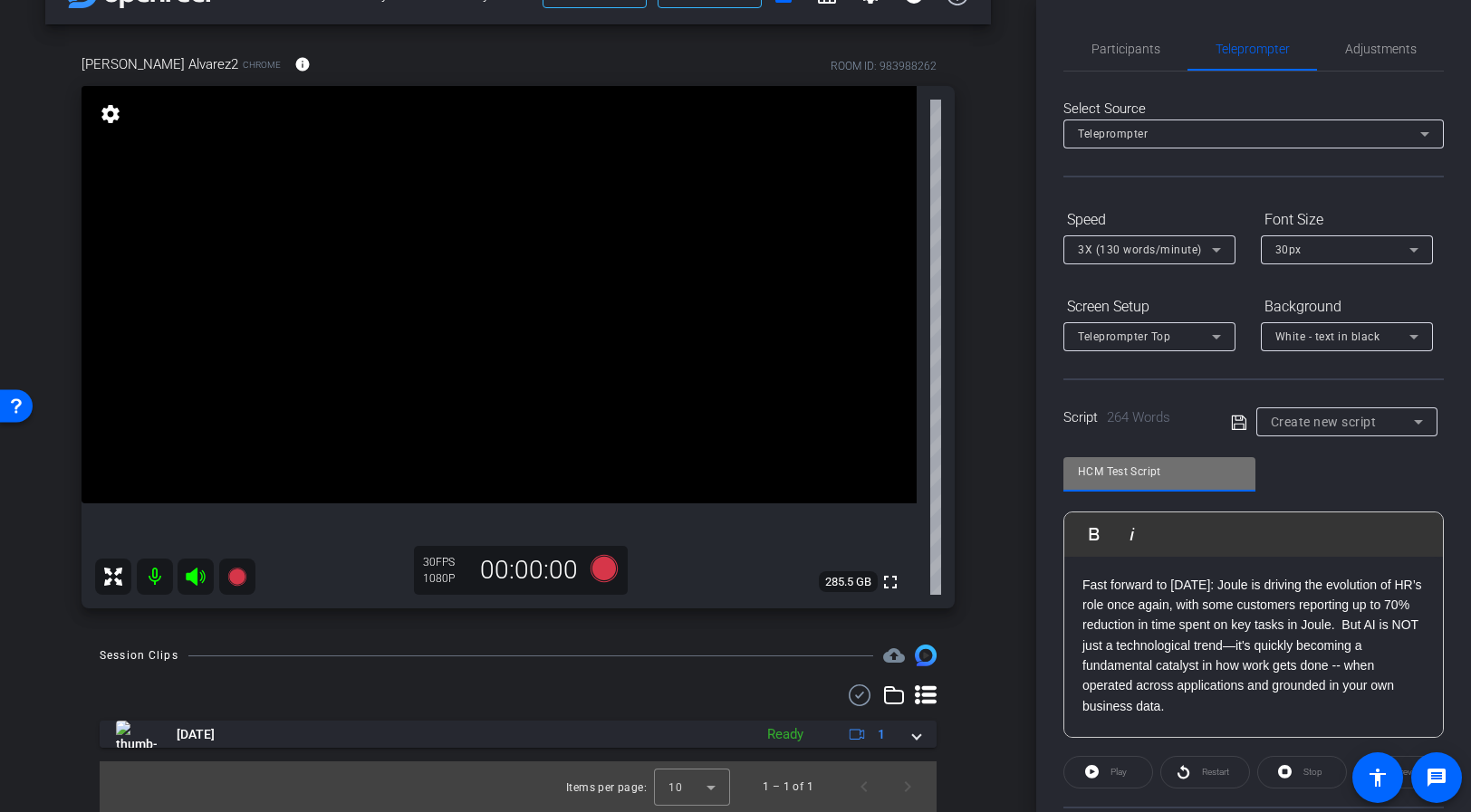
click at [1186, 477] on input "HCM Test Script" at bounding box center [1160, 472] width 163 height 22
click at [1234, 425] on icon at bounding box center [1239, 423] width 17 height 22
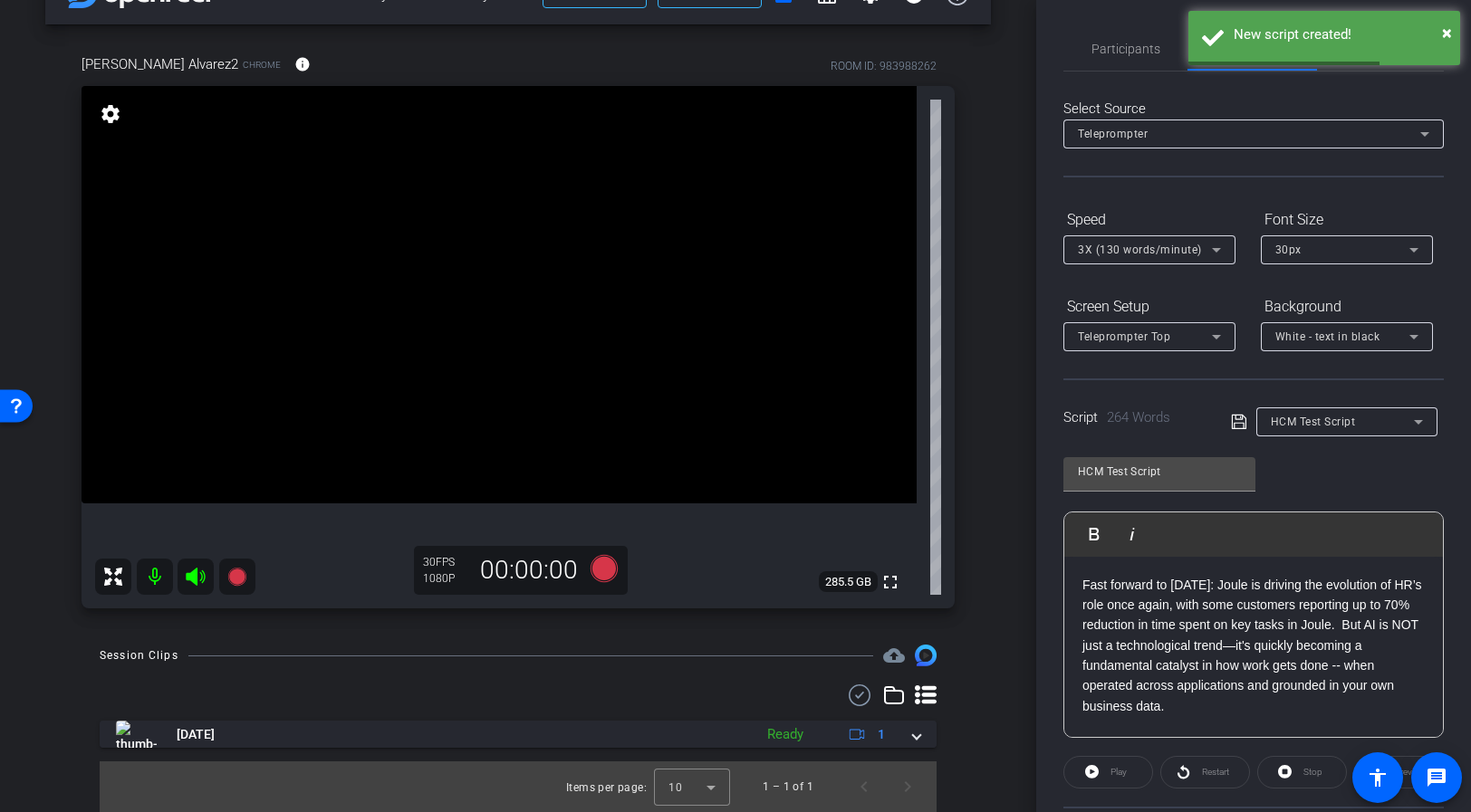
click at [1027, 392] on div "arrow_back TECH CHECK Joule Everywhere - 100 - Keynote Back to project Send inv…" at bounding box center [518, 352] width 1036 height 812
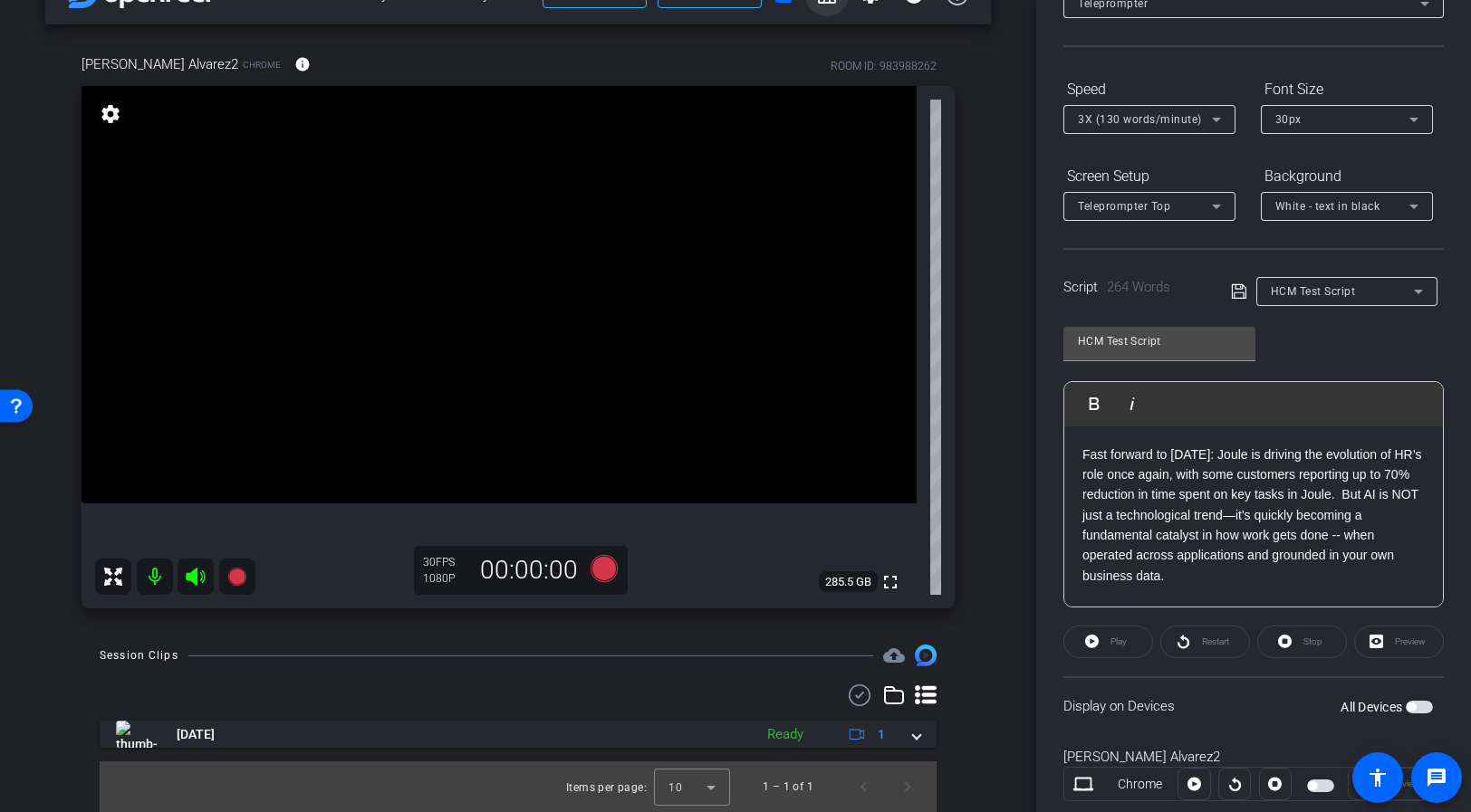
scroll to position [131, 0]
click at [1231, 289] on icon at bounding box center [1239, 292] width 17 height 22
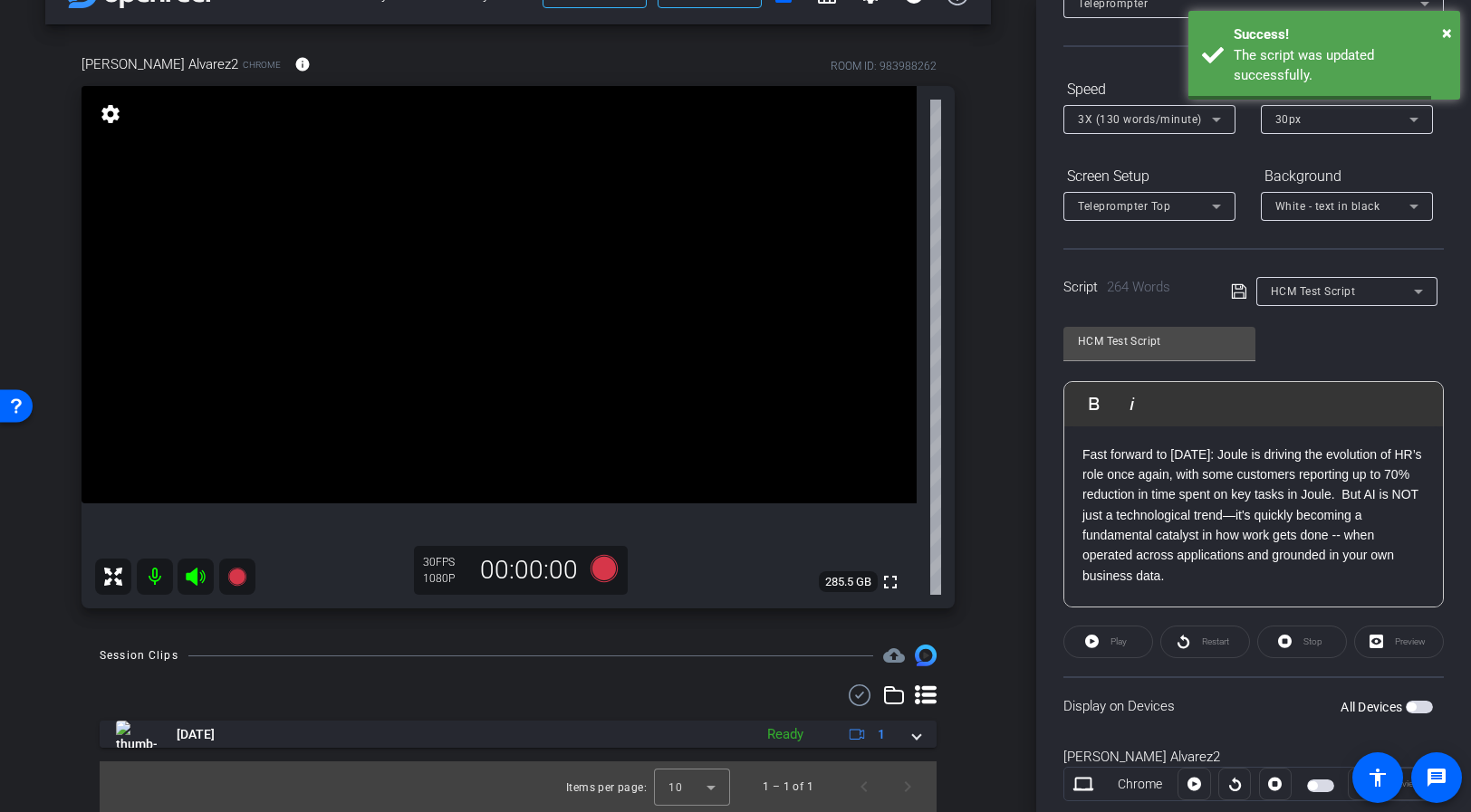
click at [1425, 350] on div "HCM Test Script Play Play from this location Play Selected Play and display the…" at bounding box center [1253, 460] width 380 height 295
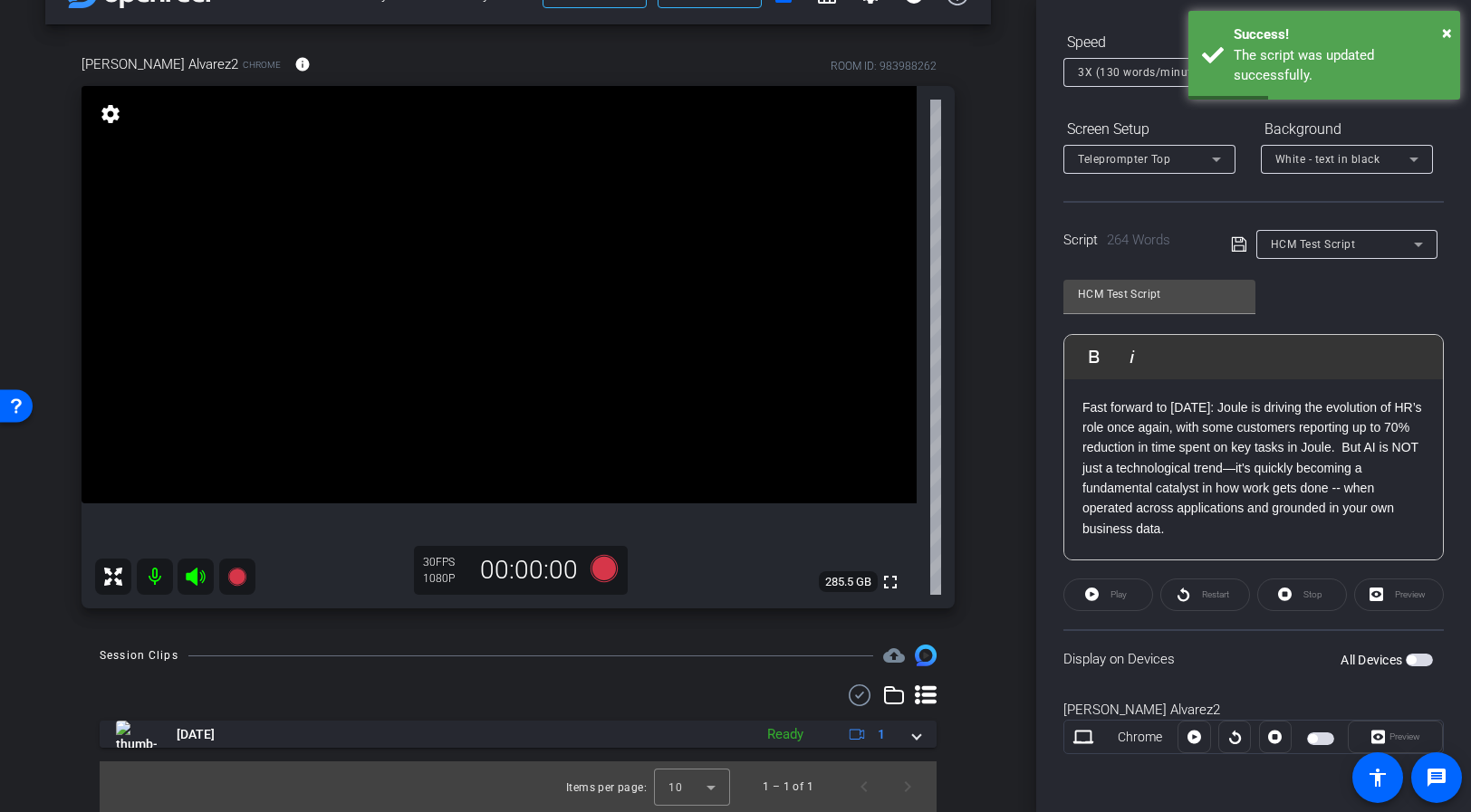
click at [1418, 662] on span "button" at bounding box center [1420, 660] width 27 height 13
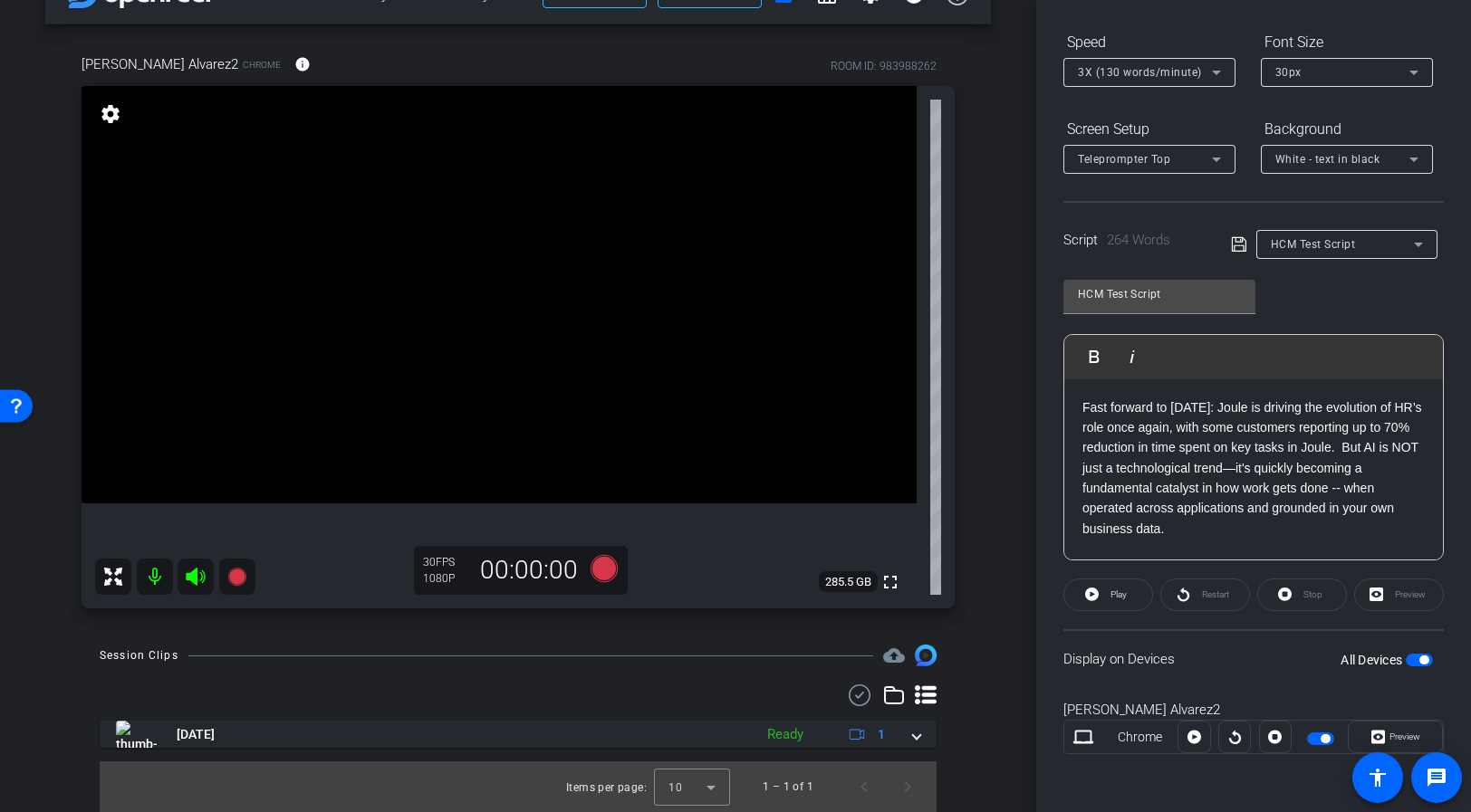
scroll to position [0, 0]
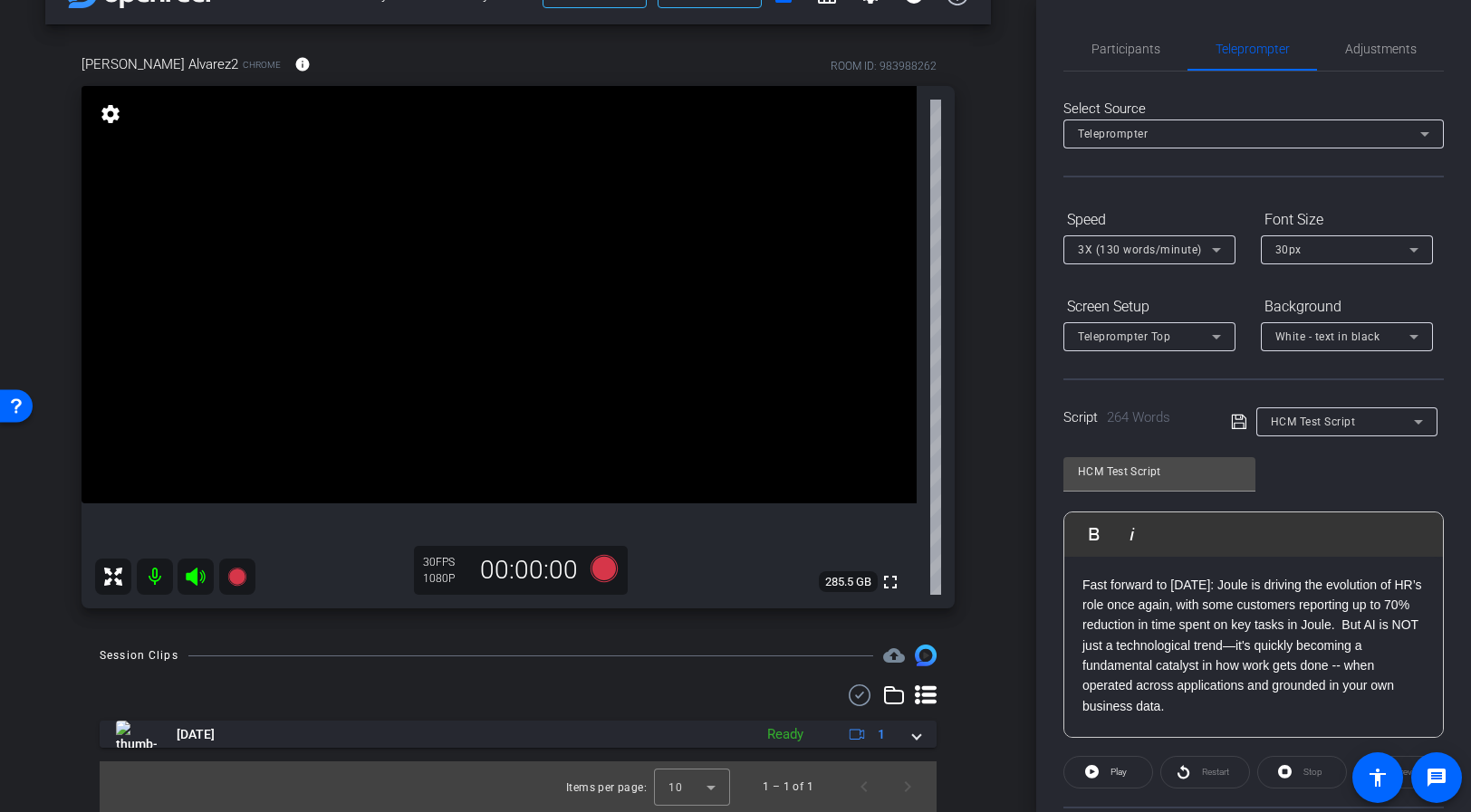
click at [1085, 589] on p "Fast forward to today: Joule is driving the evolution of HR’s role once again, …" at bounding box center [1253, 656] width 343 height 162
click at [1046, 554] on div "Participants Teleprompter Adjustments settings Flying Monkeys Media, LLC flip D…" at bounding box center [1253, 406] width 435 height 812
click at [1092, 769] on icon at bounding box center [1092, 772] width 14 height 14
click at [1132, 777] on span at bounding box center [1108, 773] width 89 height 43
click at [1047, 590] on div "Participants Teleprompter Adjustments settings Flying Monkeys Media, LLC flip D…" at bounding box center [1253, 406] width 435 height 812
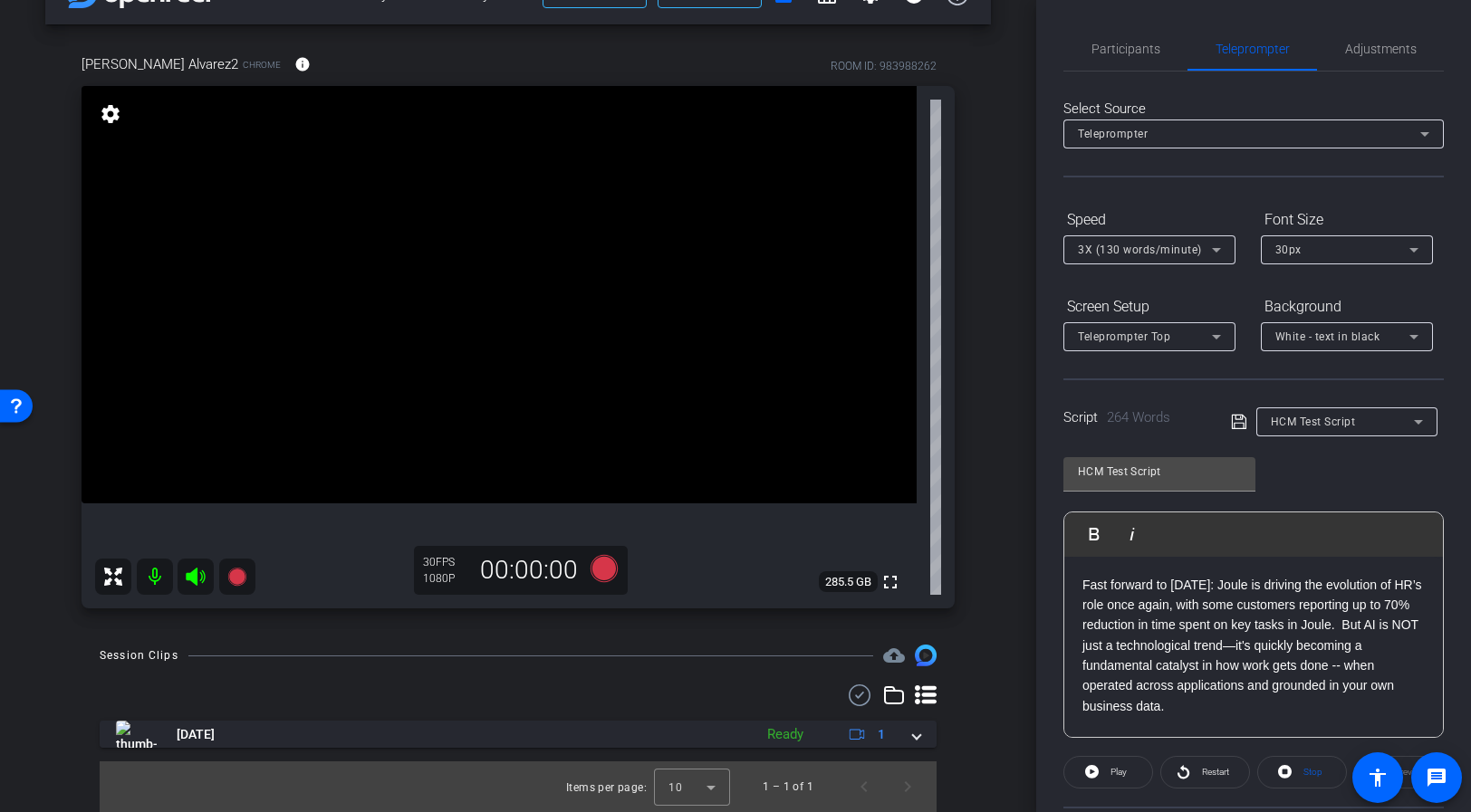
click at [1460, 212] on div "Participants Teleprompter Adjustments settings Flying Monkeys Media, LLC flip D…" at bounding box center [1253, 406] width 435 height 812
click at [1121, 48] on span "Participants" at bounding box center [1126, 48] width 69 height 13
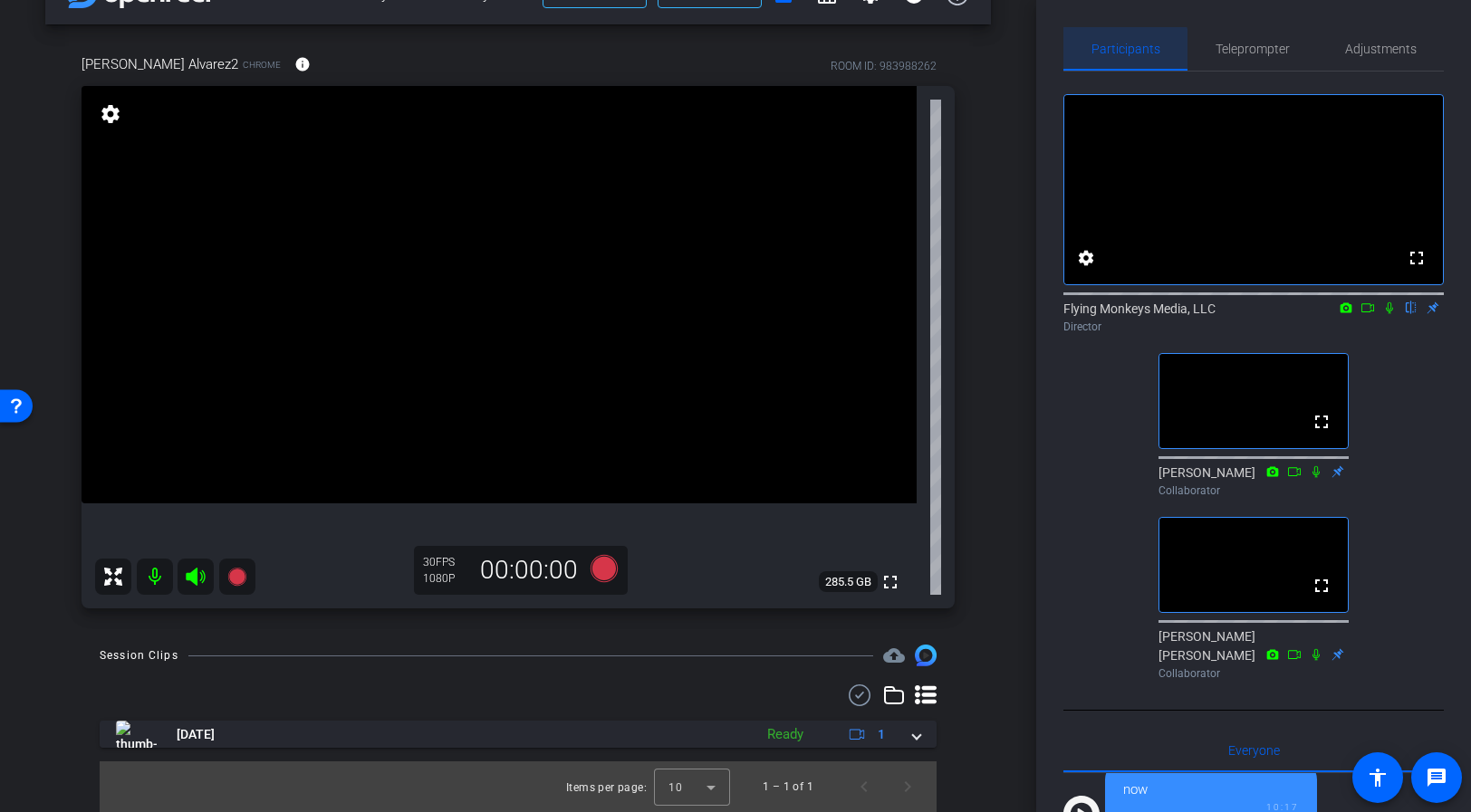
click at [1116, 53] on span "Participants" at bounding box center [1126, 48] width 69 height 13
